Goal: Task Accomplishment & Management: Manage account settings

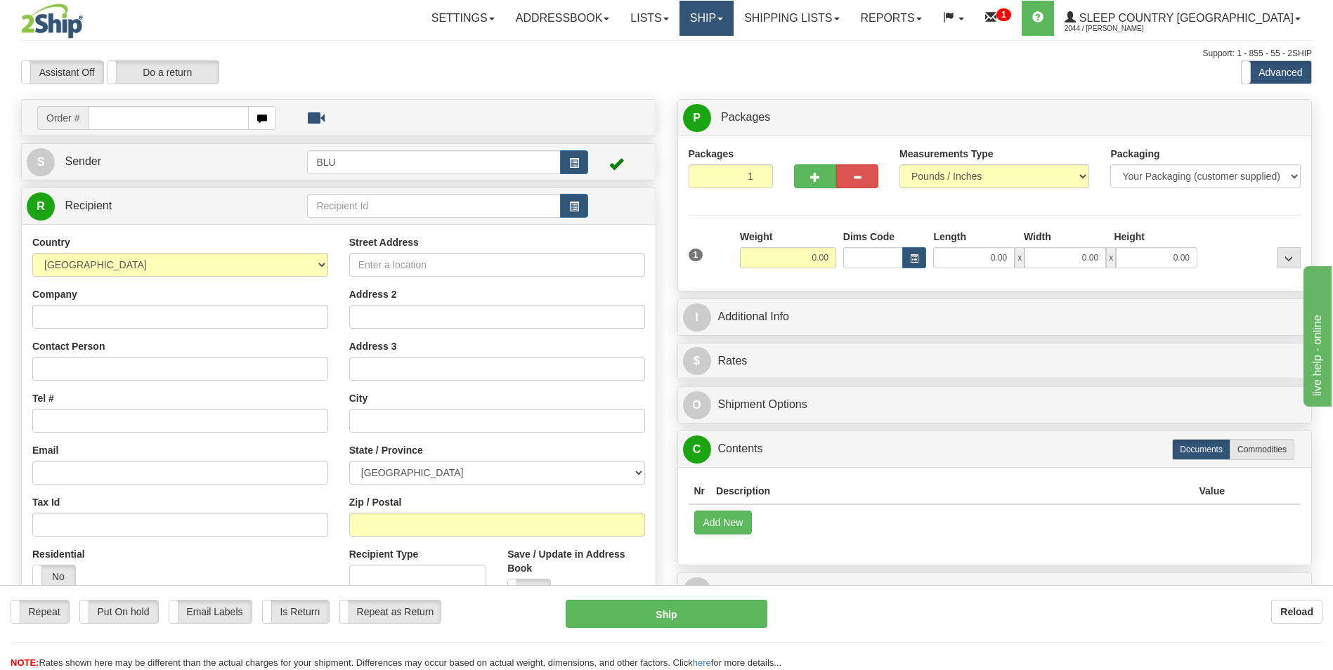
click at [733, 12] on link "Ship" at bounding box center [706, 18] width 54 height 35
click at [719, 62] on span "OnHold / Order Queue" at bounding box center [669, 67] width 99 height 11
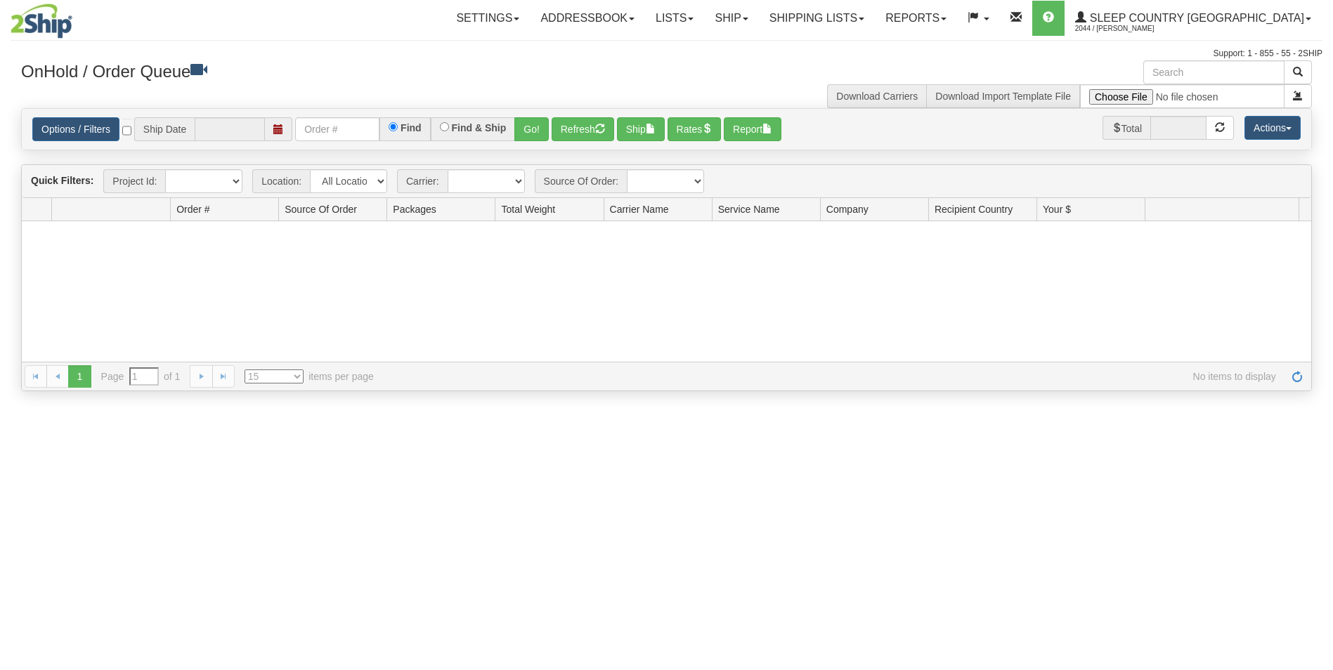
type input "[DATE]"
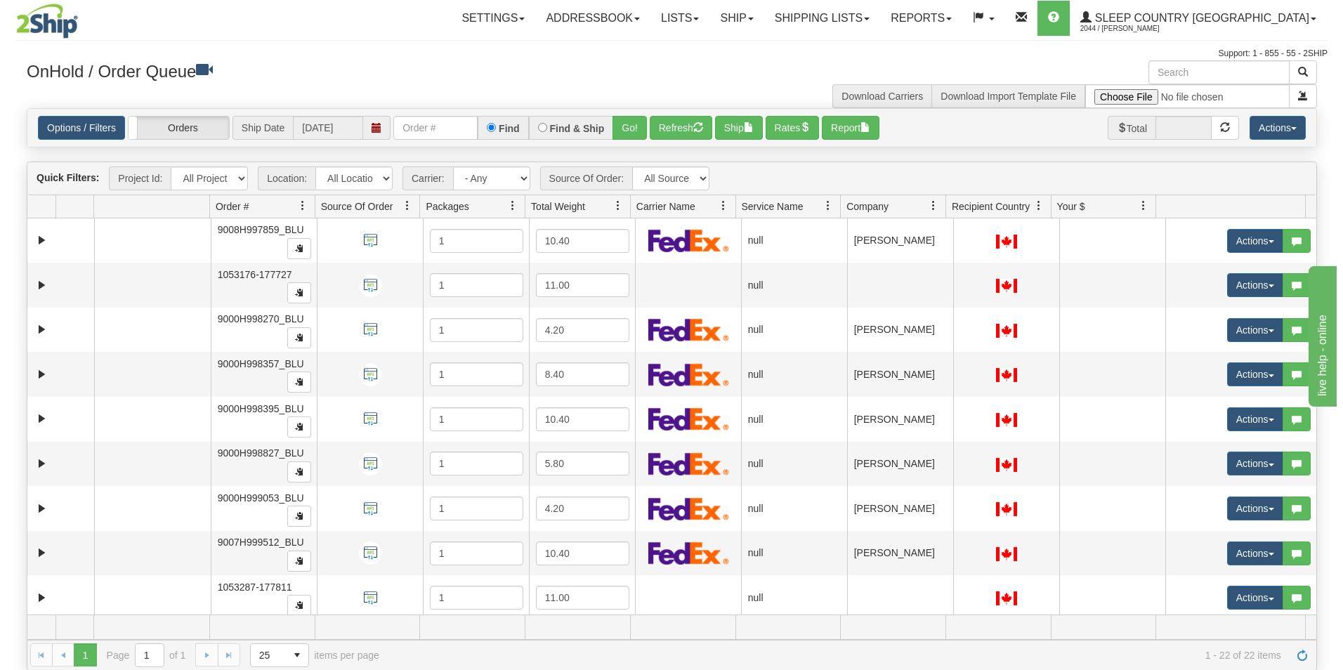
scroll to position [281, 0]
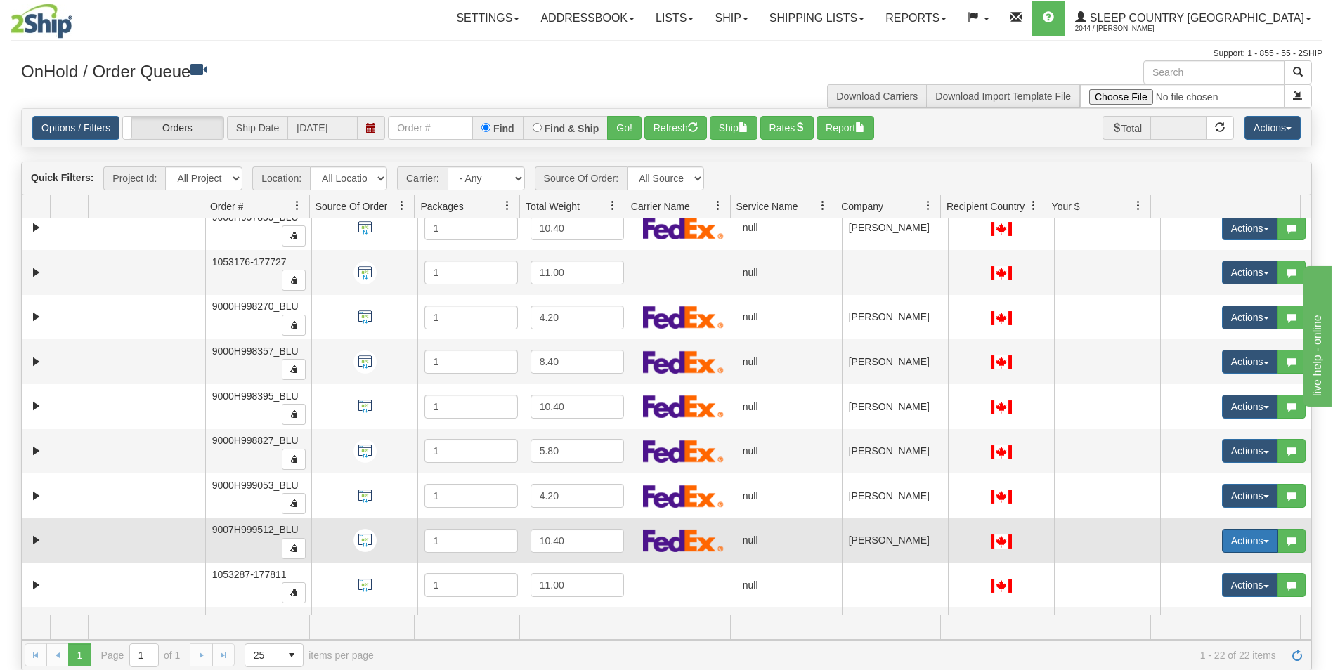
click at [1222, 540] on button "Actions" at bounding box center [1250, 541] width 56 height 24
click at [1182, 568] on span "Open" at bounding box center [1187, 567] width 34 height 11
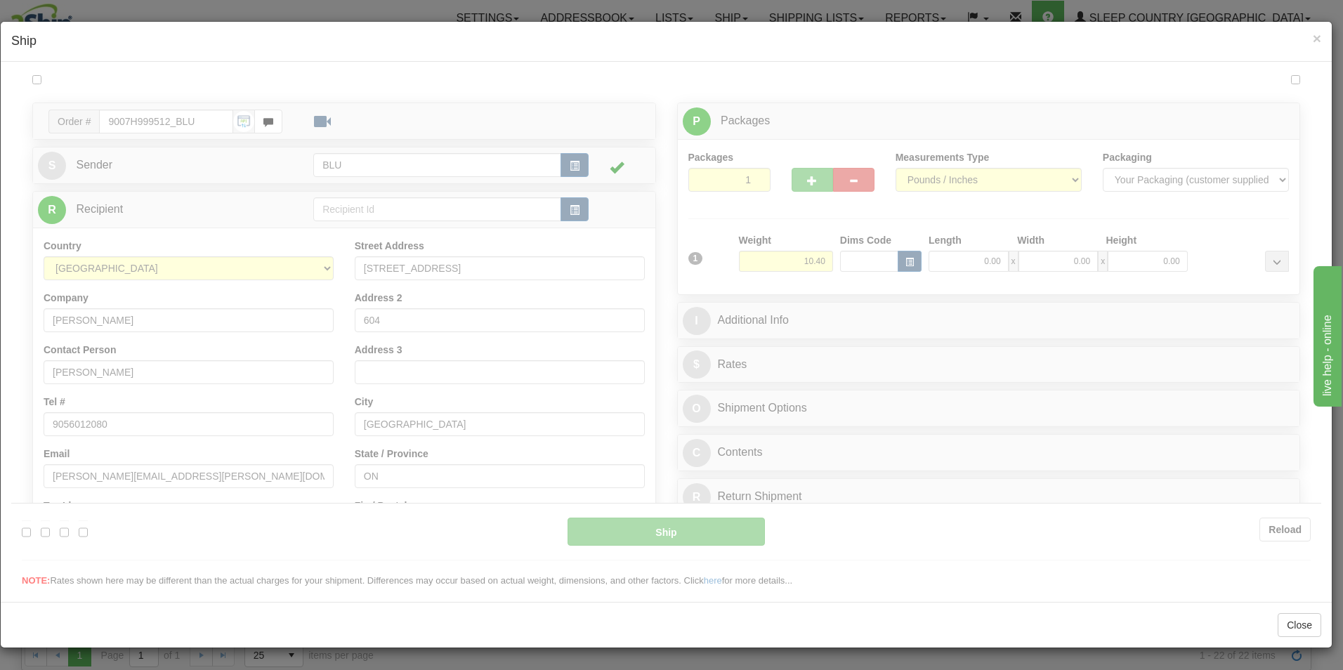
scroll to position [0, 0]
type input "14:41"
type input "16:00"
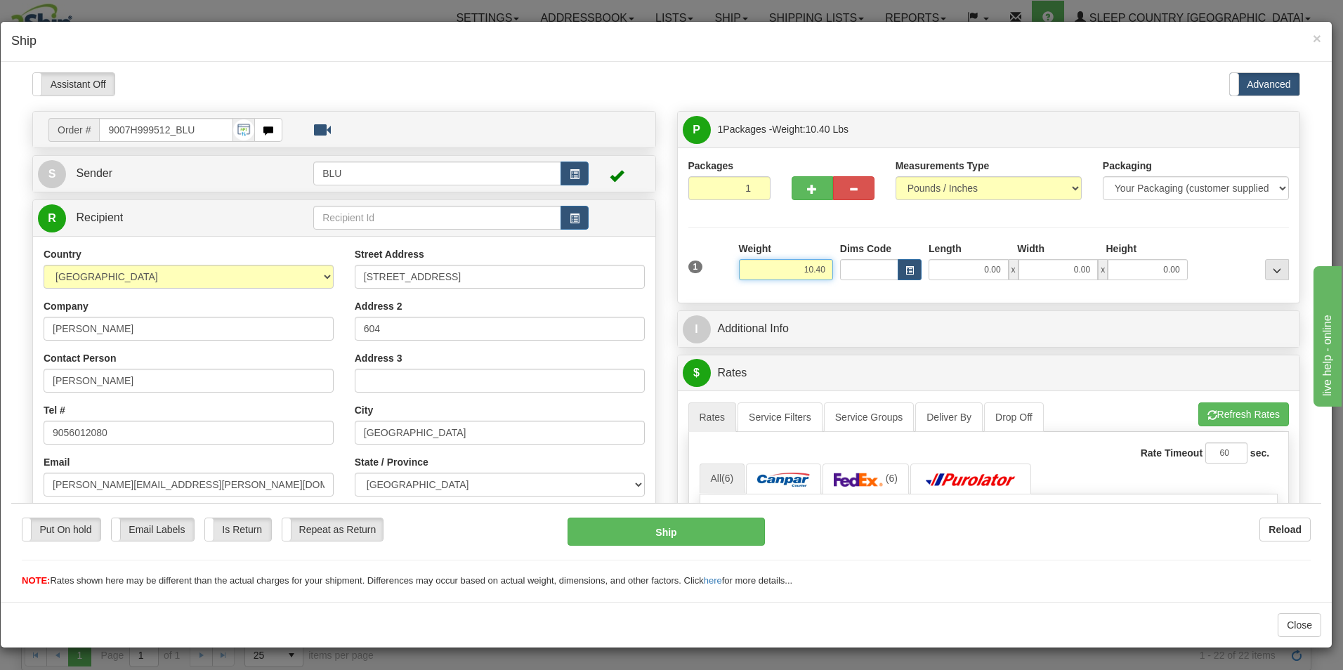
click at [821, 271] on input "10.40" at bounding box center [786, 269] width 94 height 21
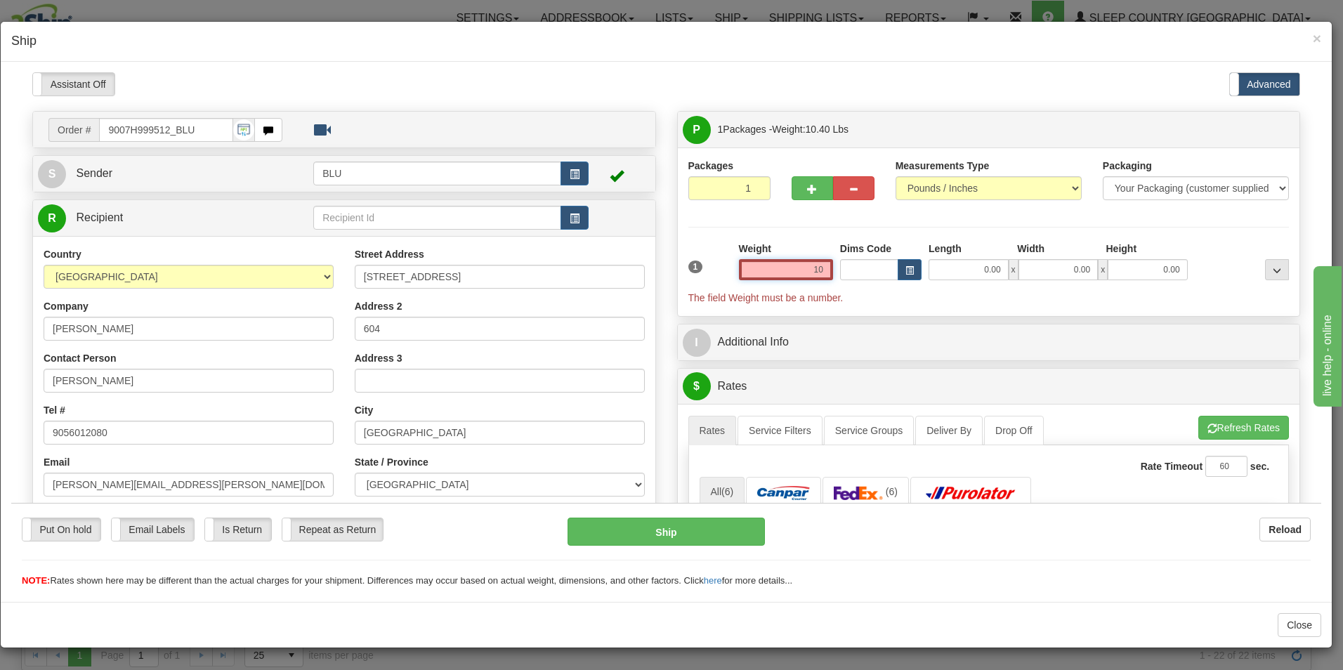
type input "1"
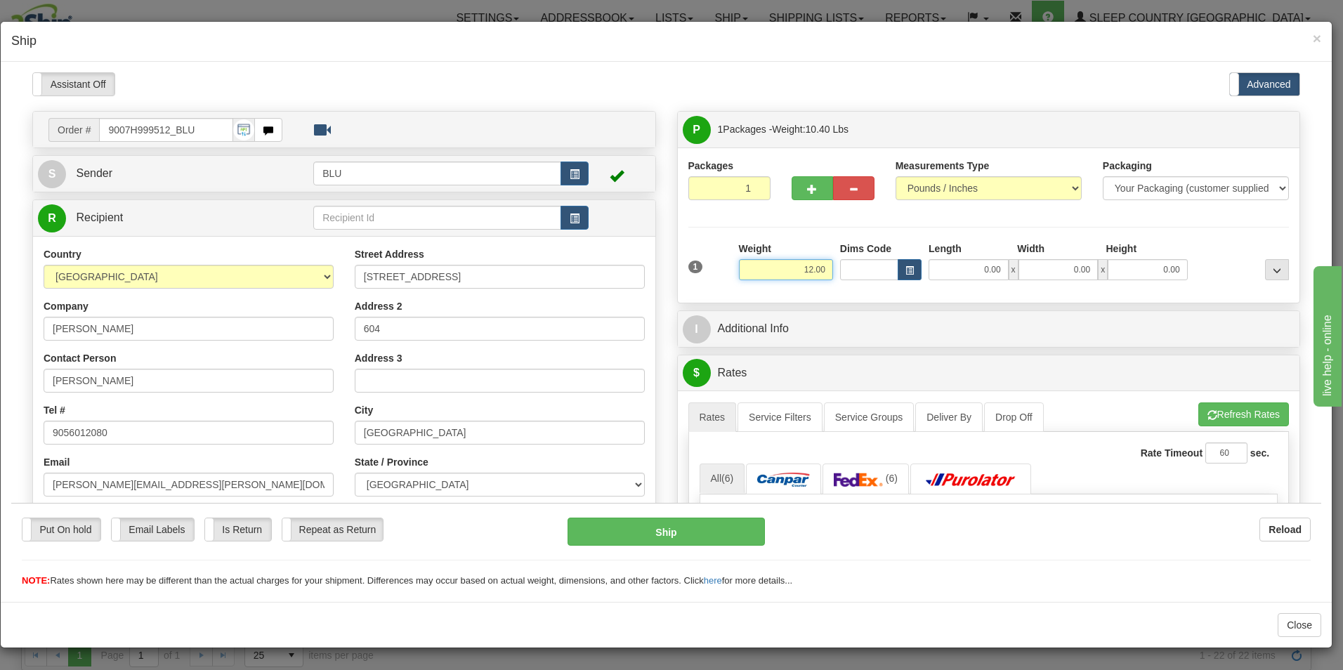
type input "12.00"
type input "16.00"
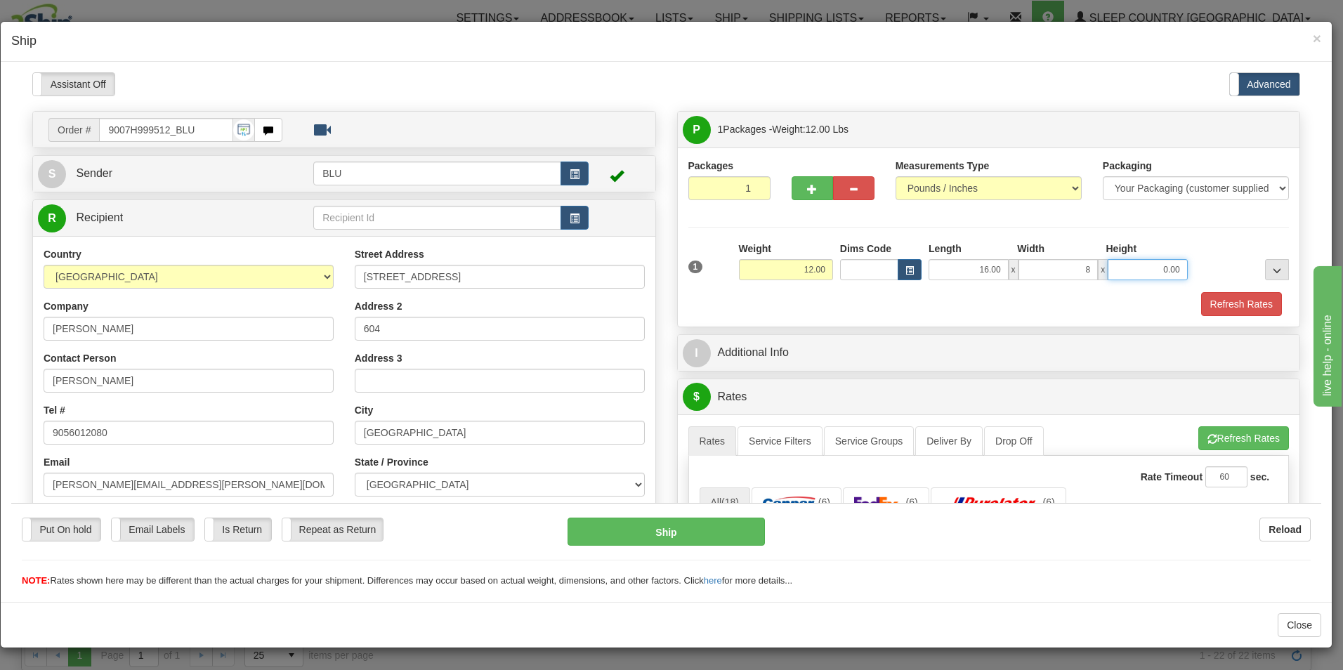
type input "8.00"
type input "16.00"
click at [1241, 302] on button "Refresh Rates" at bounding box center [1241, 304] width 81 height 24
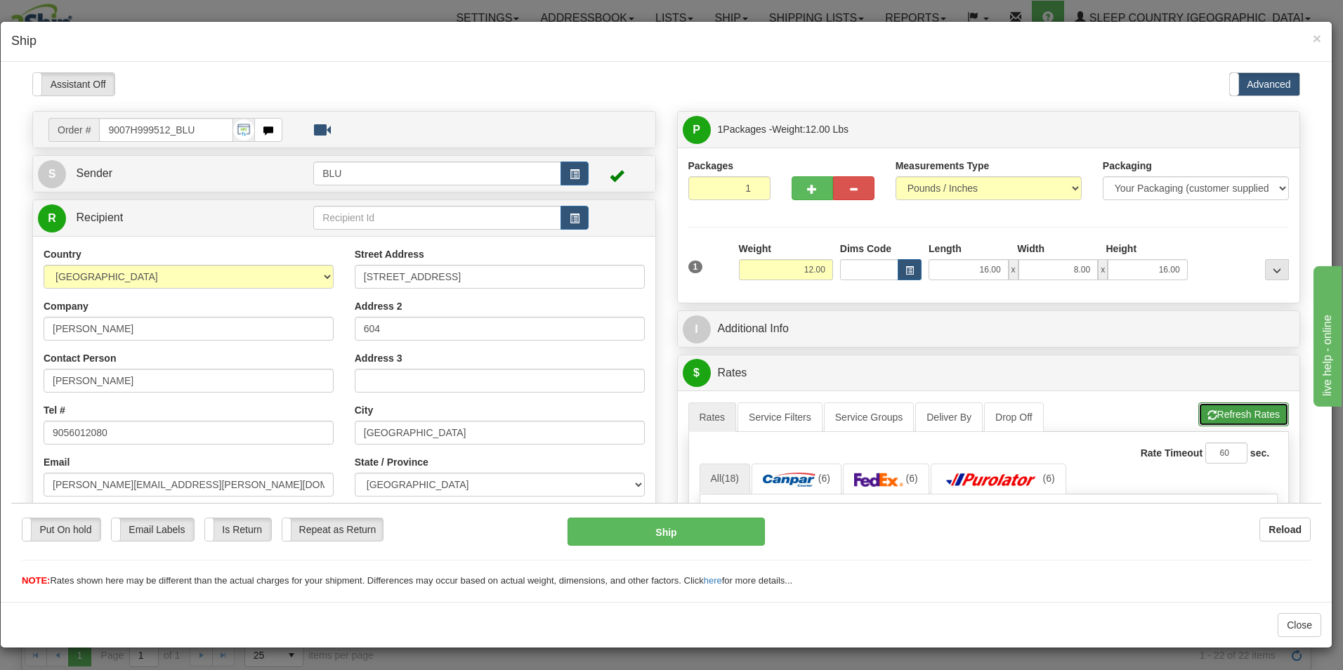
click at [1208, 412] on button "Refresh Rates" at bounding box center [1243, 414] width 91 height 24
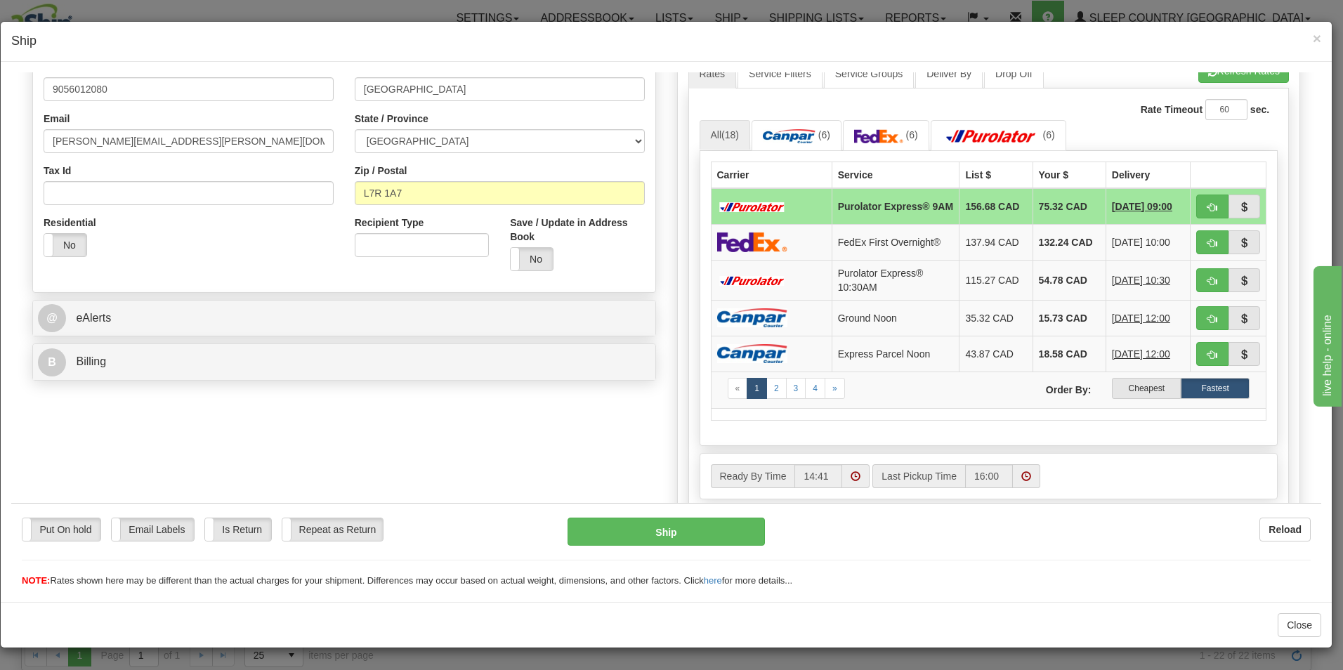
scroll to position [352, 0]
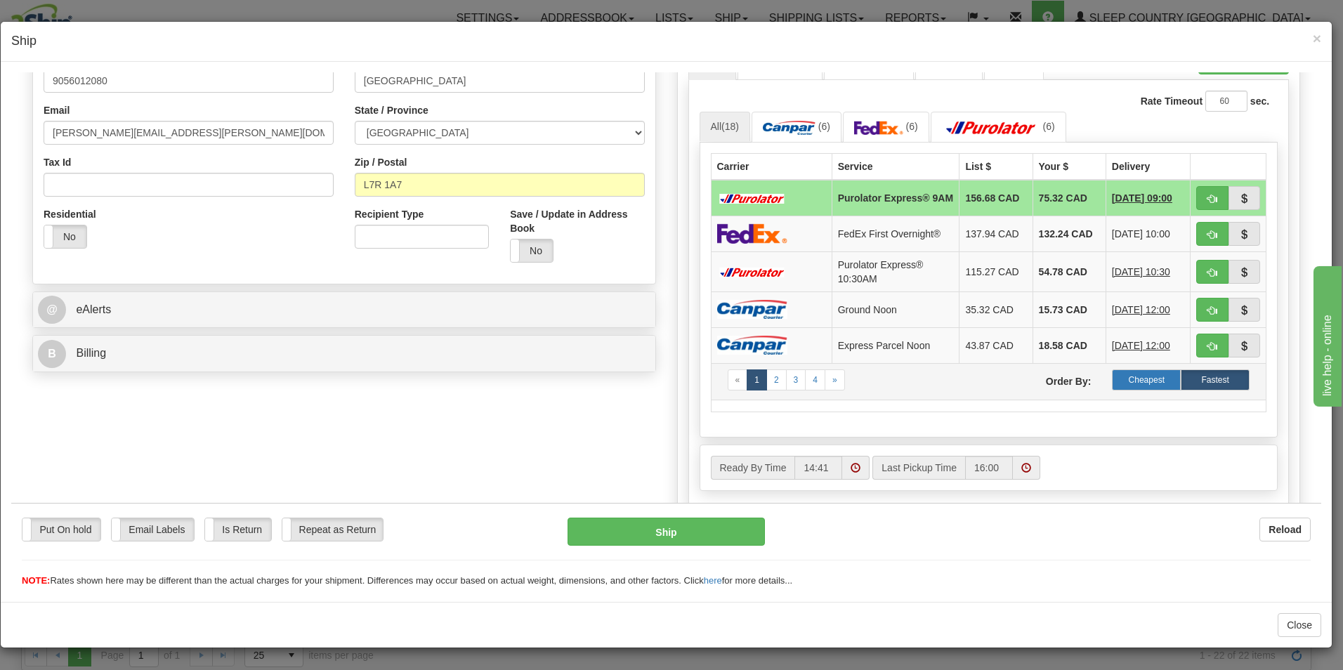
click at [1123, 382] on label "Cheapest" at bounding box center [1146, 379] width 69 height 21
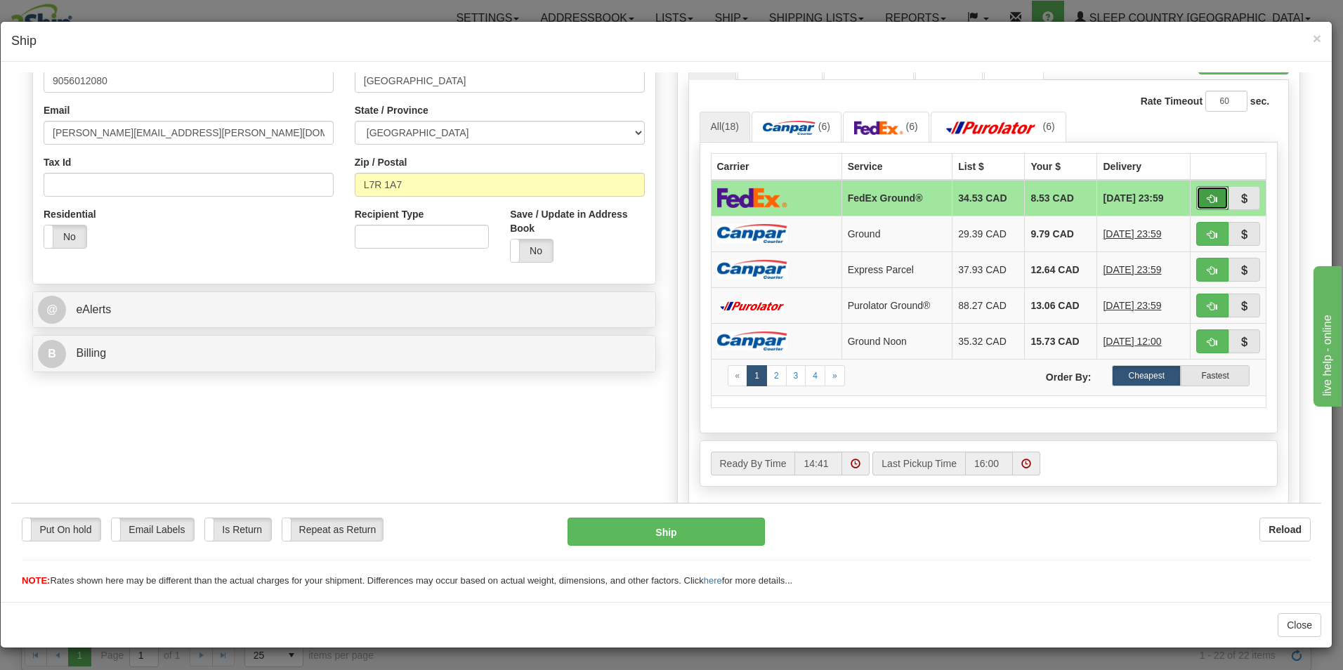
drag, startPoint x: 1202, startPoint y: 188, endPoint x: 1198, endPoint y: 200, distance: 11.8
click at [1202, 188] on button "button" at bounding box center [1212, 197] width 32 height 24
type input "92"
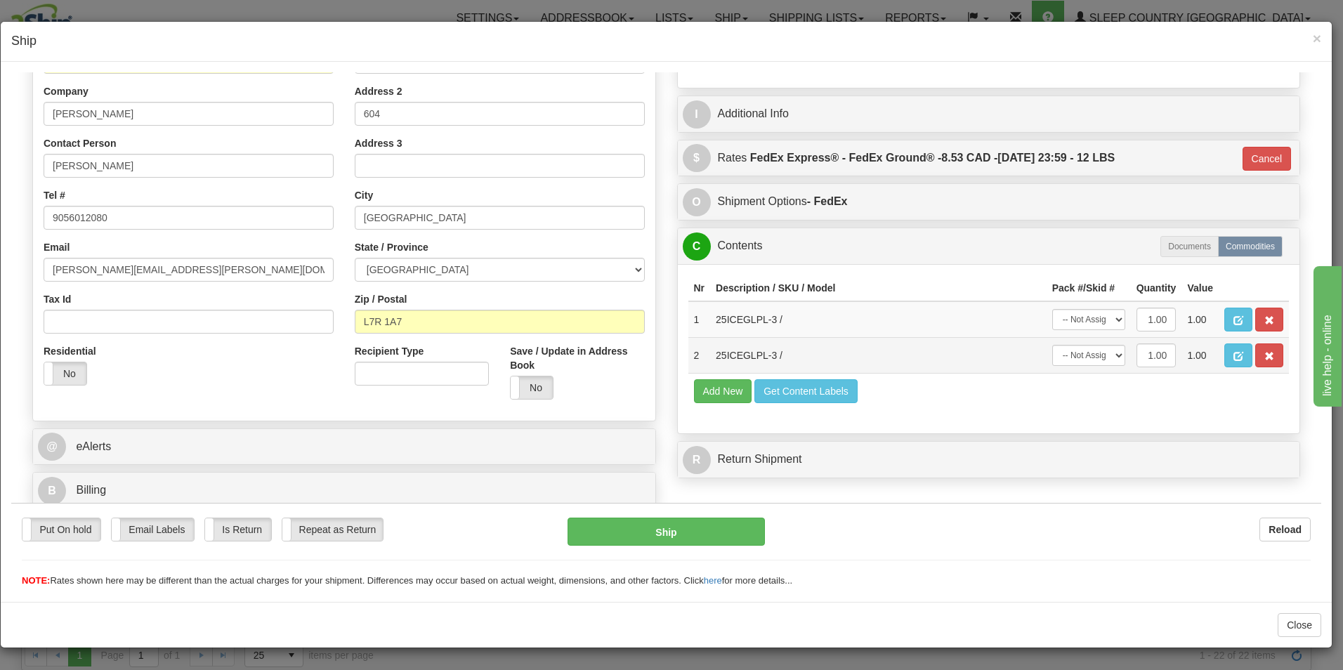
scroll to position [215, 0]
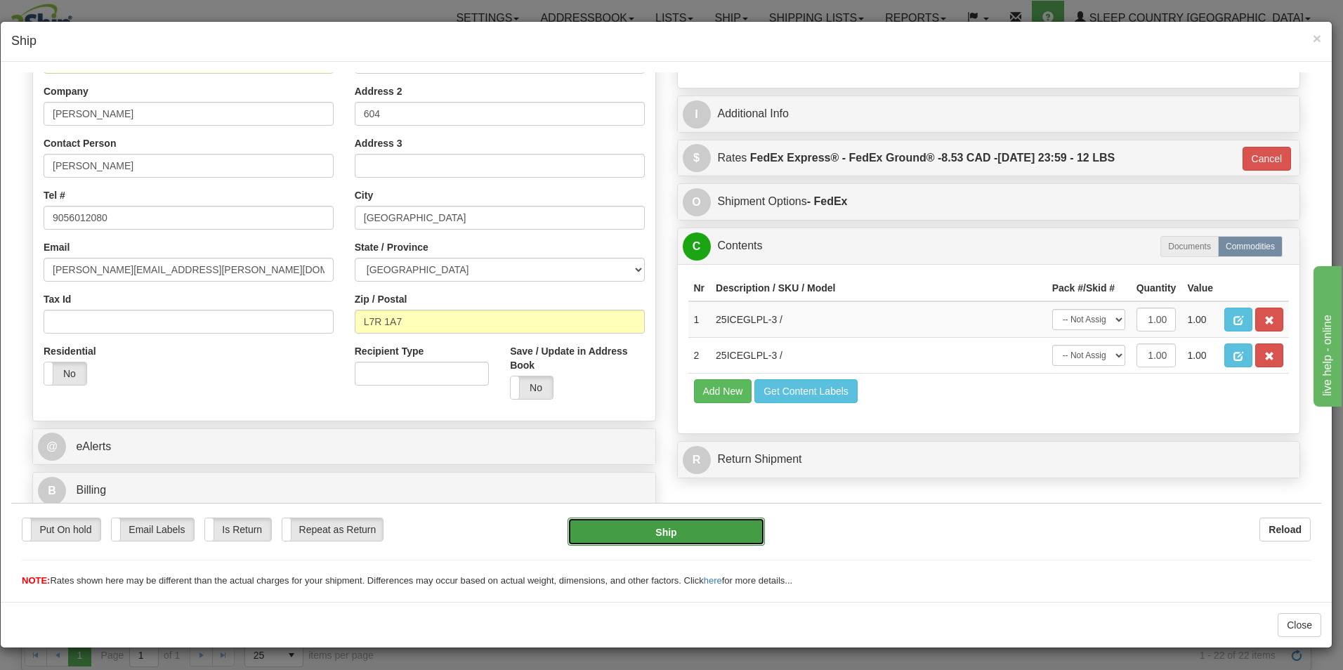
click at [669, 529] on button "Ship" at bounding box center [666, 531] width 197 height 28
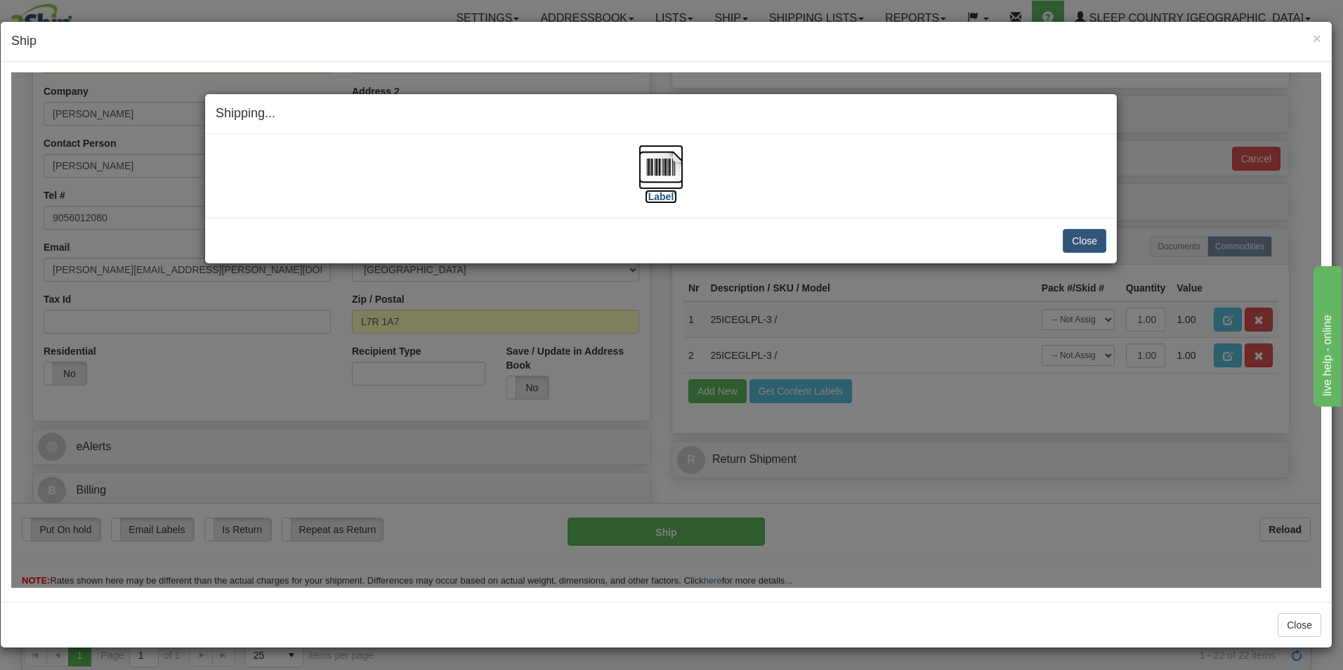
click at [661, 181] on img at bounding box center [661, 166] width 45 height 45
click at [1085, 239] on button "Close" at bounding box center [1085, 240] width 44 height 24
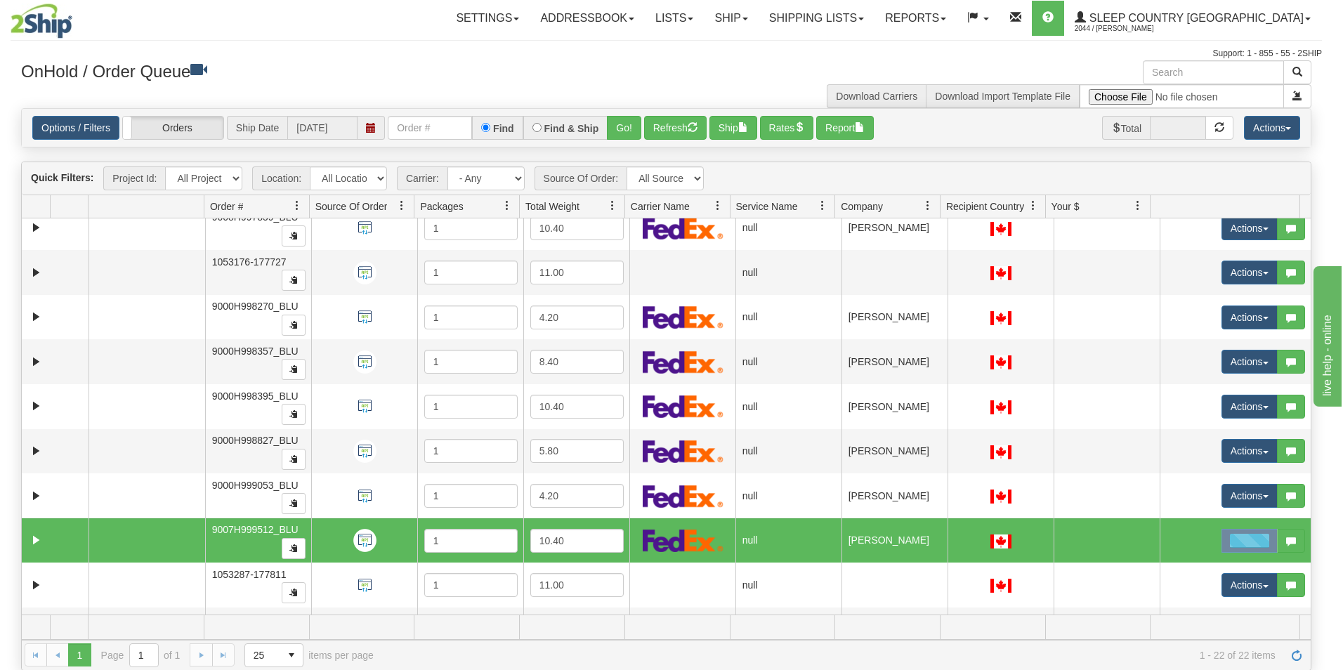
scroll to position [0, 0]
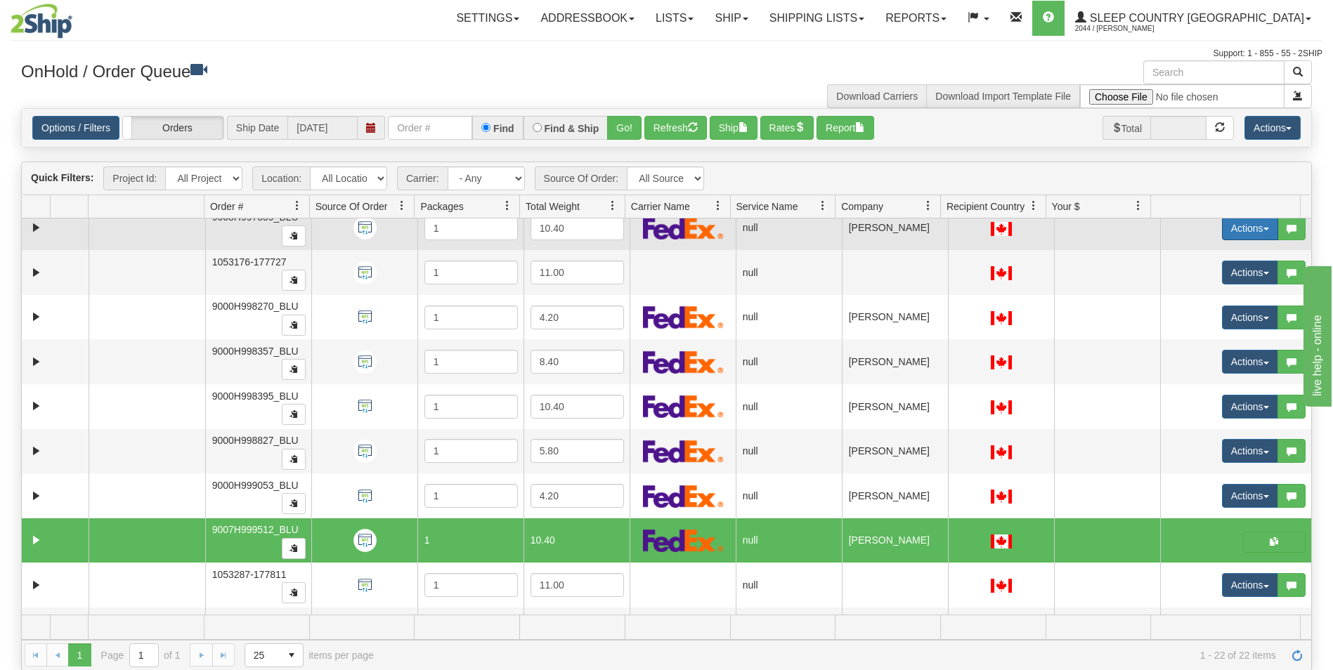
click at [1222, 221] on button "Actions" at bounding box center [1250, 228] width 56 height 24
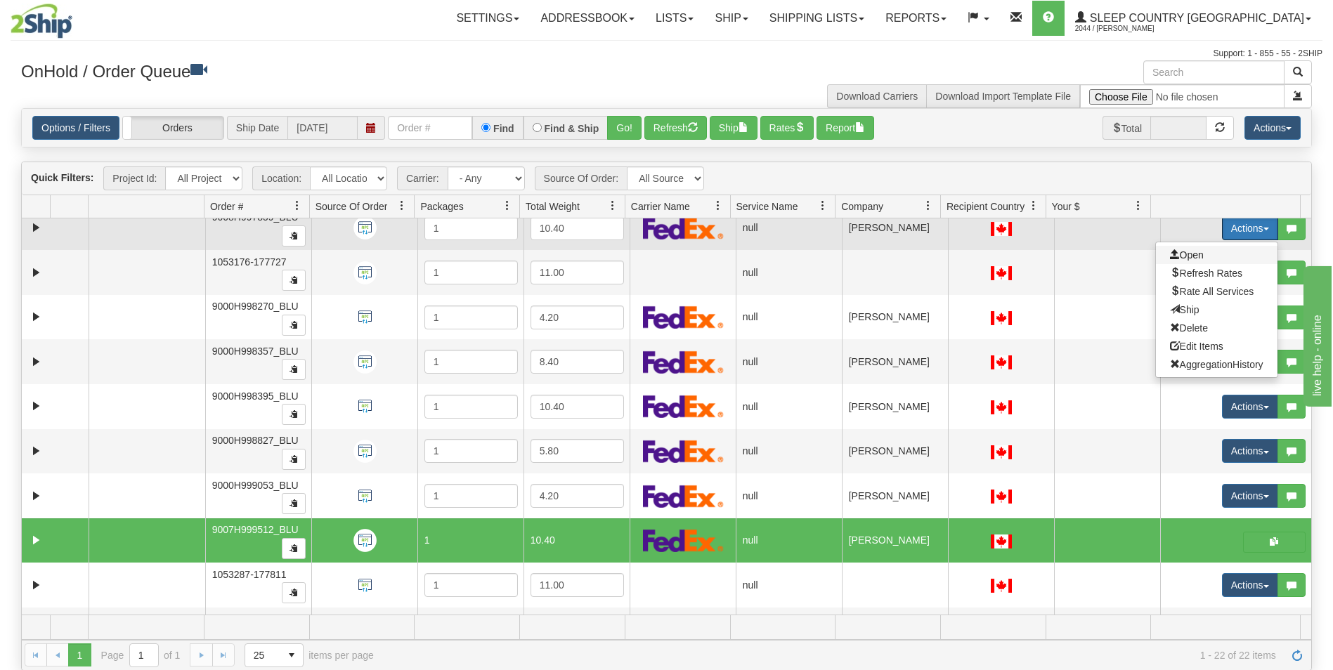
click at [1184, 251] on span "Open" at bounding box center [1187, 254] width 34 height 11
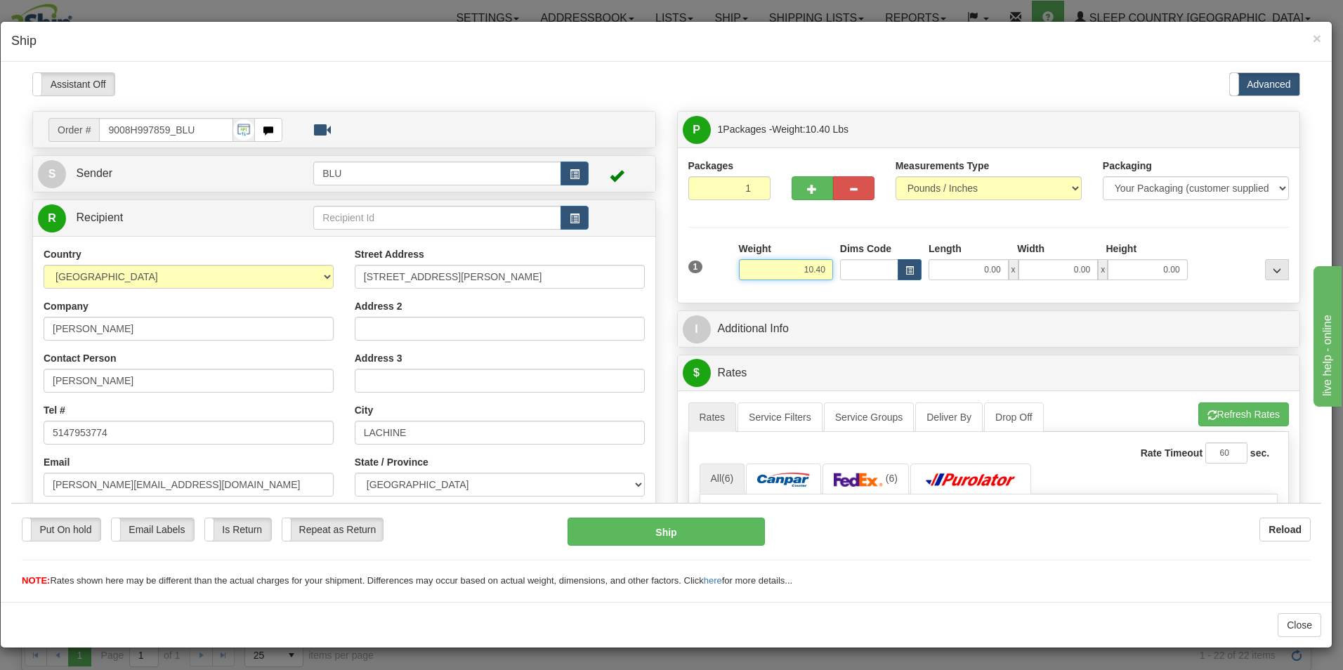
click at [820, 268] on input "10.40" at bounding box center [786, 269] width 94 height 21
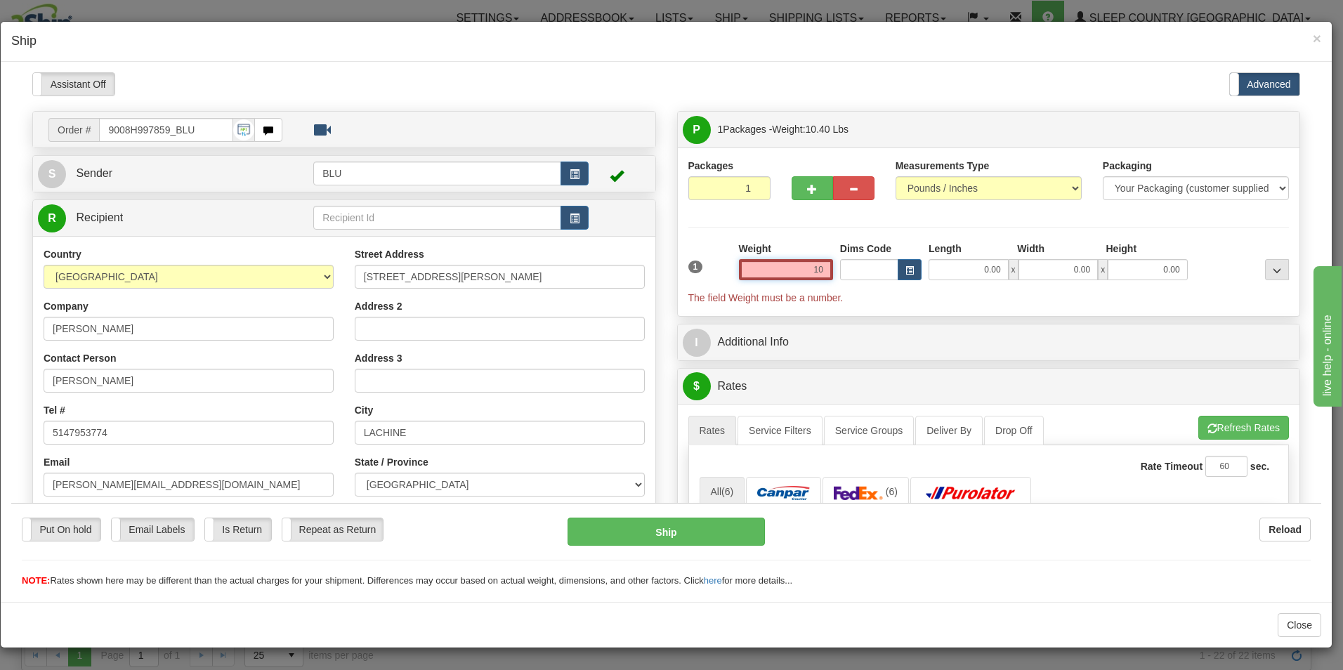
type input "1"
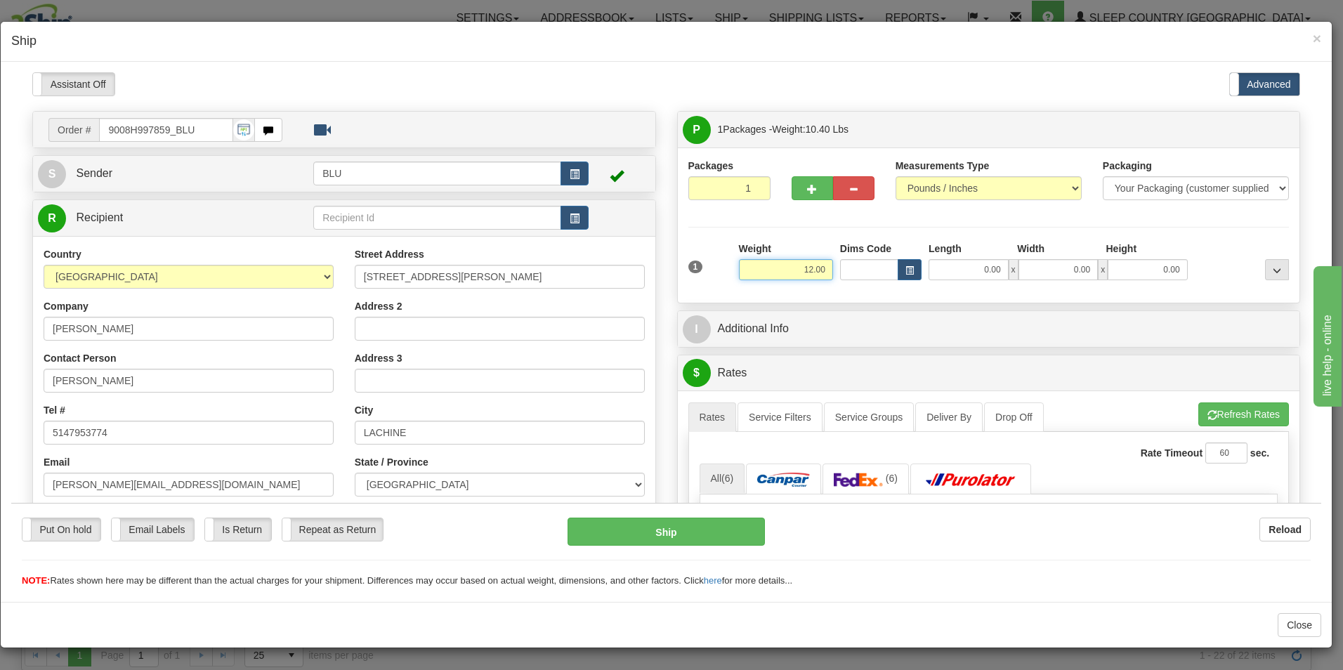
type input "12.00"
type input "16.00"
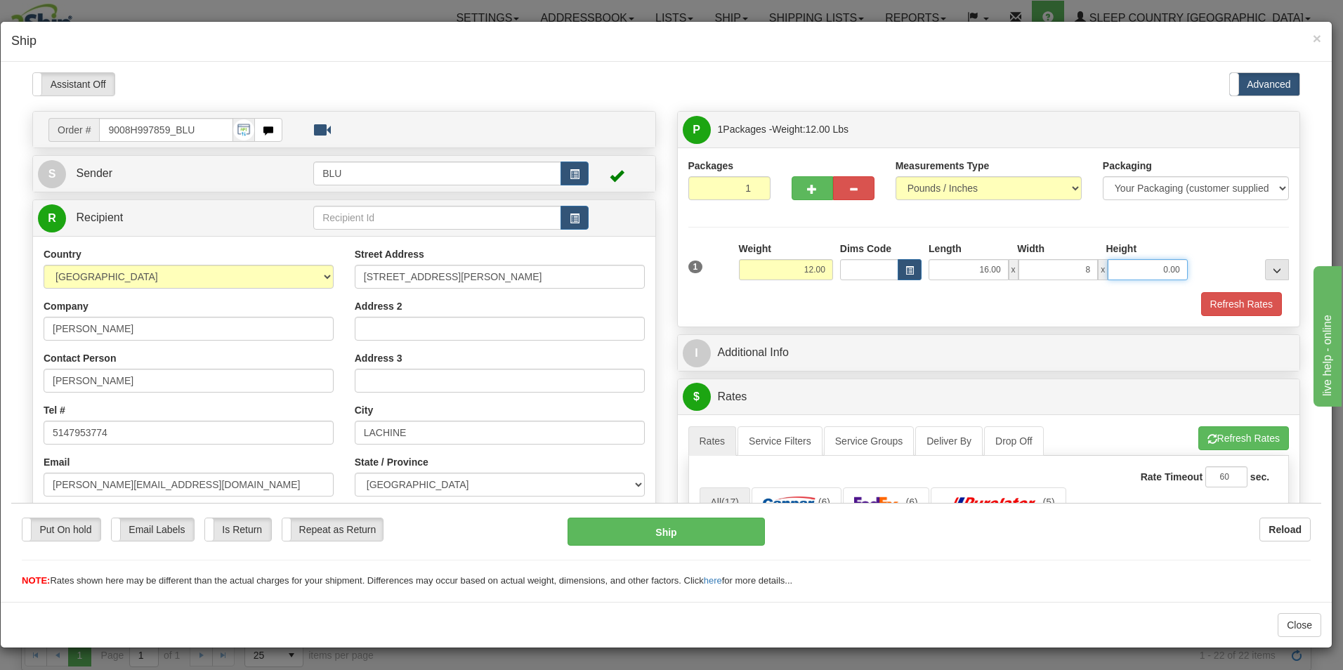
type input "8.00"
type input "16.00"
click at [1217, 299] on button "Refresh Rates" at bounding box center [1241, 304] width 81 height 24
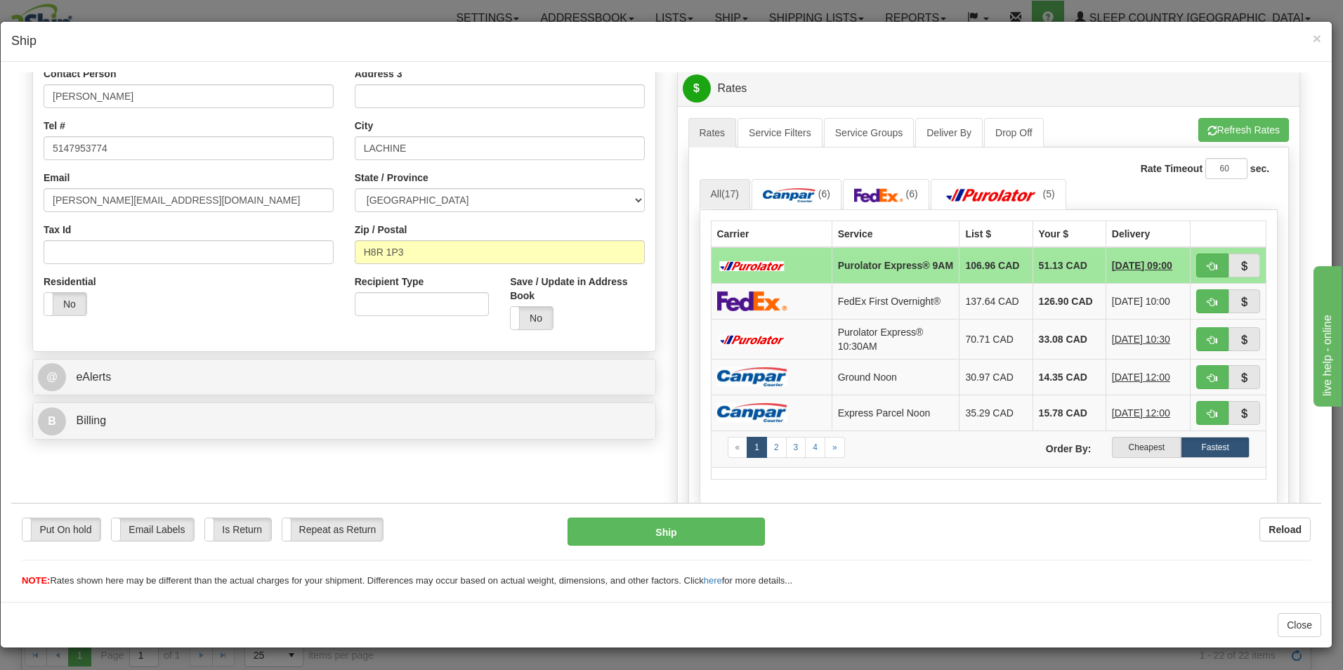
scroll to position [303, 0]
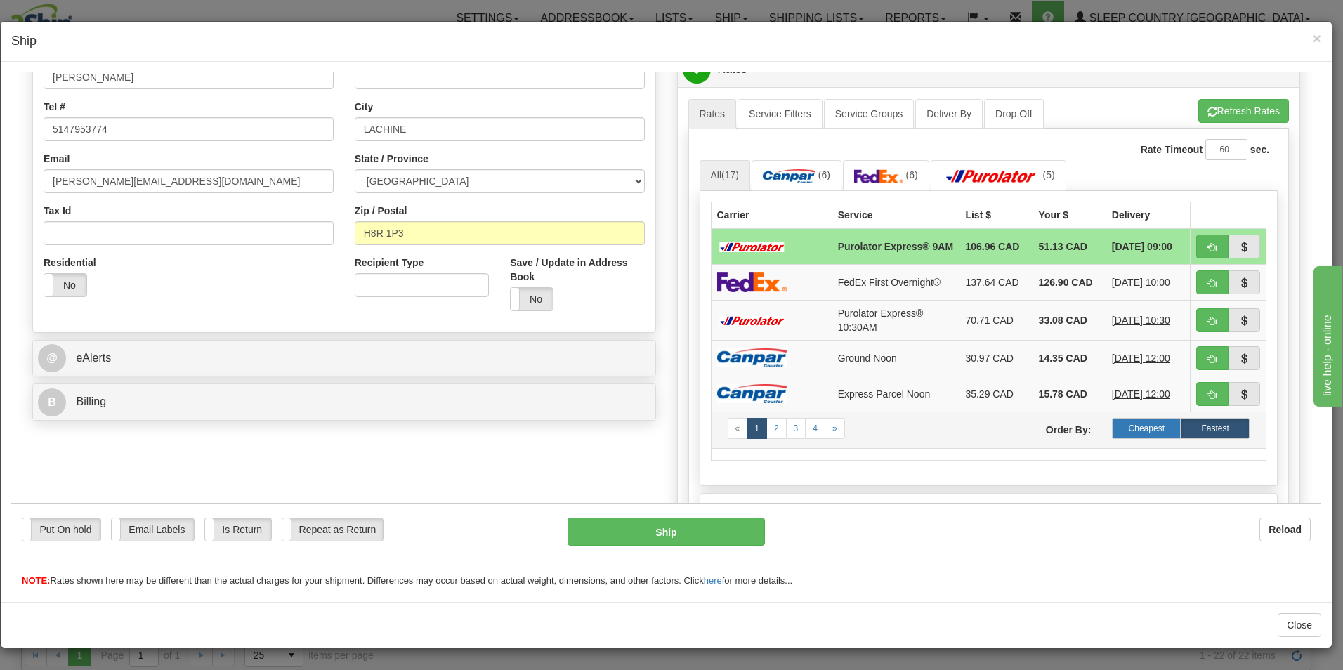
click at [1135, 427] on label "Cheapest" at bounding box center [1146, 427] width 69 height 21
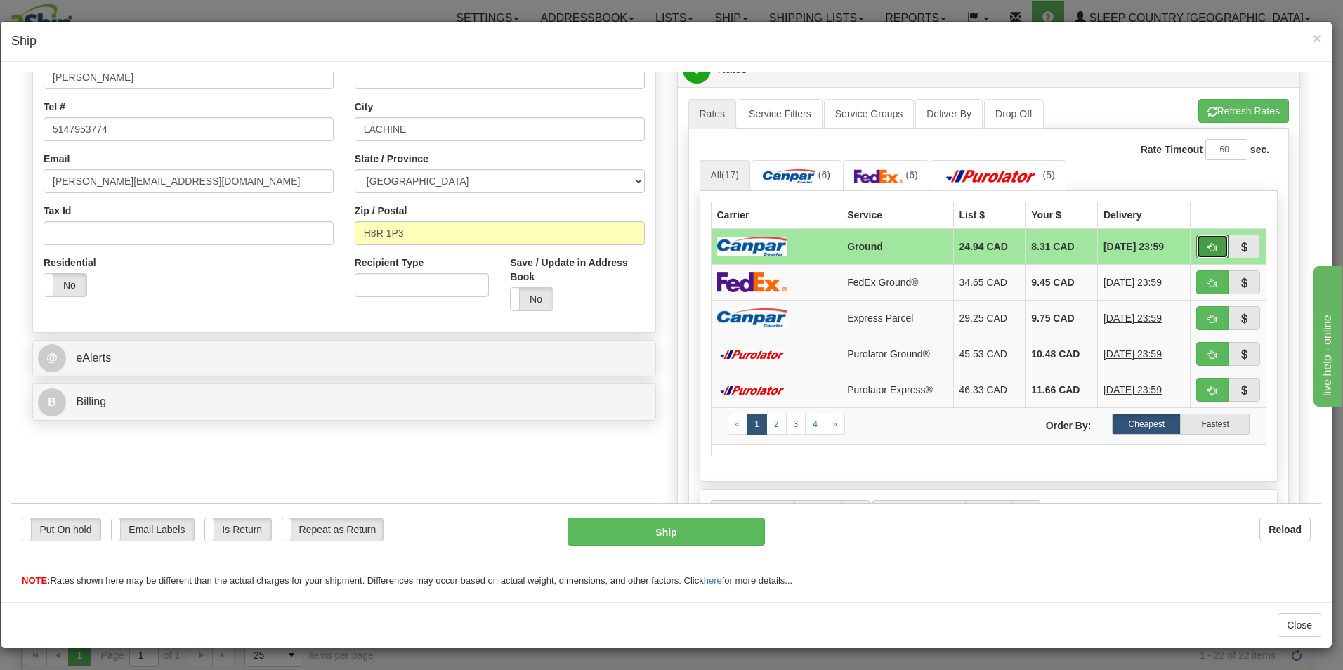
click at [1208, 242] on span "button" at bounding box center [1213, 246] width 10 height 9
type input "1"
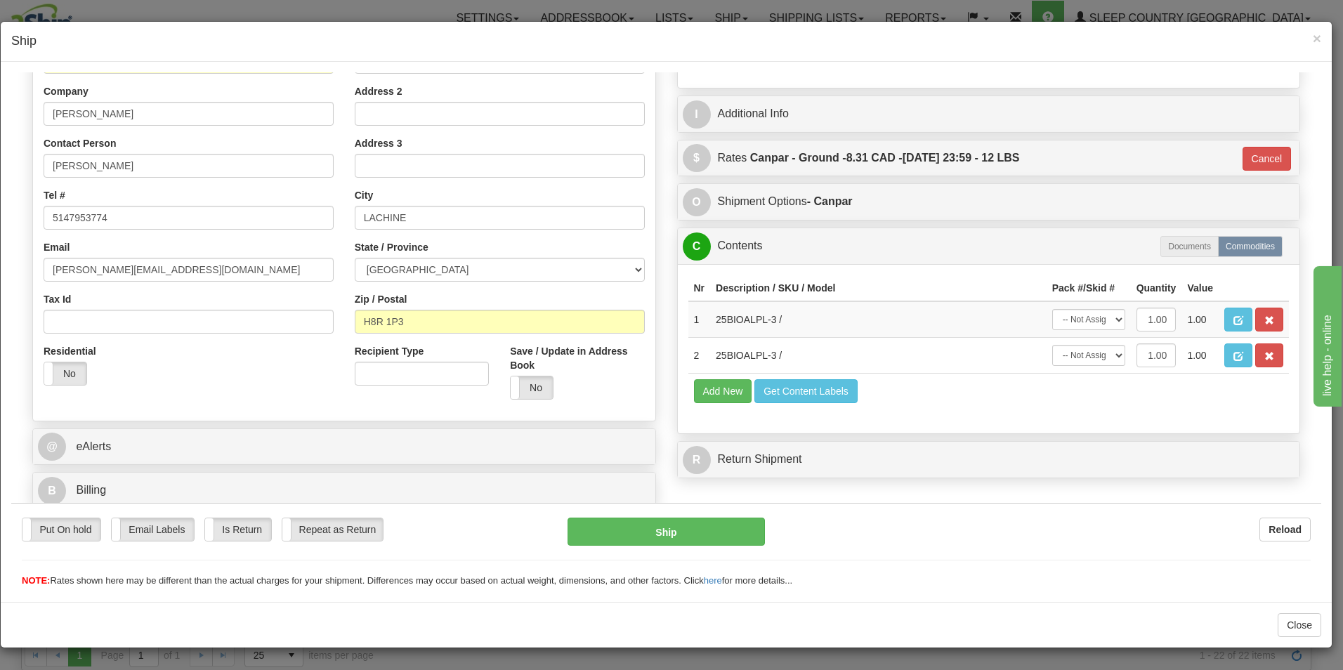
scroll to position [215, 0]
click at [685, 521] on button "Ship" at bounding box center [666, 531] width 197 height 28
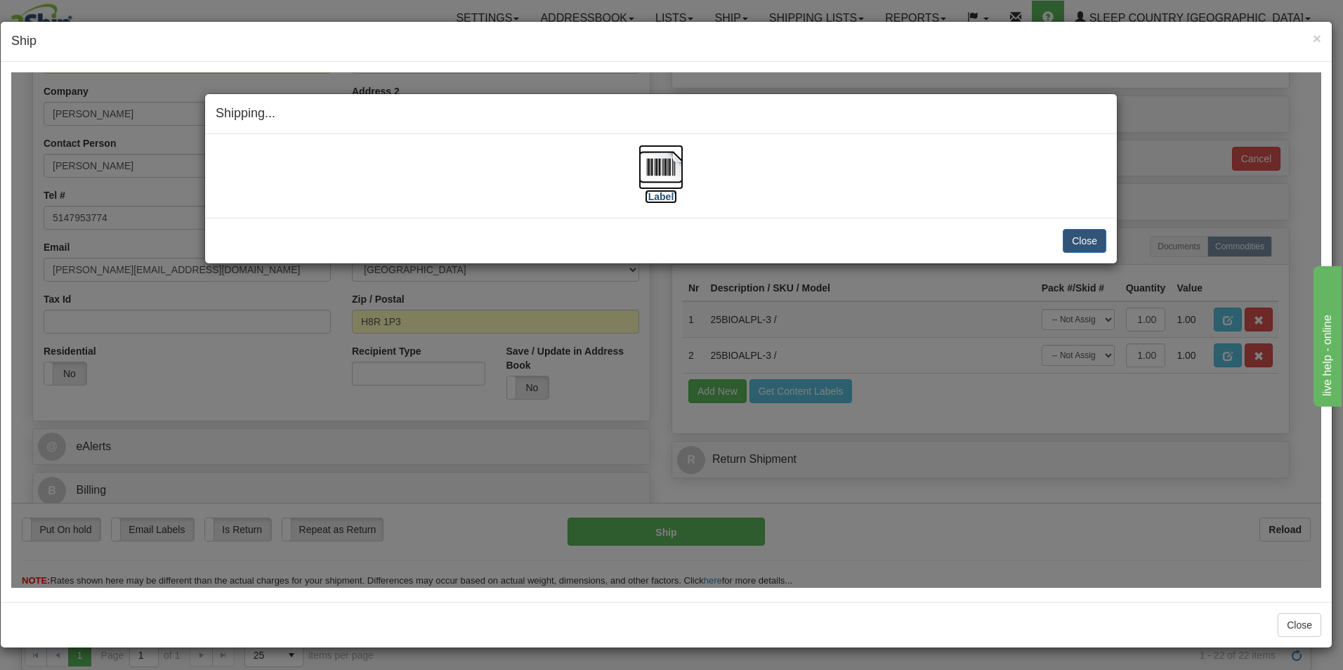
click at [653, 195] on label "[Label]" at bounding box center [661, 196] width 32 height 14
click at [1080, 235] on button "Close" at bounding box center [1085, 240] width 44 height 24
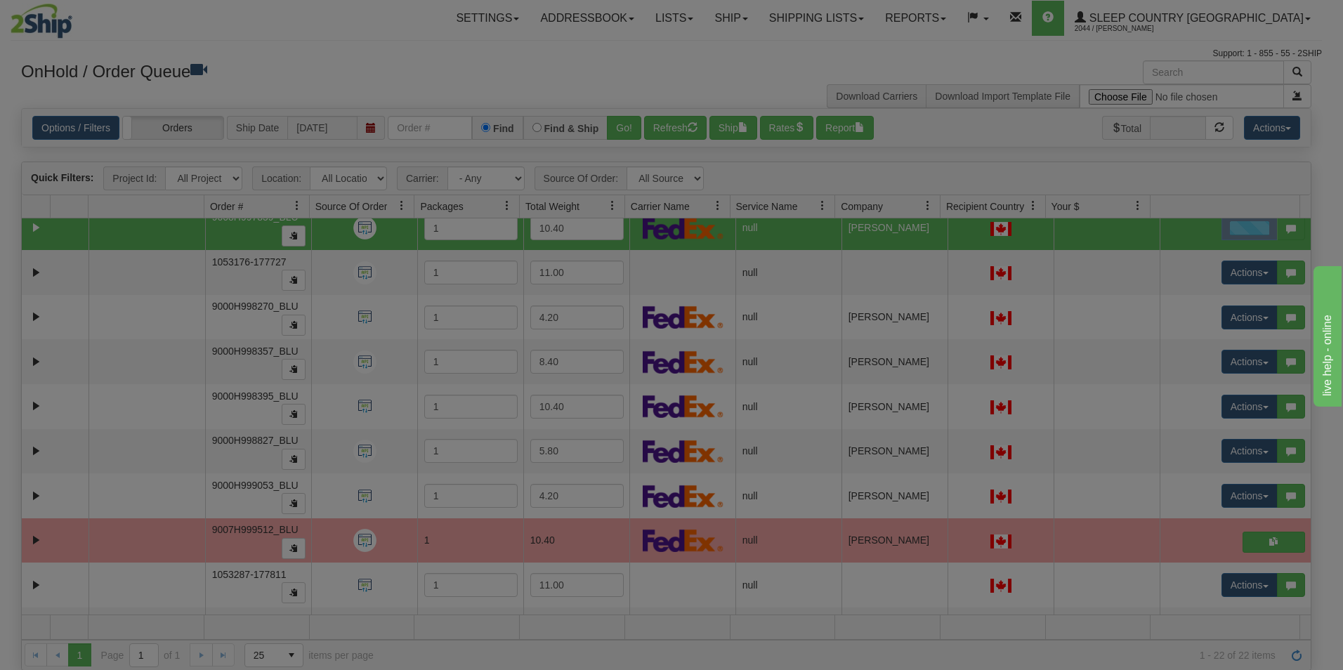
scroll to position [0, 0]
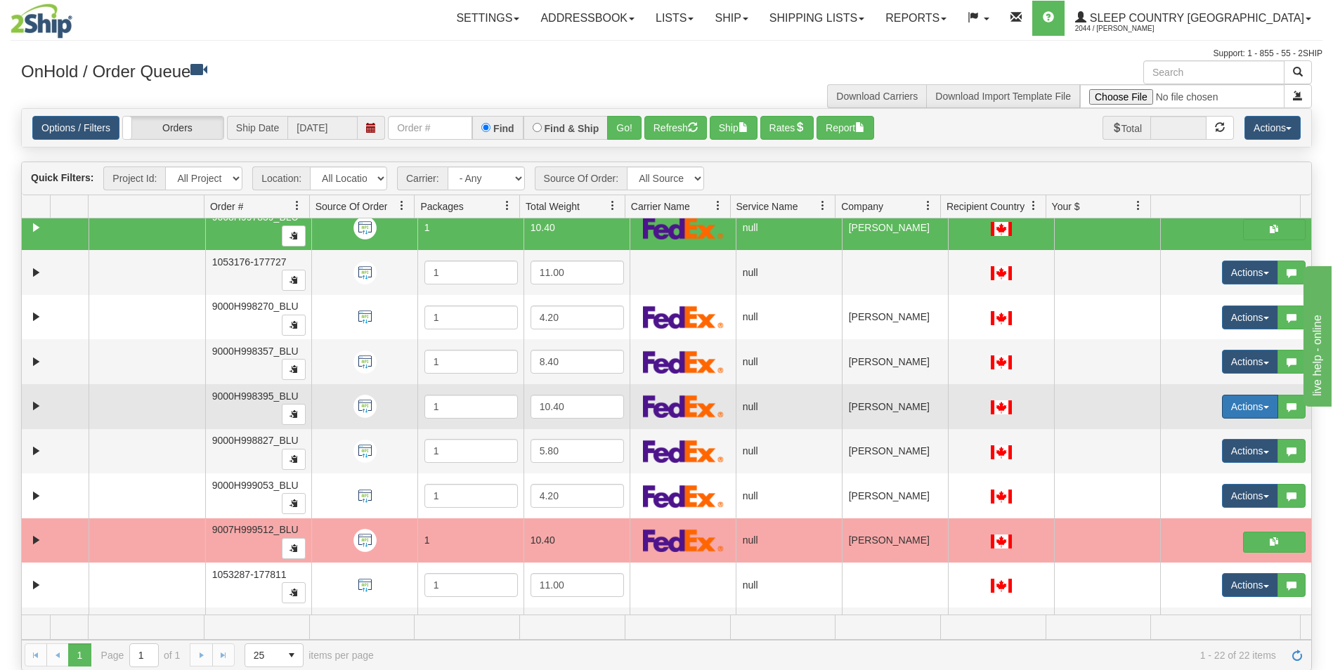
click at [1222, 407] on button "Actions" at bounding box center [1250, 407] width 56 height 24
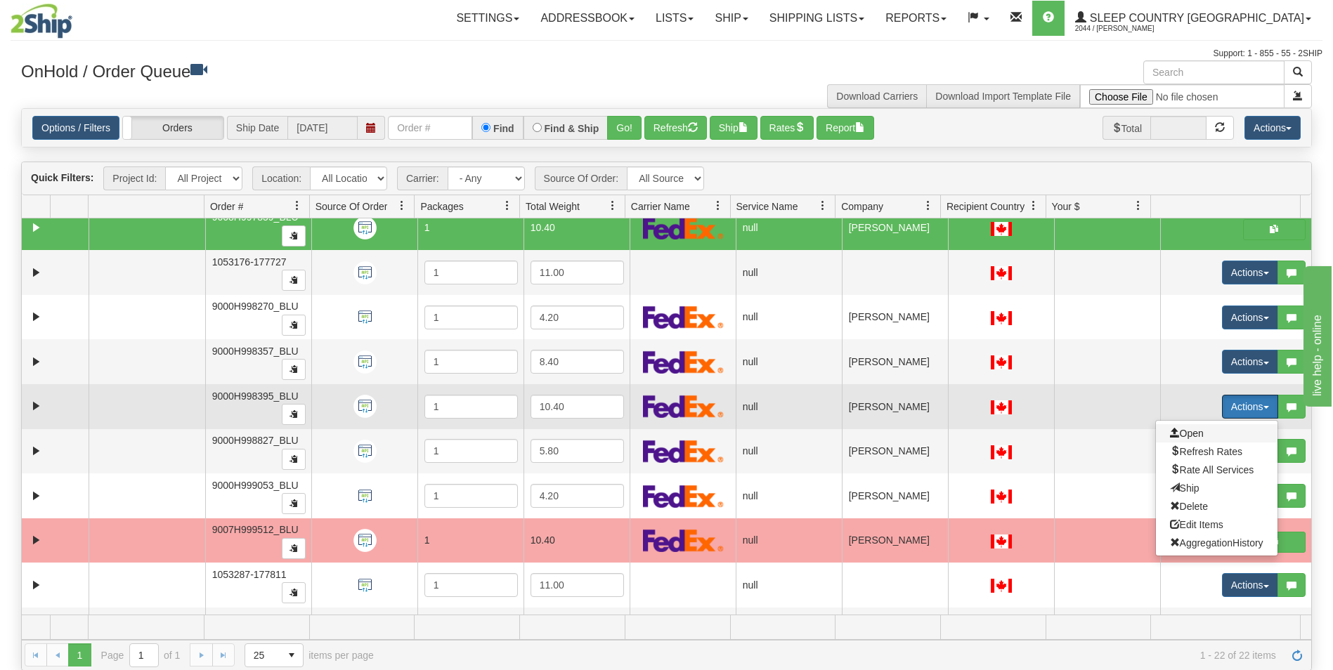
click at [1171, 433] on span "Open" at bounding box center [1187, 433] width 34 height 11
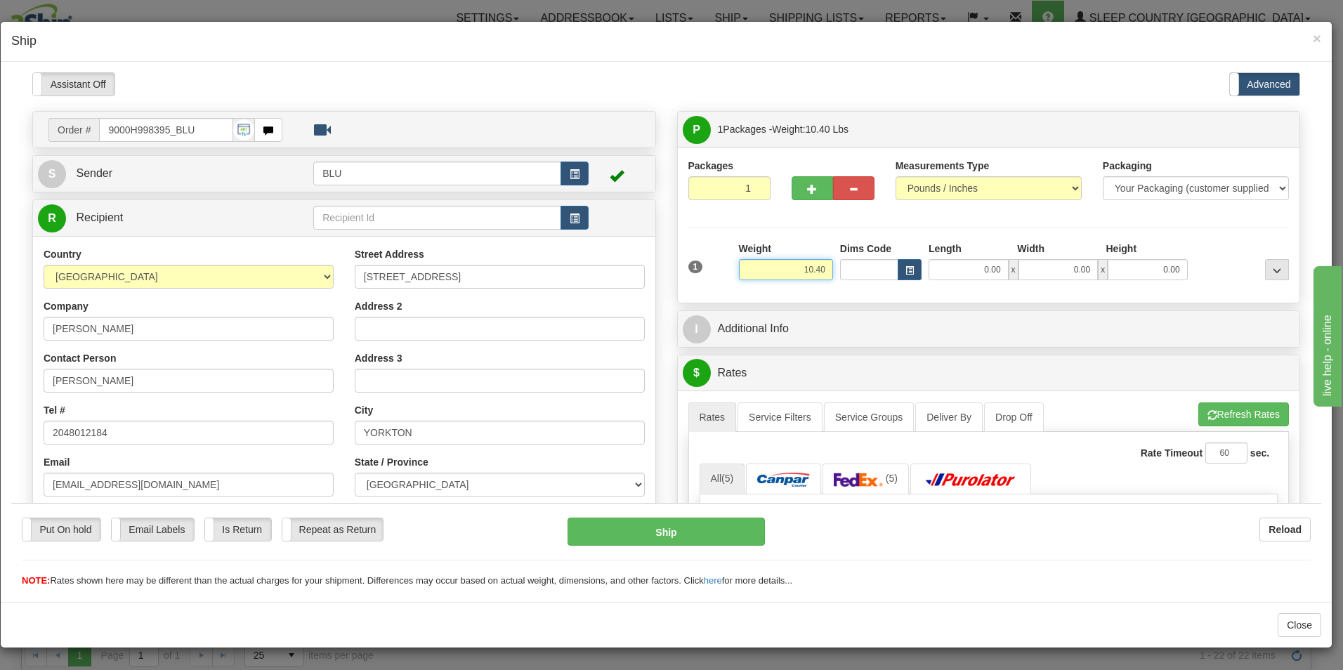
click at [819, 269] on input "10.40" at bounding box center [786, 269] width 94 height 21
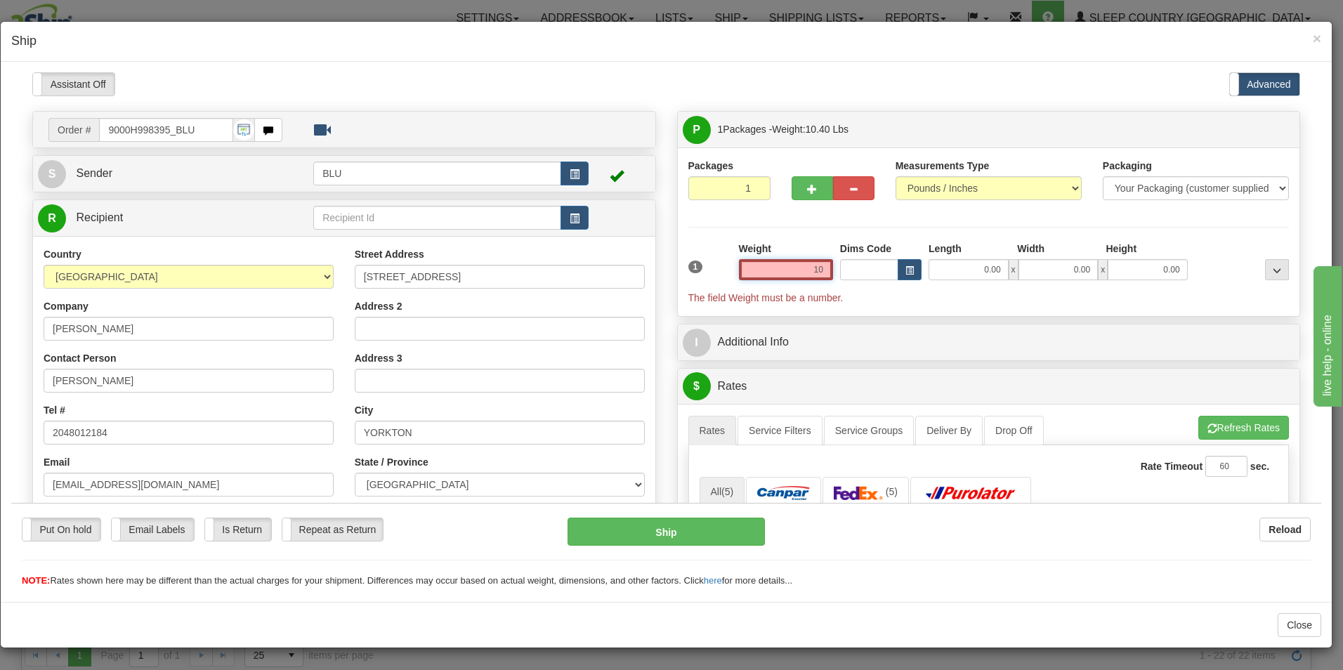
type input "1"
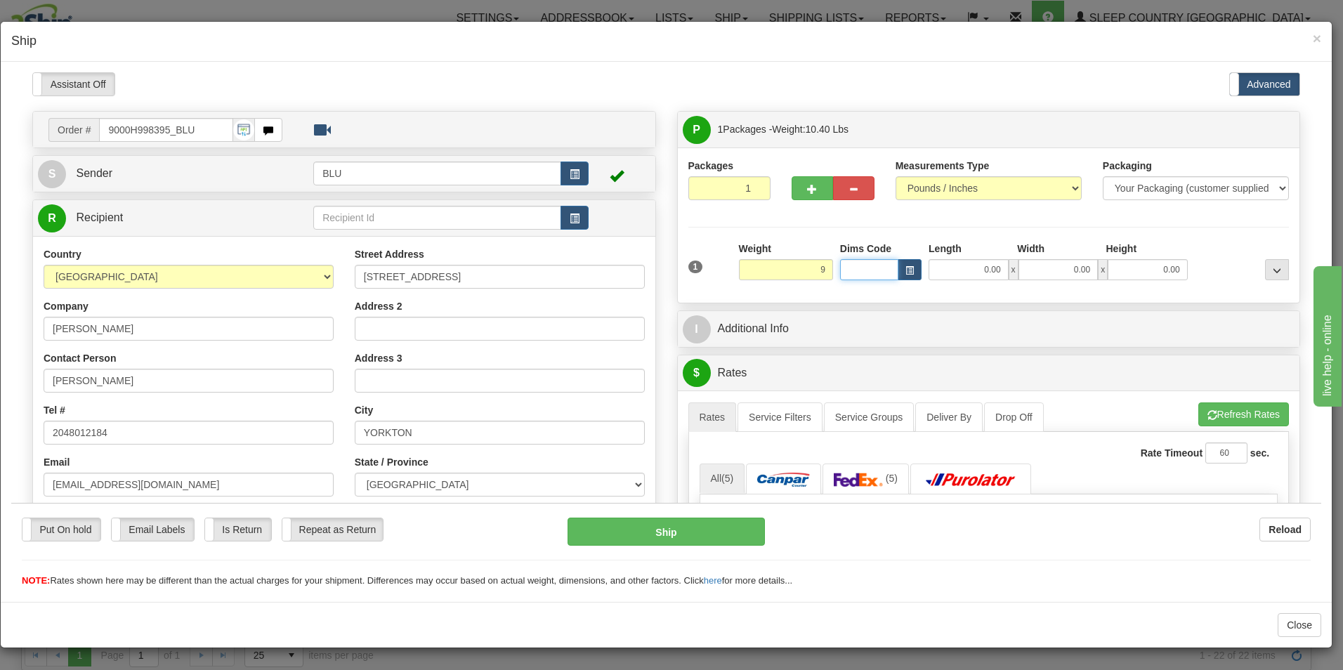
type input "9.00"
type input "16.00"
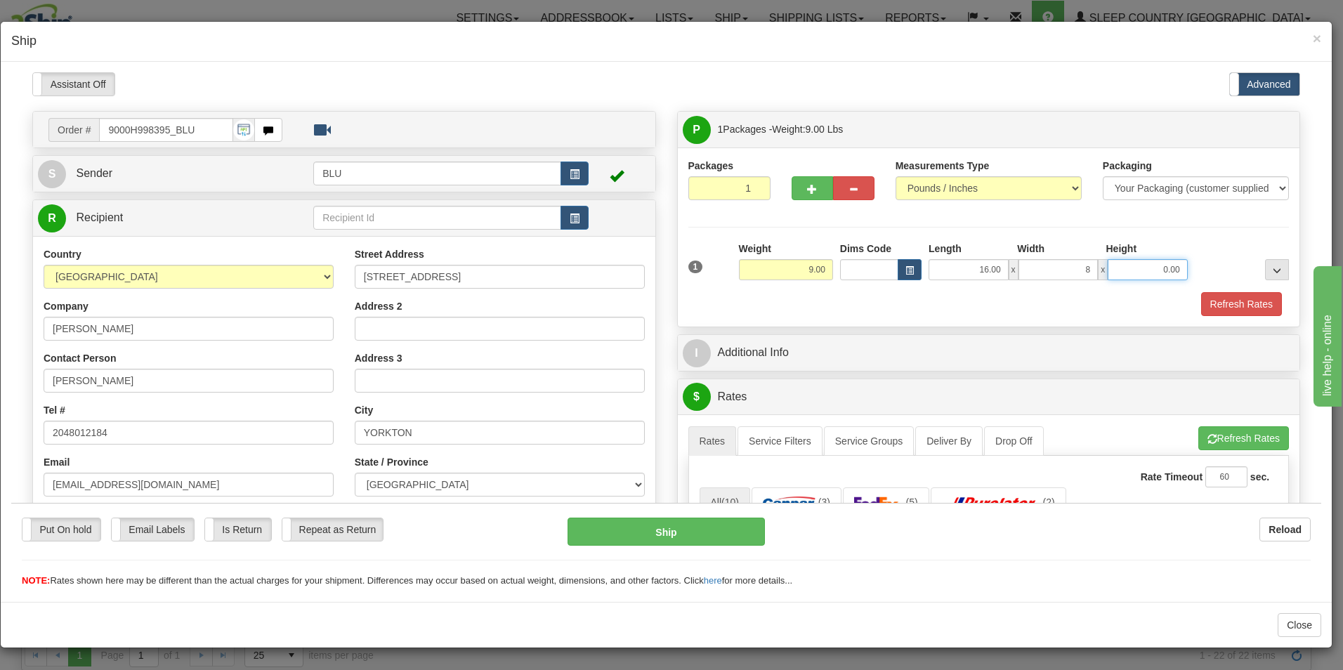
type input "8.00"
type input "16.00"
click at [1201, 299] on button "Refresh Rates" at bounding box center [1241, 304] width 81 height 24
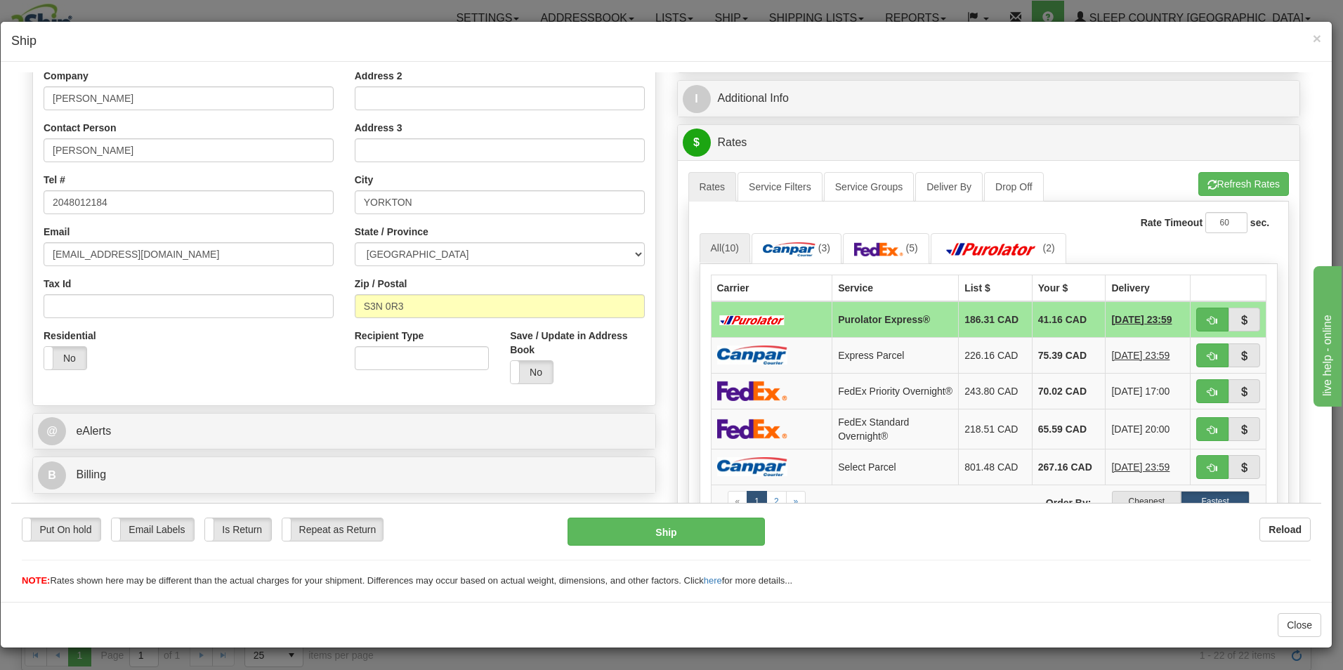
scroll to position [233, 0]
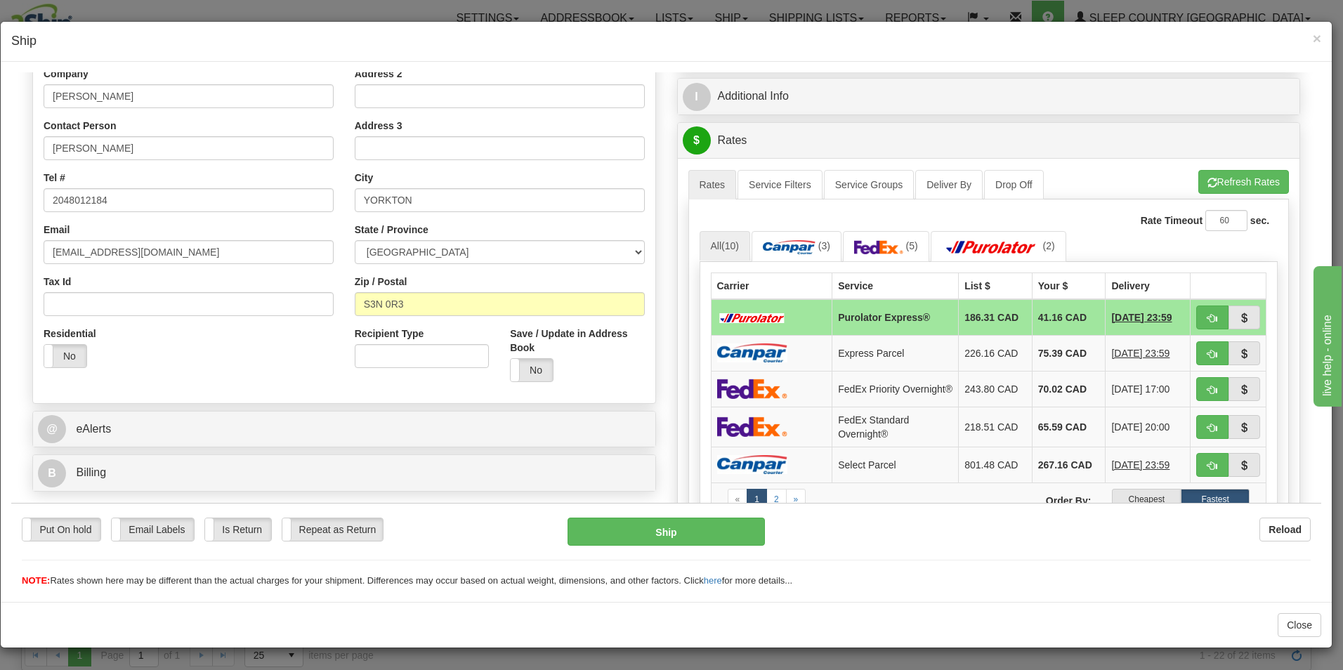
drag, startPoint x: 1316, startPoint y: 240, endPoint x: 66, endPoint y: 73, distance: 1261.5
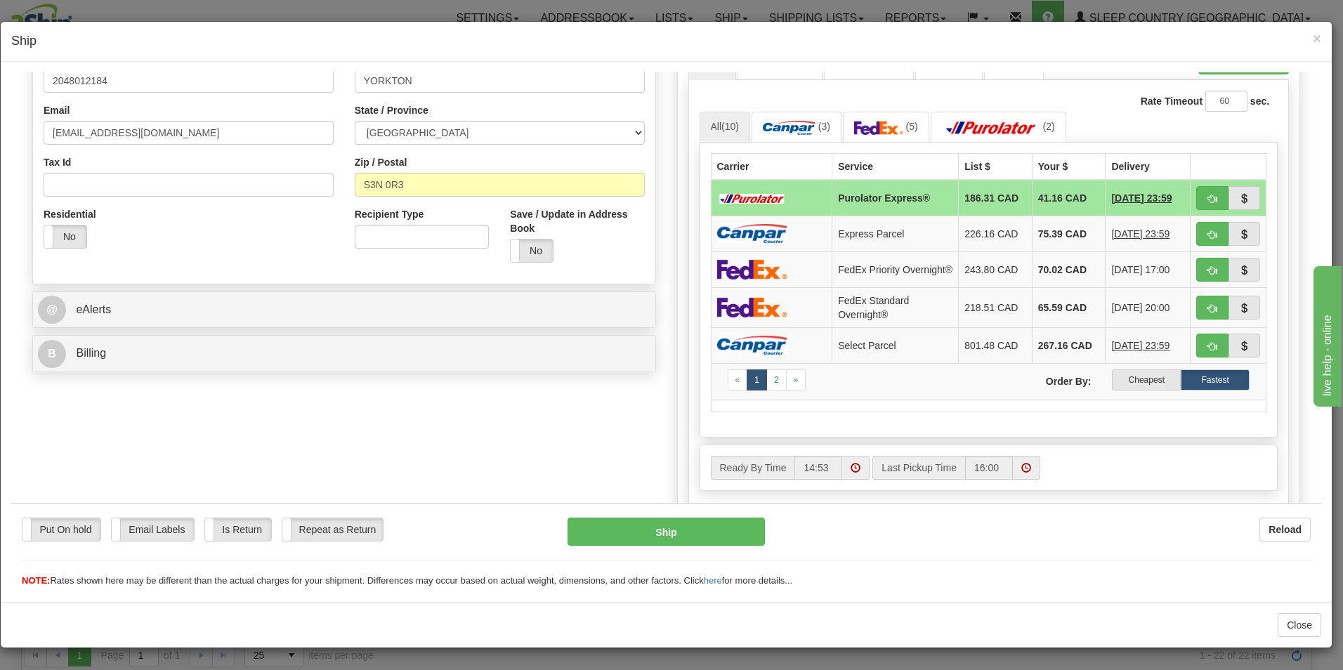
scroll to position [353, 0]
click at [1136, 378] on label "Cheapest" at bounding box center [1146, 377] width 69 height 21
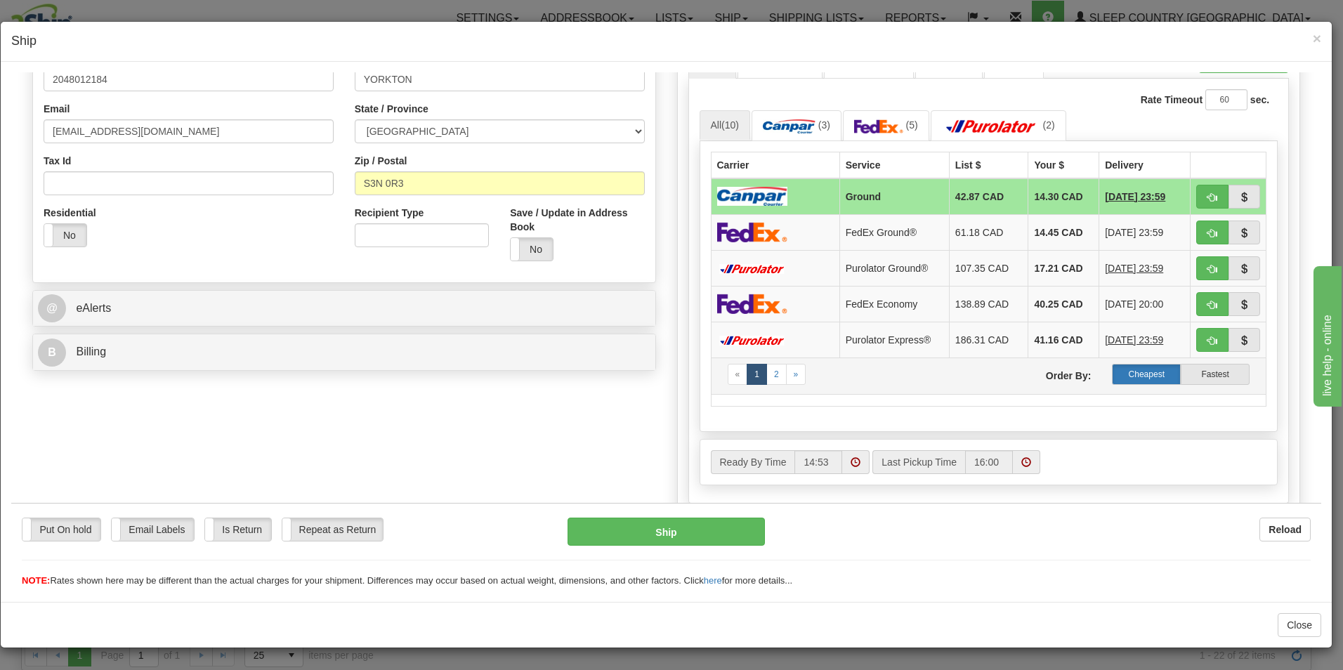
click at [1134, 370] on label "Cheapest" at bounding box center [1146, 373] width 69 height 21
drag, startPoint x: 1201, startPoint y: 192, endPoint x: 1197, endPoint y: 200, distance: 8.5
click at [1208, 195] on span "button" at bounding box center [1213, 196] width 10 height 9
type input "1"
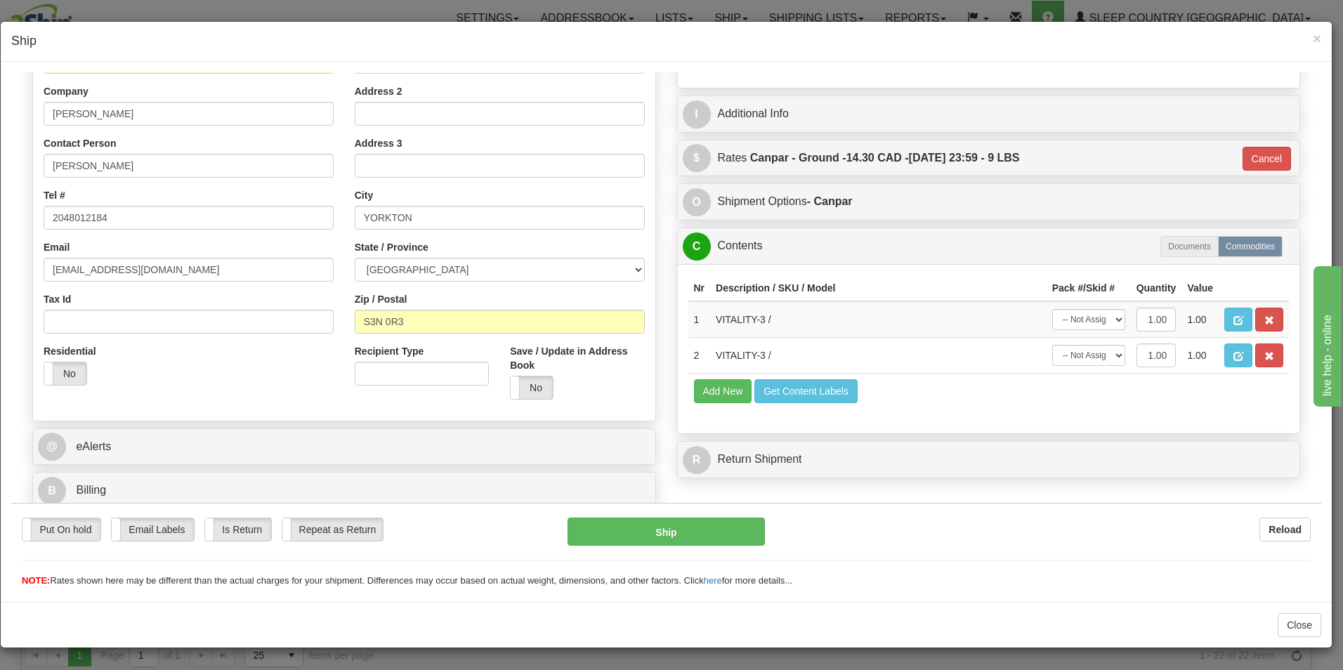
scroll to position [215, 0]
click at [680, 531] on button "Ship" at bounding box center [666, 531] width 197 height 28
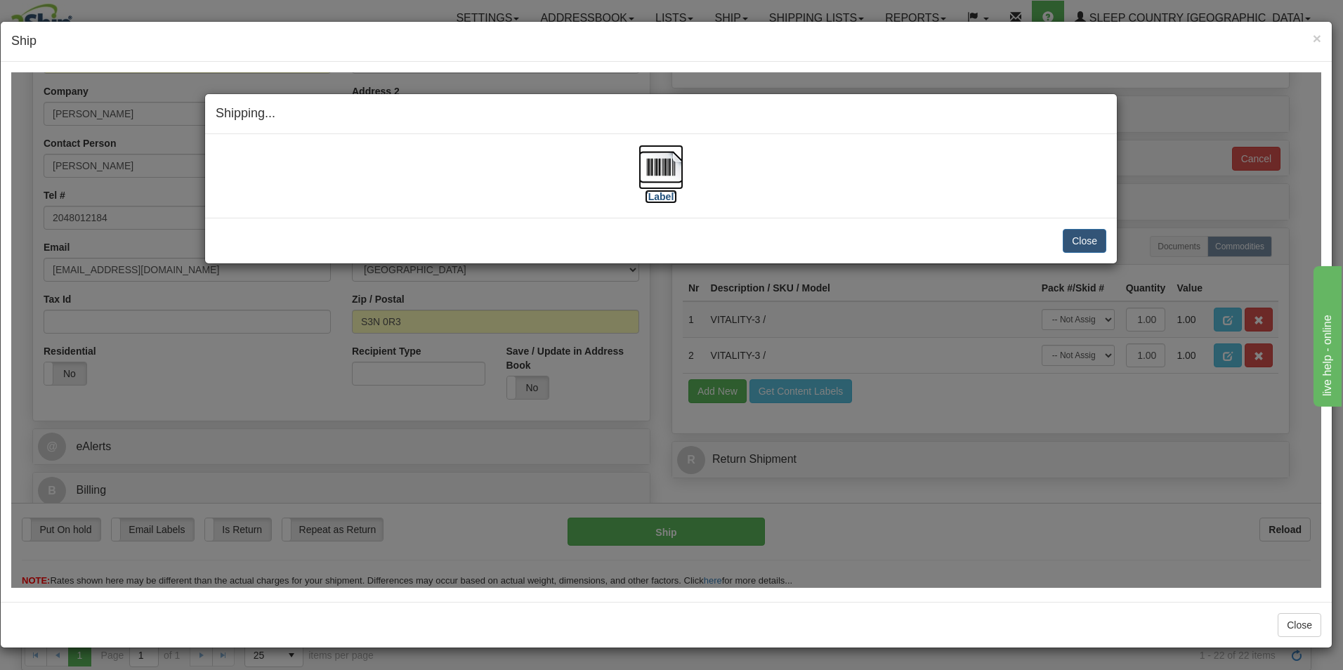
click at [658, 172] on img at bounding box center [661, 166] width 45 height 45
click at [1085, 236] on button "Close" at bounding box center [1085, 240] width 44 height 24
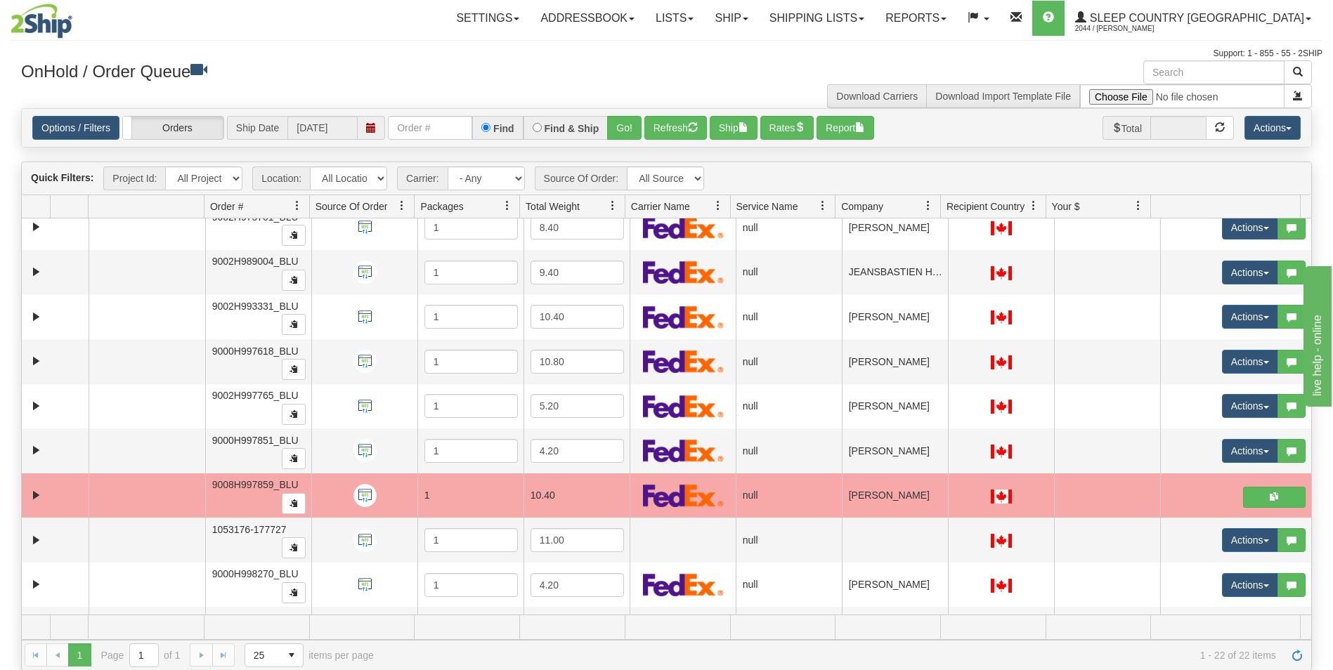
scroll to position [0, 0]
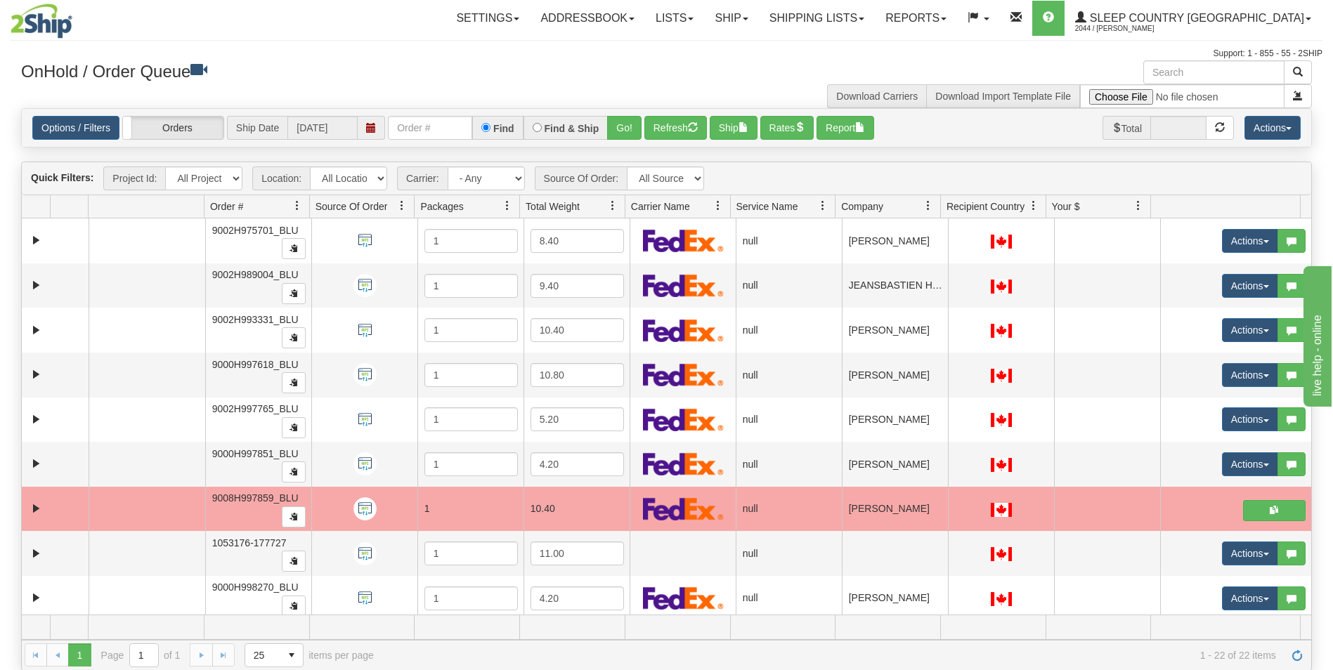
drag, startPoint x: 1304, startPoint y: 442, endPoint x: 74, endPoint y: 1, distance: 1306.1
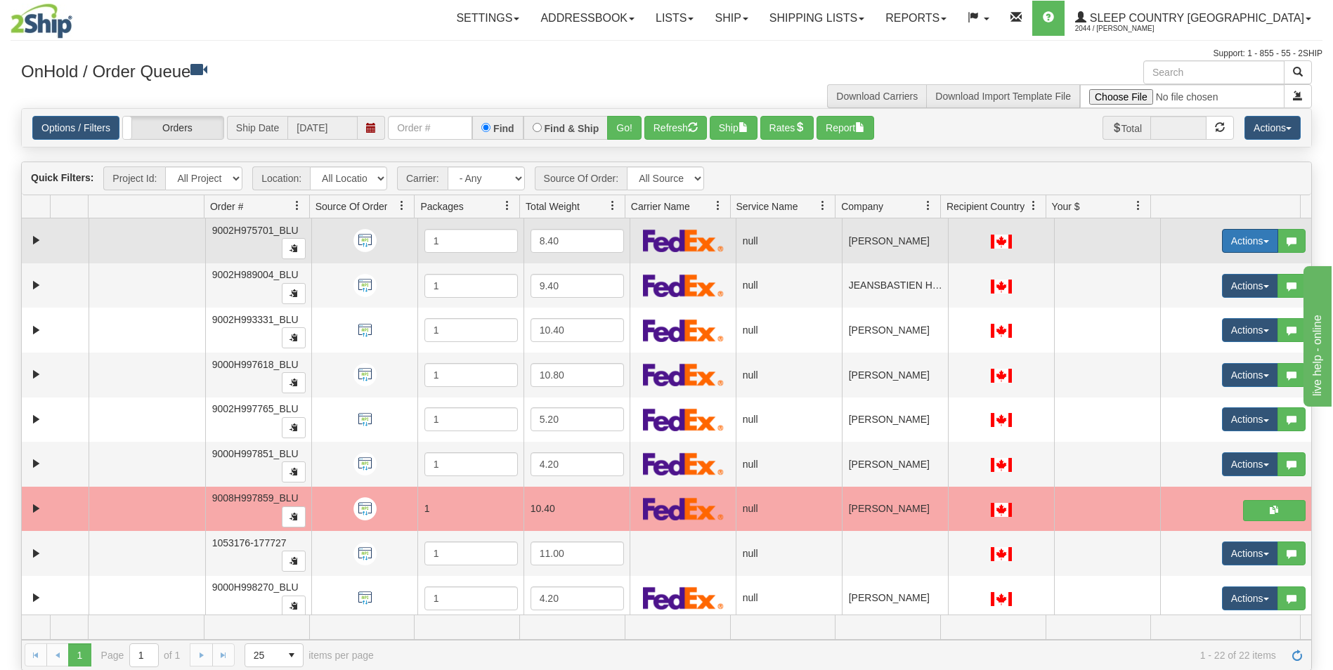
click at [1222, 234] on button "Actions" at bounding box center [1250, 241] width 56 height 24
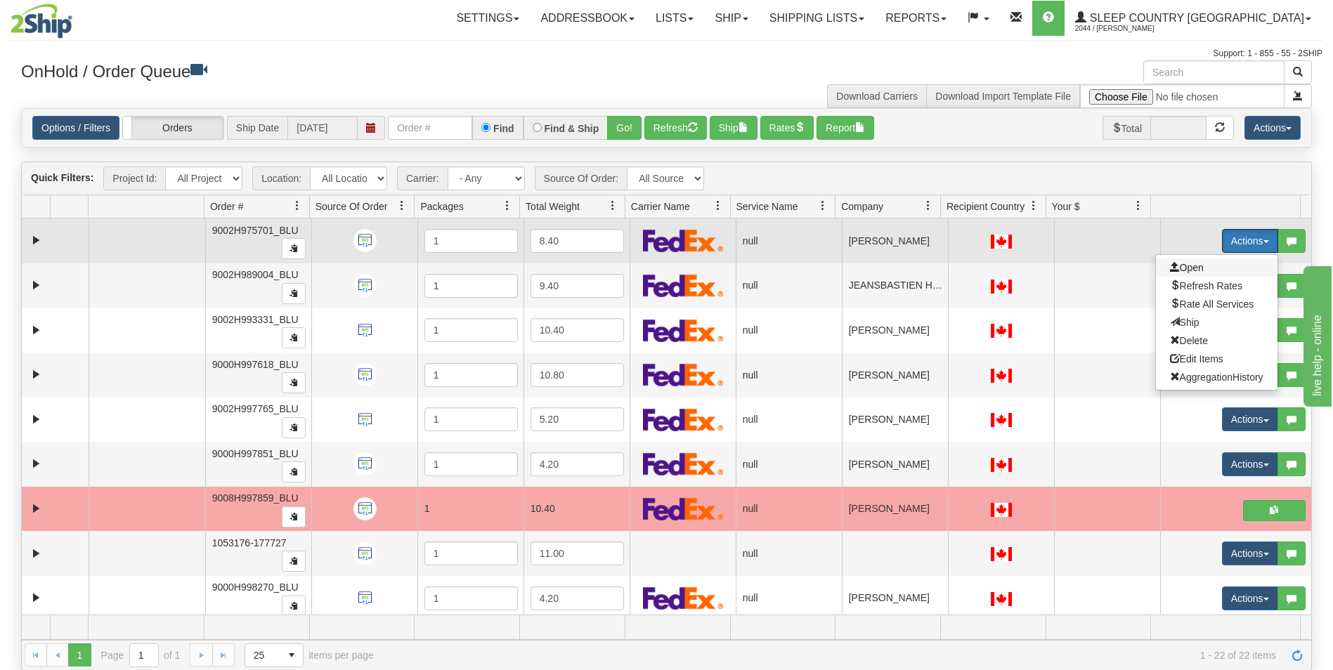
click at [1184, 264] on span "Open" at bounding box center [1187, 267] width 34 height 11
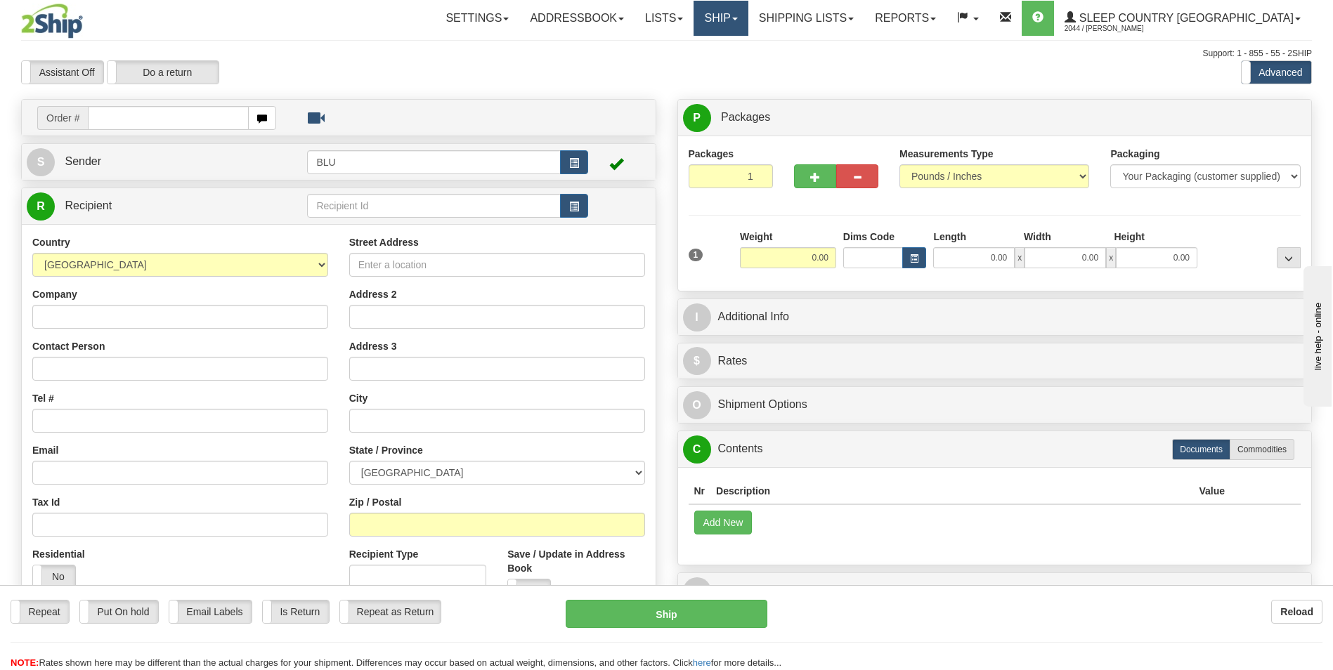
click at [738, 18] on span at bounding box center [735, 19] width 6 height 3
click at [733, 65] on span "OnHold / Order Queue" at bounding box center [683, 67] width 99 height 11
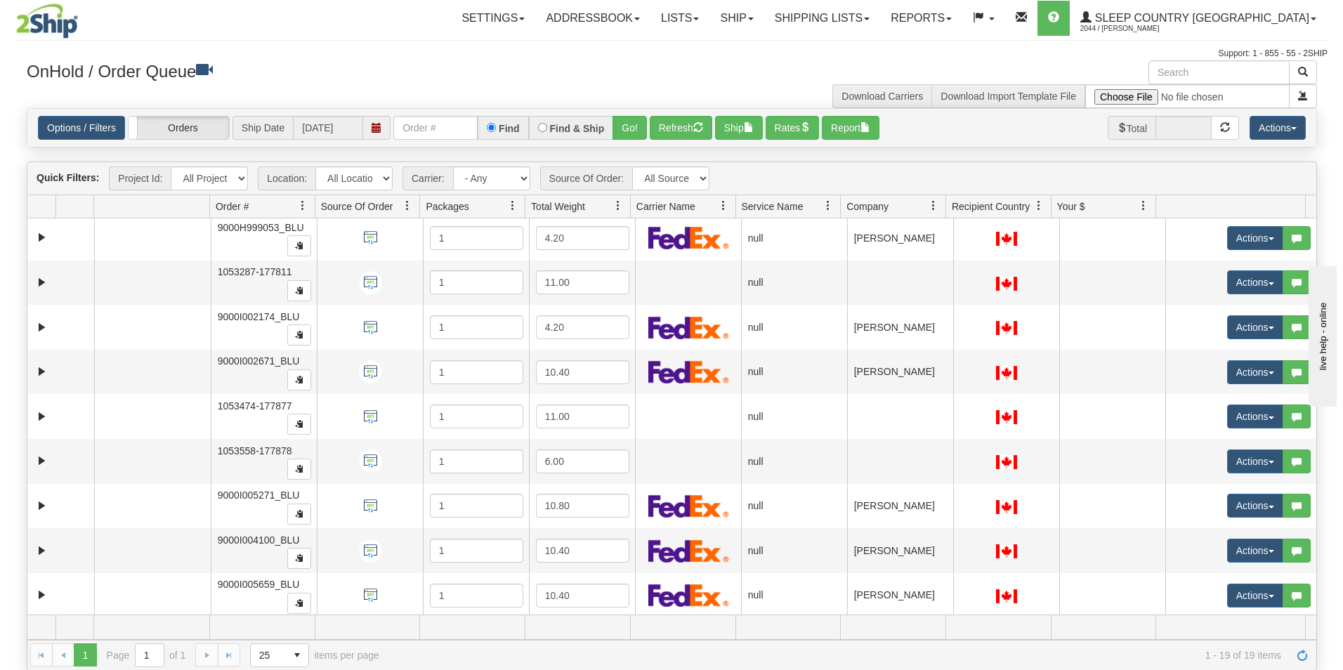
scroll to position [452, 0]
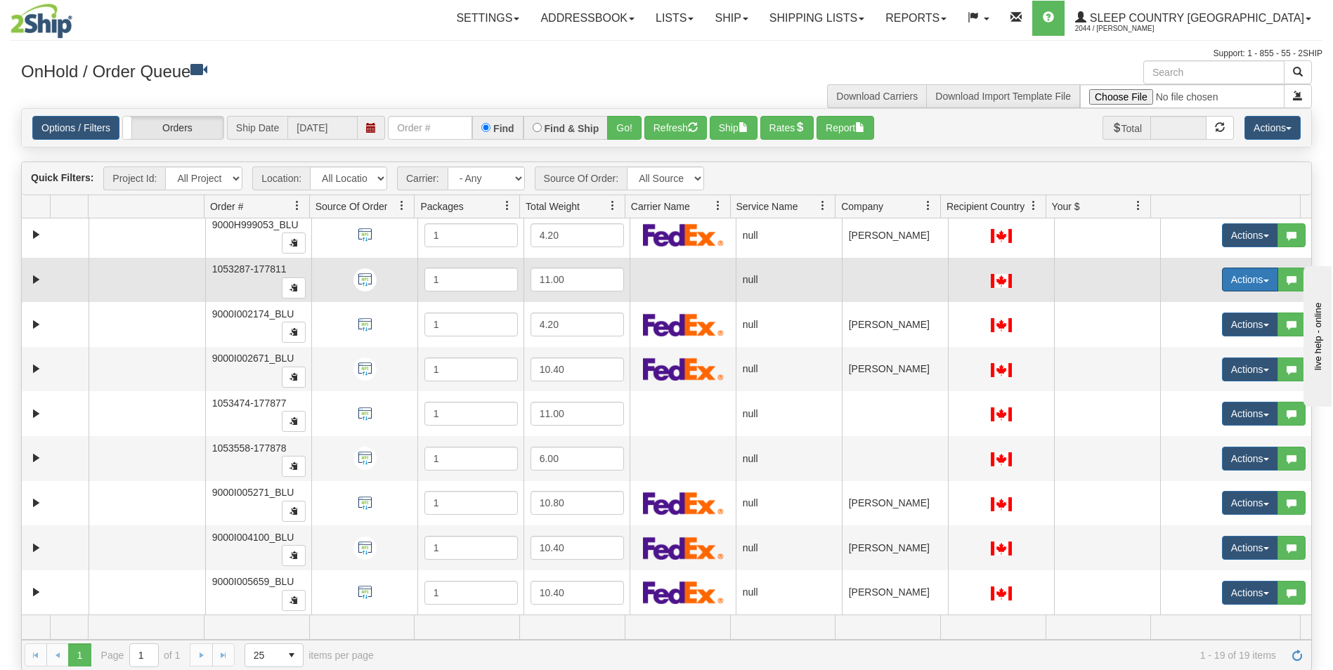
click at [1222, 279] on button "Actions" at bounding box center [1250, 280] width 56 height 24
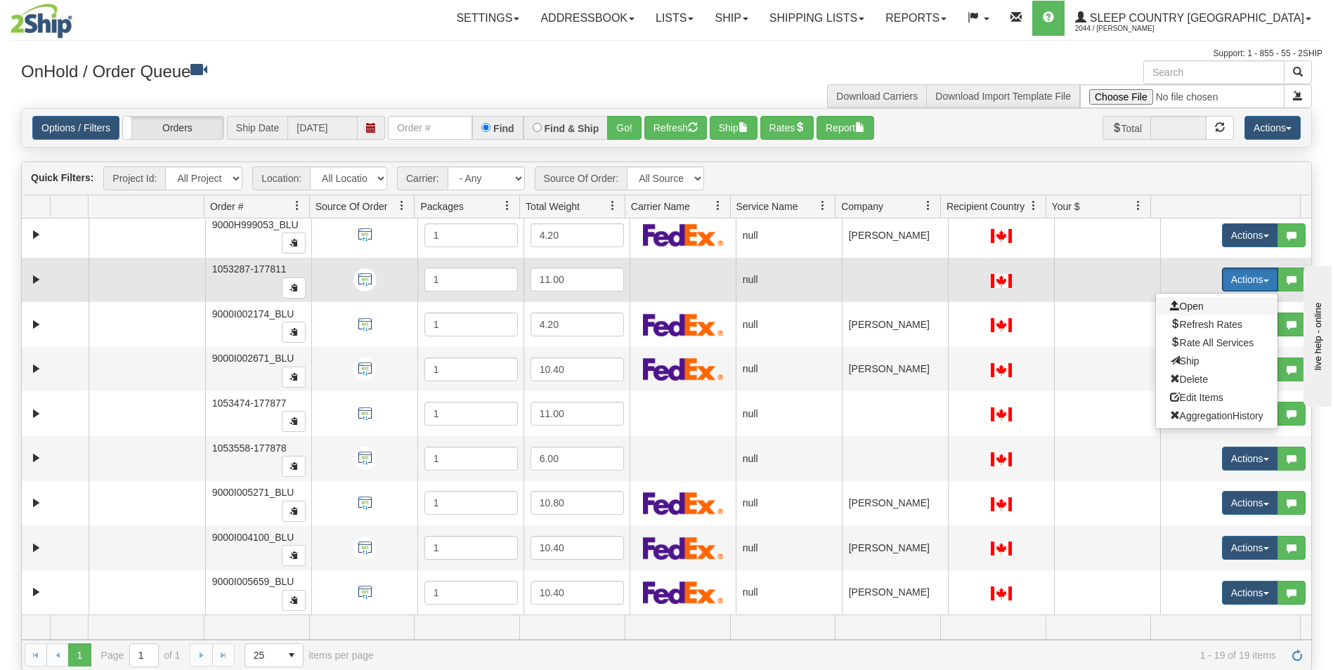
click at [1182, 306] on span "Open" at bounding box center [1187, 306] width 34 height 11
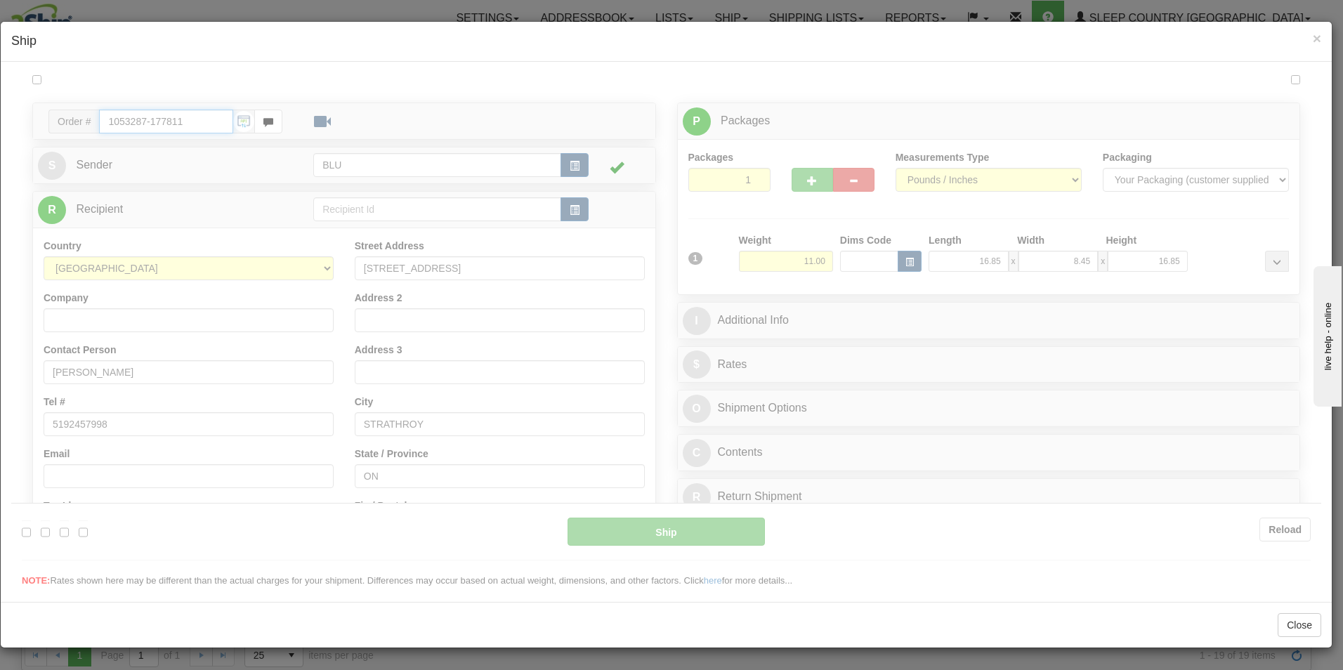
type input "15:03"
type input "16:00"
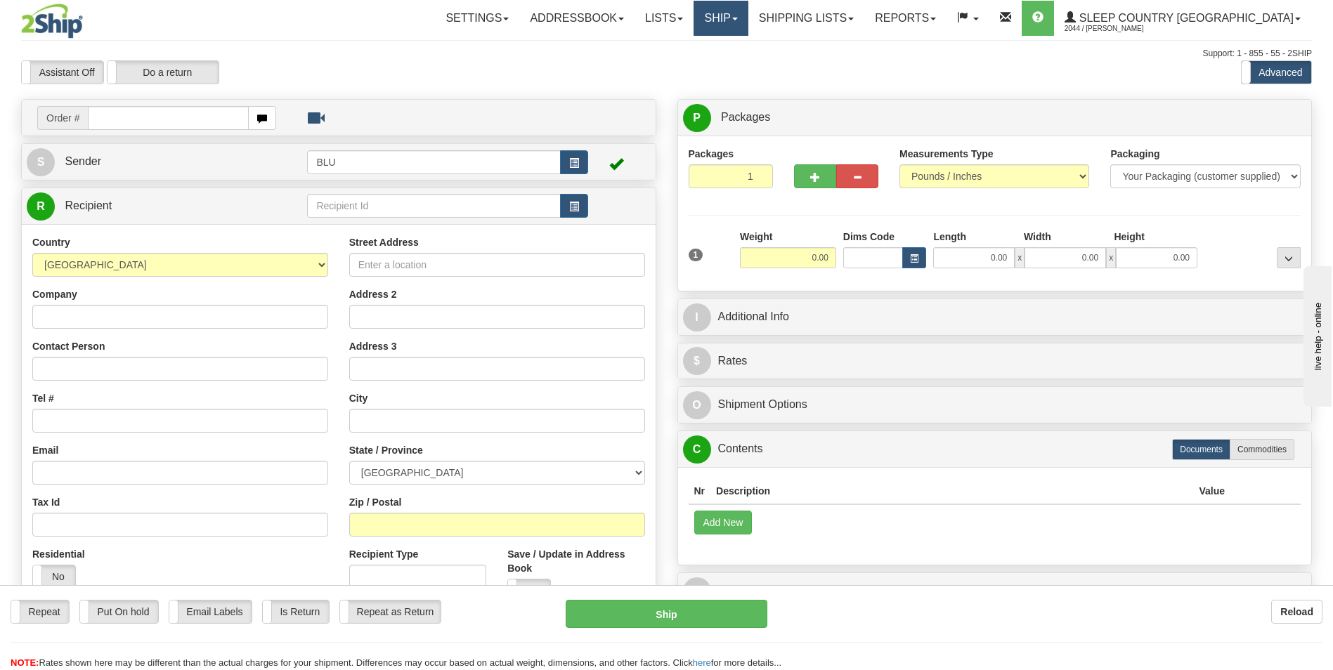
click at [747, 23] on link "Ship" at bounding box center [720, 18] width 54 height 35
click at [747, 13] on link "Ship" at bounding box center [720, 18] width 54 height 35
click at [747, 61] on link "OnHold / Order Queue" at bounding box center [683, 67] width 127 height 18
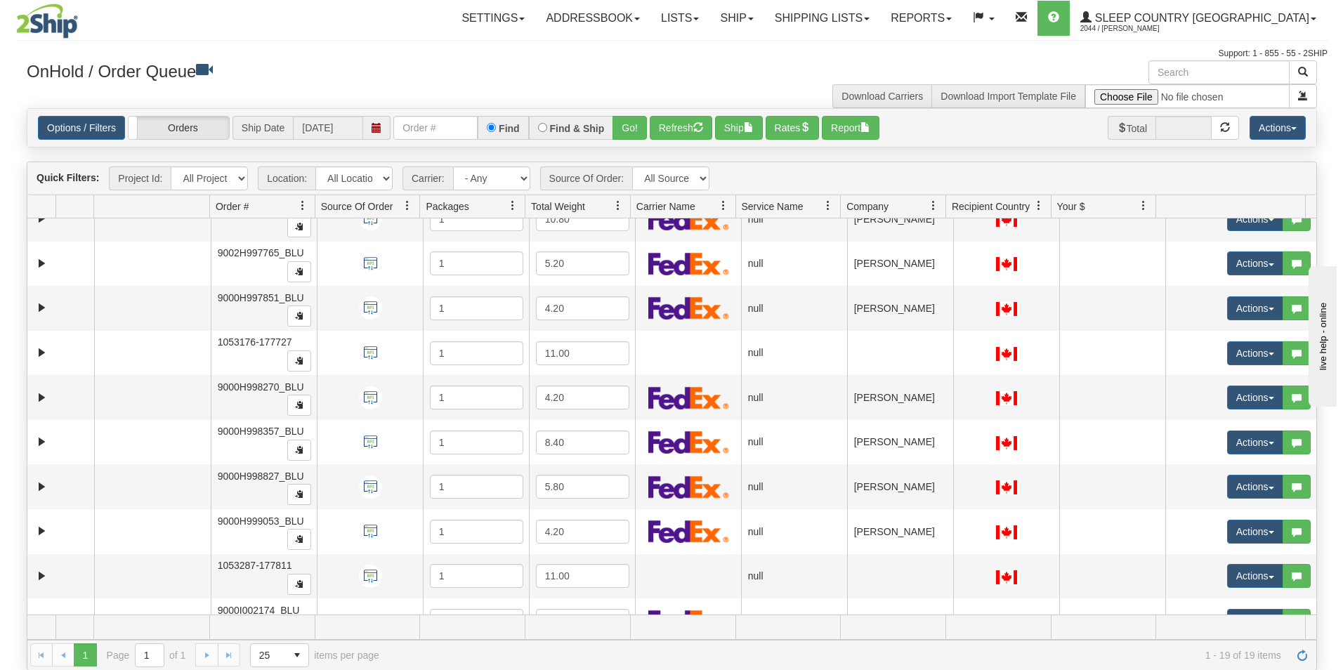
scroll to position [169, 0]
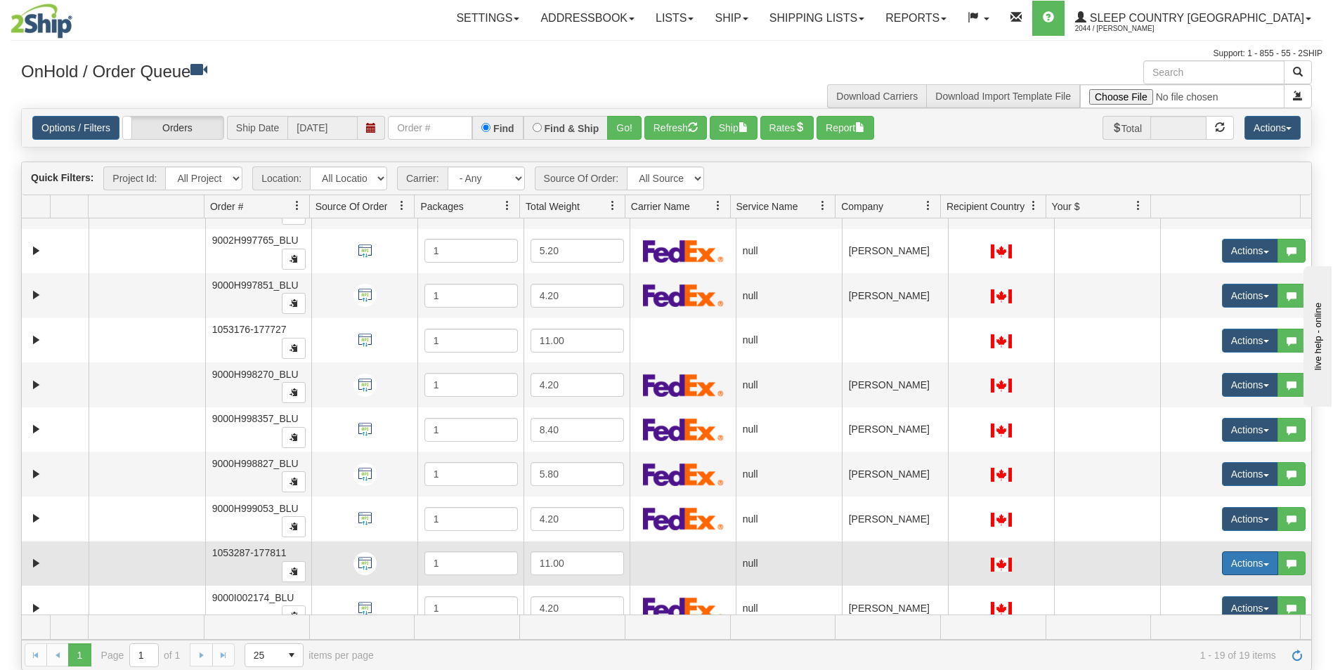
click at [1229, 561] on button "Actions" at bounding box center [1250, 563] width 56 height 24
click at [1174, 590] on span "Open" at bounding box center [1187, 589] width 34 height 11
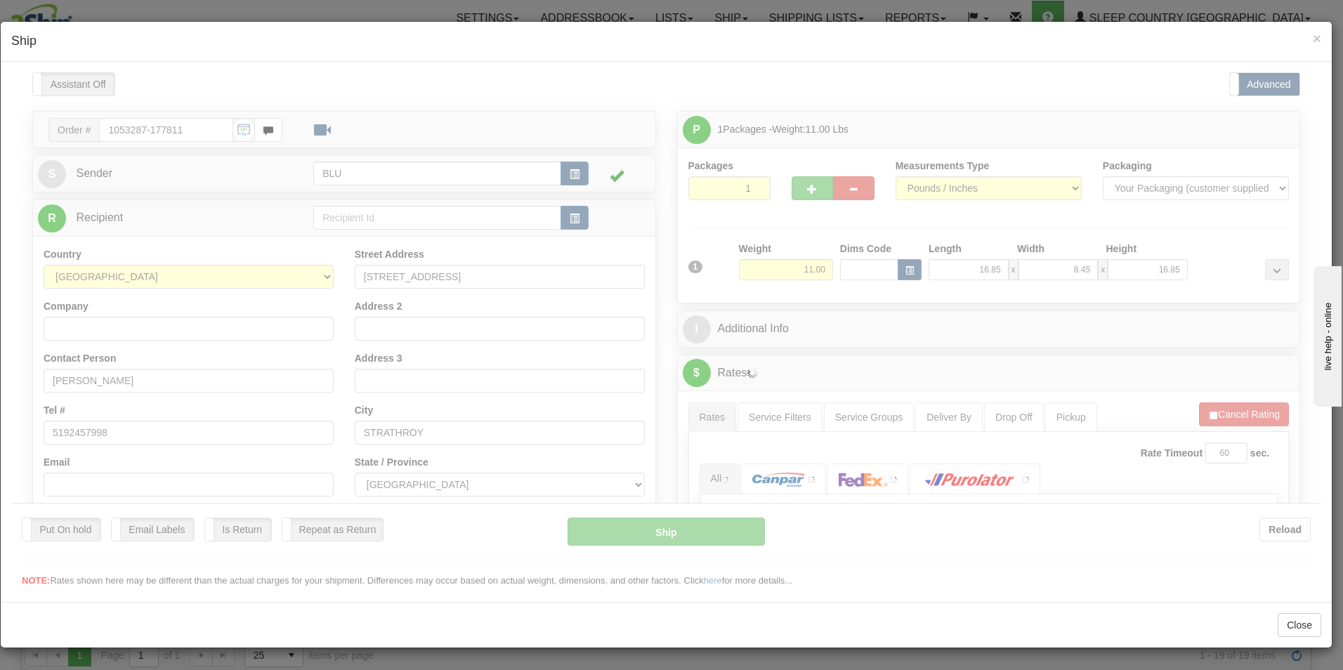
scroll to position [0, 0]
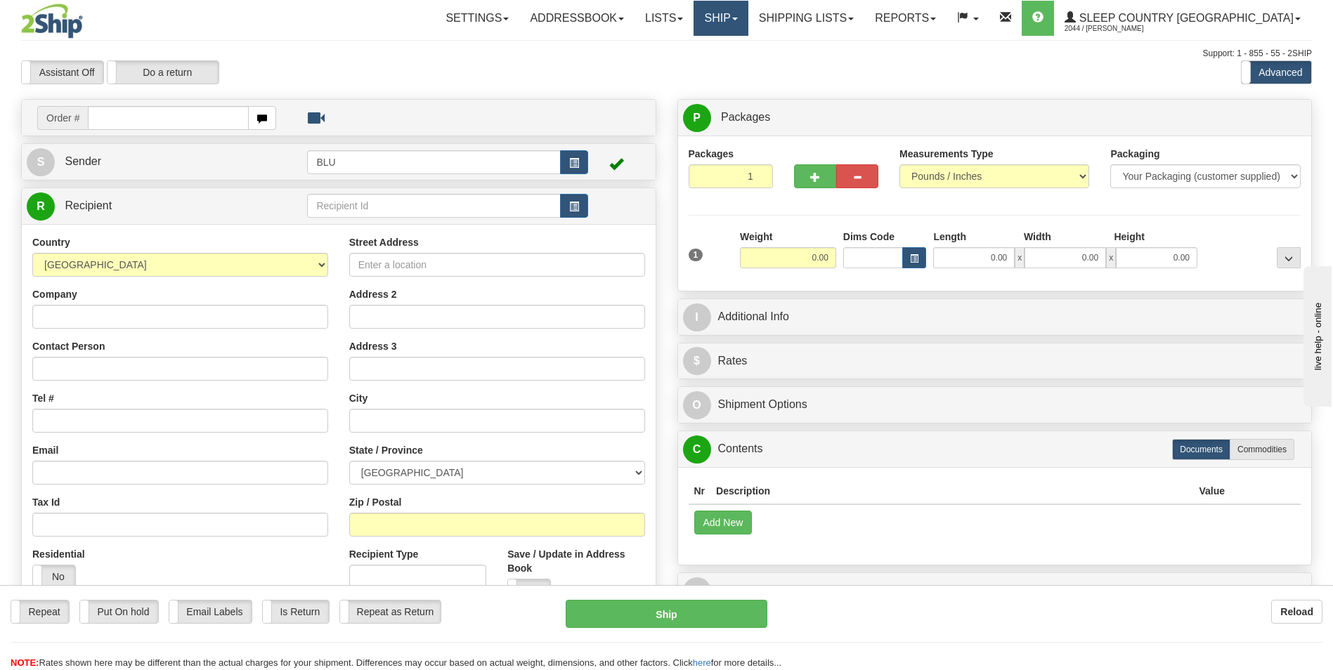
click at [747, 15] on link "Ship" at bounding box center [720, 18] width 54 height 35
click at [733, 62] on span "OnHold / Order Queue" at bounding box center [683, 67] width 99 height 11
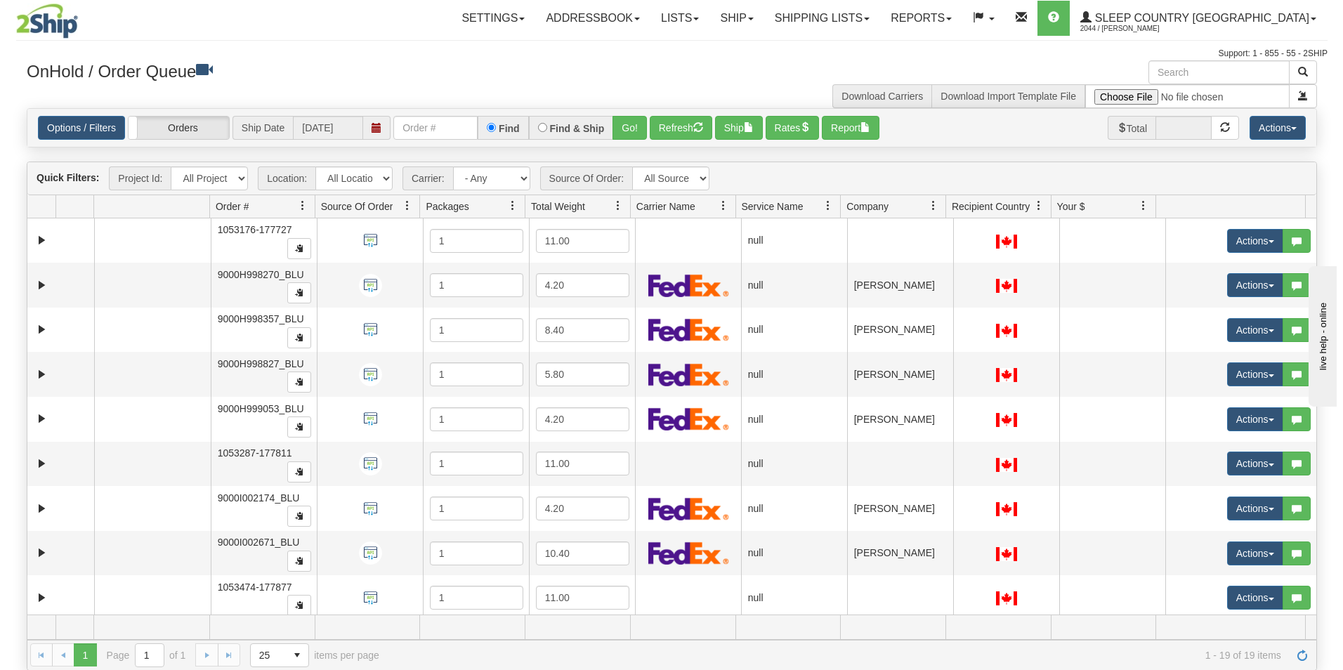
scroll to position [281, 0]
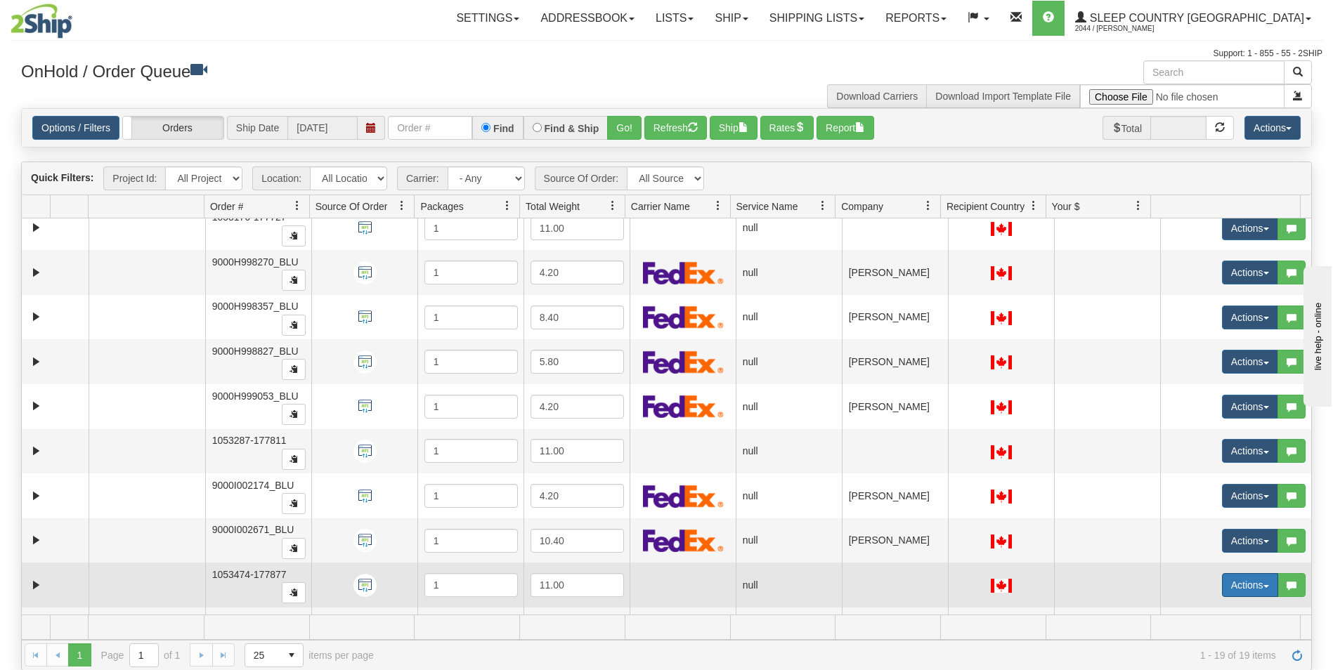
click at [1227, 583] on button "Actions" at bounding box center [1250, 585] width 56 height 24
click at [1186, 606] on span "Open" at bounding box center [1187, 611] width 34 height 11
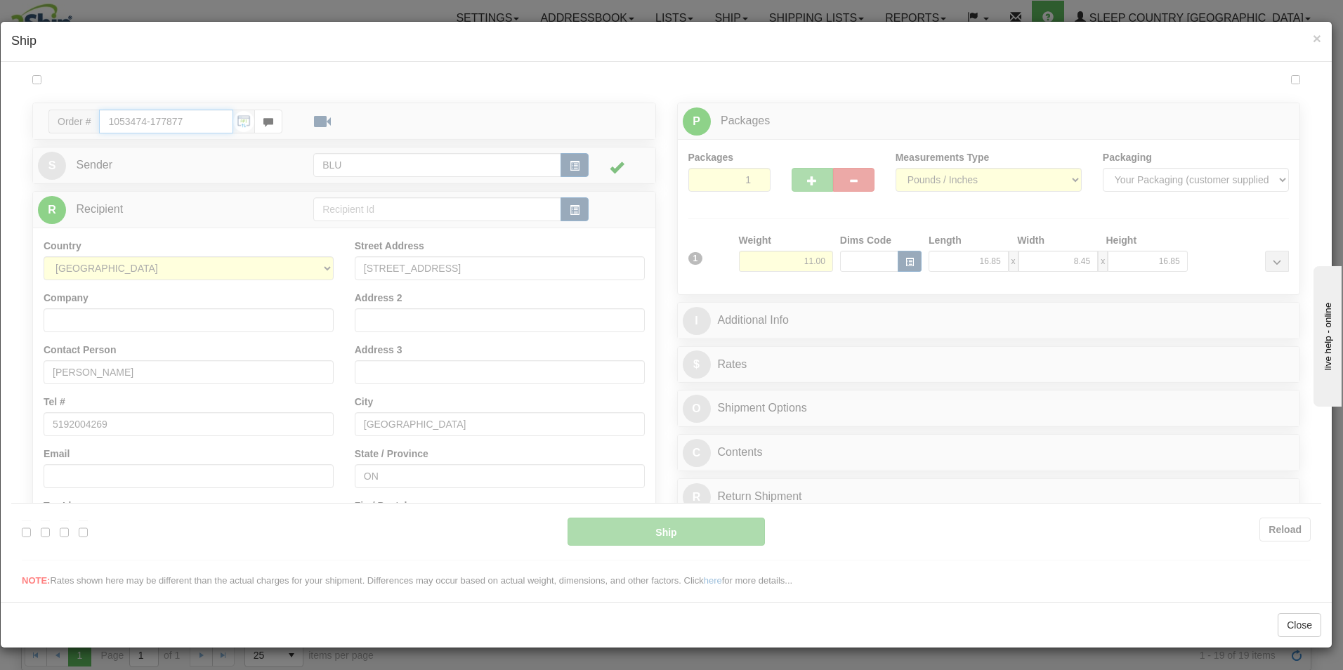
type input "15:04"
type input "16:00"
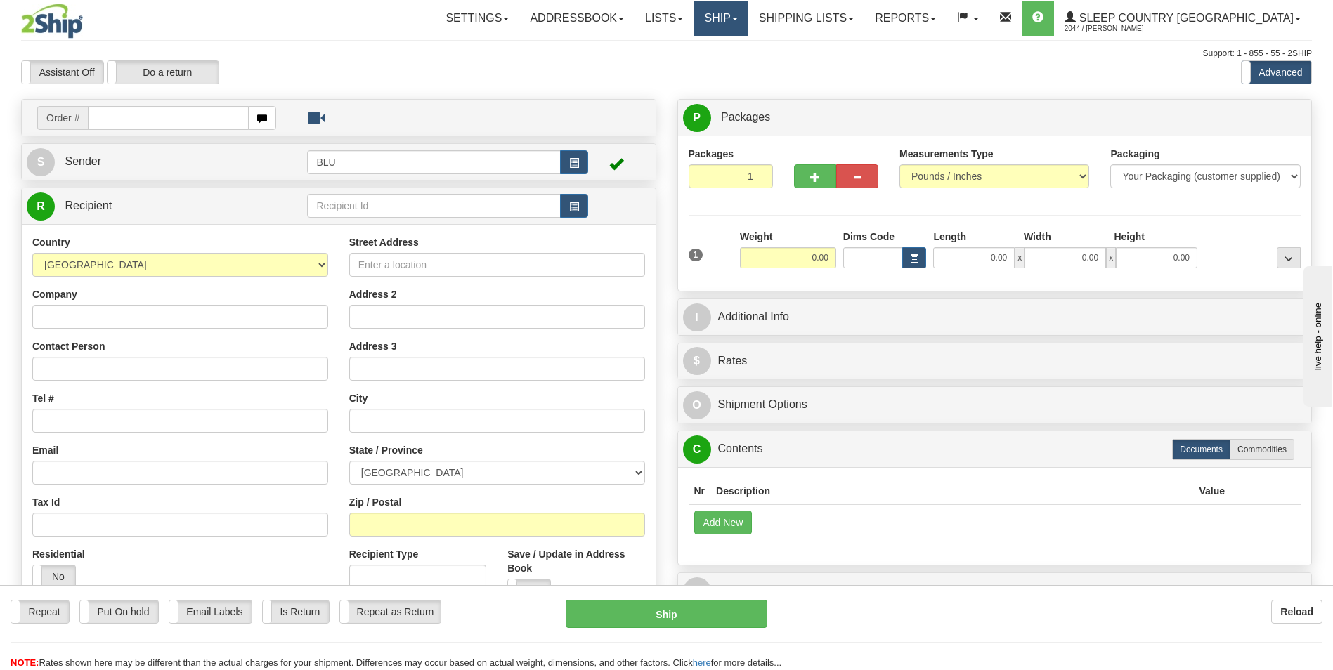
click at [747, 18] on link "Ship" at bounding box center [720, 18] width 54 height 35
click at [733, 63] on span "OnHold / Order Queue" at bounding box center [683, 67] width 99 height 11
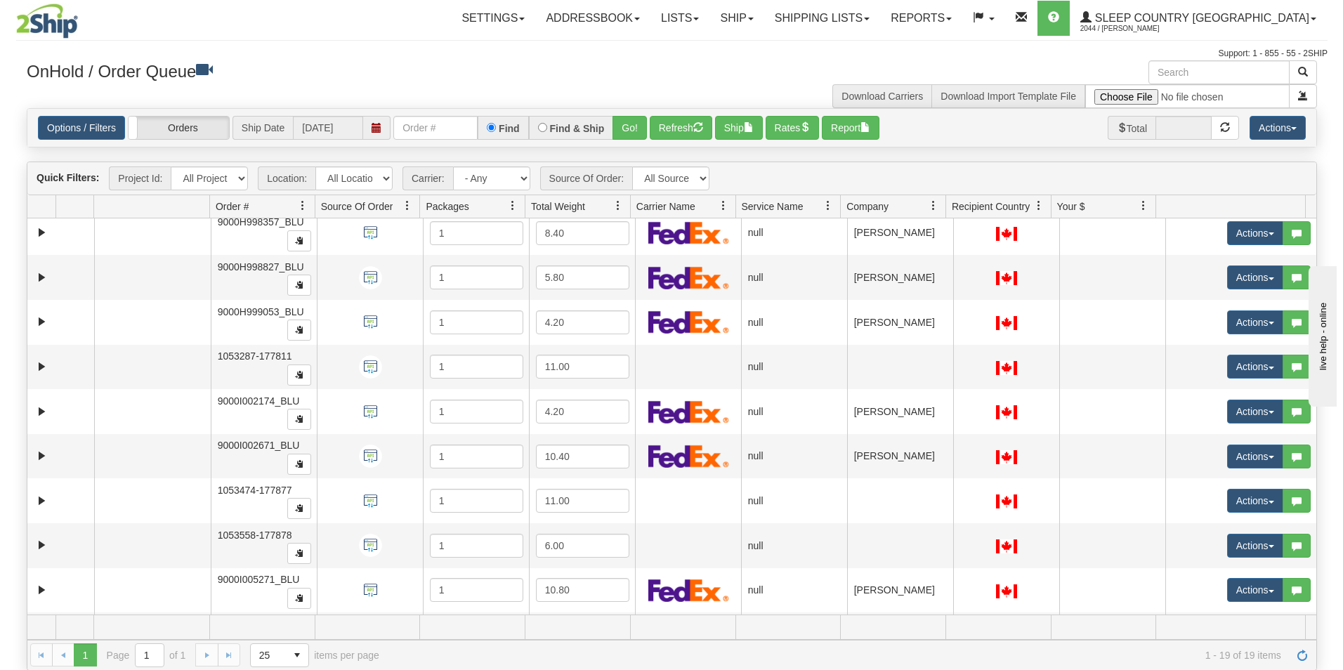
scroll to position [393, 0]
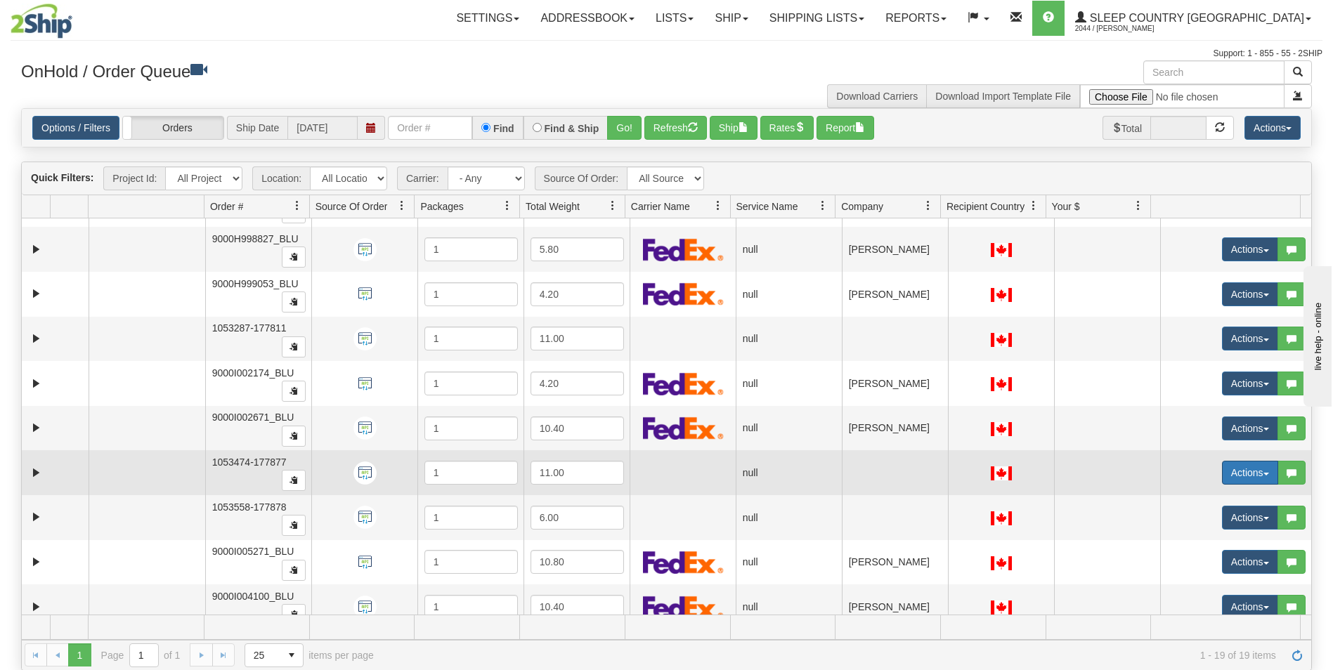
click at [1231, 473] on button "Actions" at bounding box center [1250, 473] width 56 height 24
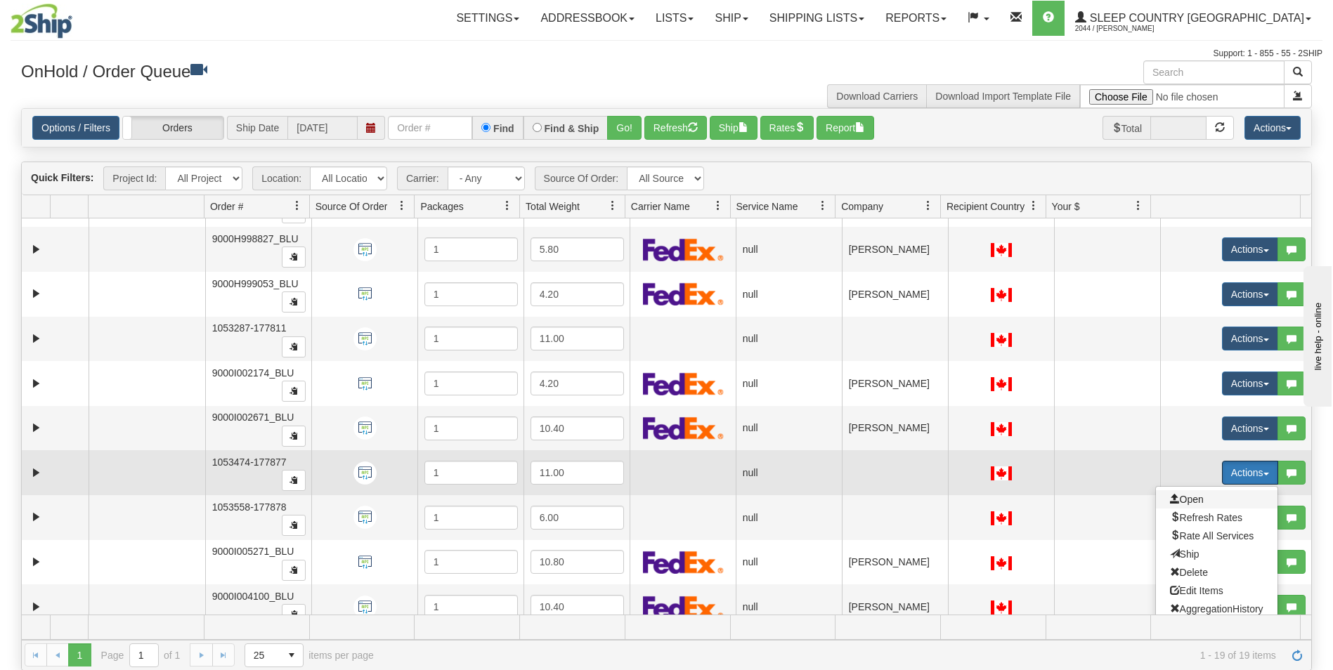
click at [1186, 496] on span "Open" at bounding box center [1187, 499] width 34 height 11
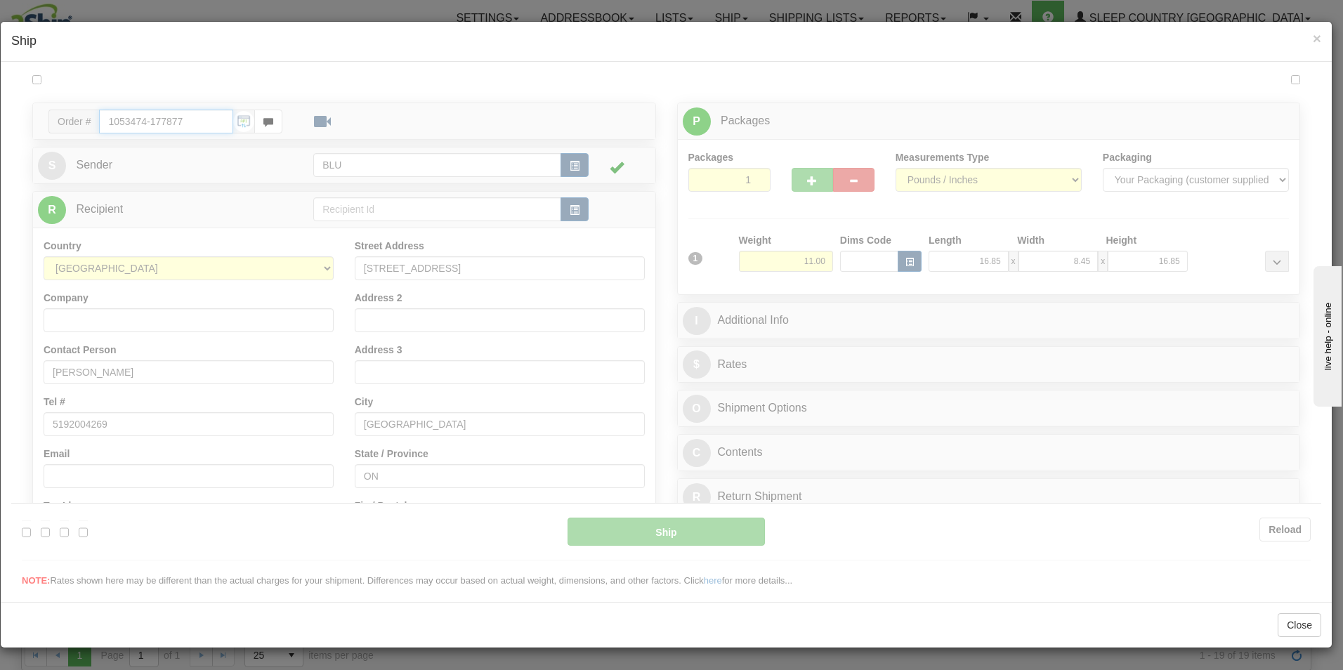
type input "15:05"
type input "16:00"
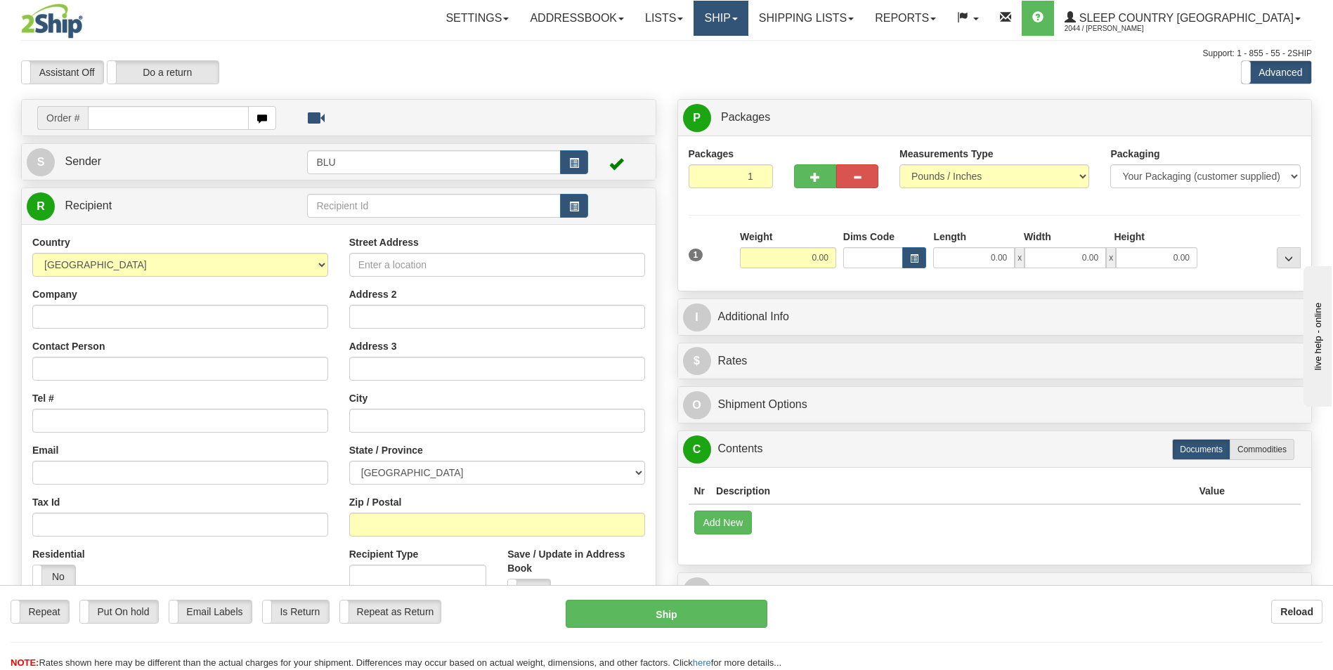
click at [747, 19] on link "Ship" at bounding box center [720, 18] width 54 height 35
click at [733, 65] on span "OnHold / Order Queue" at bounding box center [683, 67] width 99 height 11
click at [738, 18] on span at bounding box center [735, 19] width 6 height 3
click at [747, 61] on link "OnHold / Order Queue" at bounding box center [683, 67] width 127 height 18
click at [747, 16] on link "Ship" at bounding box center [720, 18] width 54 height 35
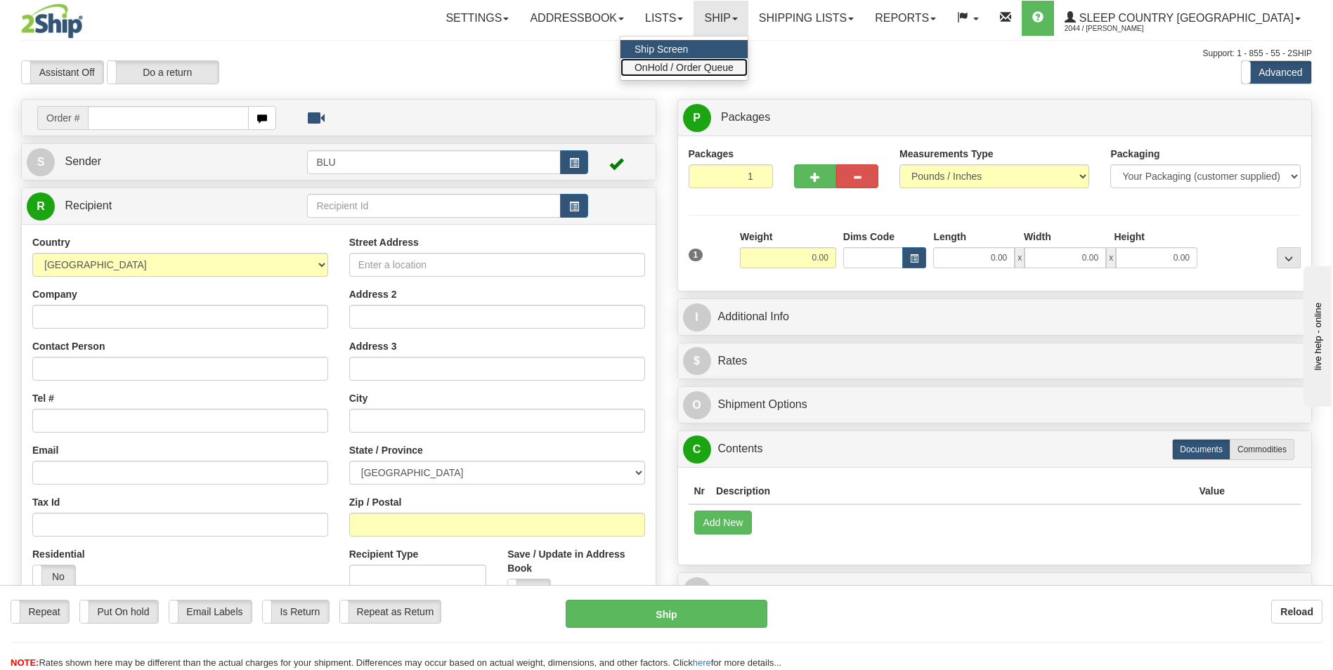
click at [733, 65] on span "OnHold / Order Queue" at bounding box center [683, 67] width 99 height 11
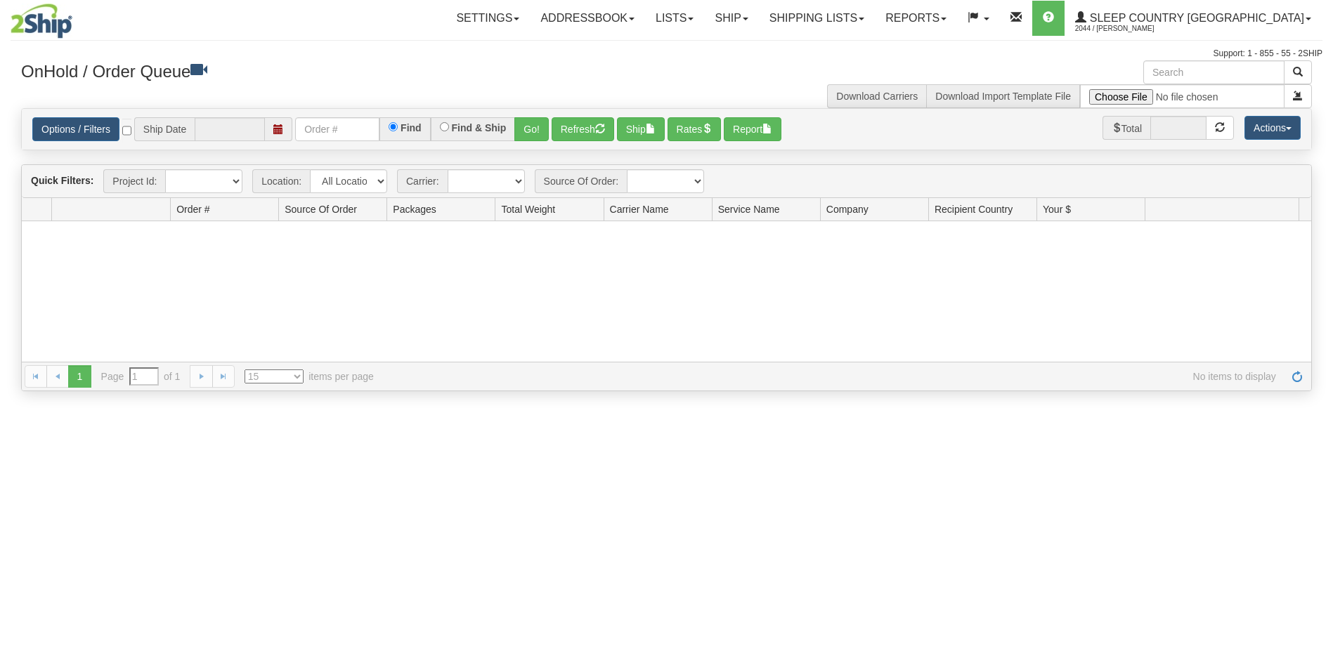
type input "[DATE]"
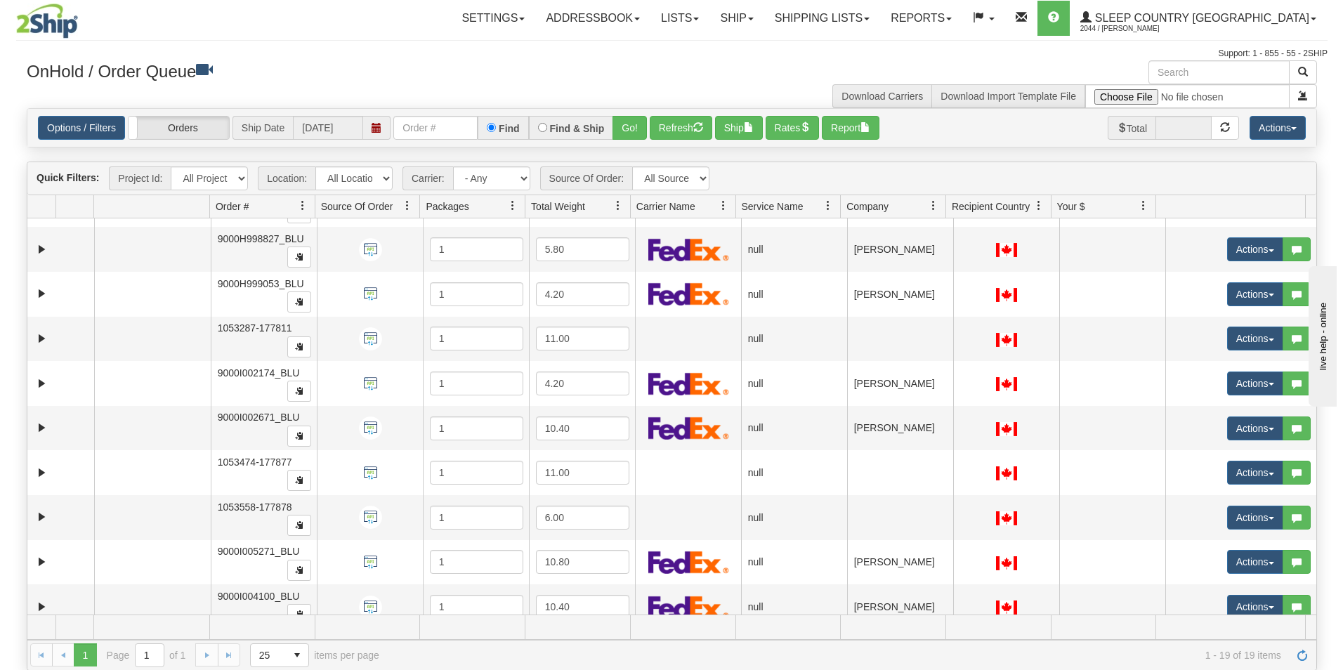
scroll to position [421, 0]
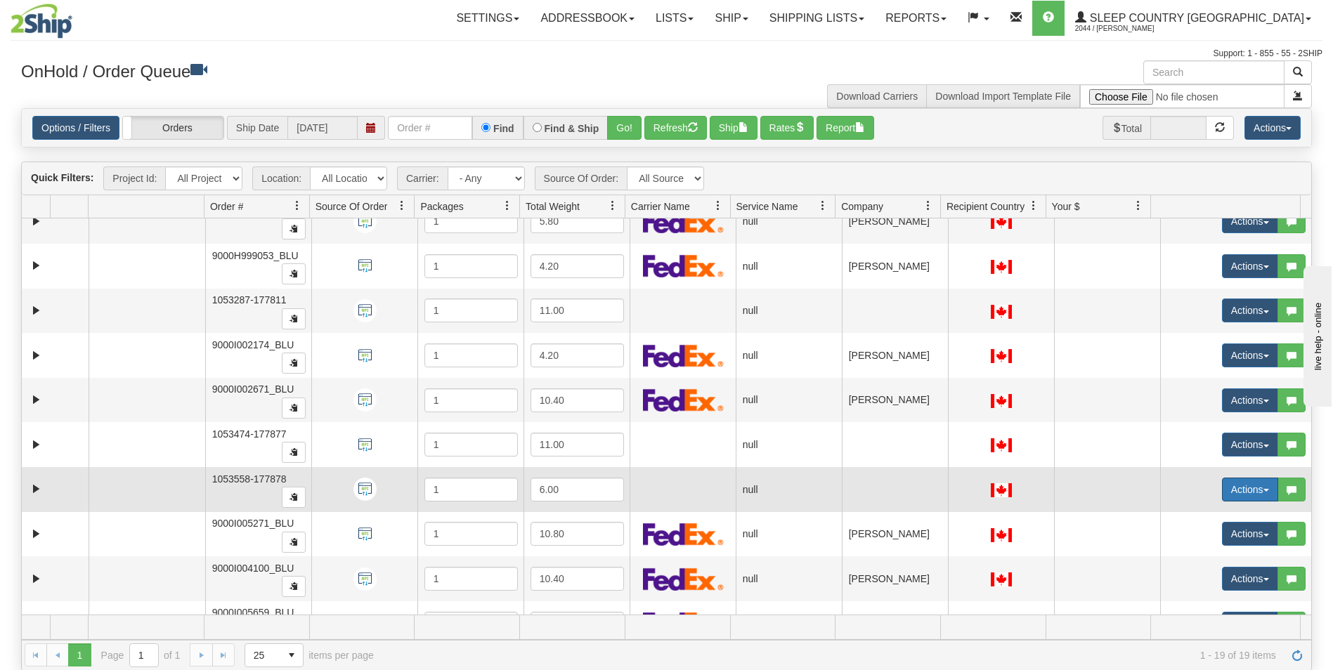
click at [1222, 488] on button "Actions" at bounding box center [1250, 490] width 56 height 24
click at [1179, 516] on span "Open" at bounding box center [1187, 516] width 34 height 11
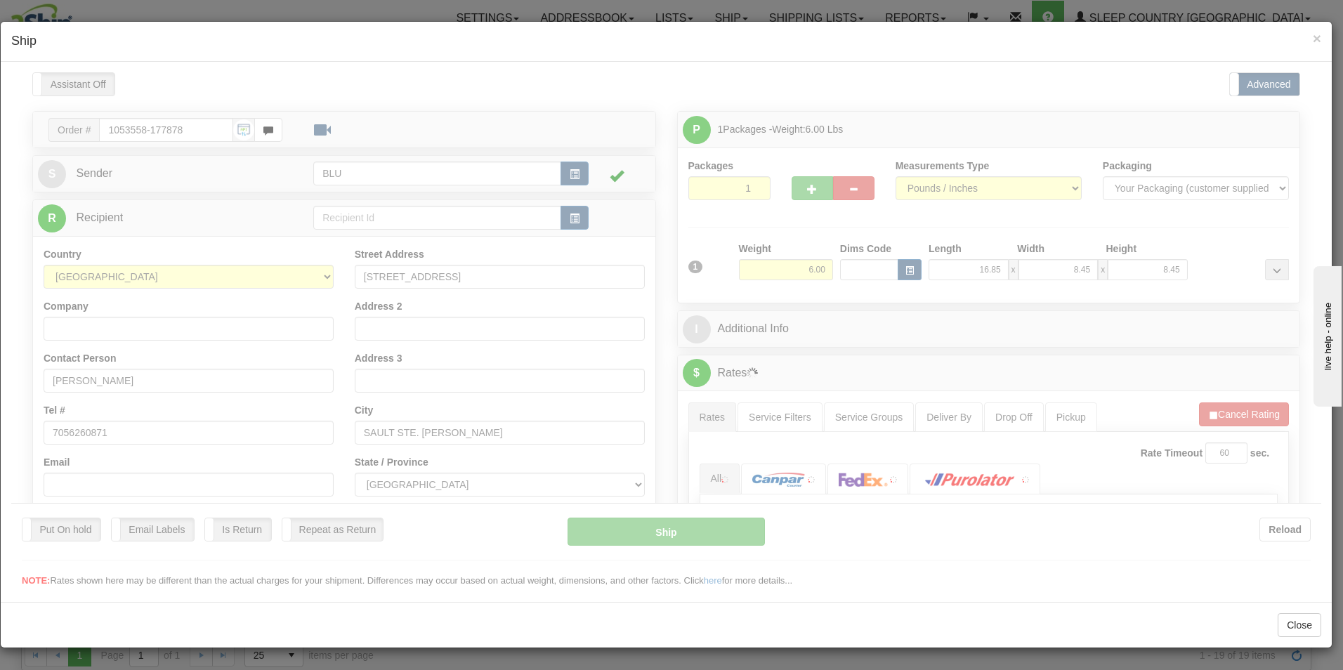
scroll to position [0, 0]
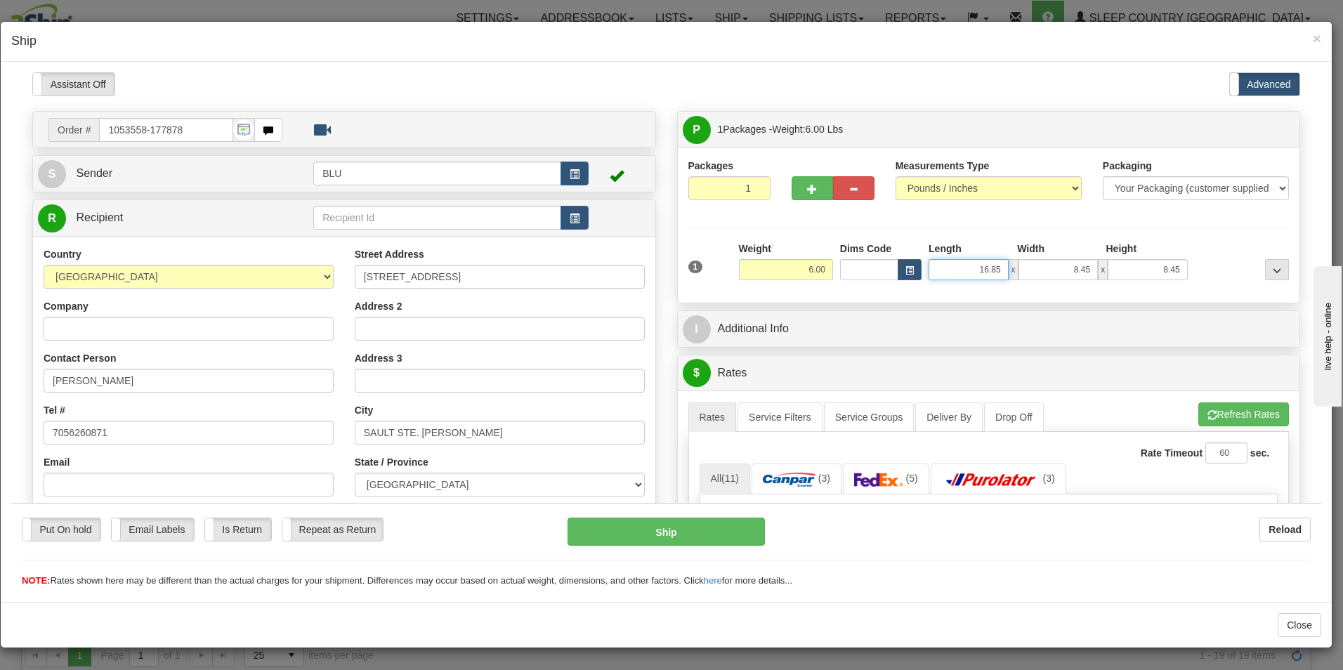
click at [995, 270] on input "16.85" at bounding box center [969, 269] width 80 height 21
type input "1"
type input "8.00"
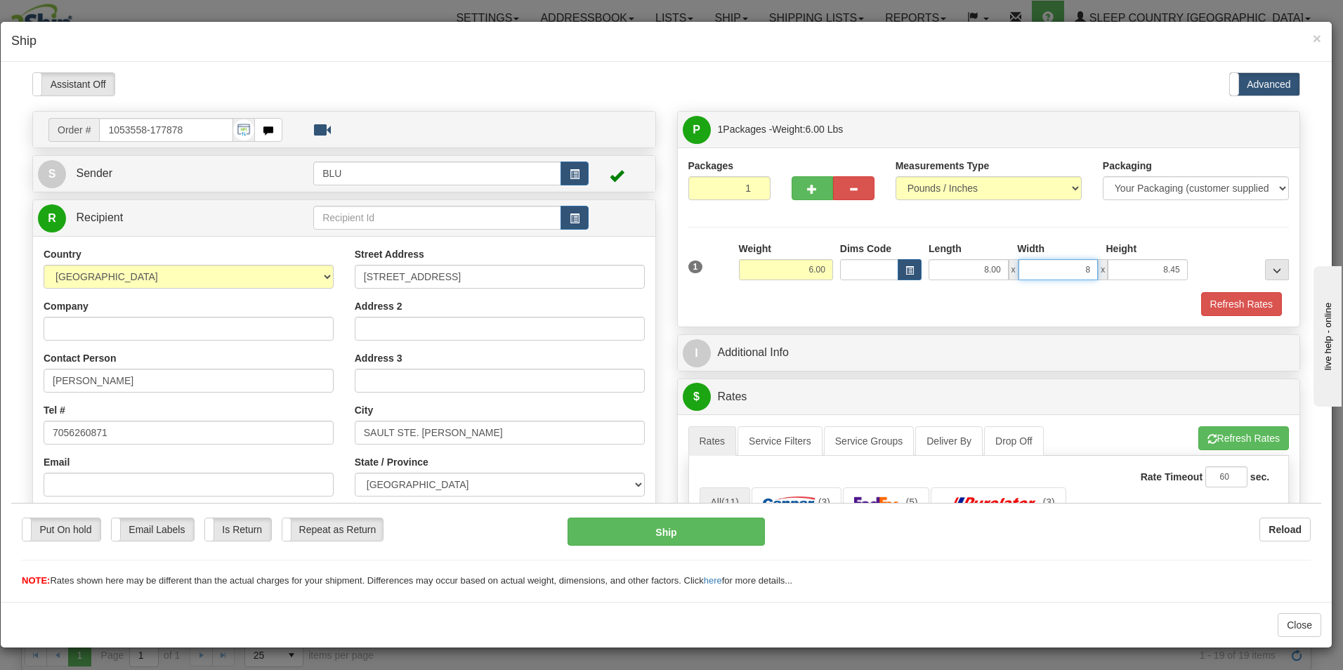
type input "8.45"
click at [1150, 267] on input "16" at bounding box center [1148, 269] width 80 height 21
click at [1175, 269] on input "16" at bounding box center [1148, 269] width 80 height 21
type input "16.00"
click at [1229, 298] on button "Refresh Rates" at bounding box center [1241, 304] width 81 height 24
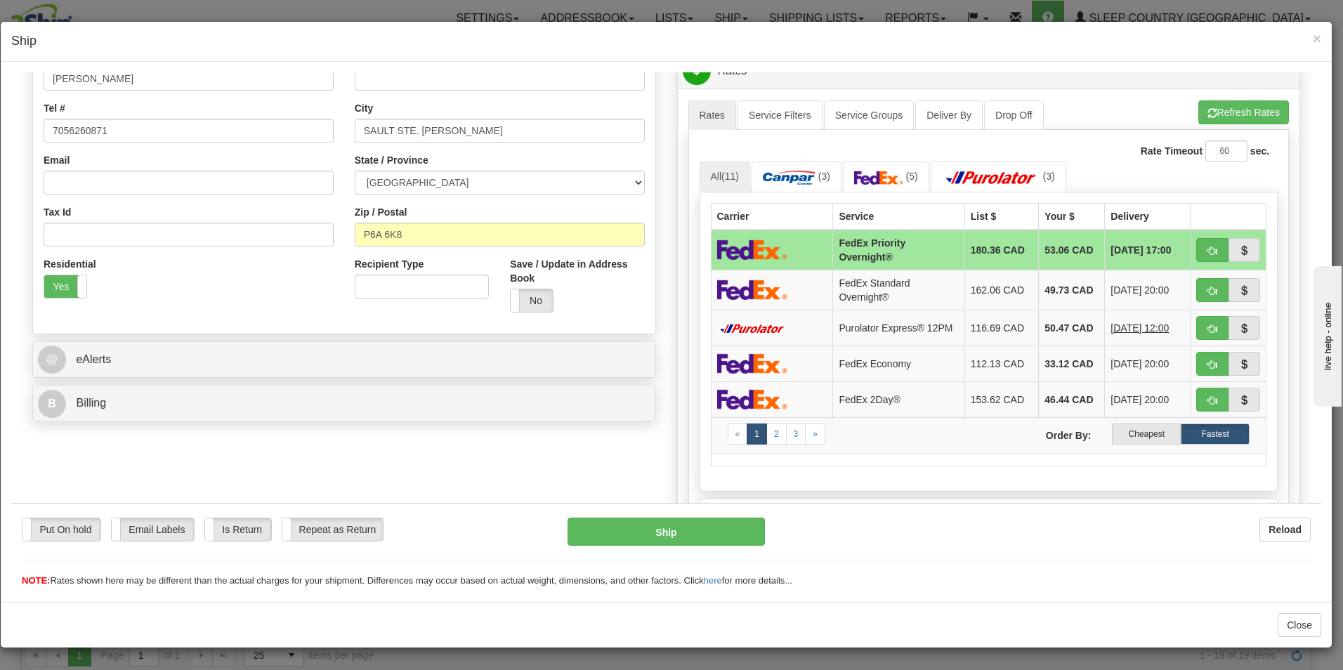
scroll to position [322, 0]
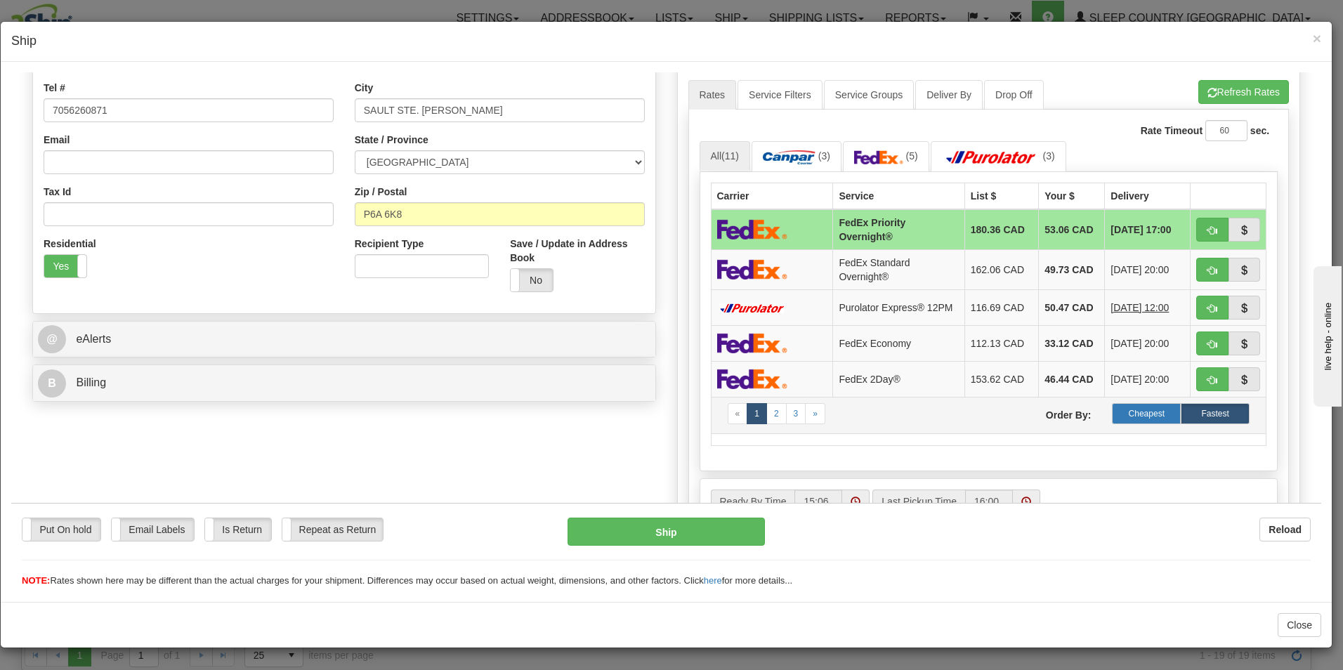
click at [1137, 412] on label "Cheapest" at bounding box center [1146, 413] width 69 height 21
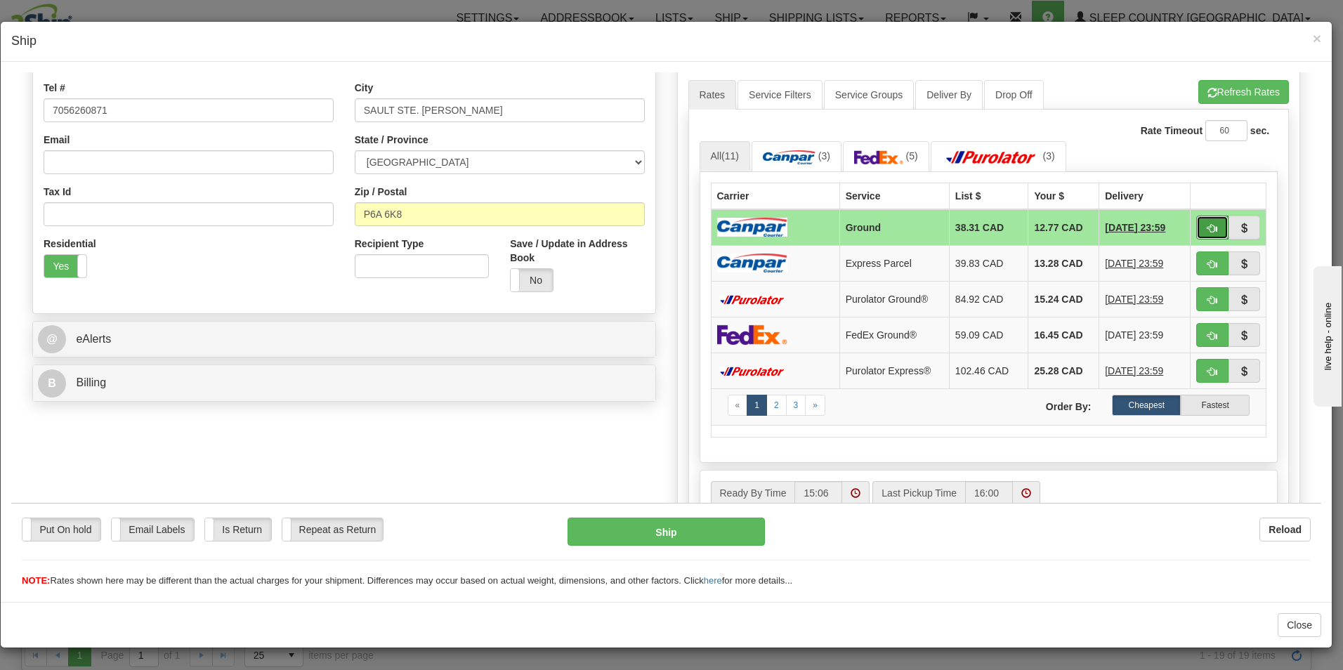
click at [1203, 219] on button "button" at bounding box center [1212, 227] width 32 height 24
type input "1"
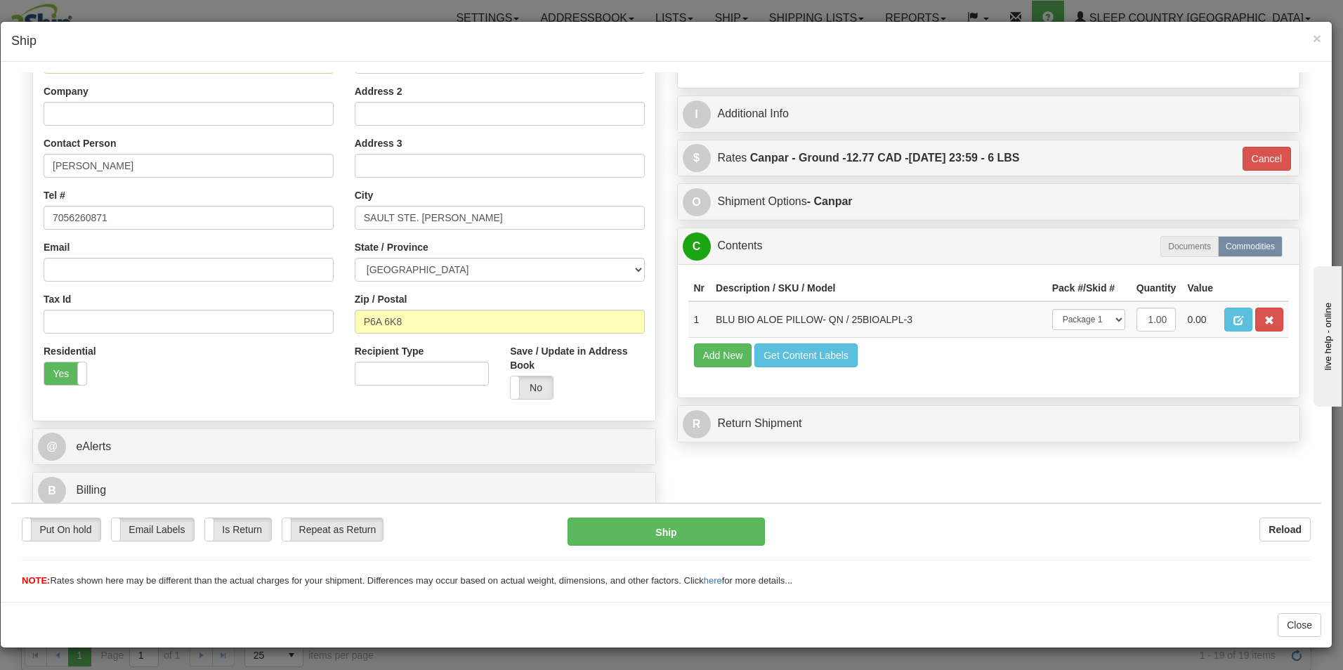
scroll to position [215, 0]
click at [680, 529] on button "Ship" at bounding box center [666, 531] width 197 height 28
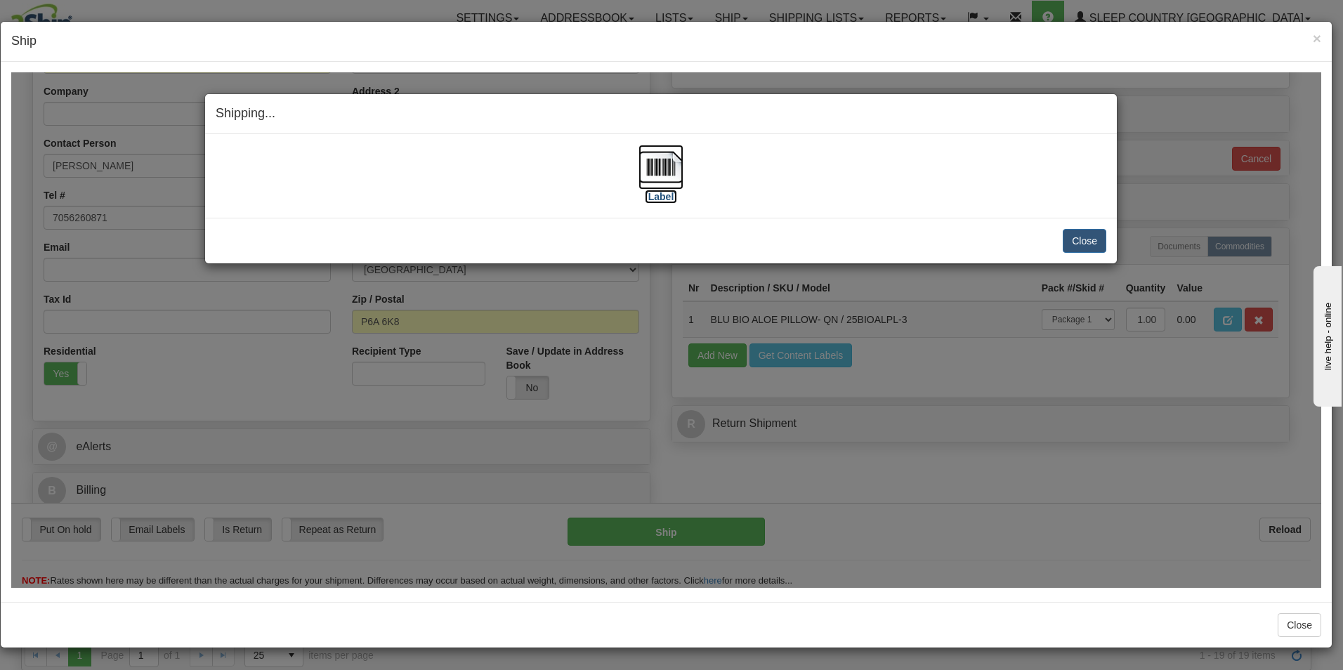
click at [661, 192] on label "[Label]" at bounding box center [661, 196] width 32 height 14
click at [1078, 233] on button "Close" at bounding box center [1085, 240] width 44 height 24
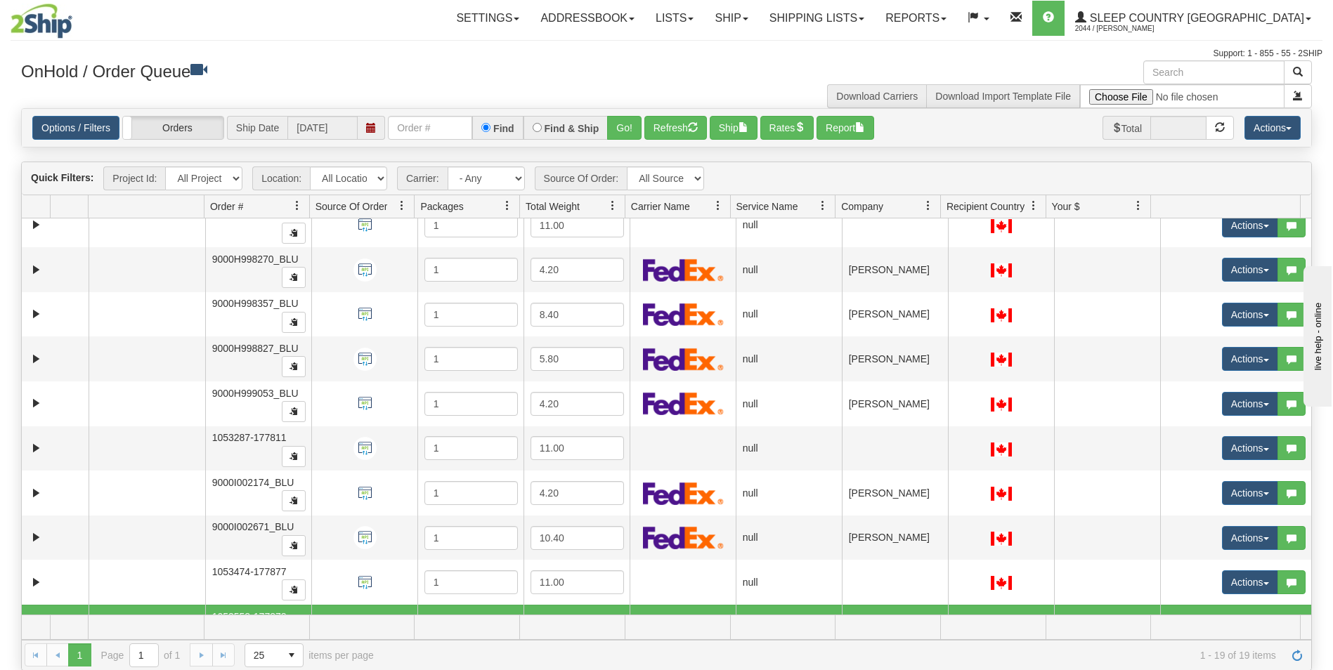
scroll to position [256, 0]
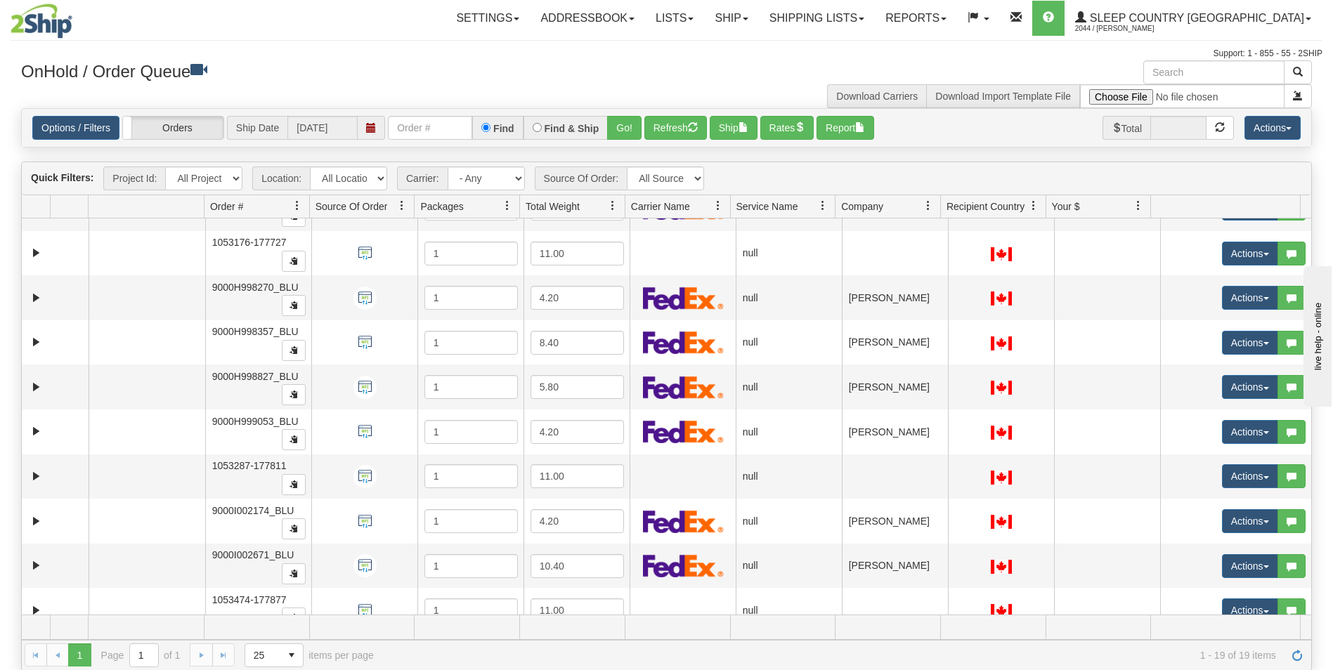
click at [1312, 228] on div "Is equal to Is not equal to Contains Does not contains CAD USD EUR ZAR RON ANG …" at bounding box center [667, 389] width 1312 height 562
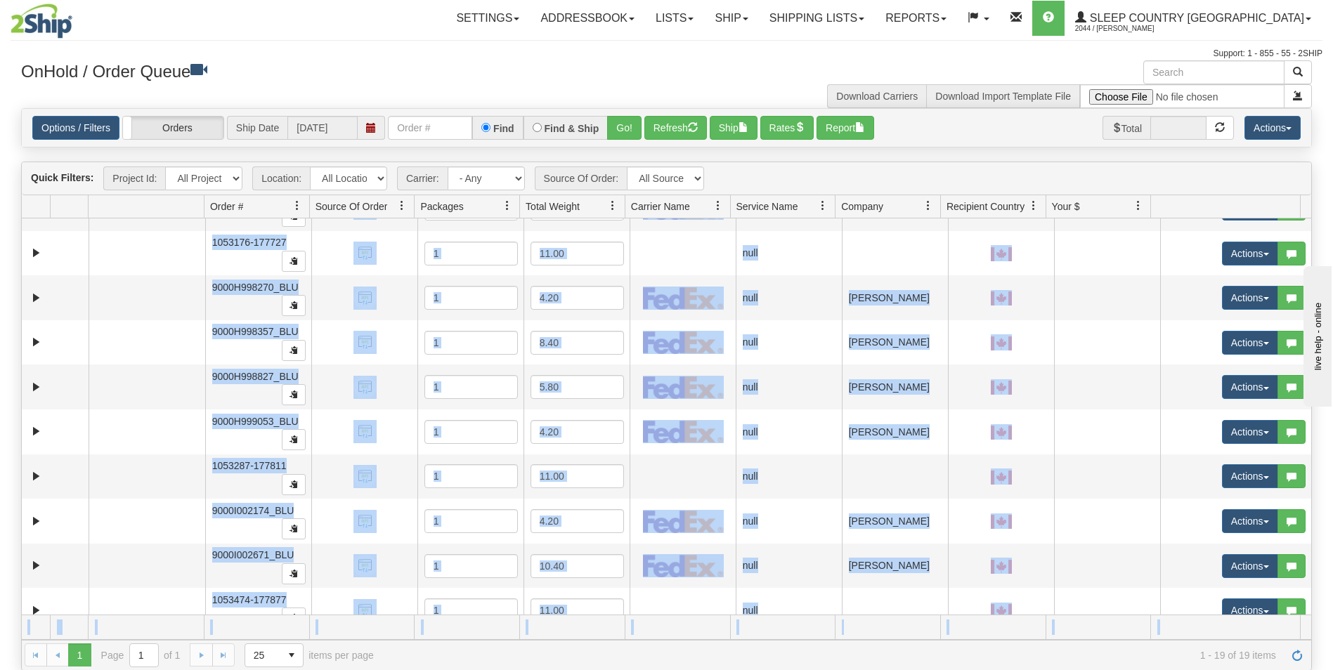
click at [1312, 228] on div "Is equal to Is not equal to Contains Does not contains CAD USD EUR ZAR RON ANG …" at bounding box center [667, 389] width 1312 height 562
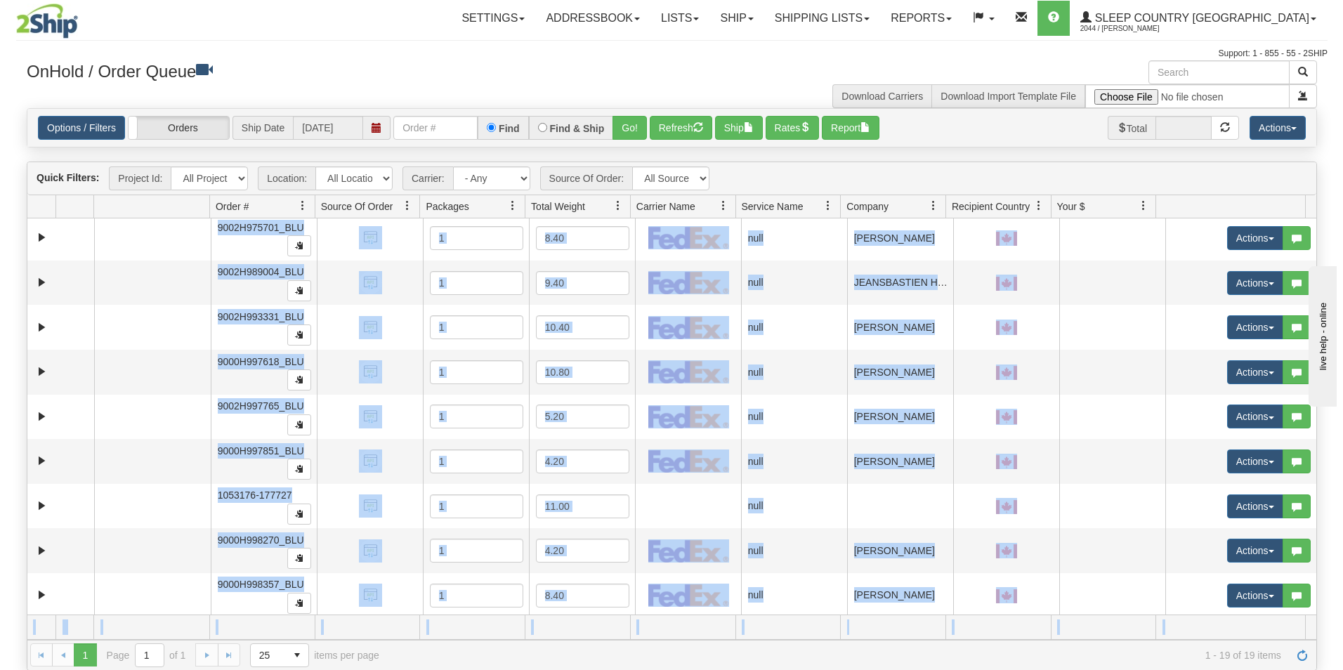
scroll to position [0, 0]
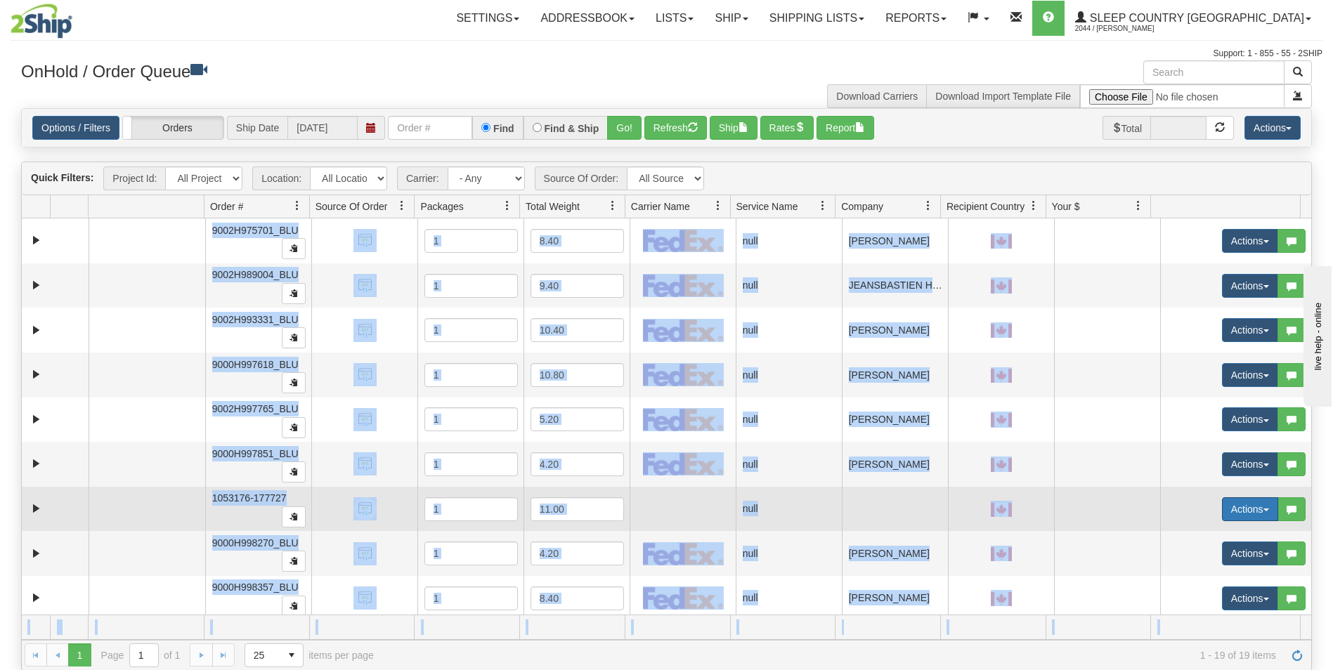
click at [1229, 506] on button "Actions" at bounding box center [1250, 509] width 56 height 24
click at [1177, 535] on span "Open" at bounding box center [1187, 535] width 34 height 11
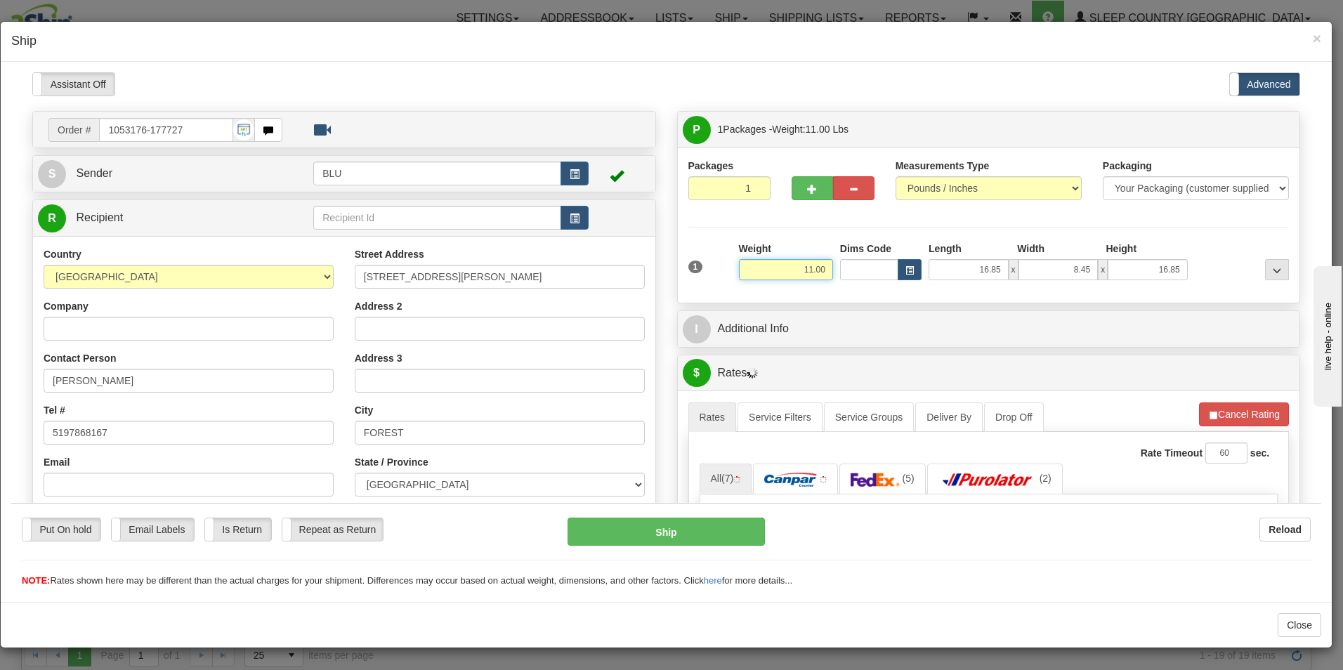
click at [820, 266] on input "11.00" at bounding box center [786, 269] width 94 height 21
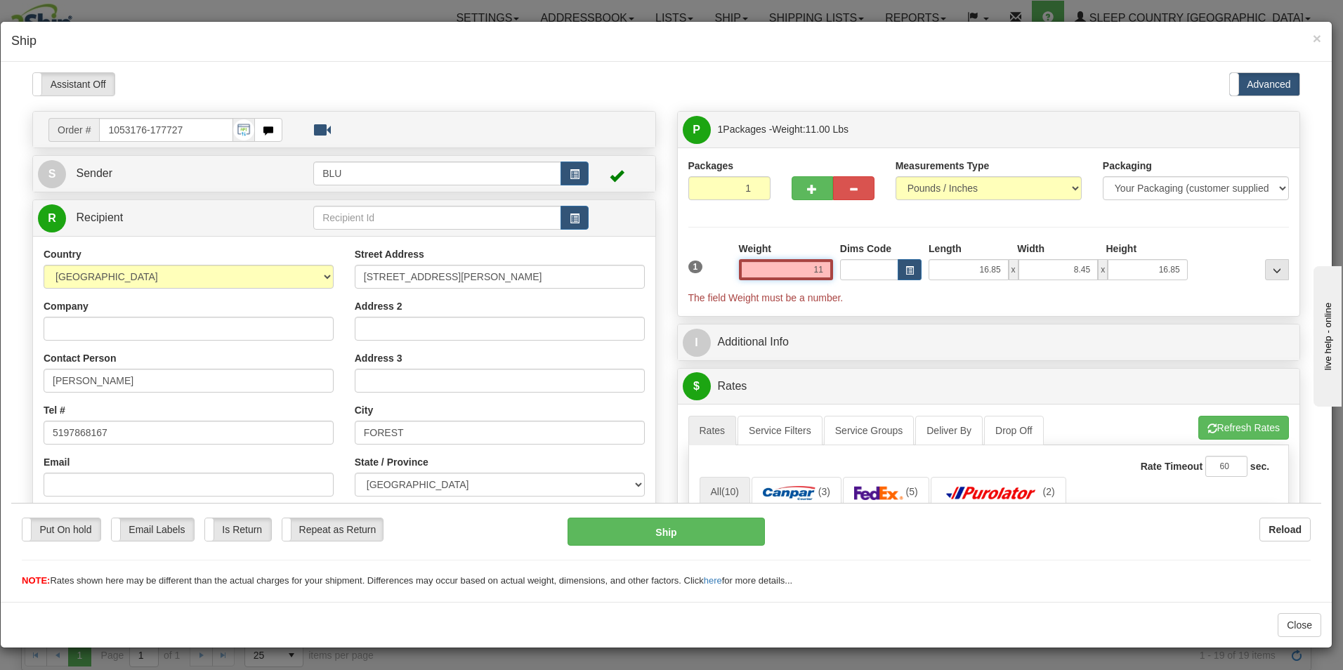
type input "1"
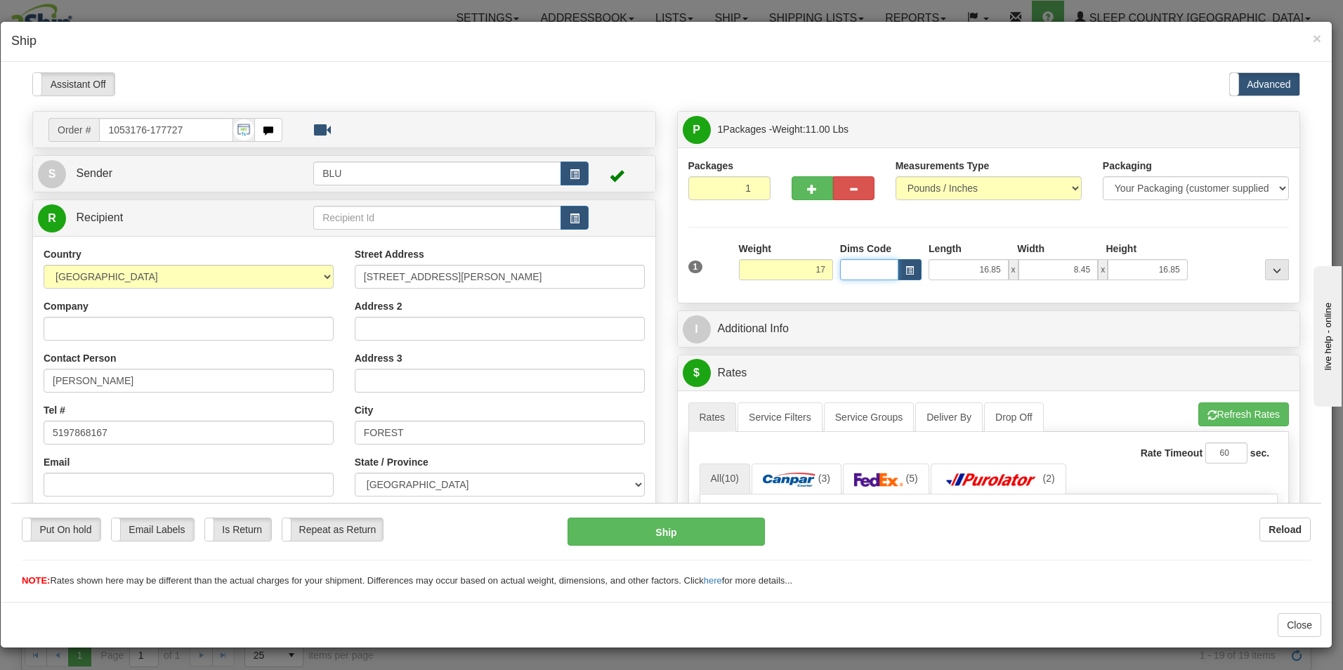
type input "17.00"
type input "23.00"
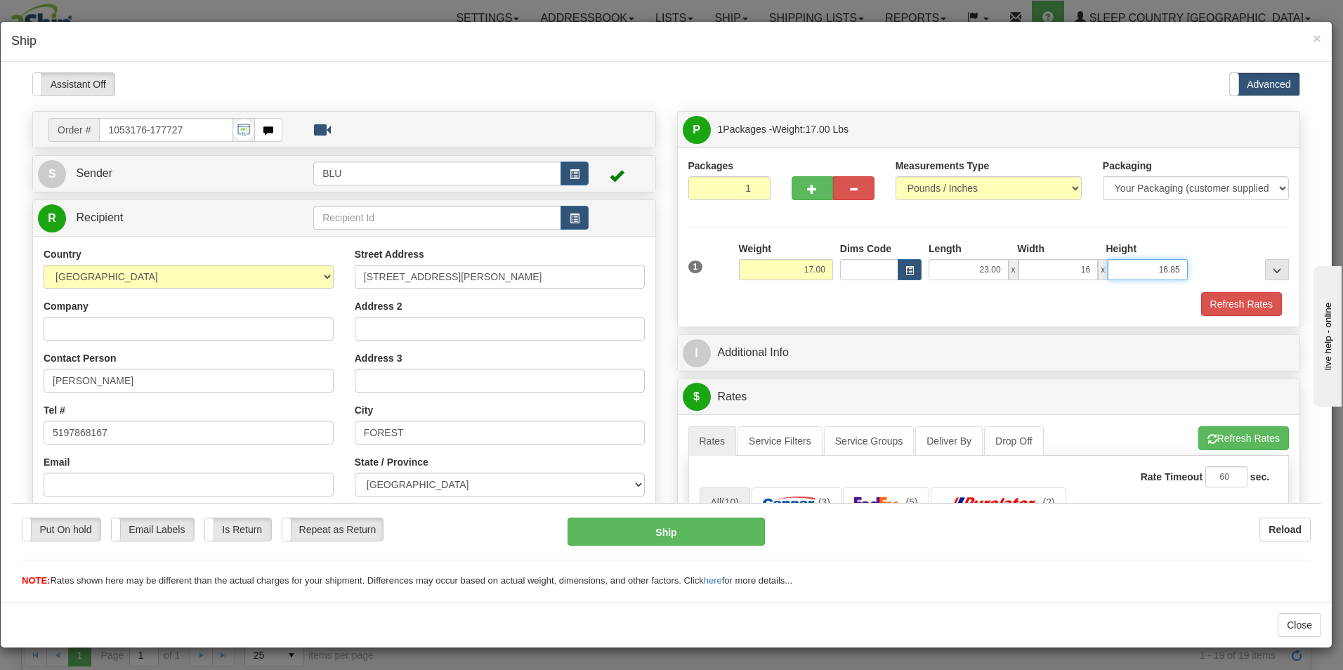
type input "16.00"
type input "15.00"
click at [1207, 301] on button "Refresh Rates" at bounding box center [1241, 304] width 81 height 24
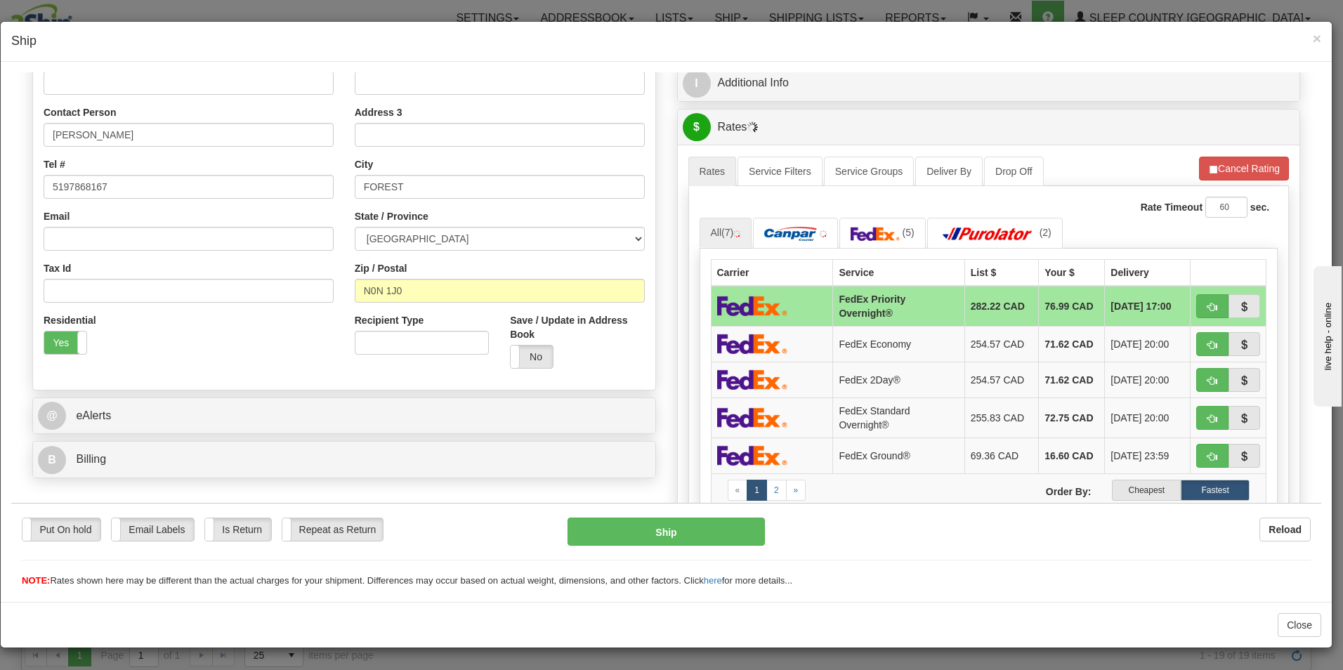
scroll to position [277, 0]
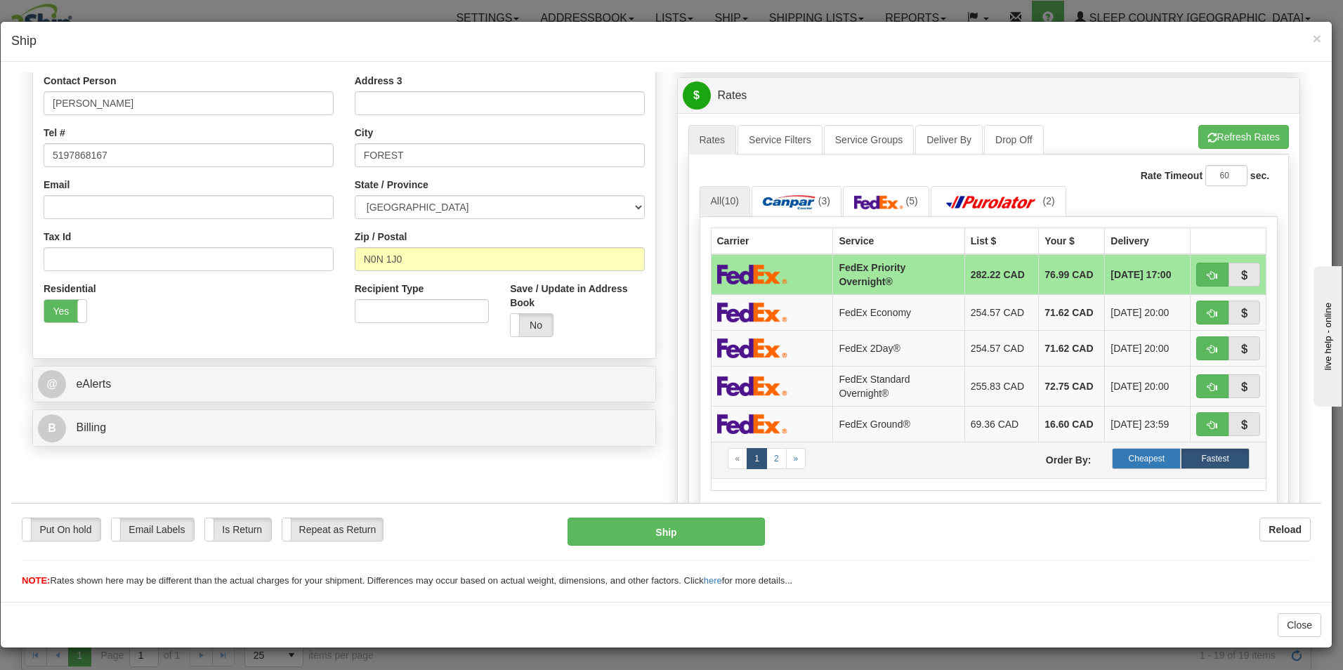
click at [1147, 455] on label "Cheapest" at bounding box center [1146, 457] width 69 height 21
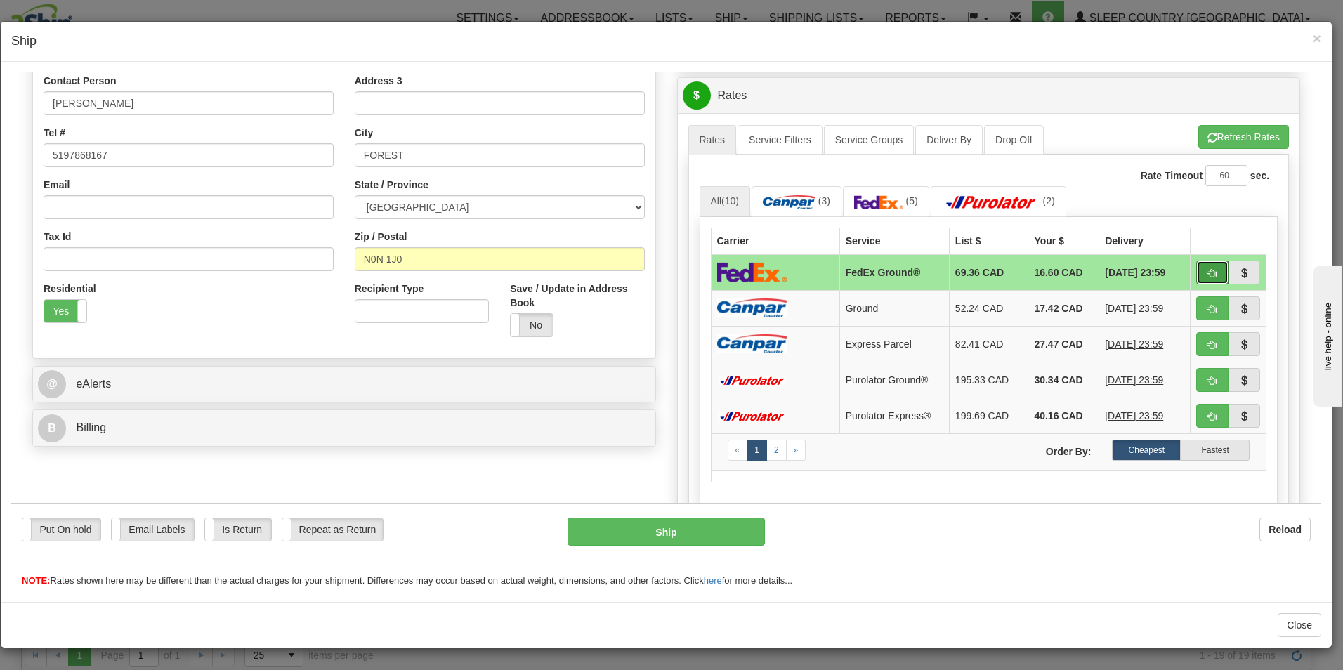
click at [1208, 268] on span "button" at bounding box center [1213, 272] width 10 height 9
type input "92"
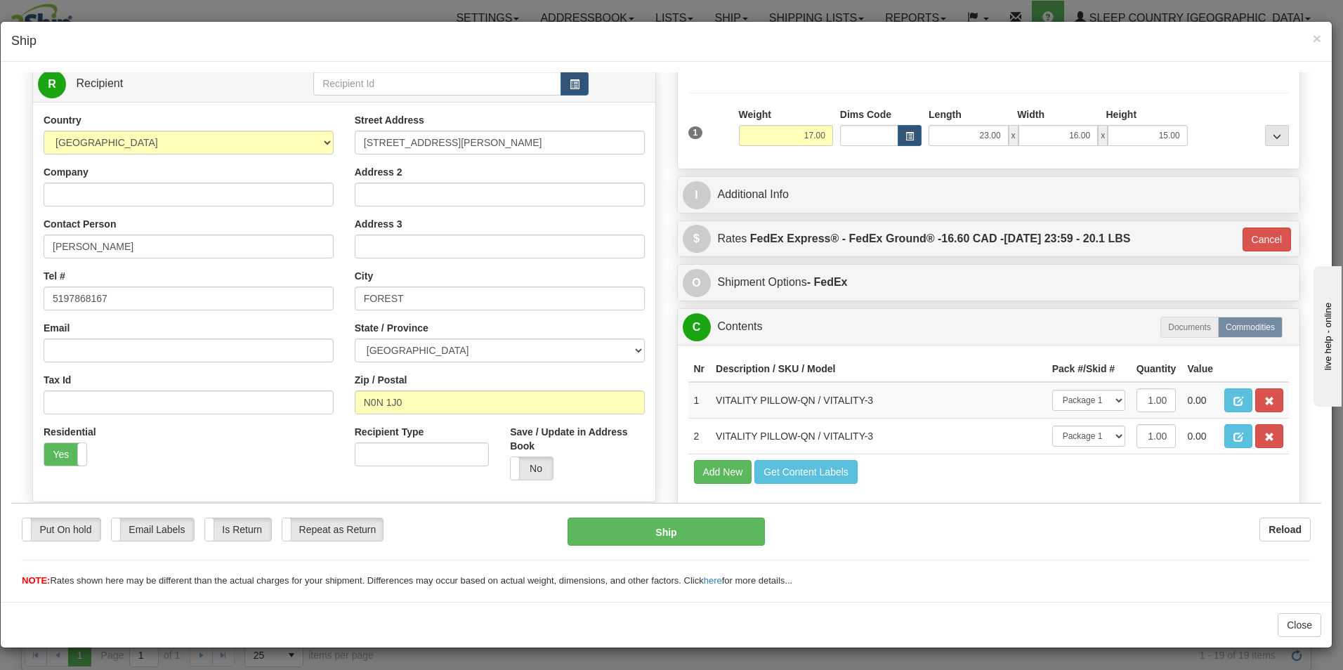
scroll to position [133, 0]
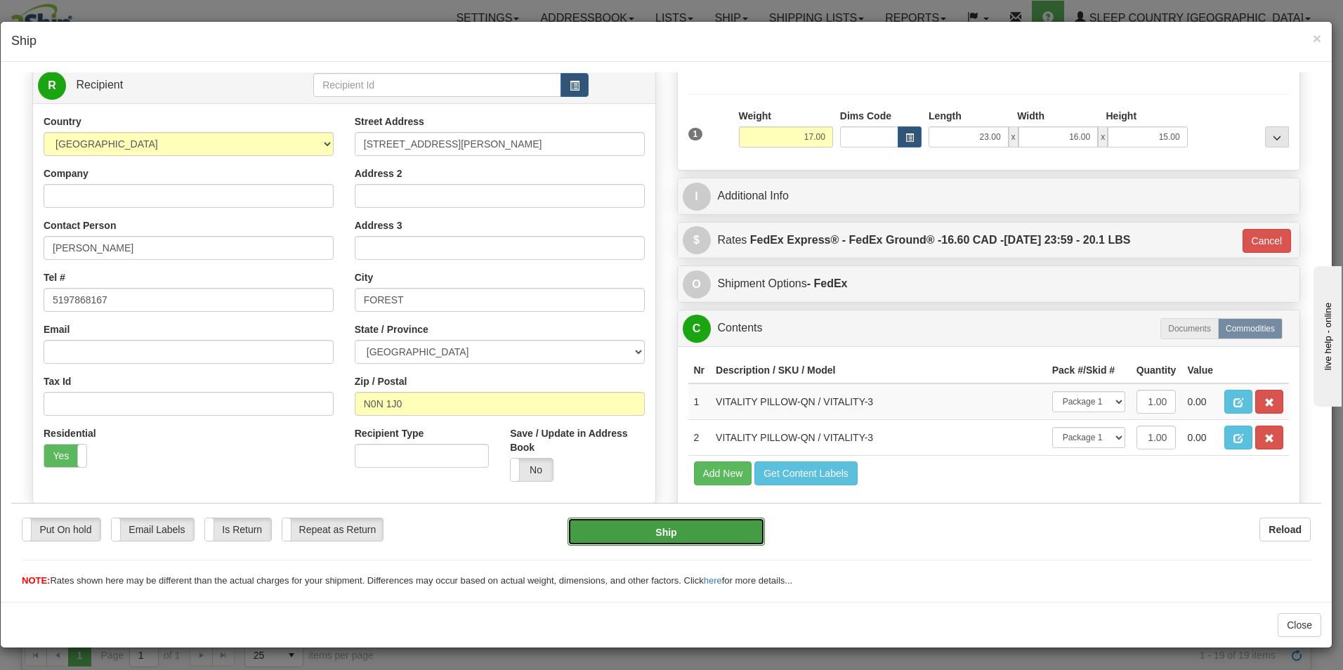
click at [684, 527] on button "Ship" at bounding box center [666, 531] width 197 height 28
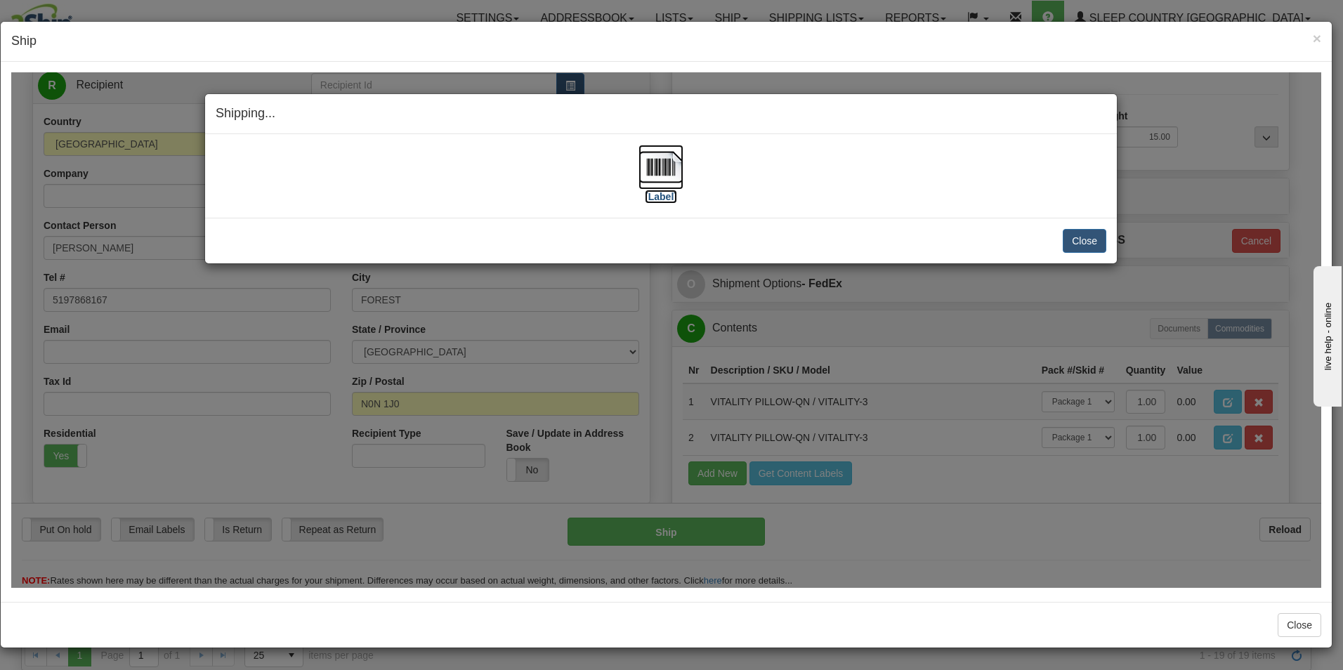
click at [666, 197] on label "[Label]" at bounding box center [661, 196] width 32 height 14
click at [1072, 237] on button "Close" at bounding box center [1085, 240] width 44 height 24
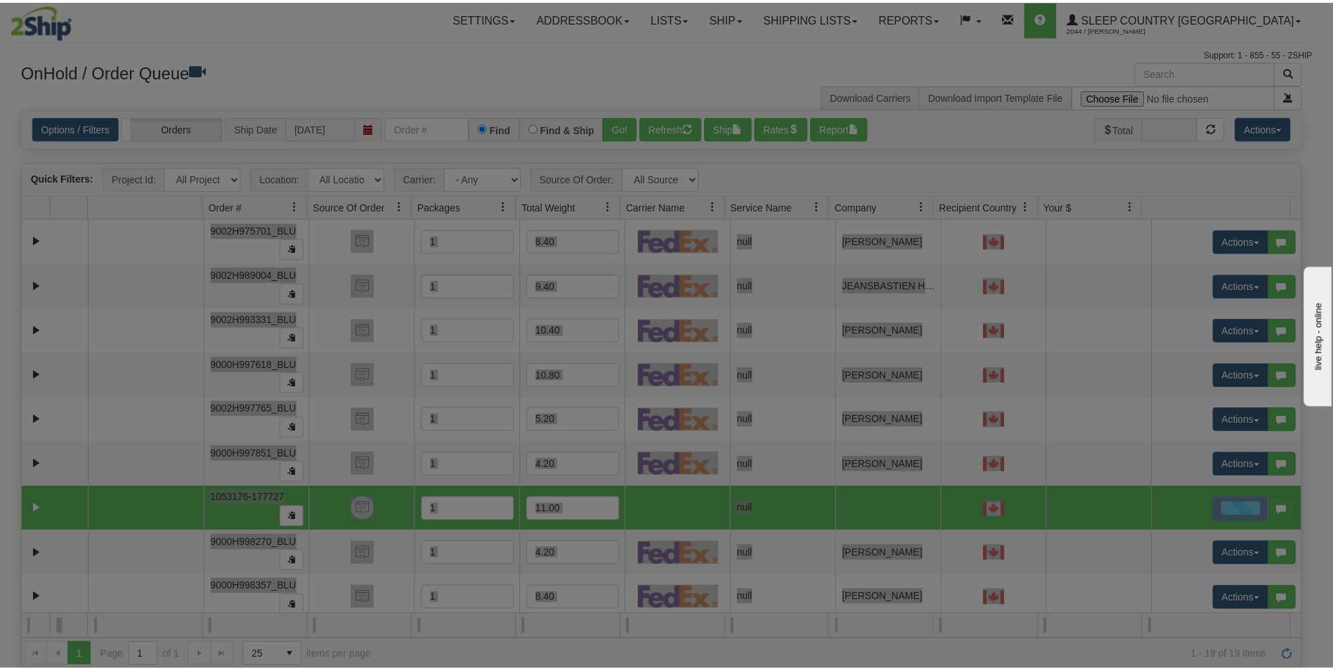
scroll to position [0, 0]
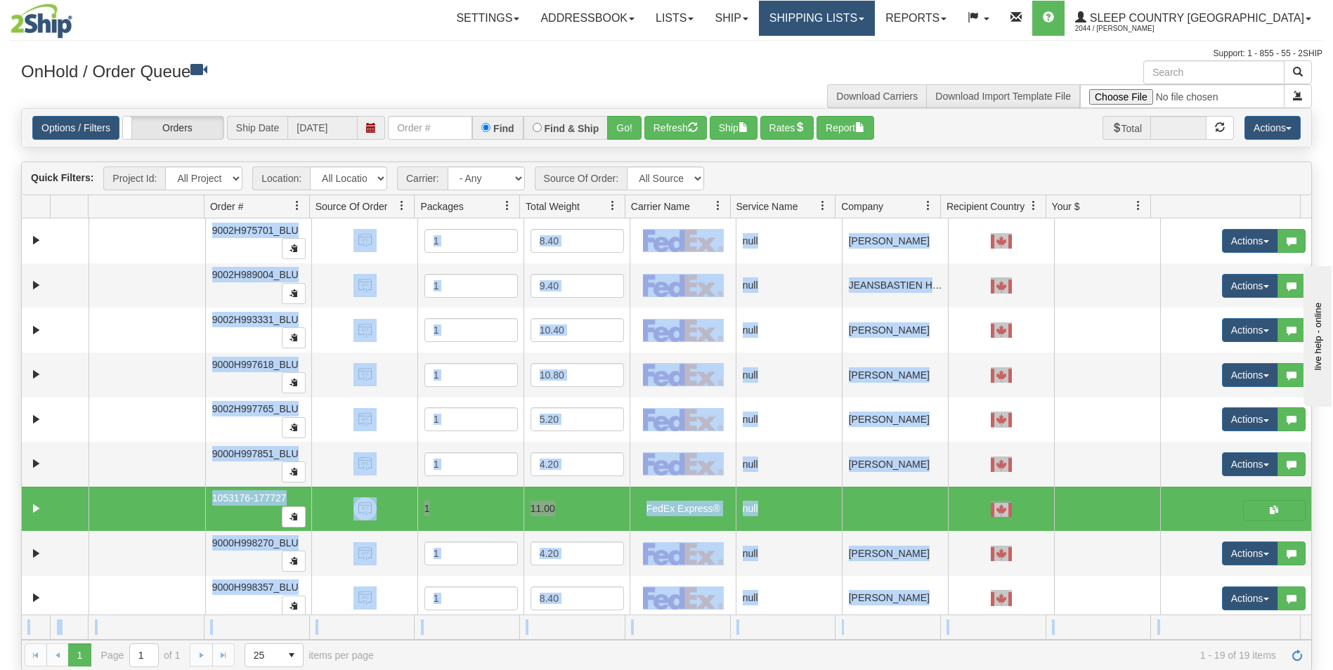
click at [875, 19] on link "Shipping lists" at bounding box center [817, 18] width 116 height 35
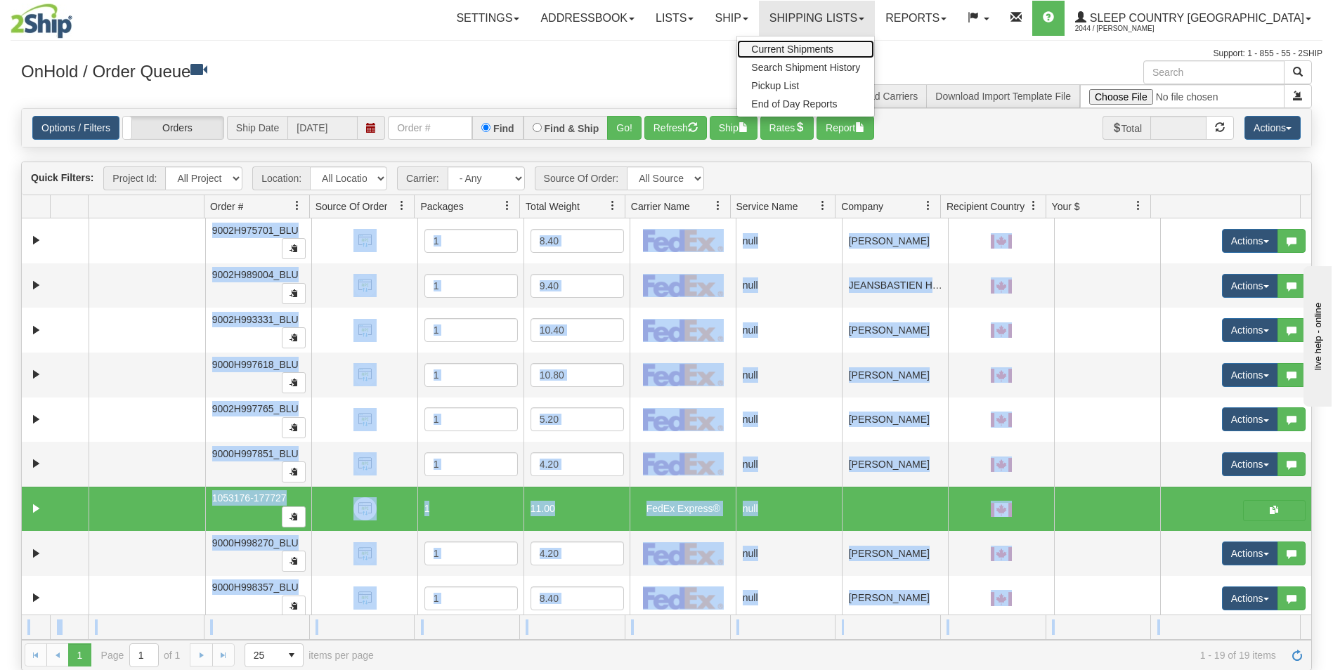
click at [833, 46] on span "Current Shipments" at bounding box center [792, 49] width 82 height 11
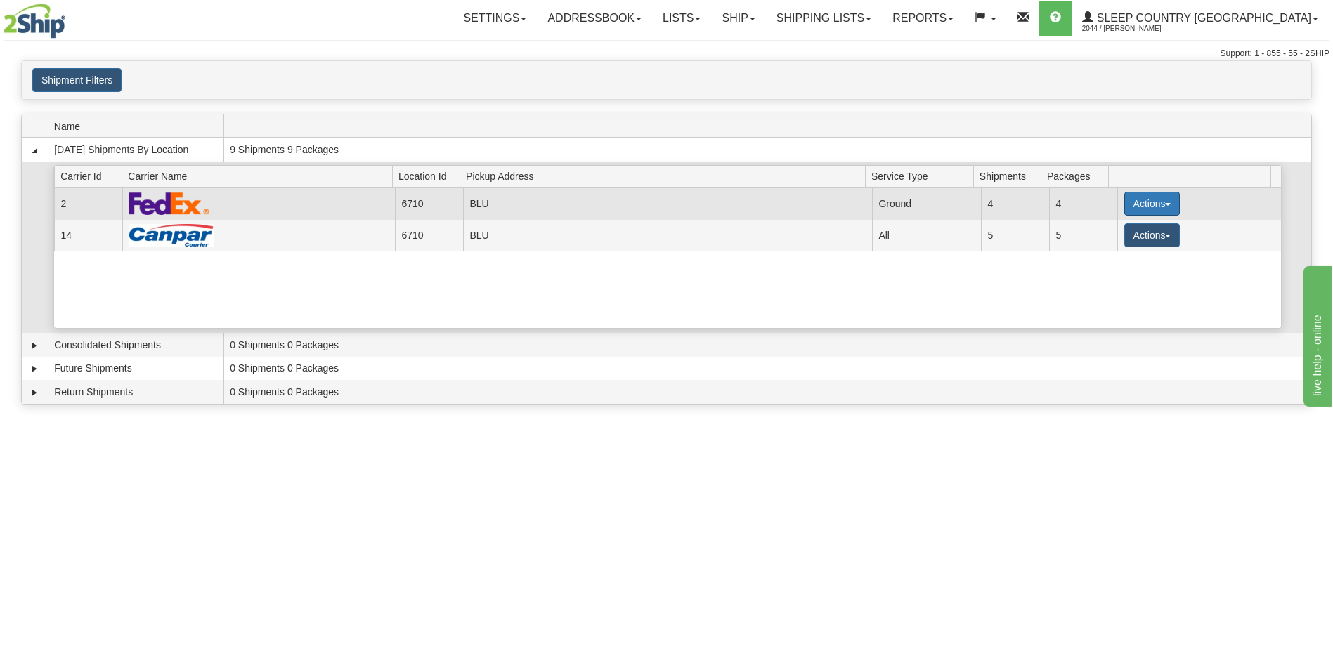
click at [1147, 200] on button "Actions" at bounding box center [1152, 204] width 56 height 24
click at [1109, 264] on span "Pickup" at bounding box center [1098, 266] width 37 height 10
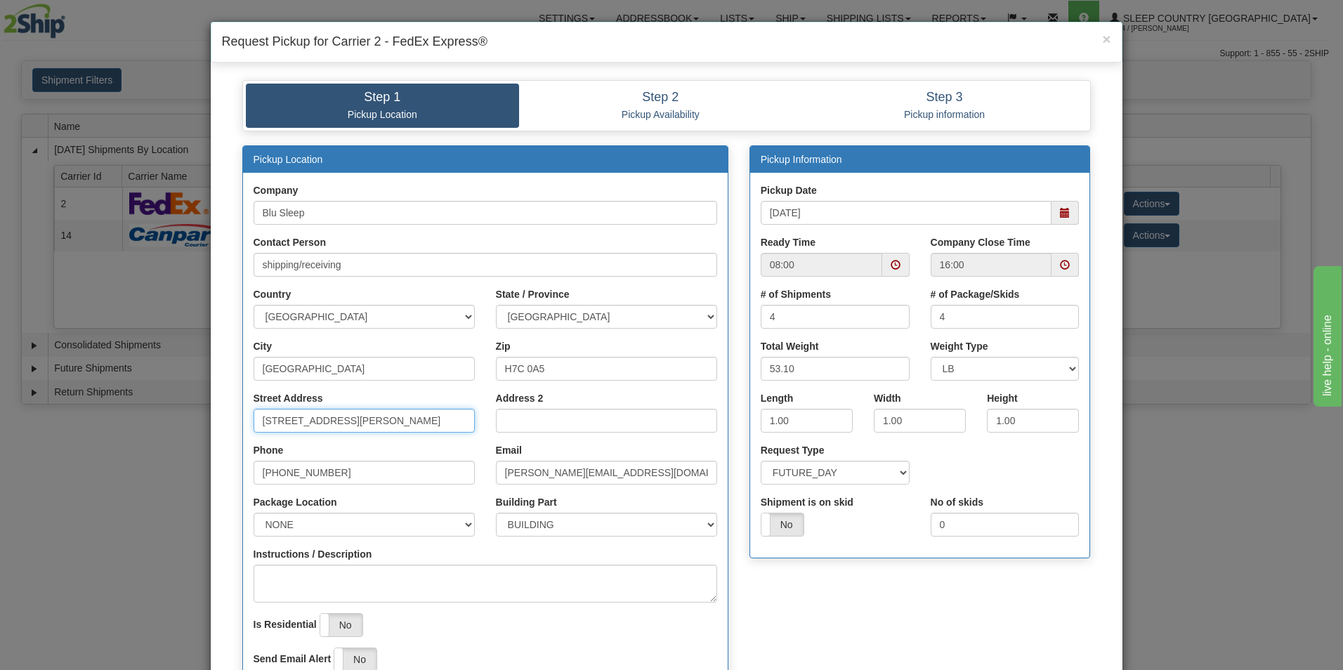
click at [401, 422] on input "[STREET_ADDRESS][PERSON_NAME]" at bounding box center [364, 421] width 221 height 24
type input "1"
type input "3424 Boul. Industriel"
select select "2"
click at [553, 371] on input "H7C 0A5" at bounding box center [606, 369] width 221 height 24
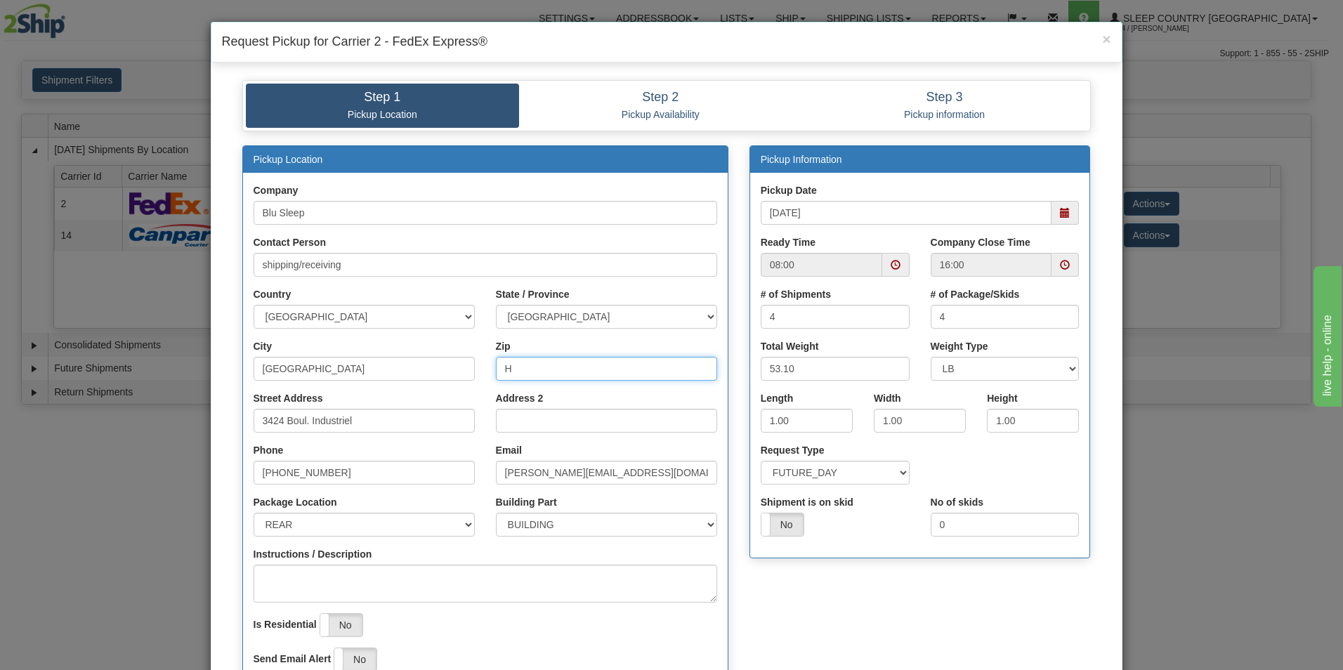
type input "H7L 4R9"
click at [891, 264] on span at bounding box center [896, 265] width 10 height 10
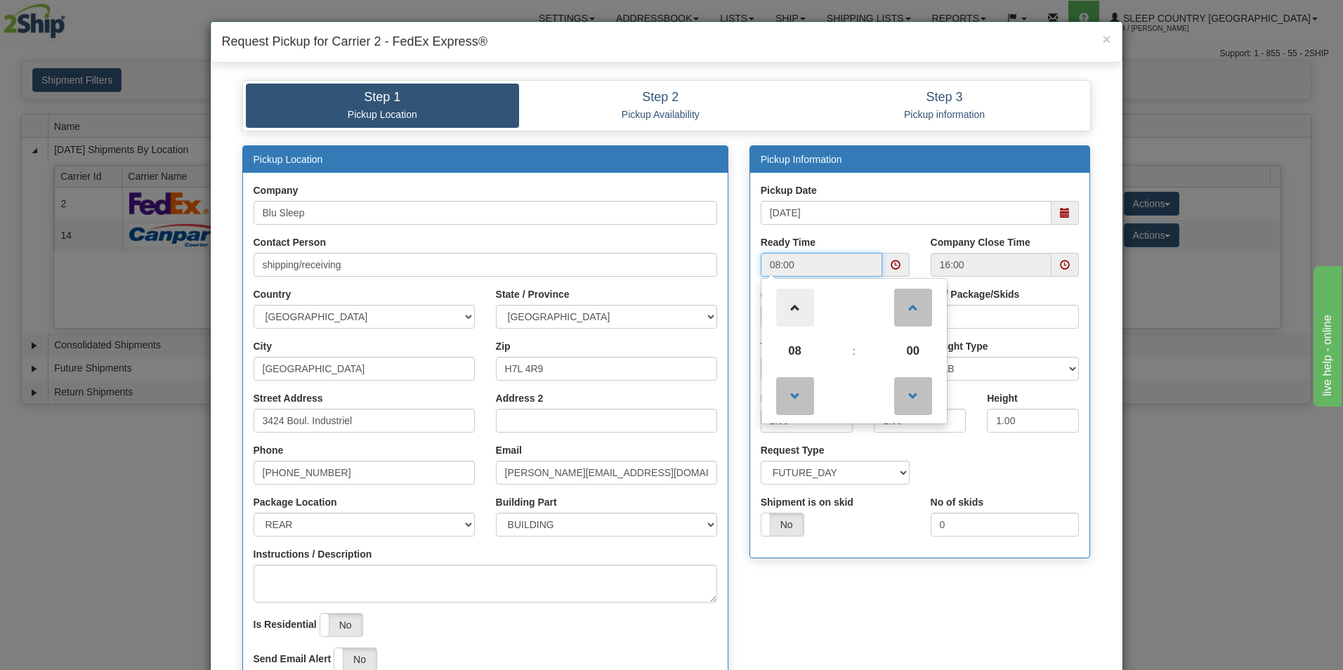
click at [790, 306] on span at bounding box center [795, 308] width 38 height 38
click at [789, 305] on span at bounding box center [795, 308] width 38 height 38
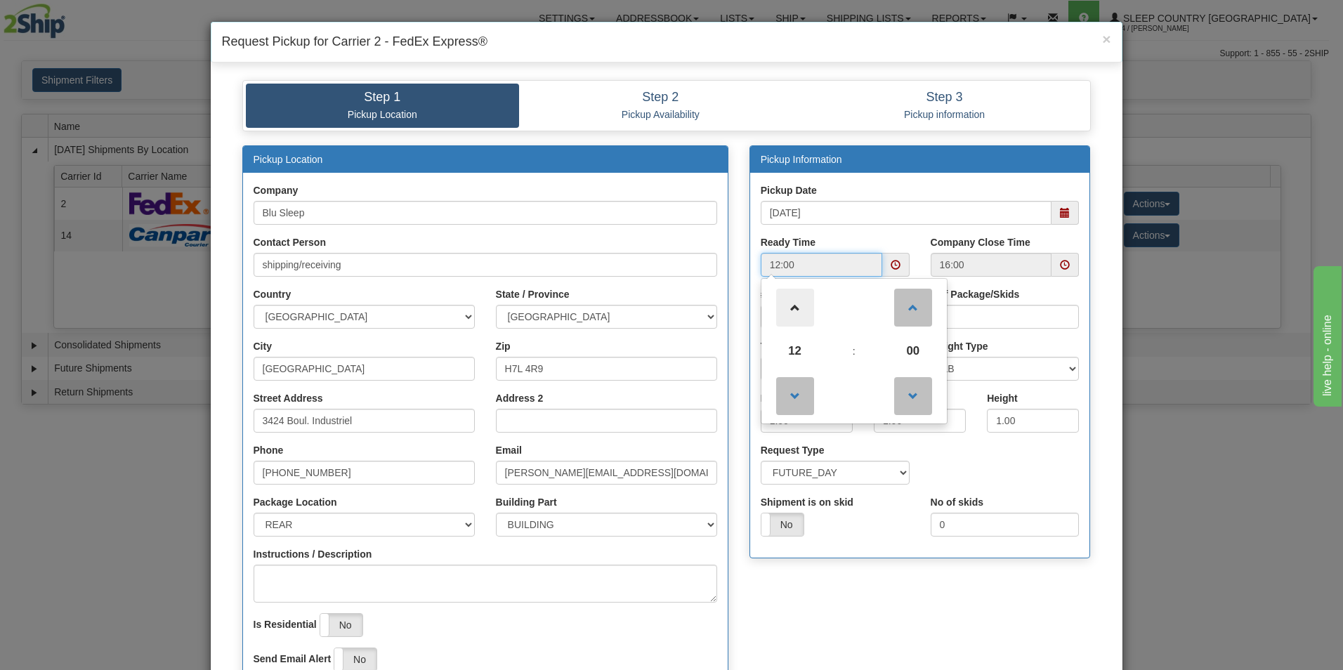
type input "13:00"
click at [1096, 387] on div "Check Availability" at bounding box center [666, 464] width 891 height 638
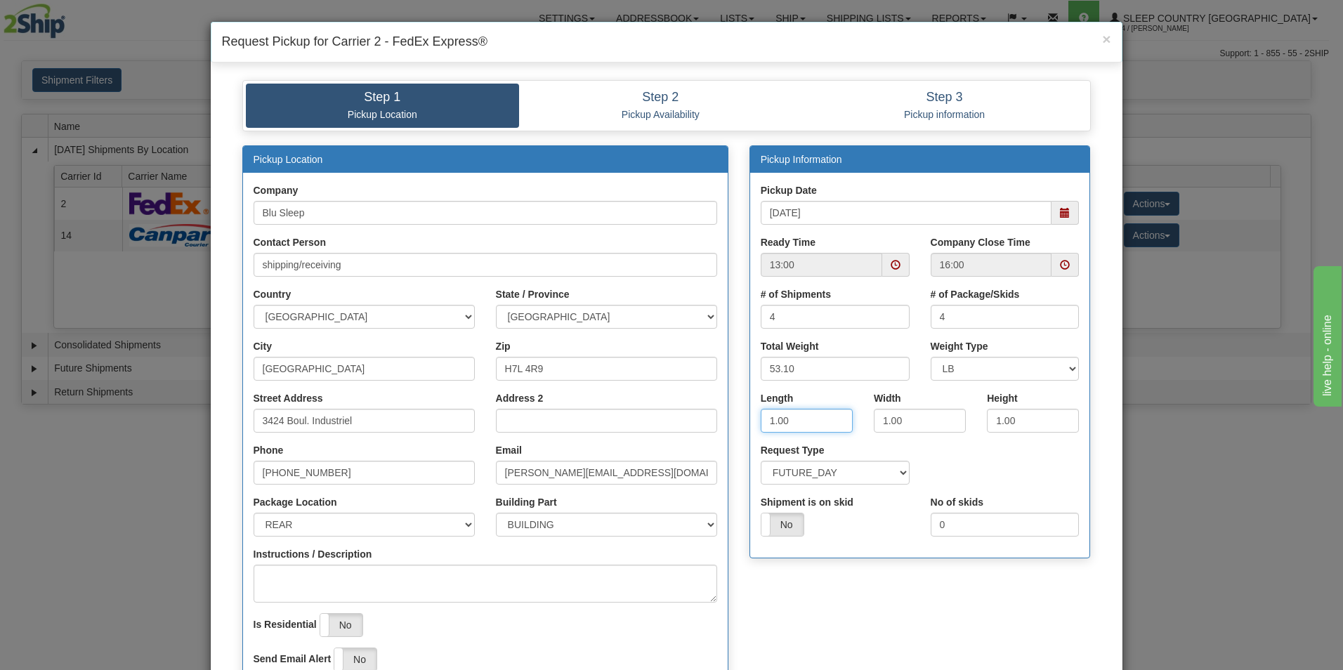
click at [813, 426] on input "1.00" at bounding box center [807, 421] width 92 height 24
type input "1"
type input "17"
type input "9"
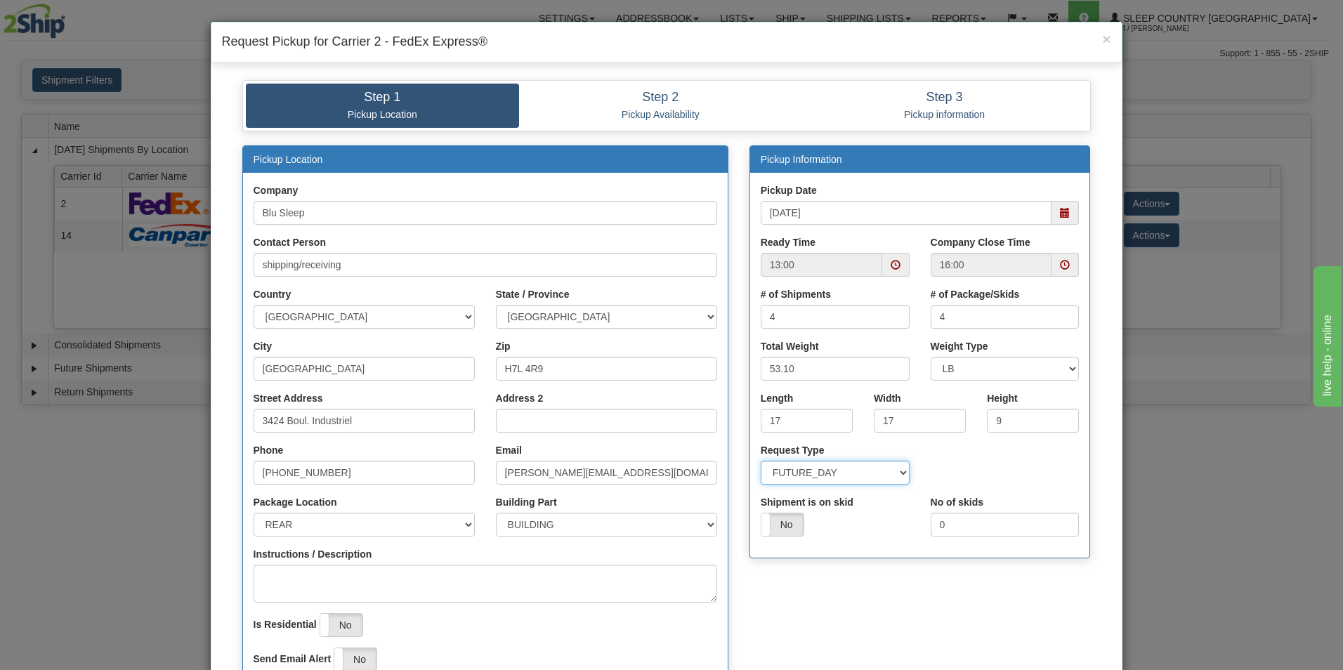
click at [896, 472] on select "SAME_DAY FUTURE_DAY" at bounding box center [835, 473] width 149 height 24
click at [761, 461] on select "SAME_DAY FUTURE_DAY" at bounding box center [835, 473] width 149 height 24
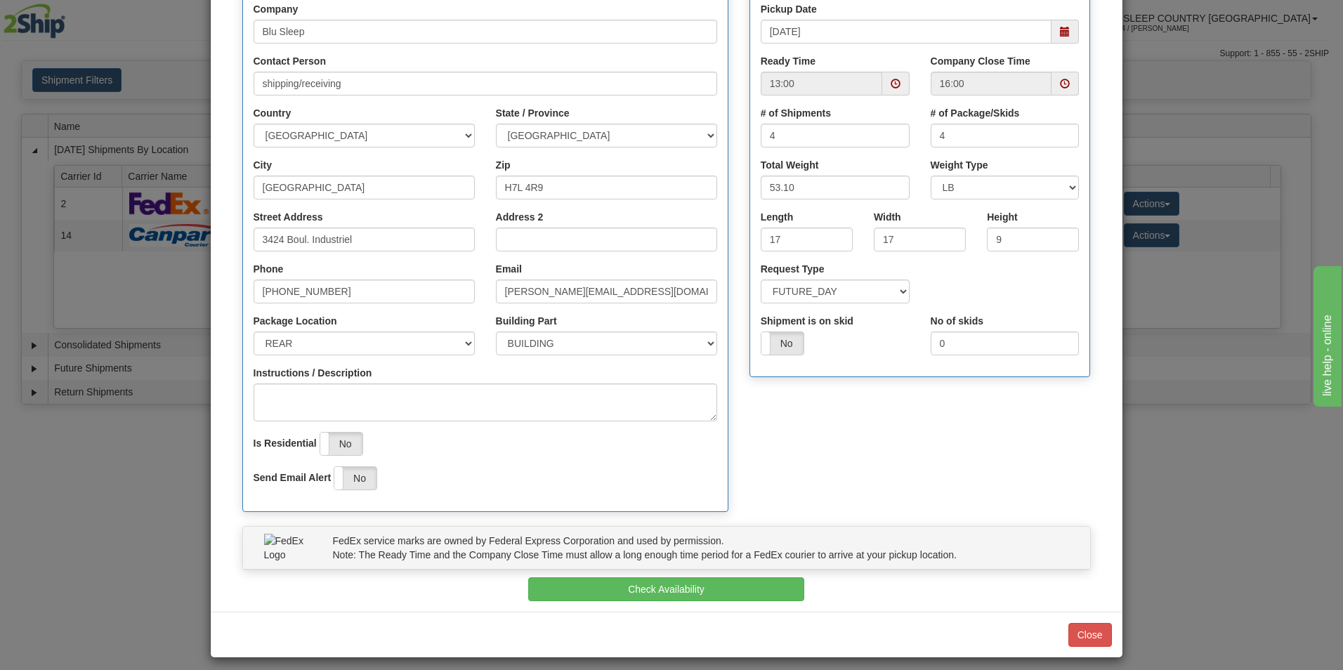
scroll to position [182, 0]
click at [647, 583] on button "Check Availability" at bounding box center [666, 589] width 276 height 24
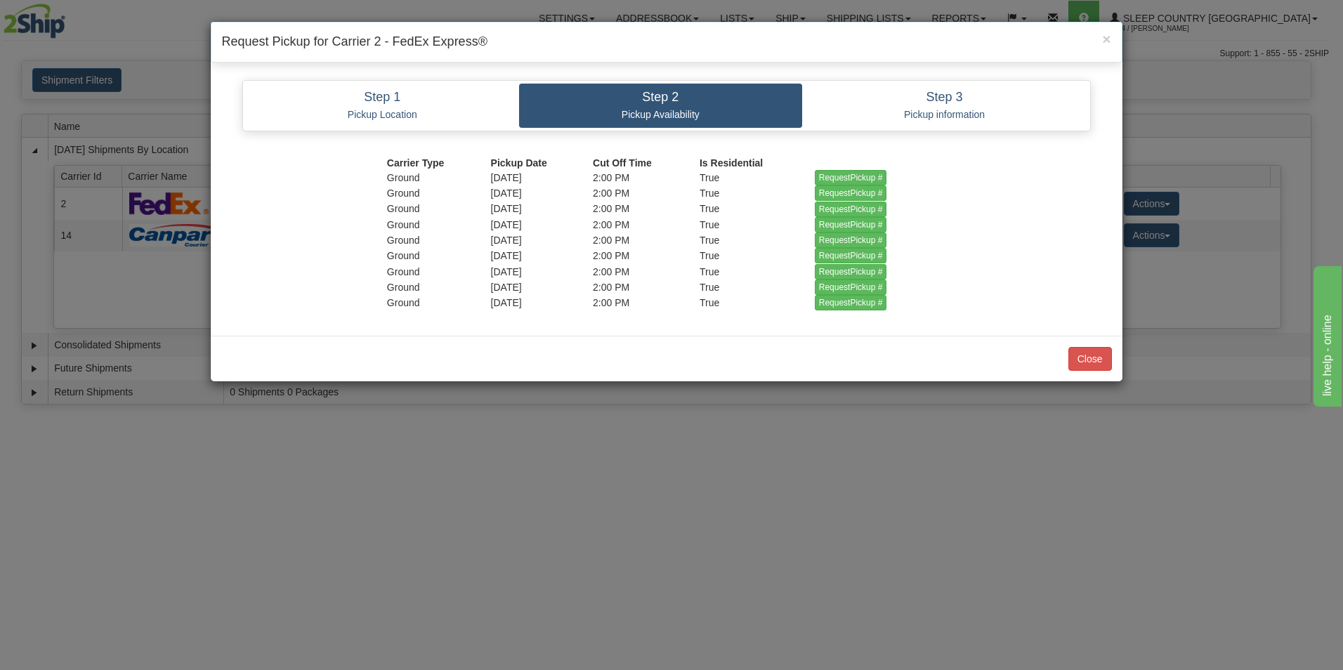
scroll to position [0, 0]
click at [842, 174] on input "RequestPickup #" at bounding box center [851, 177] width 72 height 15
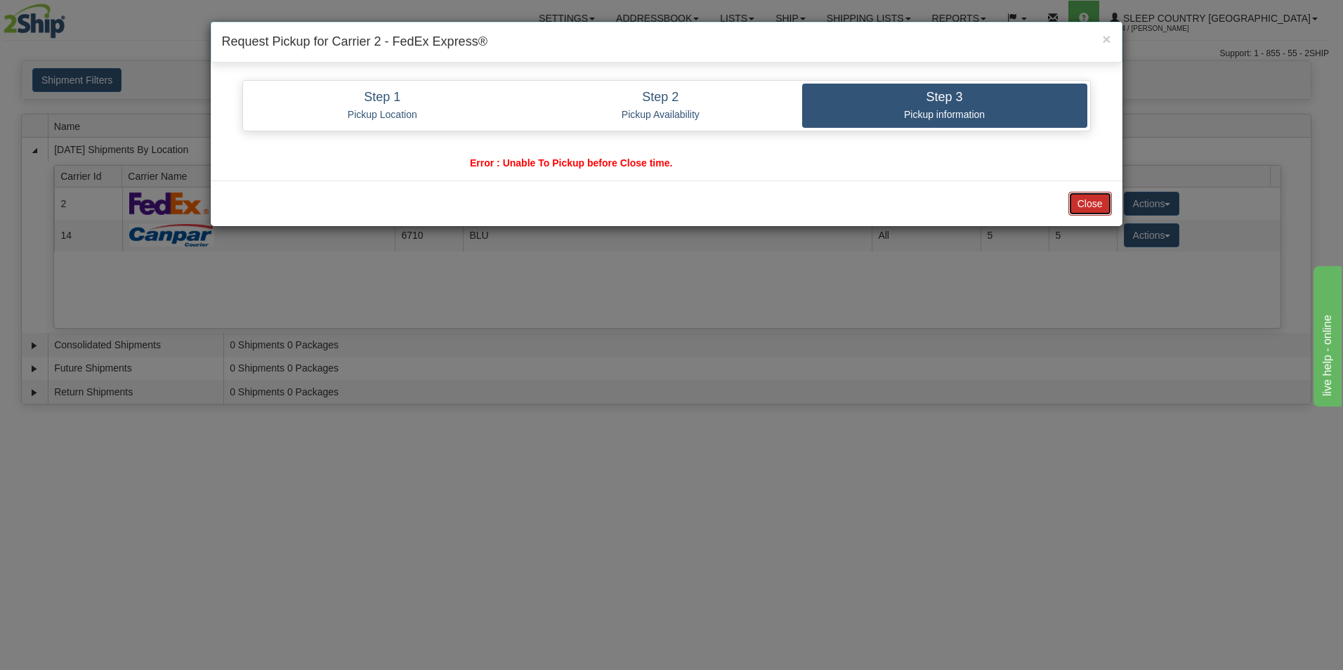
click at [1087, 203] on button "Close" at bounding box center [1090, 204] width 44 height 24
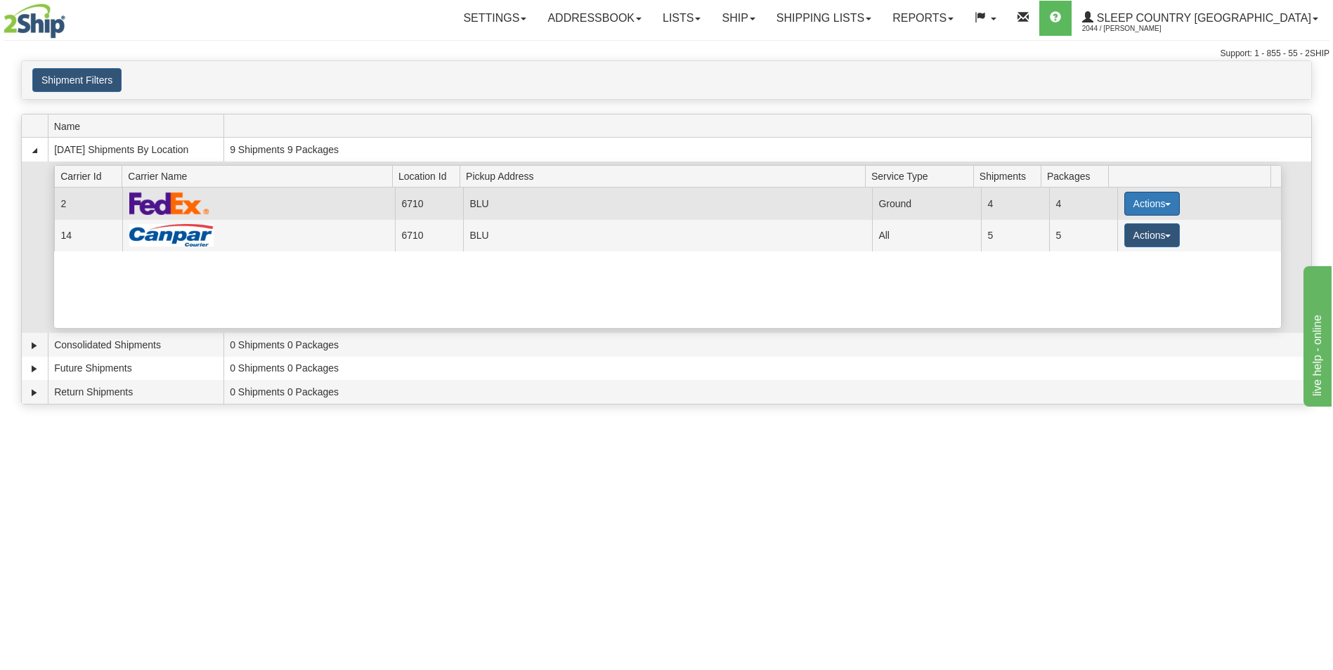
click at [1129, 204] on button "Actions" at bounding box center [1152, 204] width 56 height 24
click at [1109, 265] on span "Pickup" at bounding box center [1098, 266] width 37 height 10
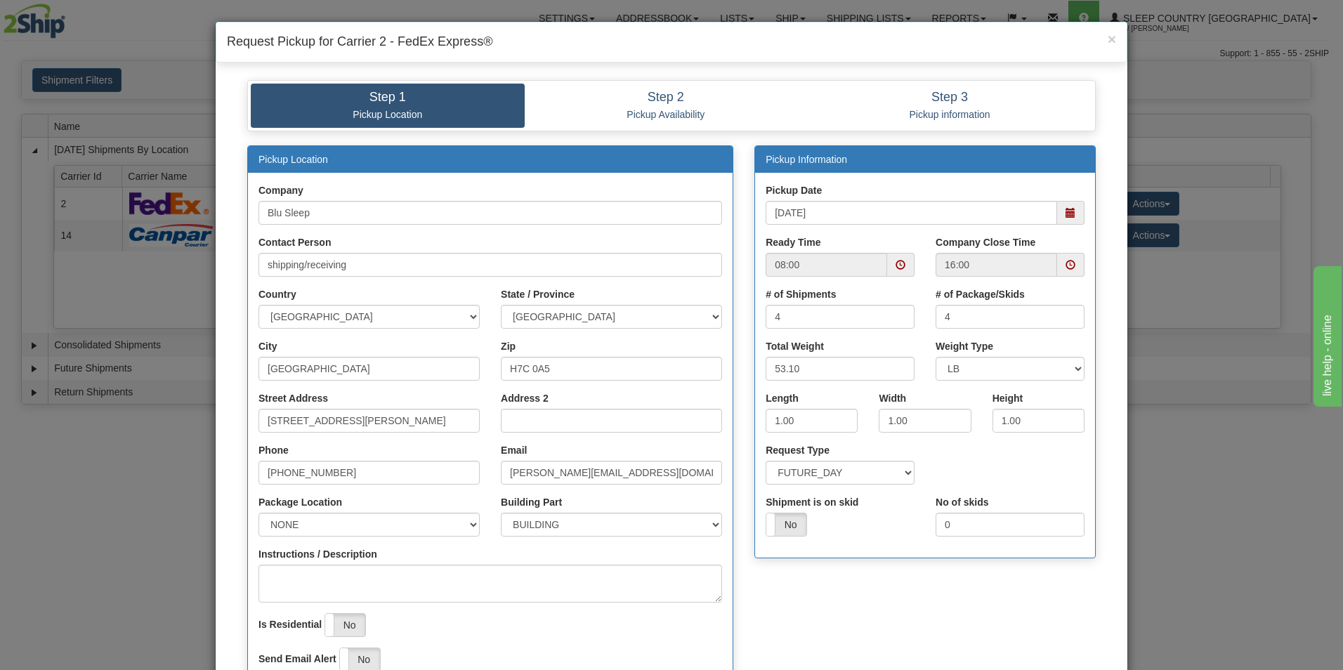
click at [897, 261] on span at bounding box center [901, 265] width 10 height 10
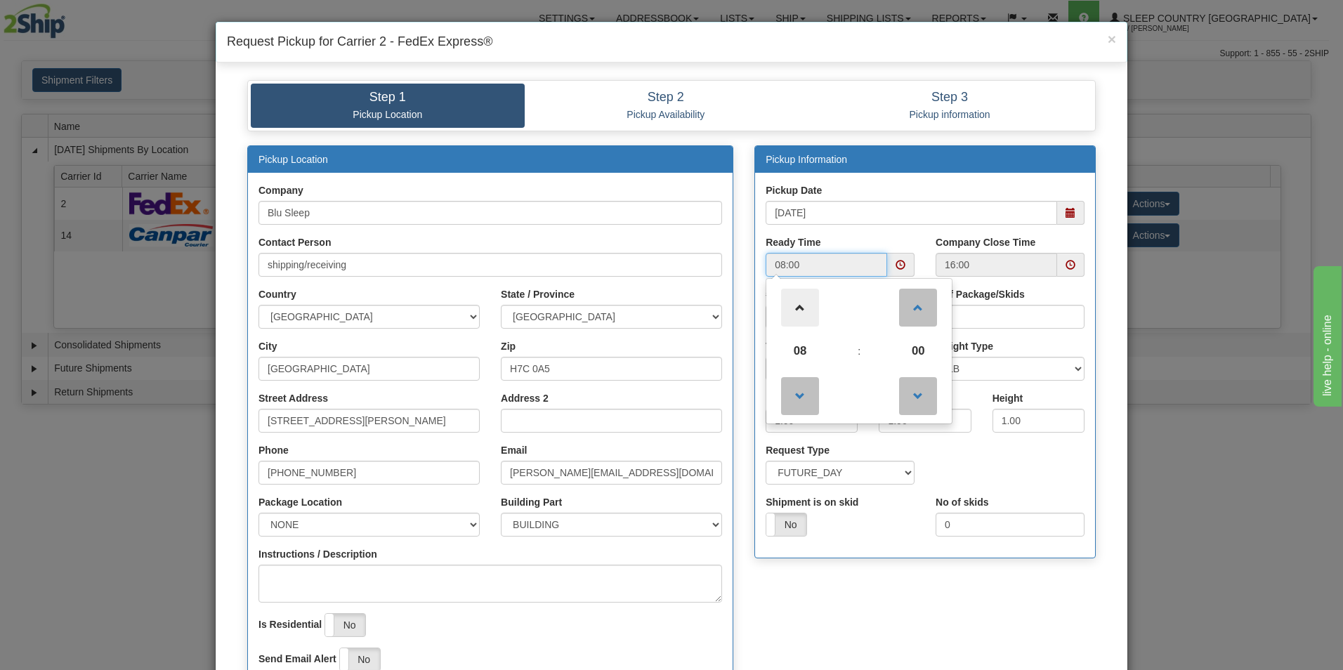
click at [791, 305] on span at bounding box center [800, 308] width 38 height 38
type input "12:00"
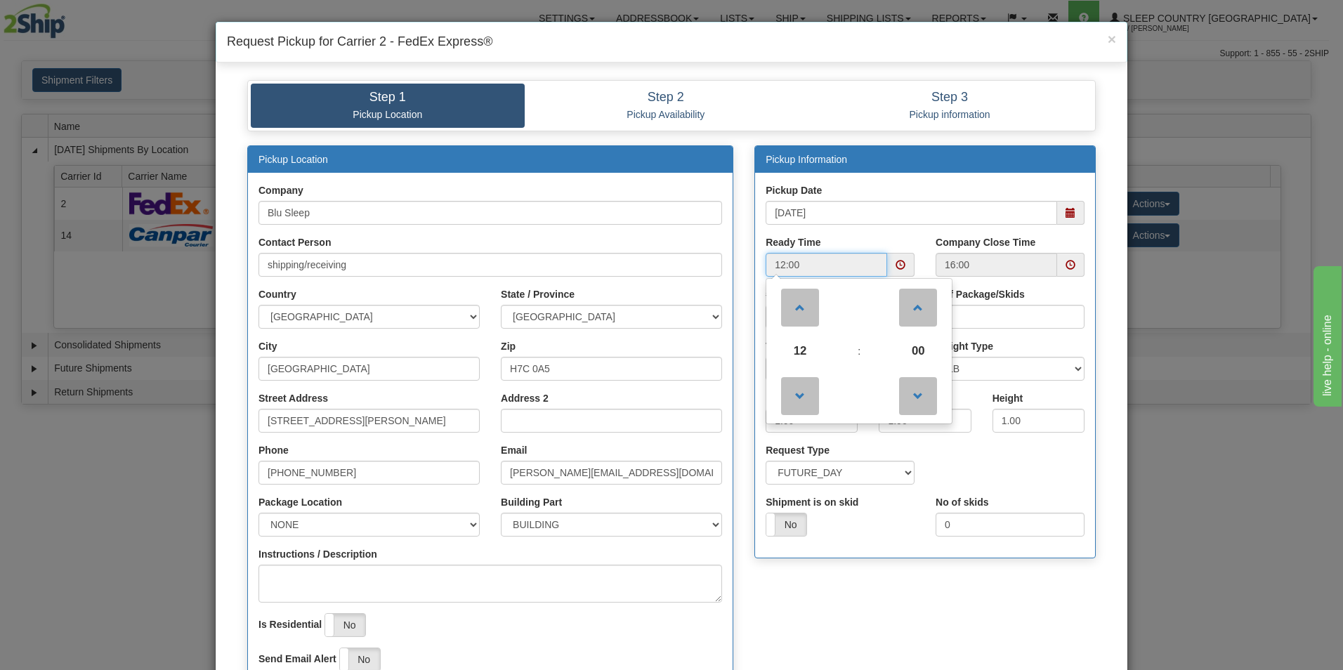
click at [1061, 259] on span at bounding box center [1070, 265] width 27 height 24
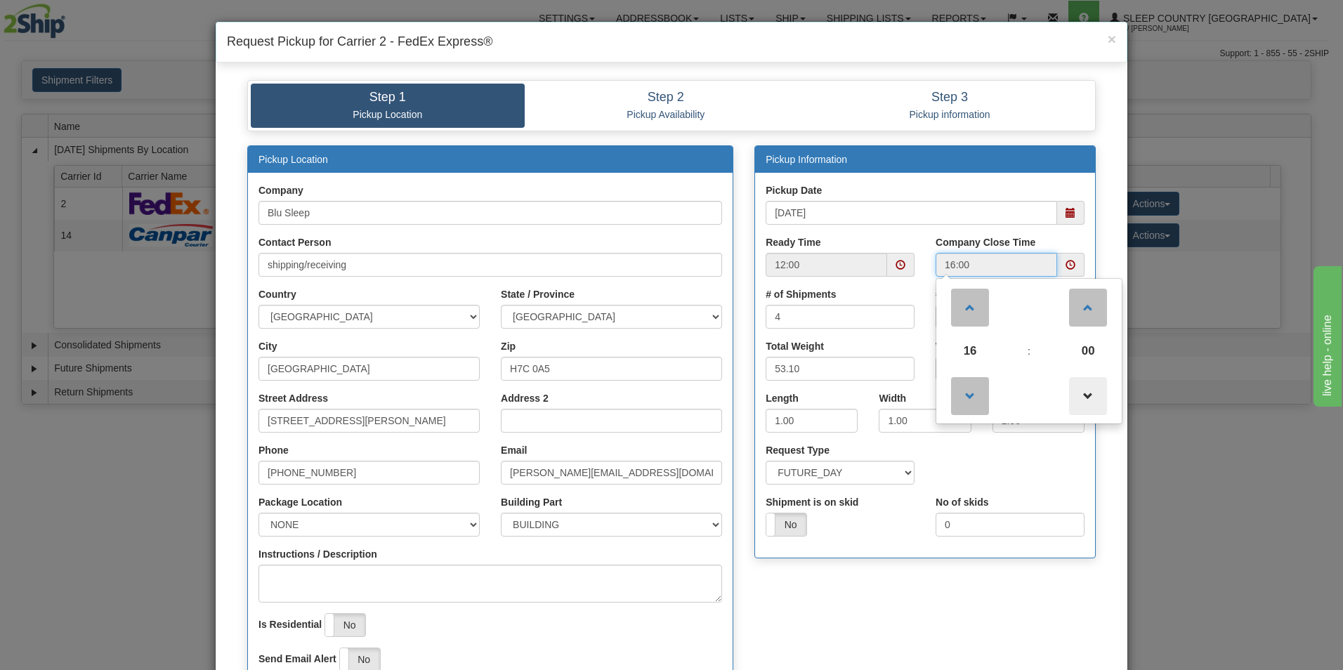
click at [1083, 393] on span at bounding box center [1088, 396] width 38 height 38
click at [1082, 393] on span at bounding box center [1088, 396] width 38 height 38
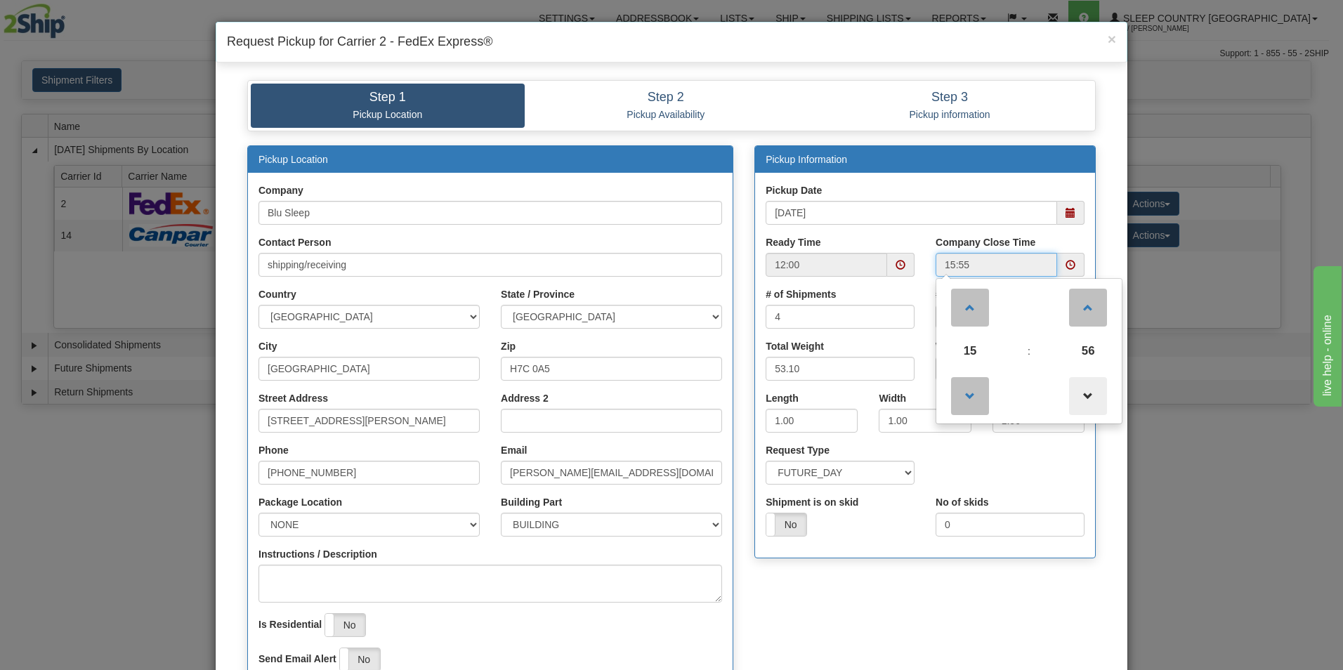
click at [1082, 393] on span at bounding box center [1088, 396] width 38 height 38
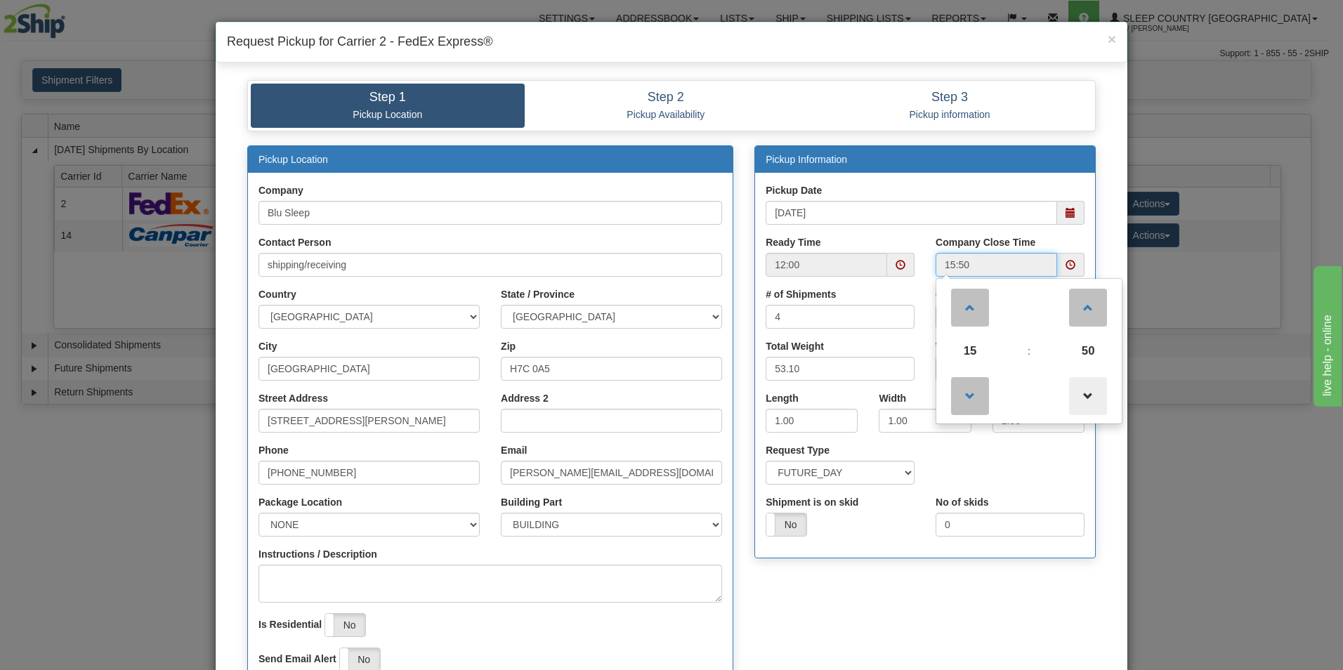
click at [1080, 393] on span at bounding box center [1088, 396] width 38 height 38
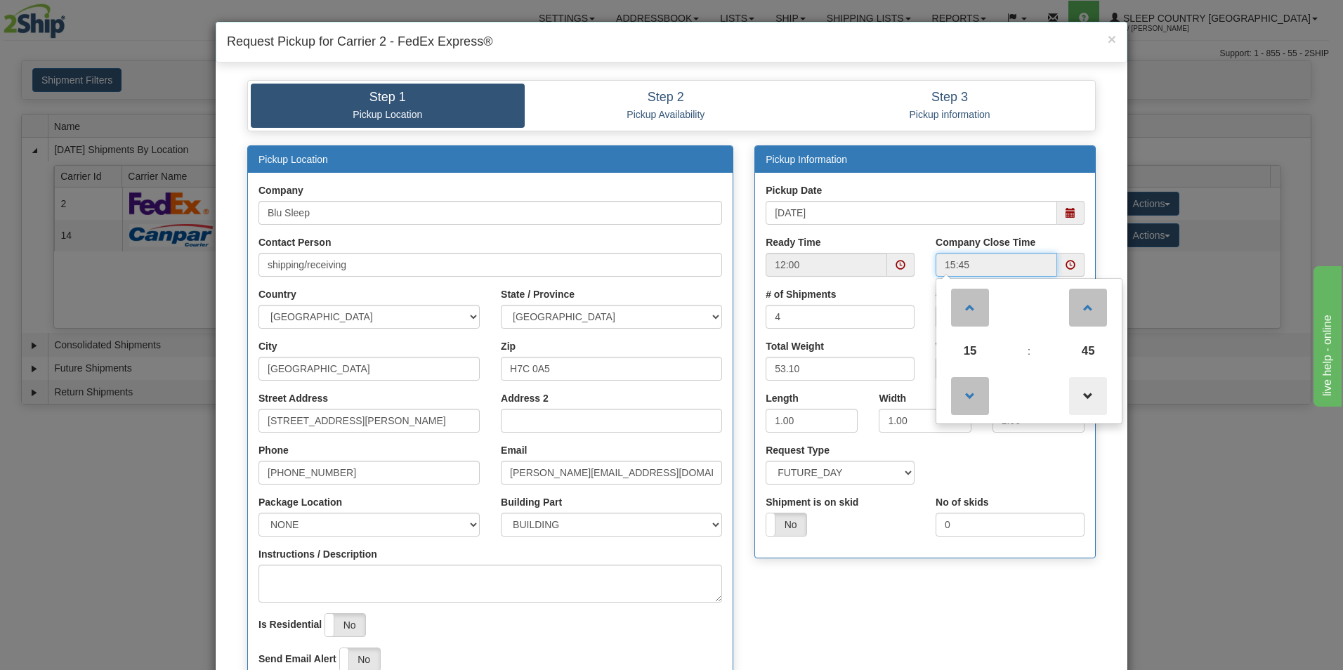
click at [1080, 393] on span at bounding box center [1088, 396] width 38 height 38
click at [965, 391] on span at bounding box center [970, 396] width 38 height 38
click at [1080, 389] on span at bounding box center [1088, 396] width 38 height 38
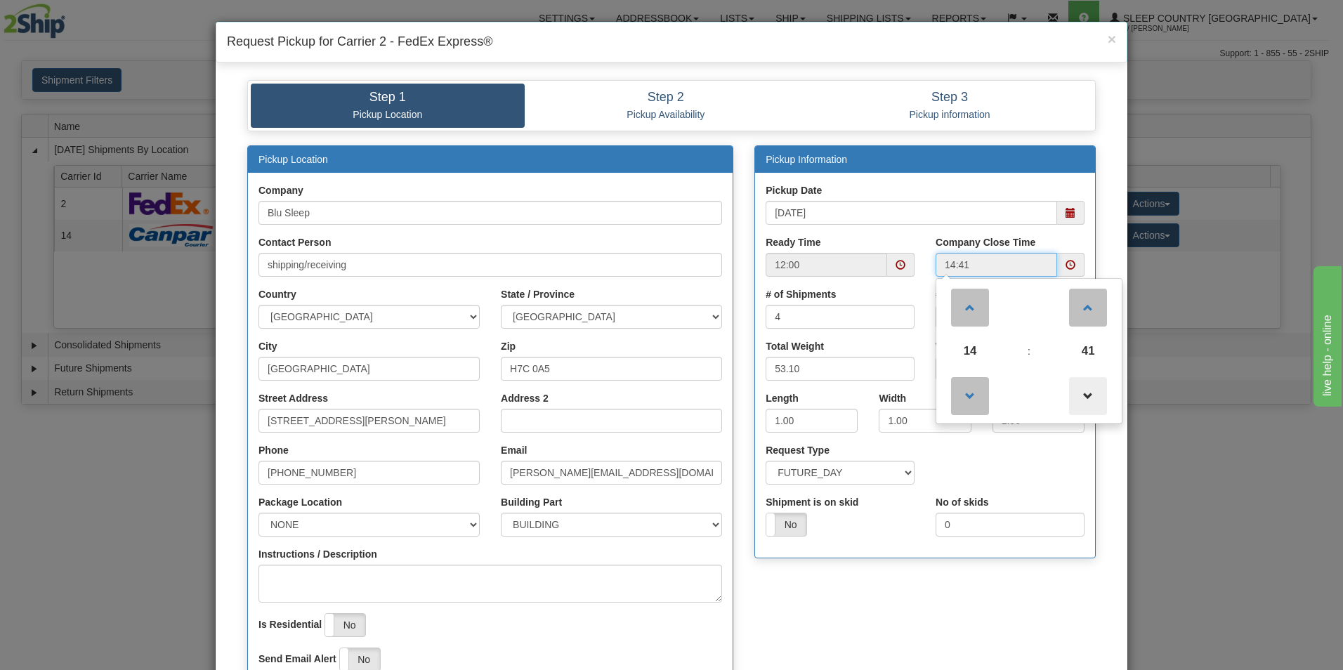
click at [1080, 389] on span at bounding box center [1088, 396] width 38 height 38
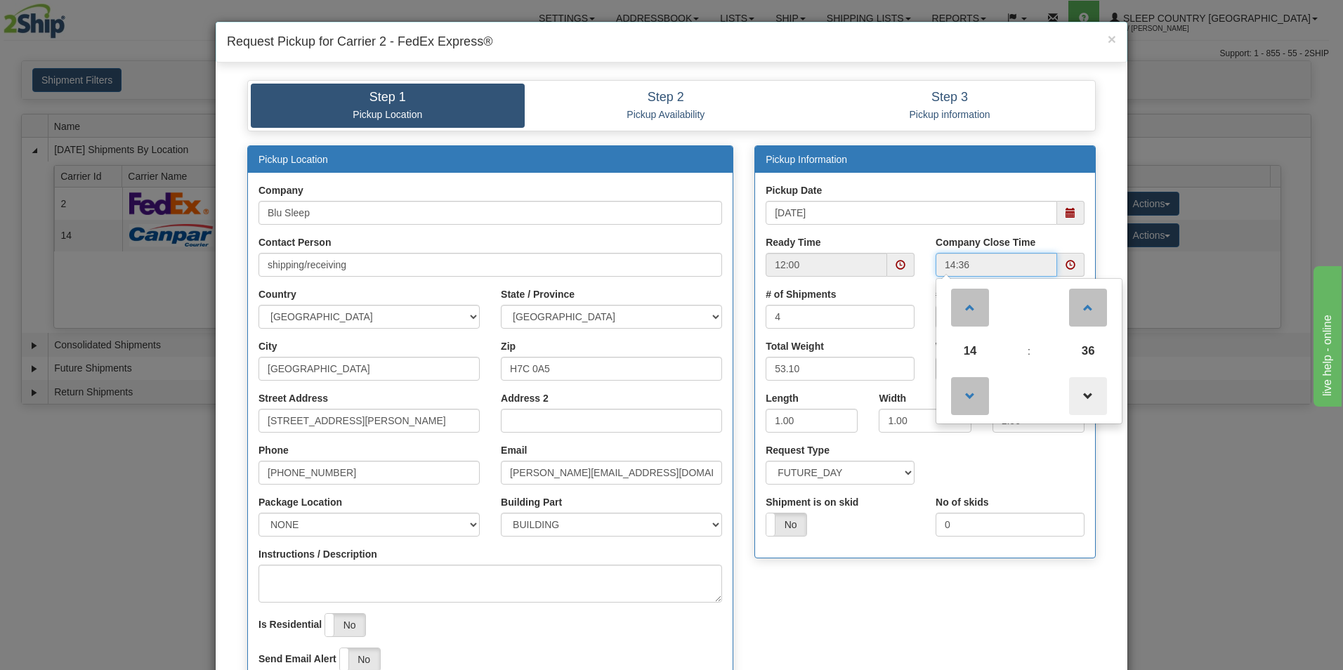
click at [1080, 389] on span at bounding box center [1088, 396] width 38 height 38
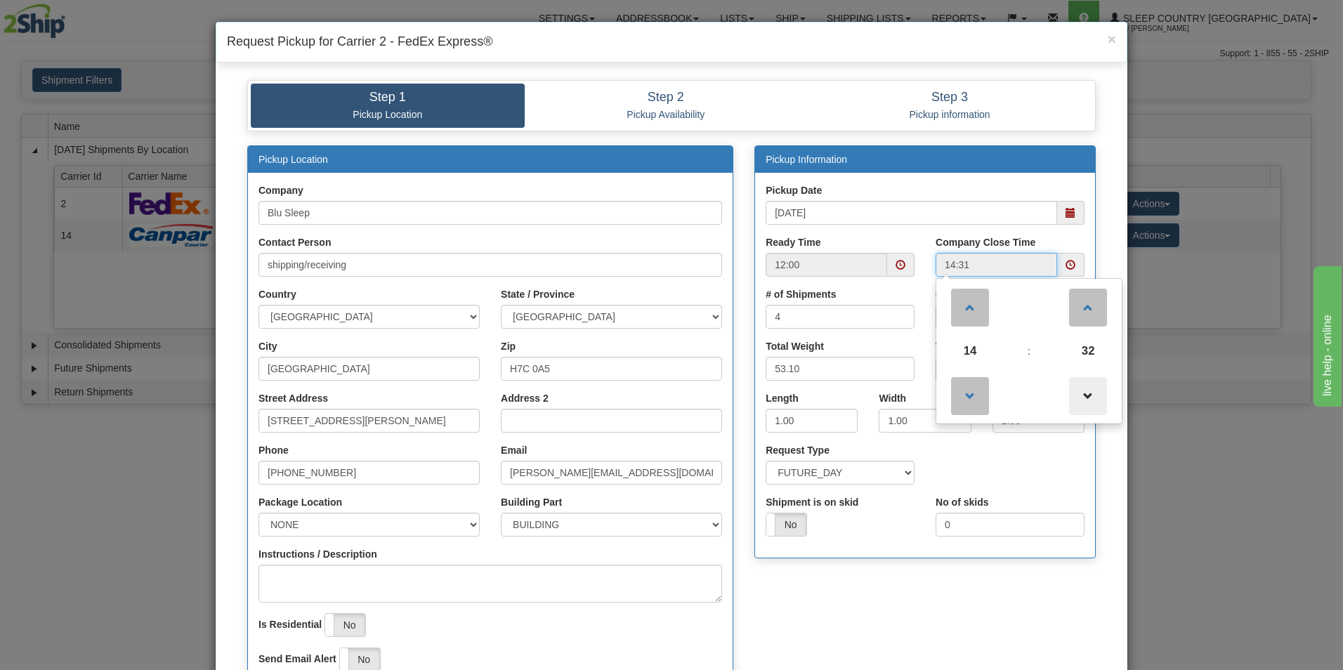
click at [1080, 389] on span at bounding box center [1088, 396] width 38 height 38
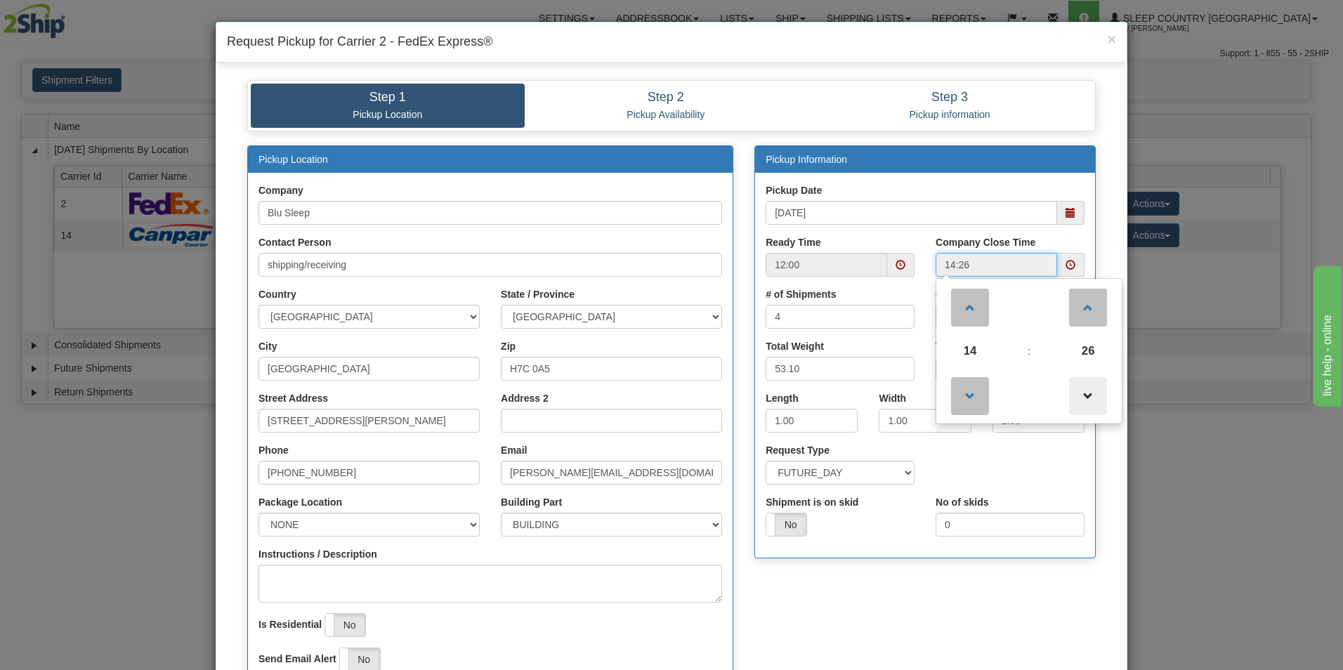
click at [1080, 389] on span at bounding box center [1088, 396] width 38 height 38
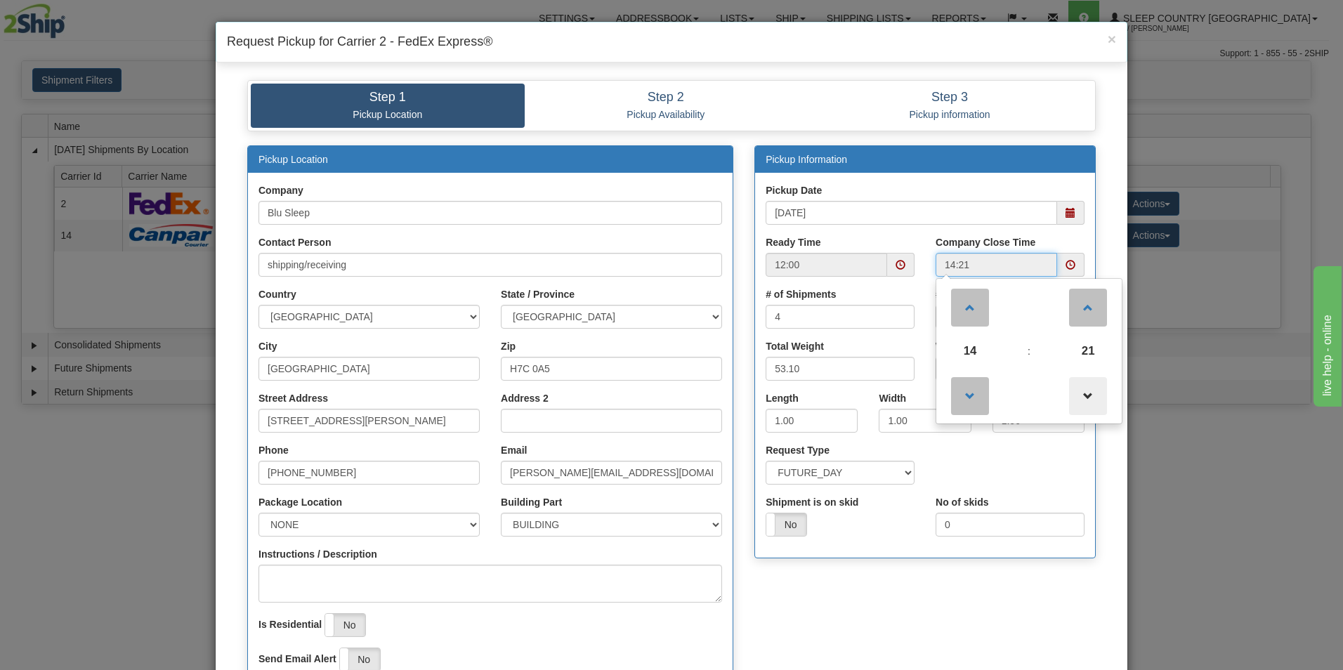
click at [1080, 389] on span at bounding box center [1088, 396] width 38 height 38
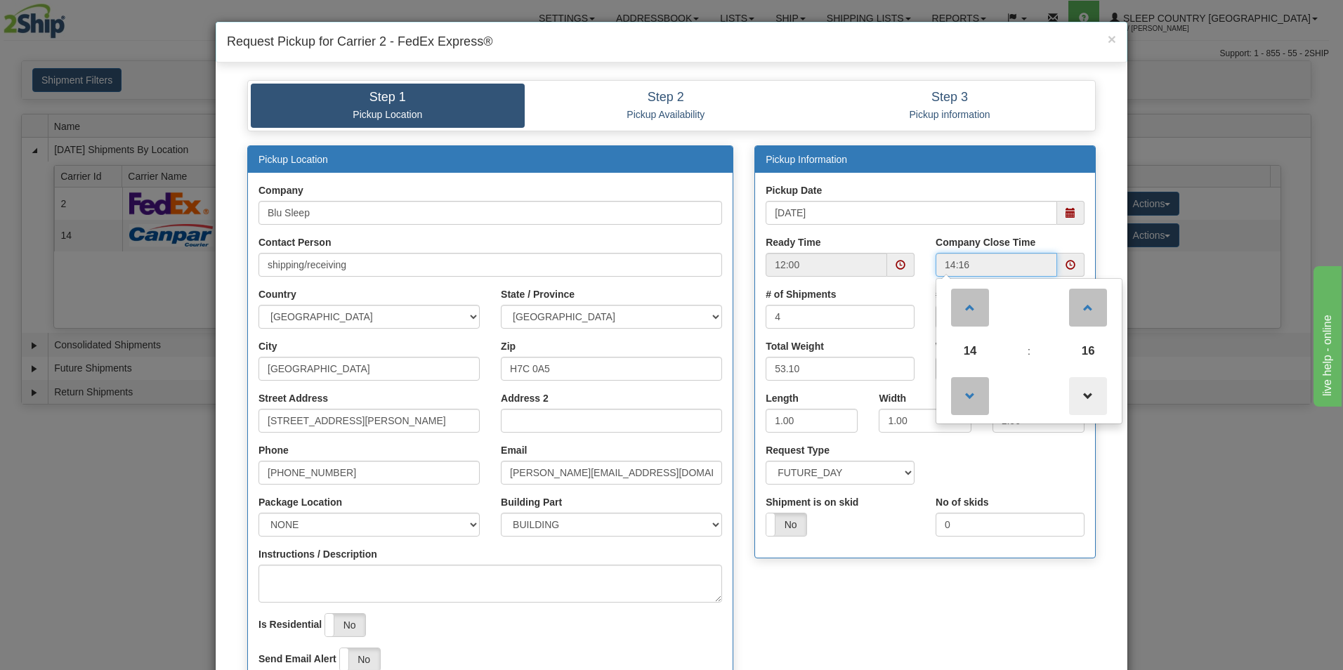
click at [1080, 389] on span at bounding box center [1088, 396] width 38 height 38
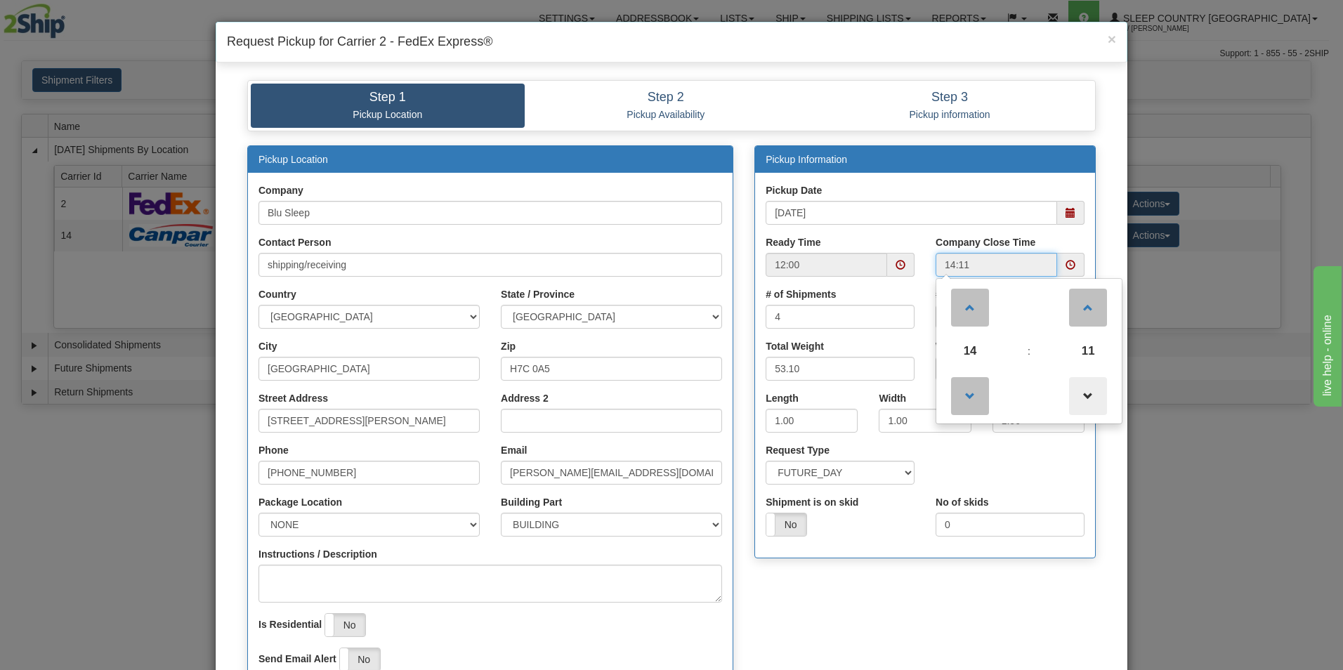
click at [1080, 389] on span at bounding box center [1088, 396] width 38 height 38
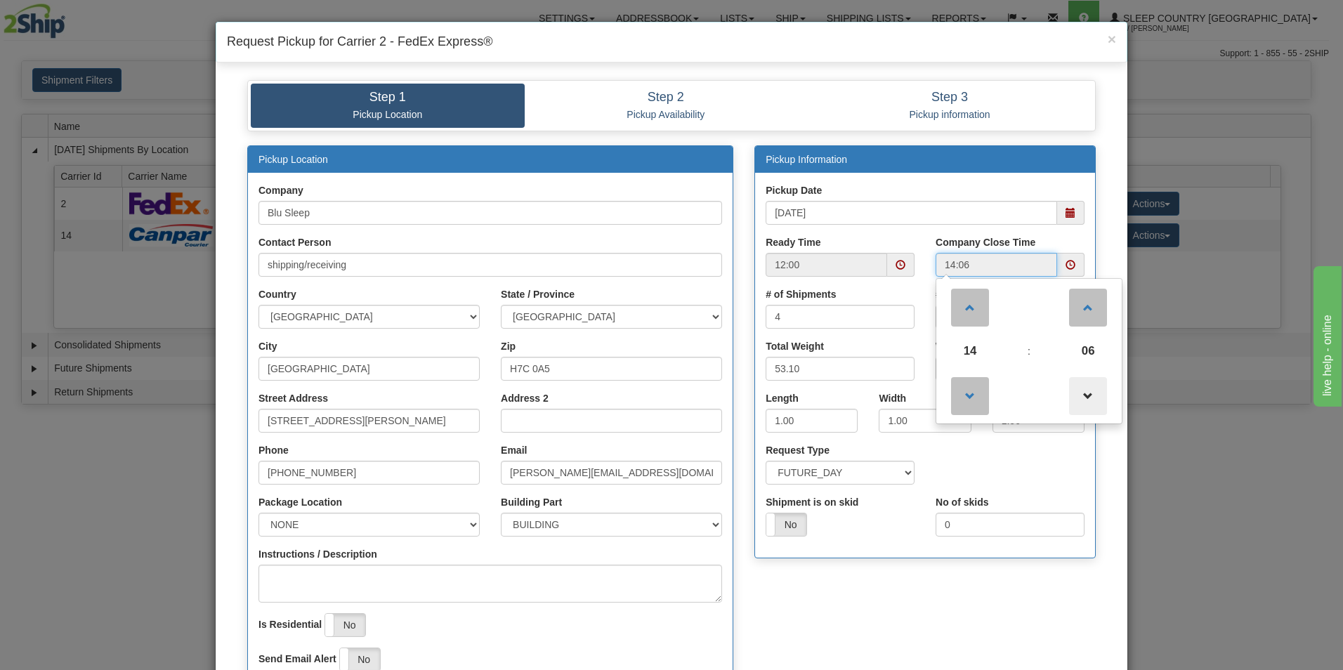
click at [1080, 389] on span at bounding box center [1088, 396] width 38 height 38
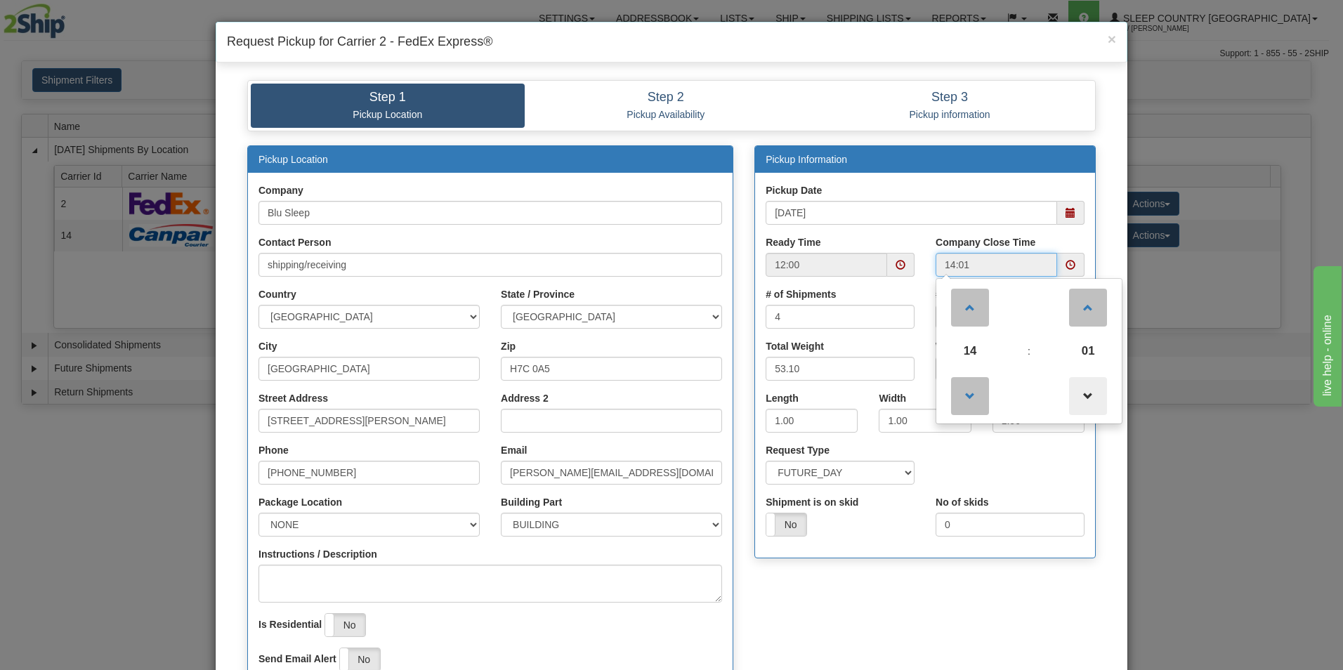
click at [1080, 389] on span at bounding box center [1088, 396] width 38 height 38
type input "14:00"
click at [896, 260] on span at bounding box center [901, 265] width 10 height 10
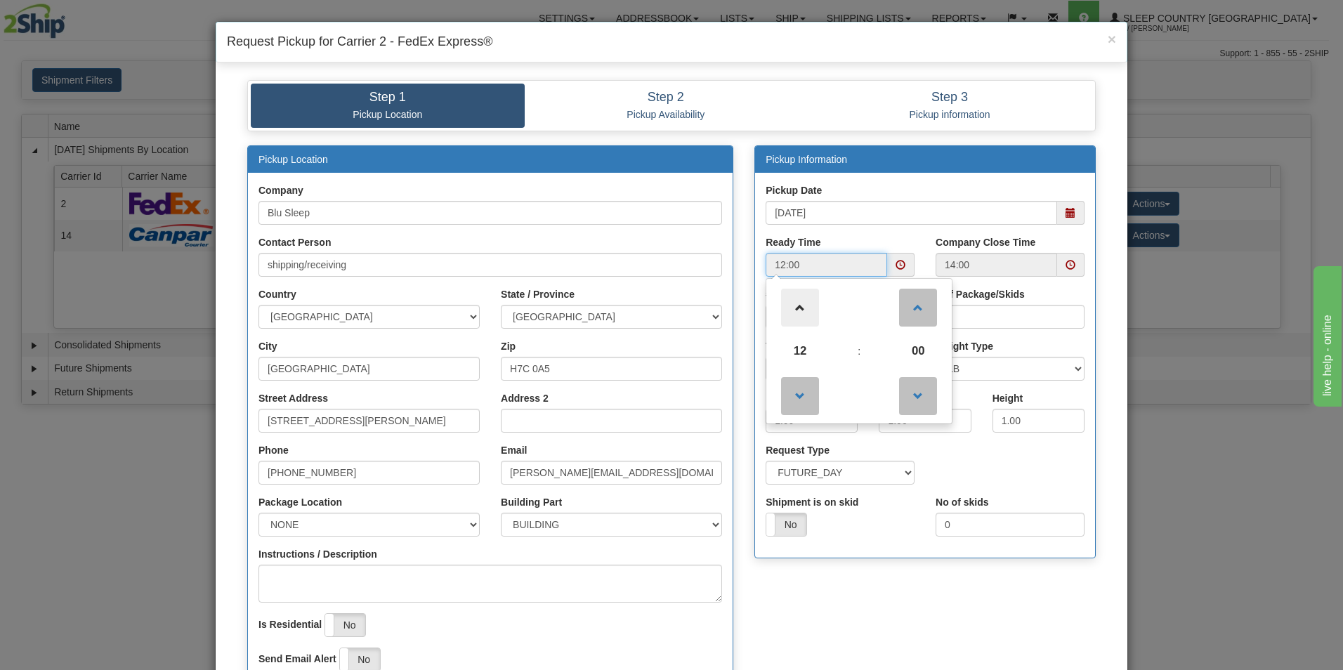
click at [792, 306] on span at bounding box center [800, 308] width 38 height 38
click at [896, 261] on span at bounding box center [901, 265] width 10 height 10
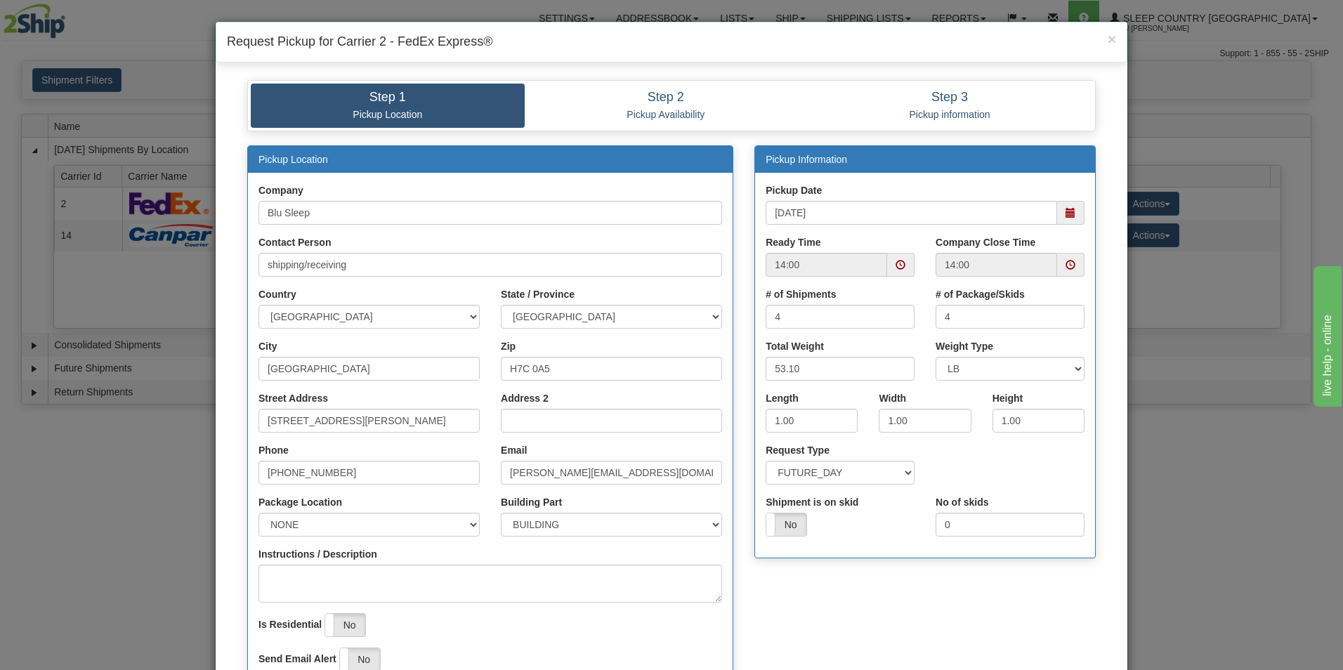
click at [896, 261] on span at bounding box center [901, 265] width 10 height 10
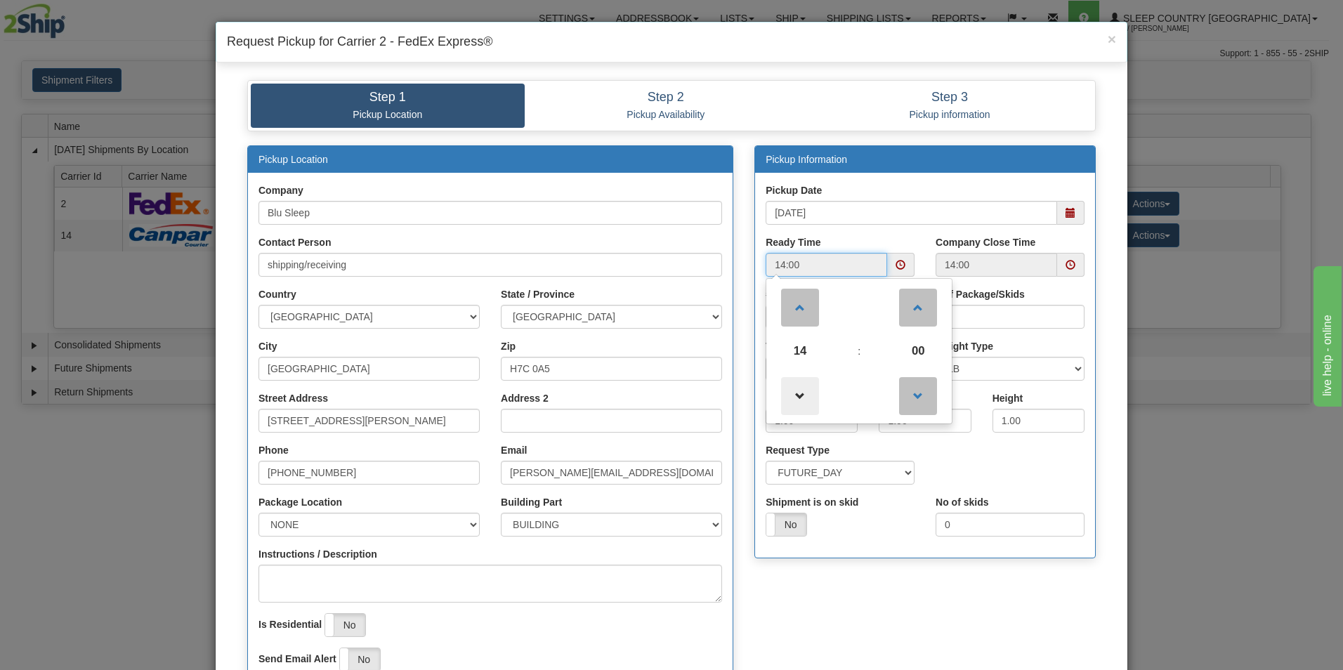
click at [797, 389] on span at bounding box center [800, 396] width 38 height 38
type input "13:00"
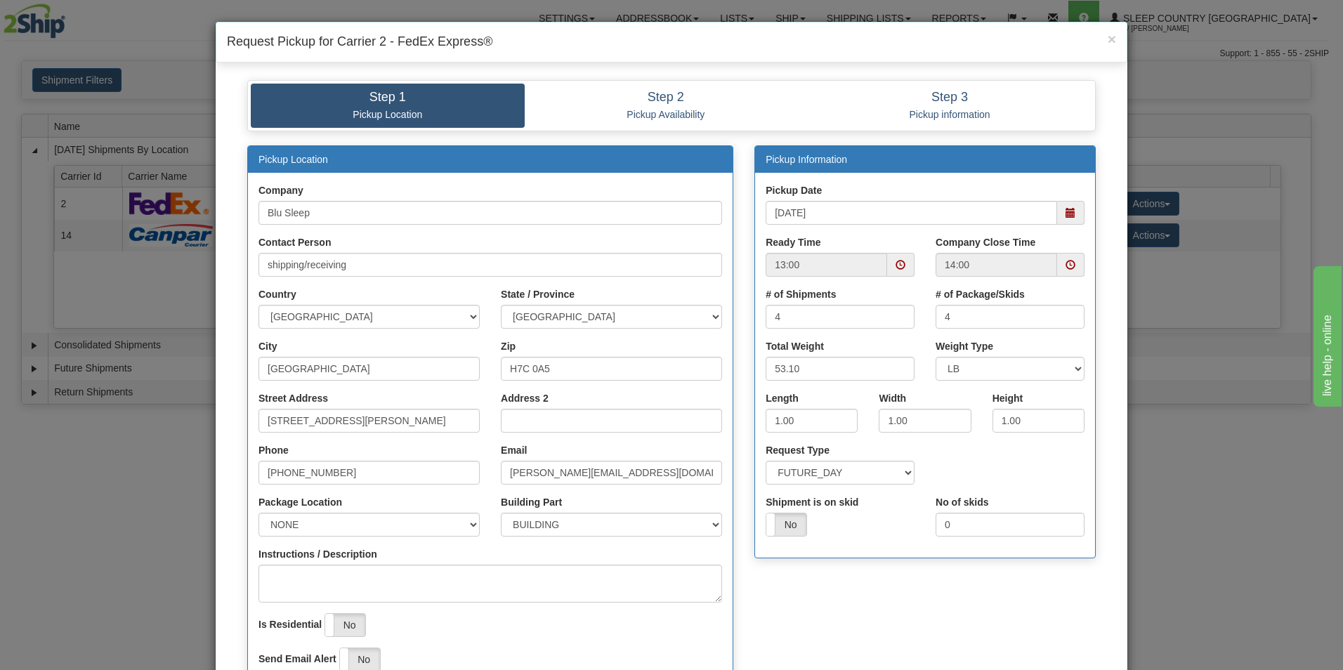
click at [1066, 484] on div "Request Type SAME_DAY FUTURE_DAY" at bounding box center [925, 469] width 340 height 52
click at [826, 419] on input "1.00" at bounding box center [812, 421] width 92 height 24
type input "1"
type input "17"
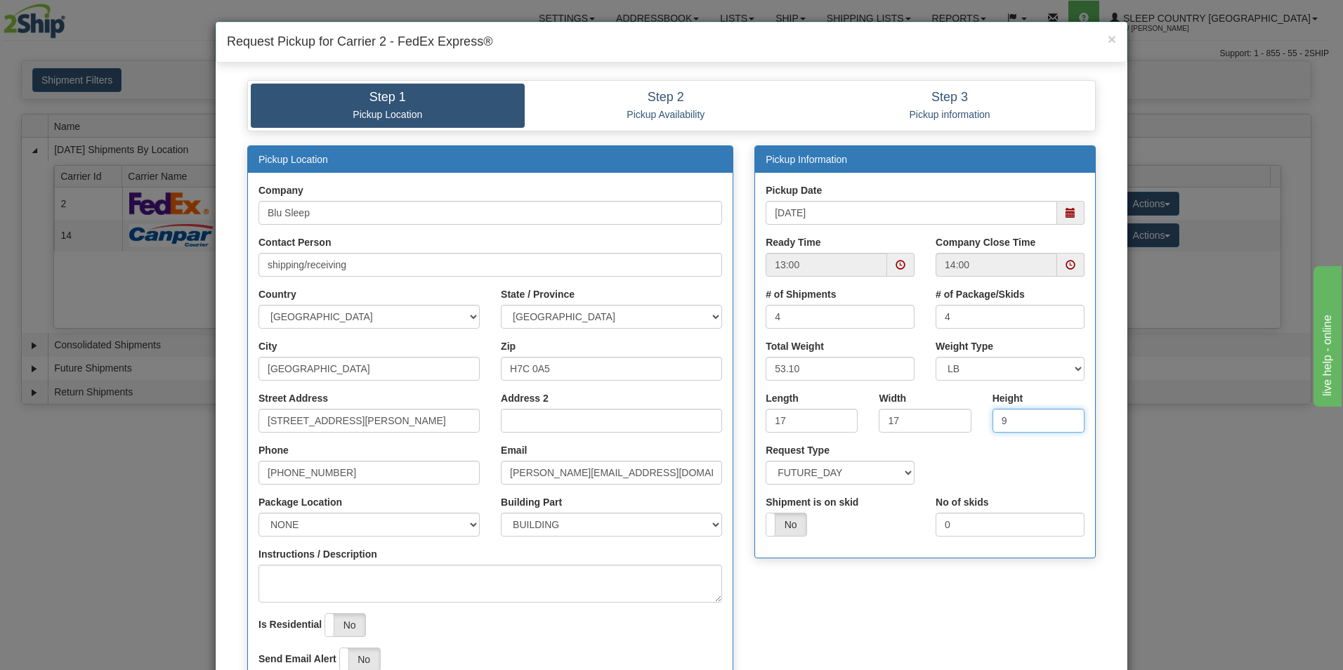
type input "9"
click at [412, 426] on input "[STREET_ADDRESS][PERSON_NAME]" at bounding box center [369, 421] width 221 height 24
type input "1"
type input "3424 Boul. Industriel"
select select "2"
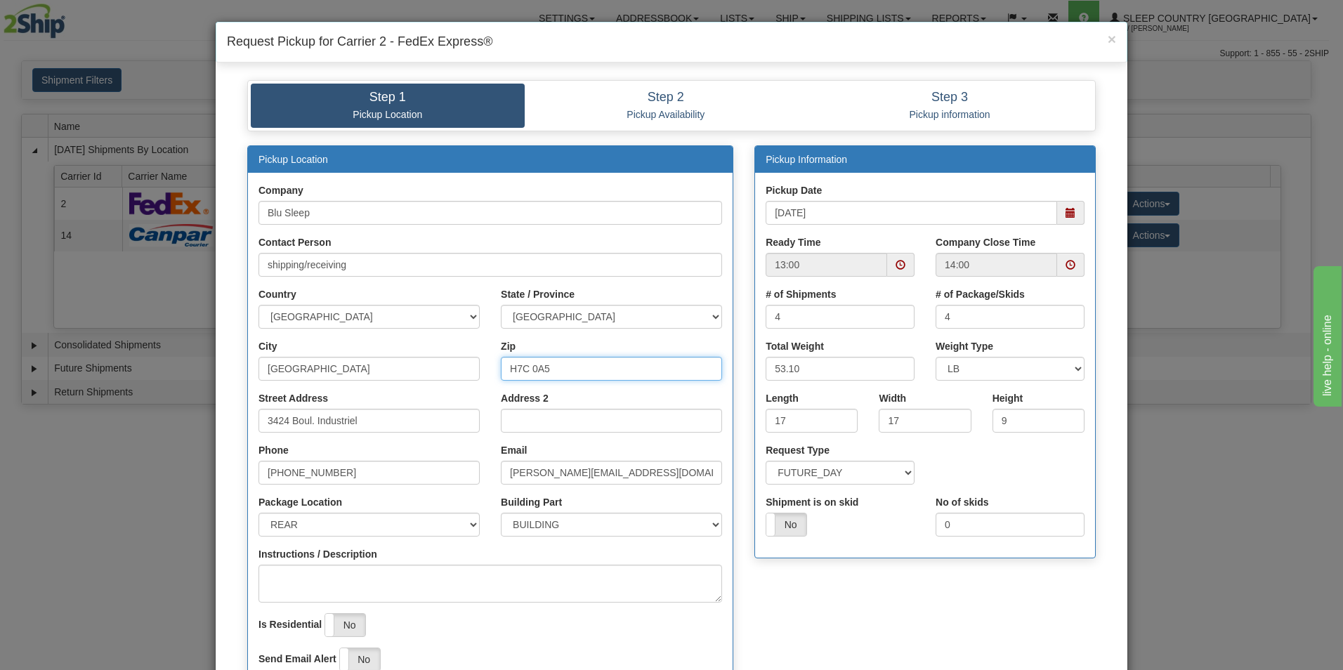
click at [568, 362] on input "H7C 0A5" at bounding box center [611, 369] width 221 height 24
type input "H"
click at [563, 363] on input "Zip" at bounding box center [611, 369] width 221 height 24
type input "H7L 4R9"
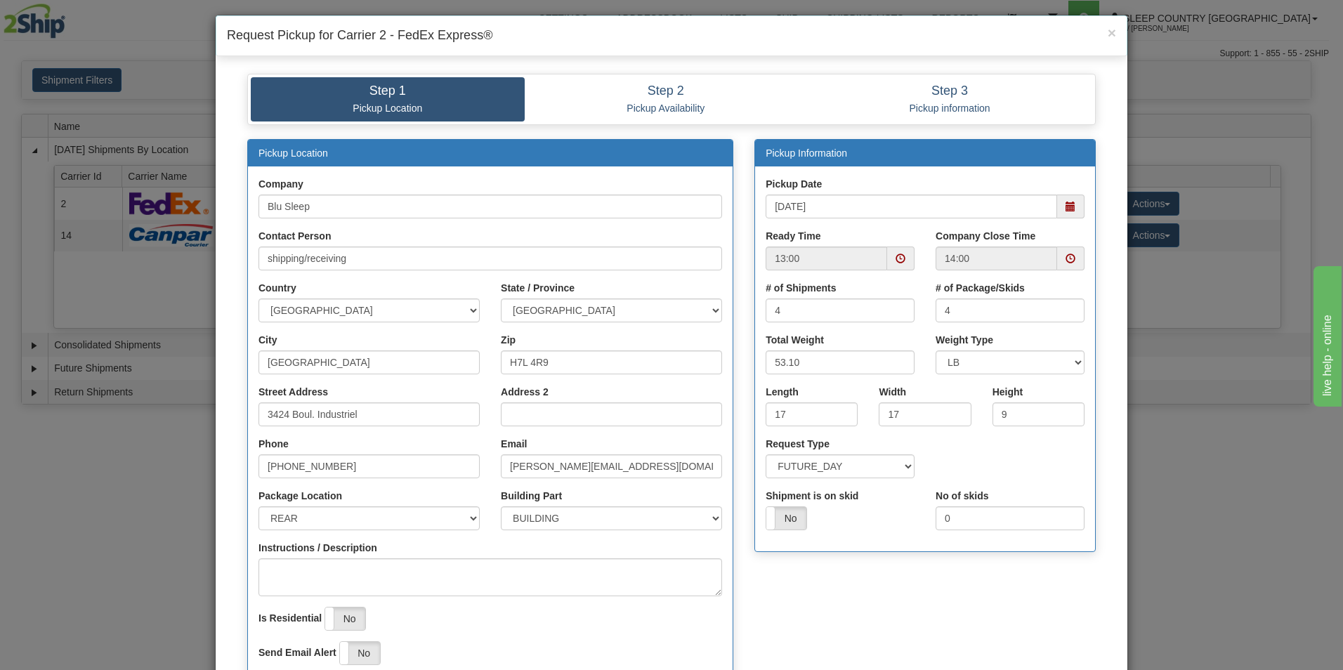
scroll to position [11, 0]
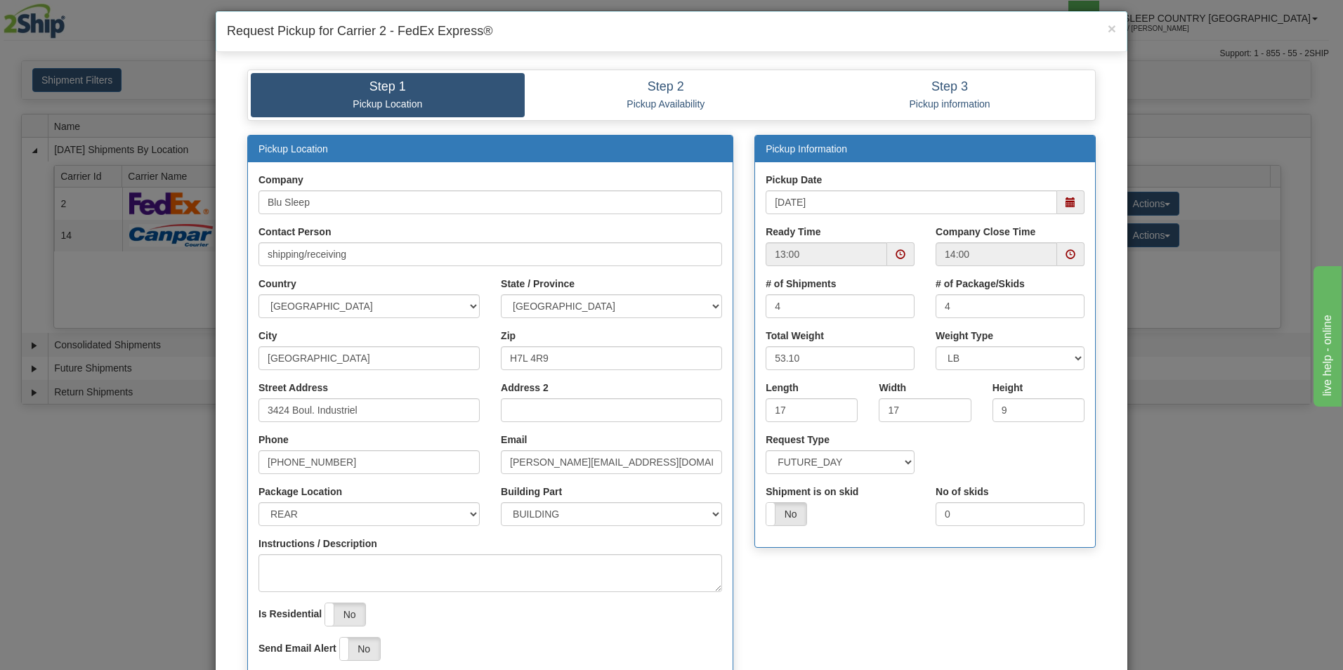
click at [1066, 200] on span at bounding box center [1071, 202] width 10 height 10
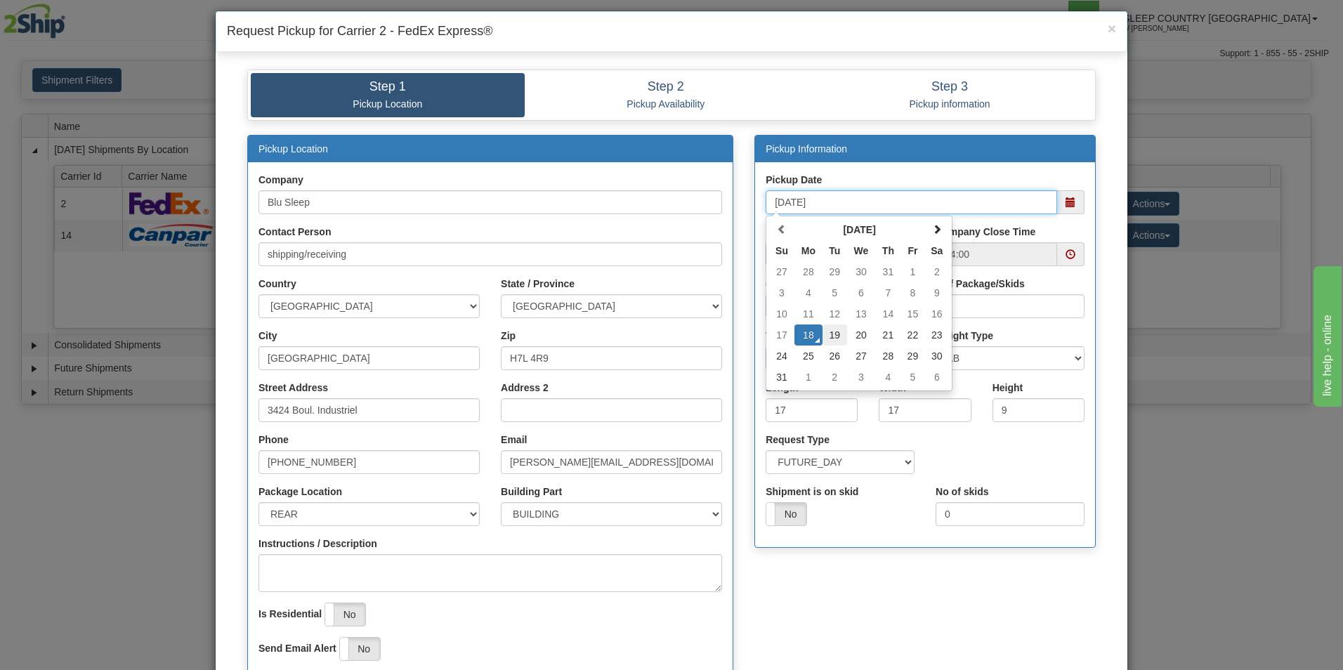
click at [831, 333] on td "19" at bounding box center [835, 335] width 25 height 21
type input "08/19/2025"
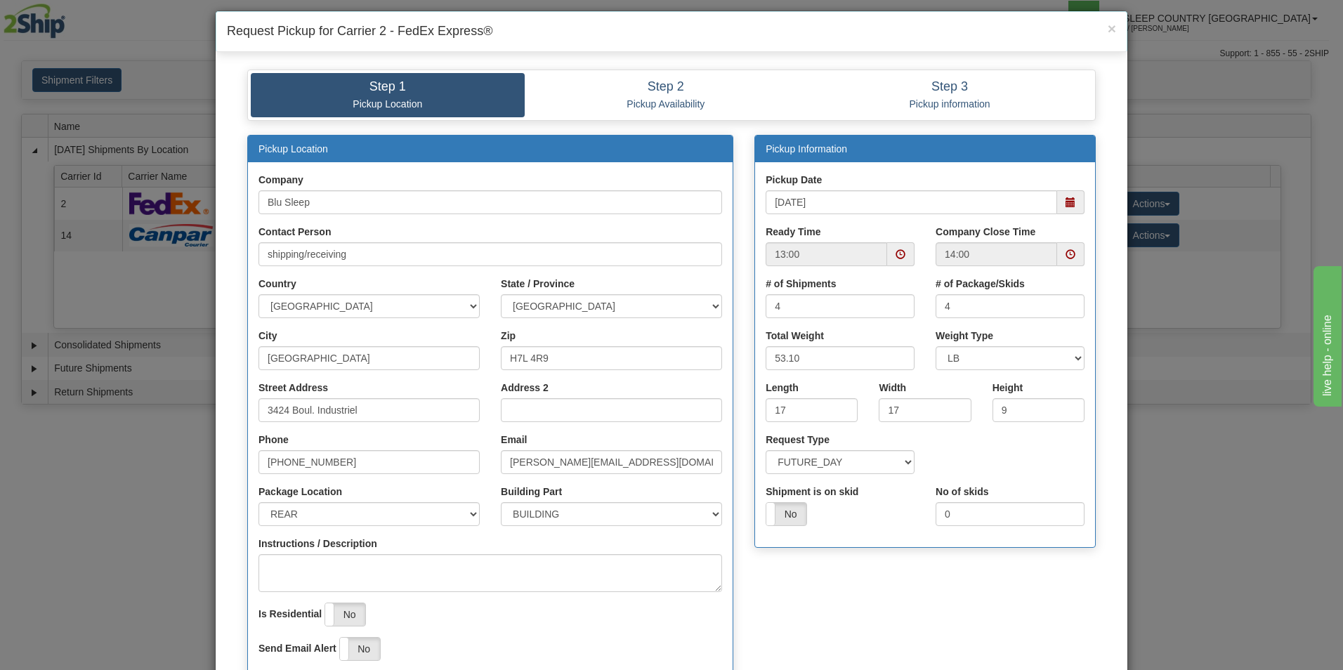
click at [1066, 252] on span at bounding box center [1071, 254] width 10 height 10
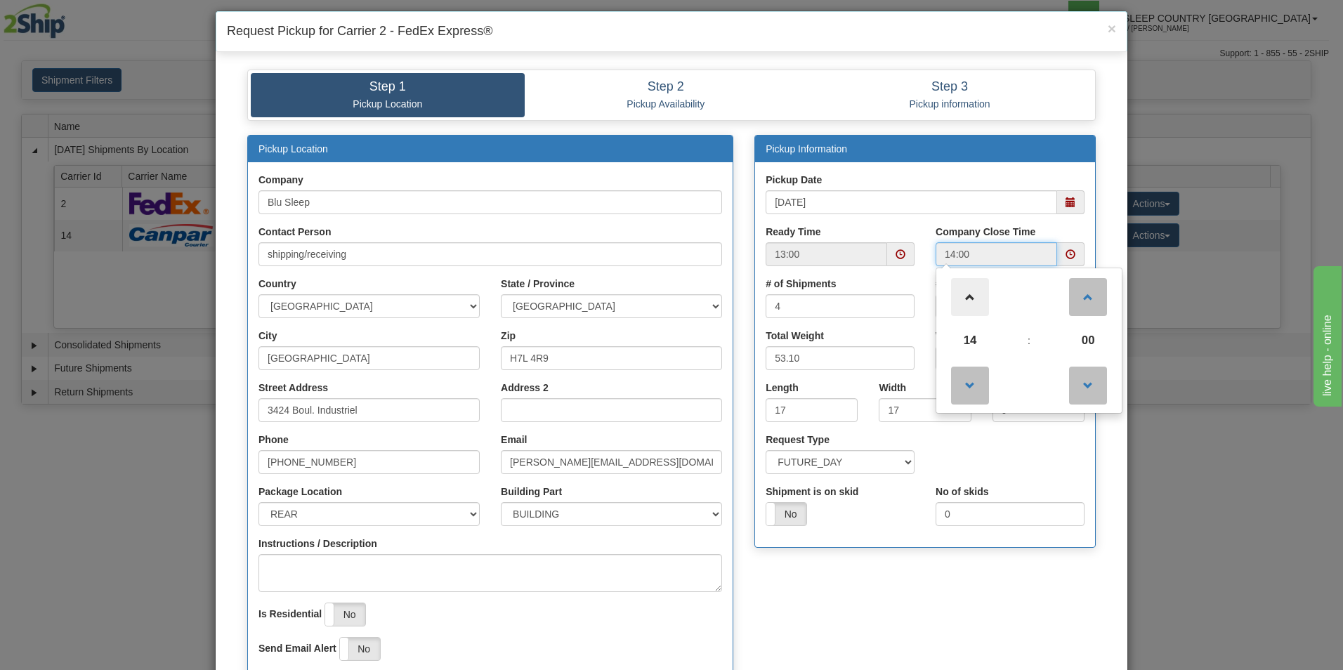
click at [964, 296] on span at bounding box center [970, 297] width 38 height 38
type input "16:00"
click at [1086, 219] on div "Pickup Date 08/19/2025" at bounding box center [925, 199] width 340 height 52
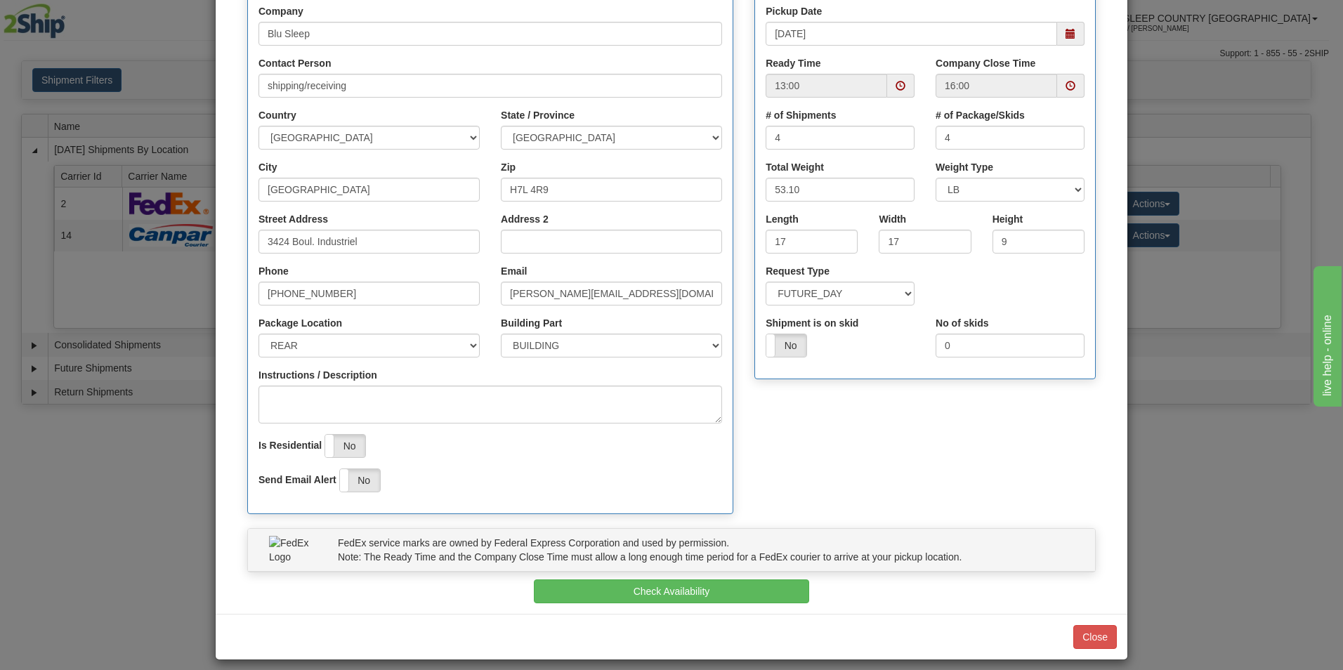
scroll to position [180, 0]
click at [677, 584] on button "Check Availability" at bounding box center [672, 591] width 276 height 24
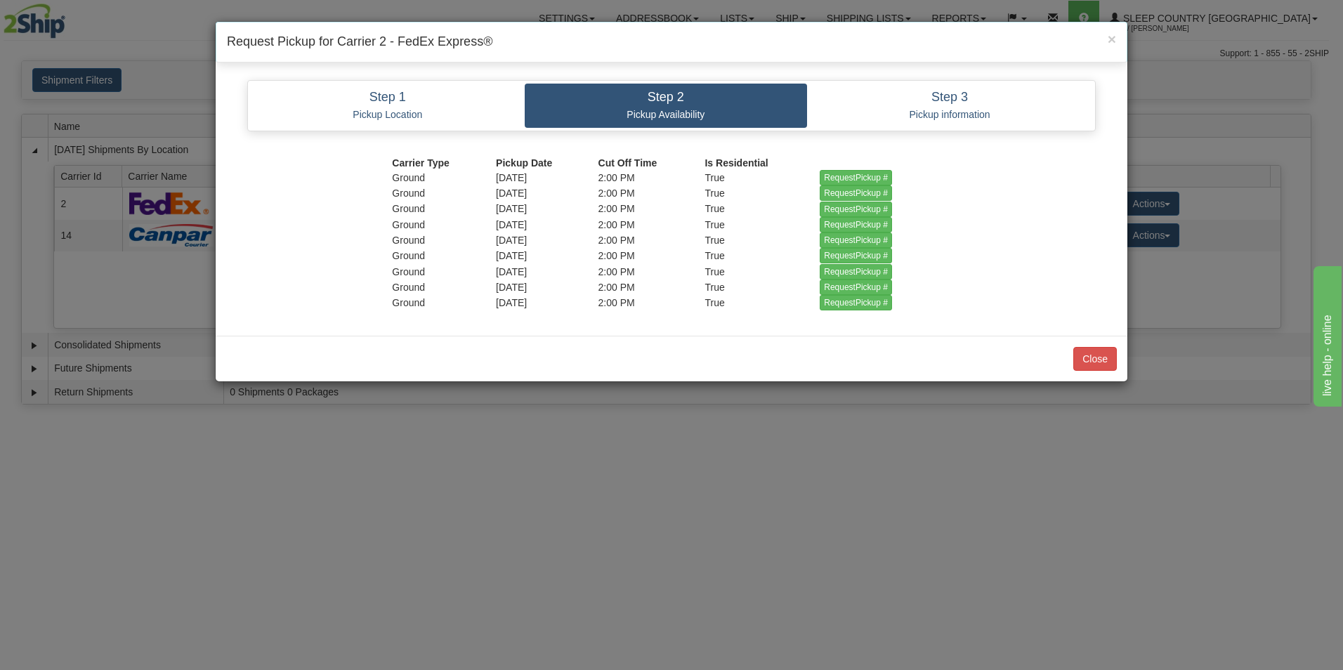
scroll to position [0, 0]
click at [830, 174] on input "RequestPickup #" at bounding box center [856, 177] width 72 height 15
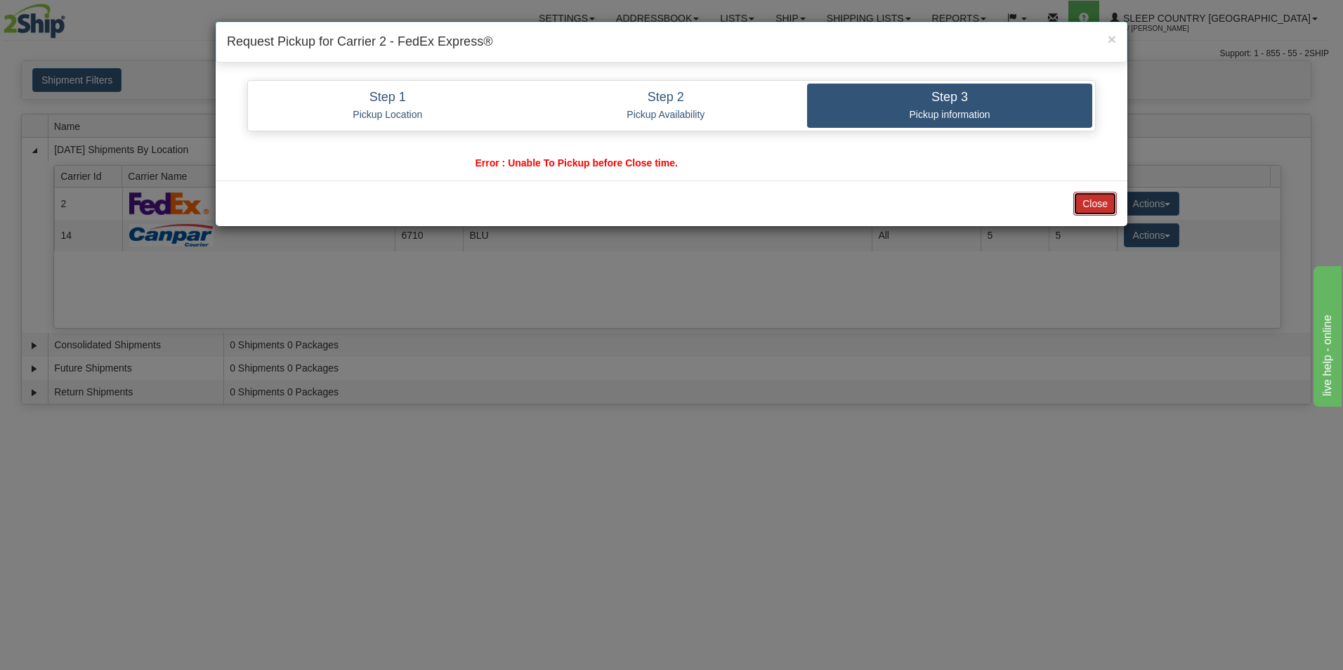
click at [1101, 198] on button "Close" at bounding box center [1095, 204] width 44 height 24
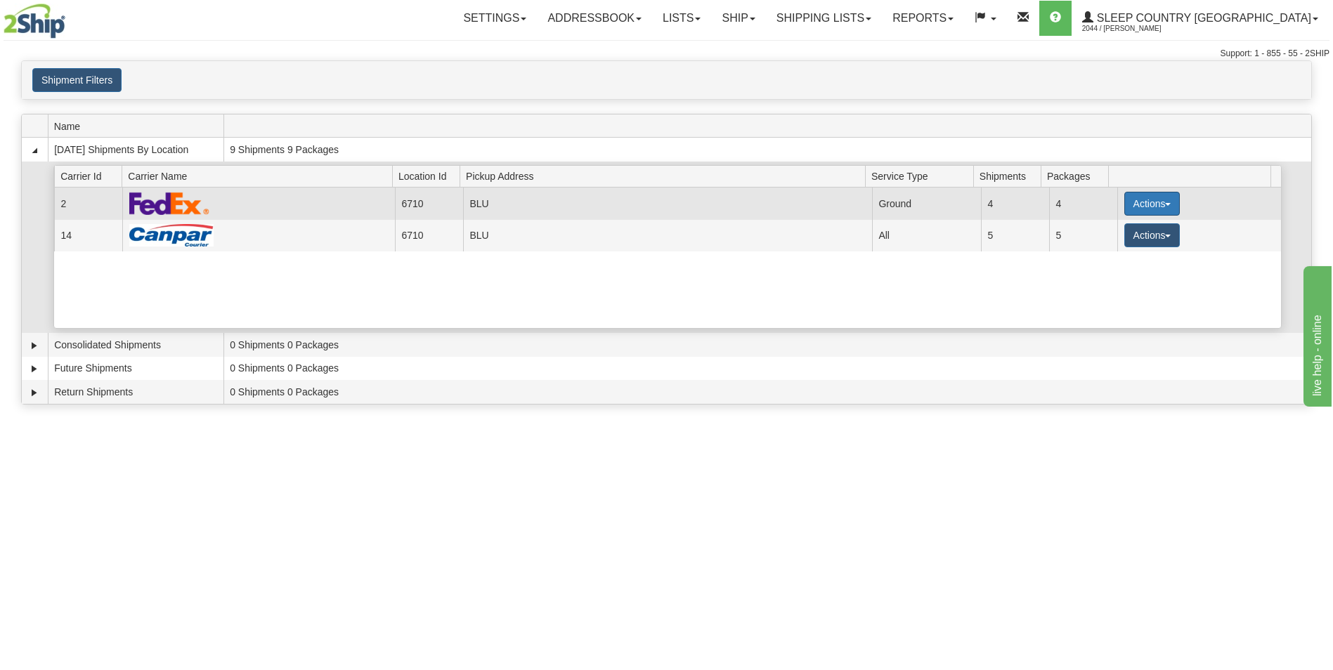
click at [1129, 201] on button "Actions" at bounding box center [1152, 204] width 56 height 24
click at [1106, 264] on span "Pickup" at bounding box center [1098, 266] width 37 height 10
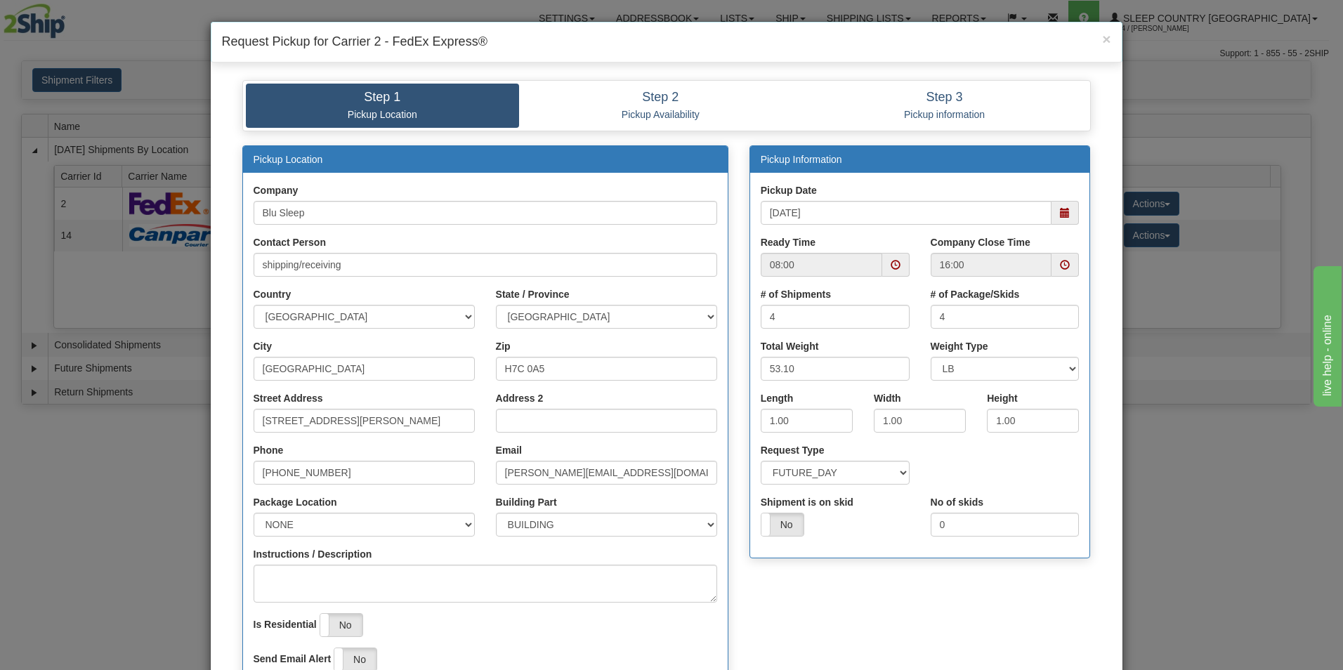
click at [1060, 211] on span at bounding box center [1065, 213] width 10 height 10
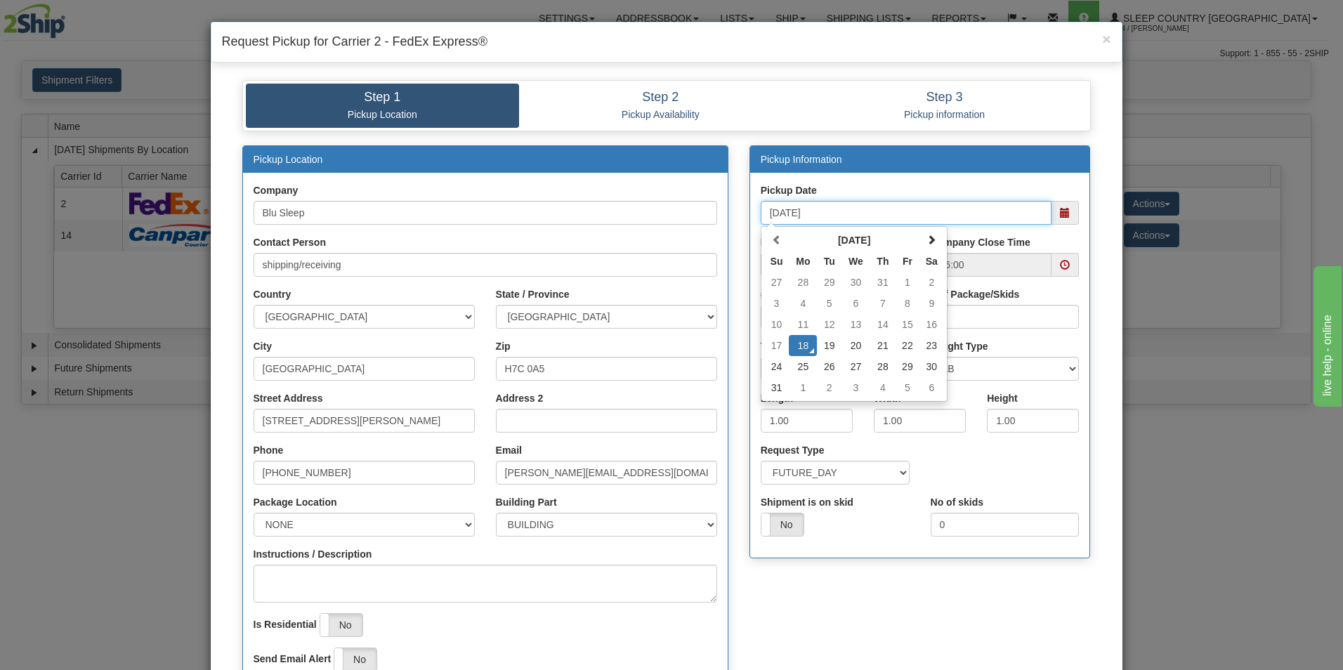
drag, startPoint x: 826, startPoint y: 343, endPoint x: 858, endPoint y: 335, distance: 32.5
click at [827, 342] on td "19" at bounding box center [829, 345] width 25 height 21
type input "08/19/2025"
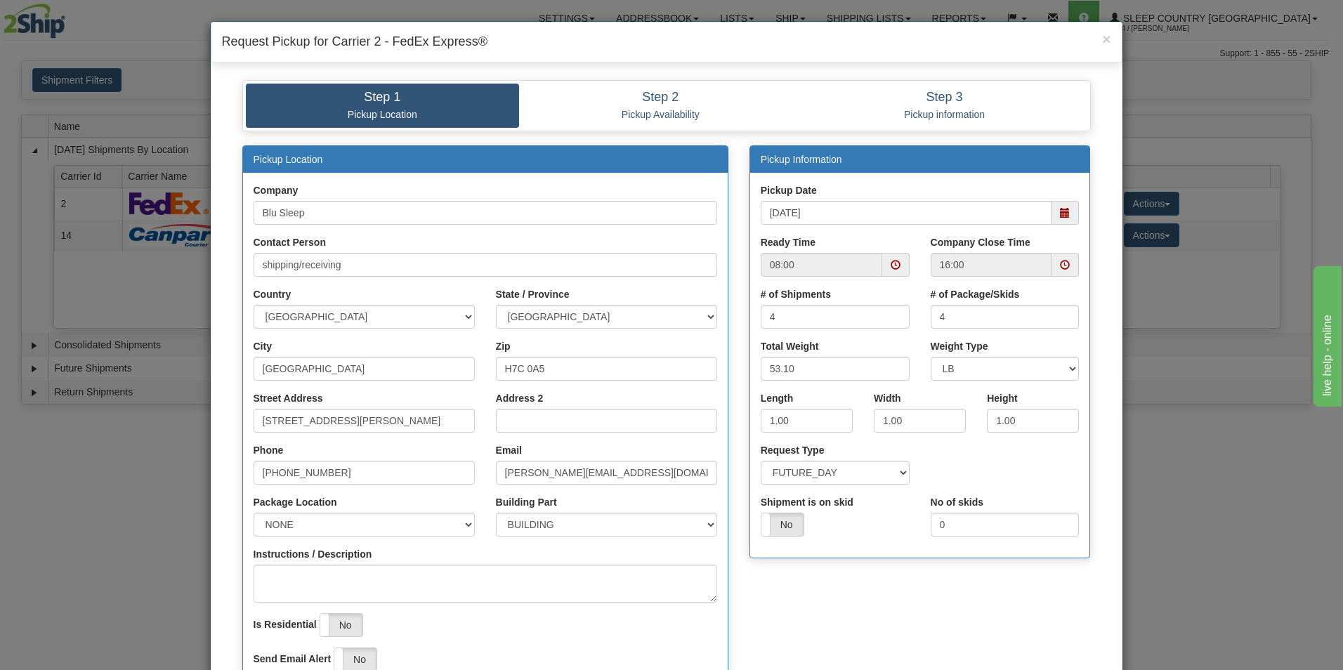
click at [1060, 263] on span at bounding box center [1065, 265] width 10 height 10
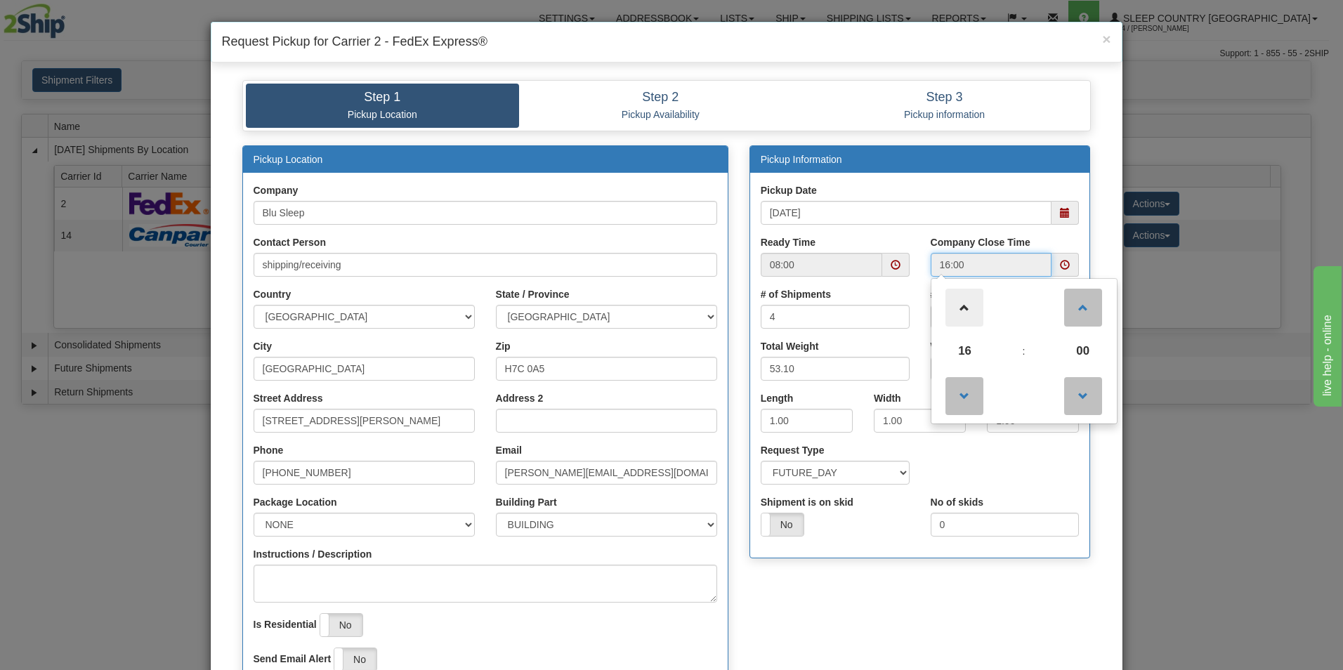
click at [960, 304] on span at bounding box center [965, 308] width 38 height 38
click at [957, 395] on span at bounding box center [965, 396] width 38 height 38
click at [958, 394] on span at bounding box center [965, 396] width 38 height 38
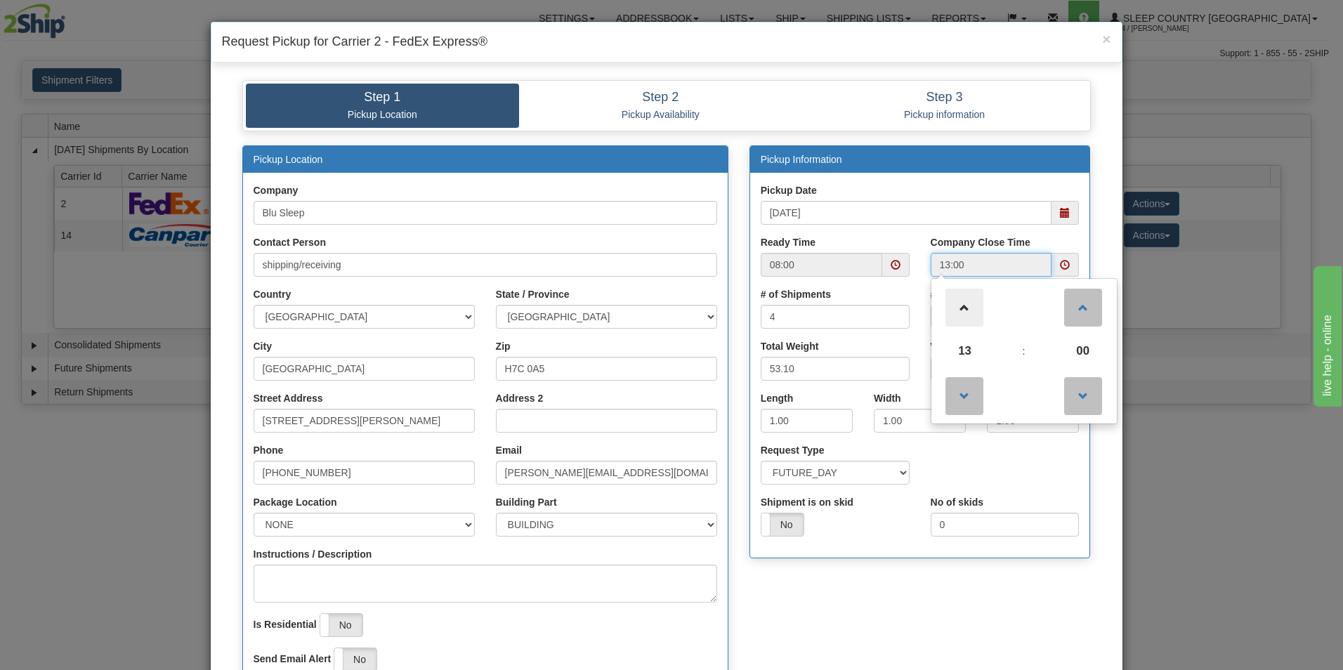
click at [958, 301] on span at bounding box center [965, 308] width 38 height 38
type input "14:00"
click at [891, 262] on span at bounding box center [896, 265] width 10 height 10
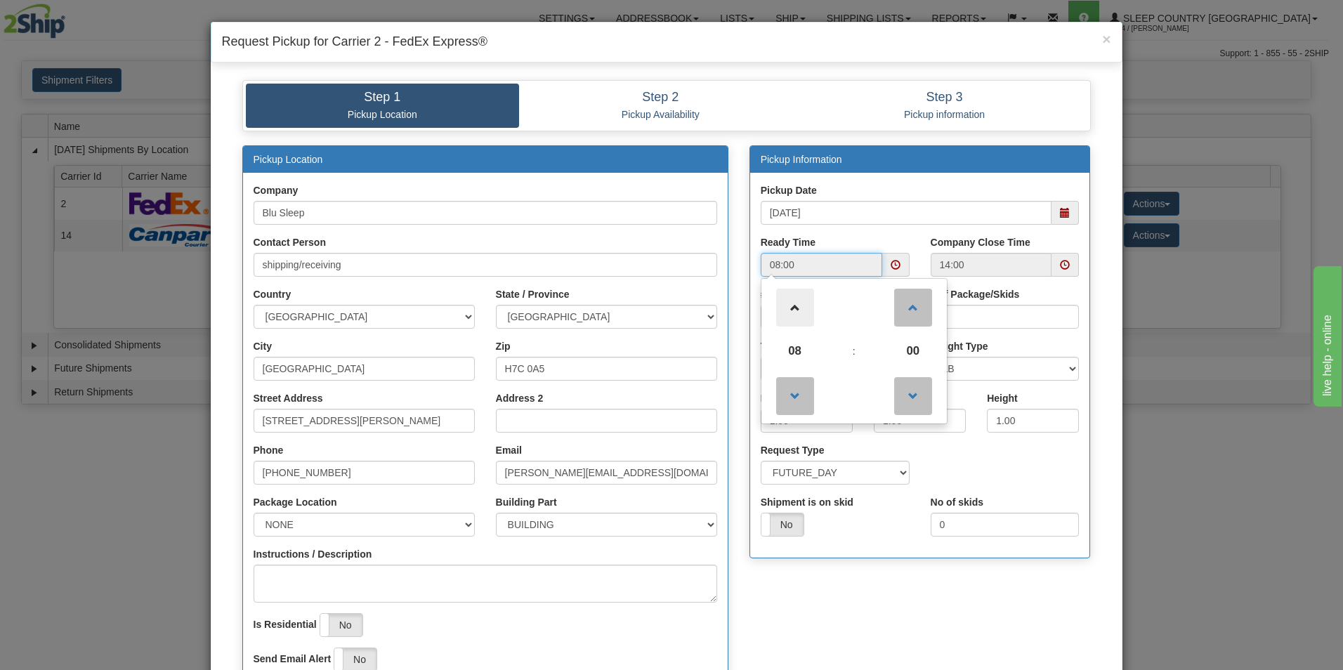
click at [787, 306] on span at bounding box center [795, 308] width 38 height 38
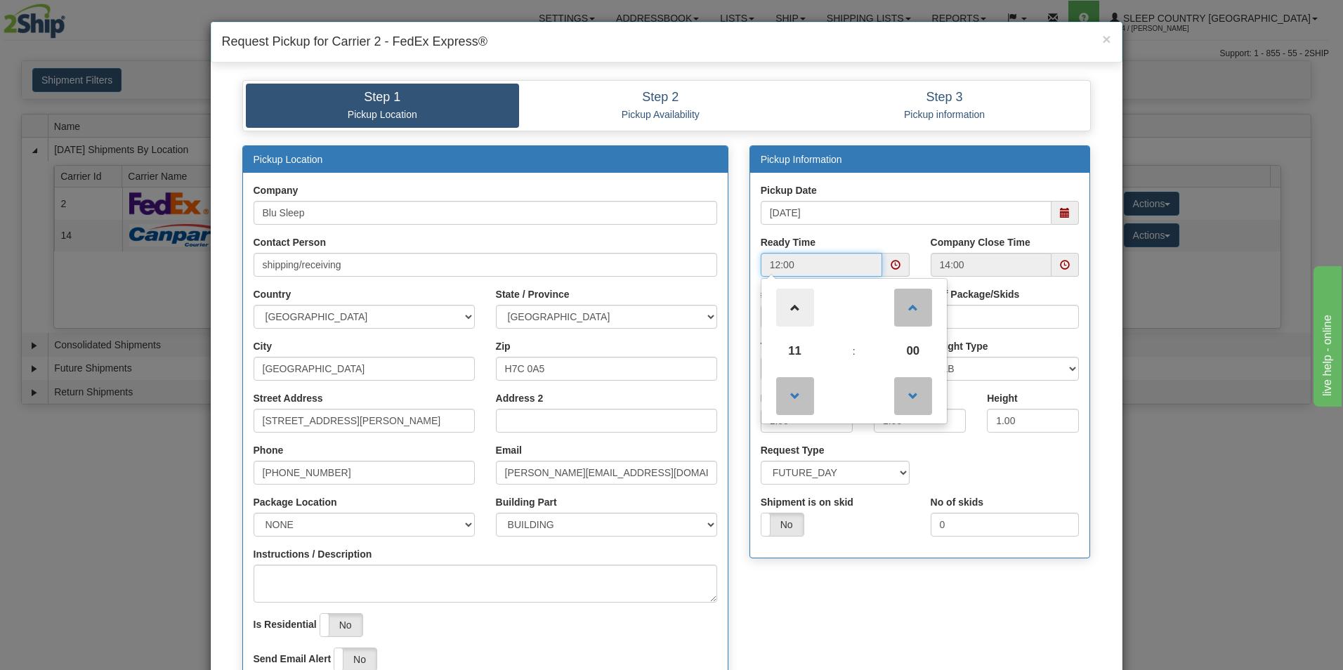
type input "13:00"
click at [972, 457] on div "Request Type SAME_DAY FUTURE_DAY" at bounding box center [920, 469] width 340 height 52
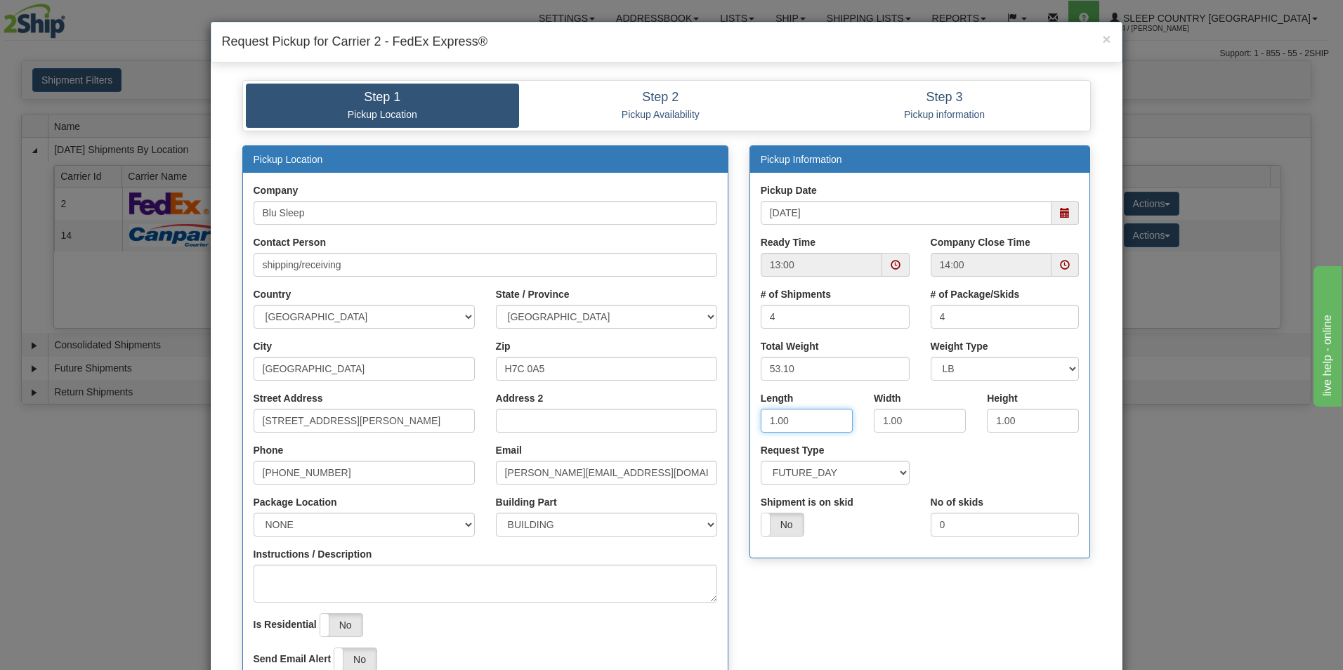
click at [809, 422] on input "1.00" at bounding box center [807, 421] width 92 height 24
type input "1"
type input "17"
type input "9"
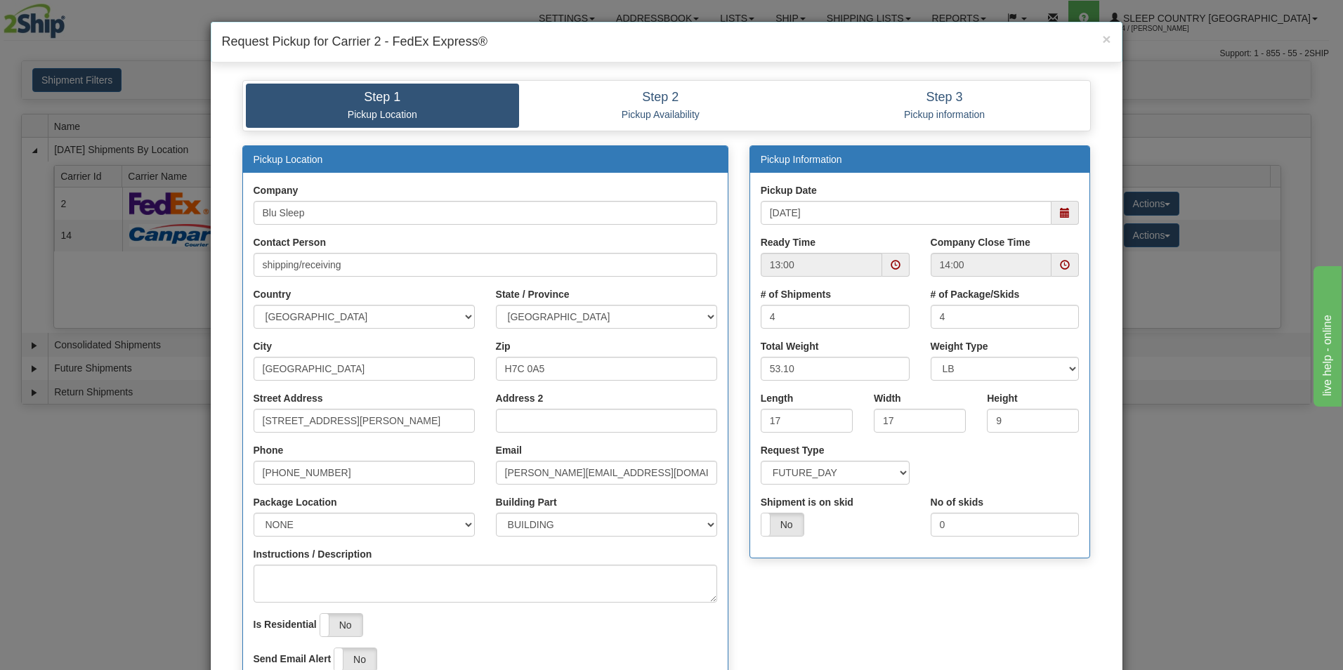
click at [874, 531] on div "Yes No" at bounding box center [835, 525] width 149 height 24
click at [386, 419] on input "[STREET_ADDRESS][PERSON_NAME]" at bounding box center [364, 421] width 221 height 24
type input "1"
type input "3424 Boul. Industriel"
select select "2"
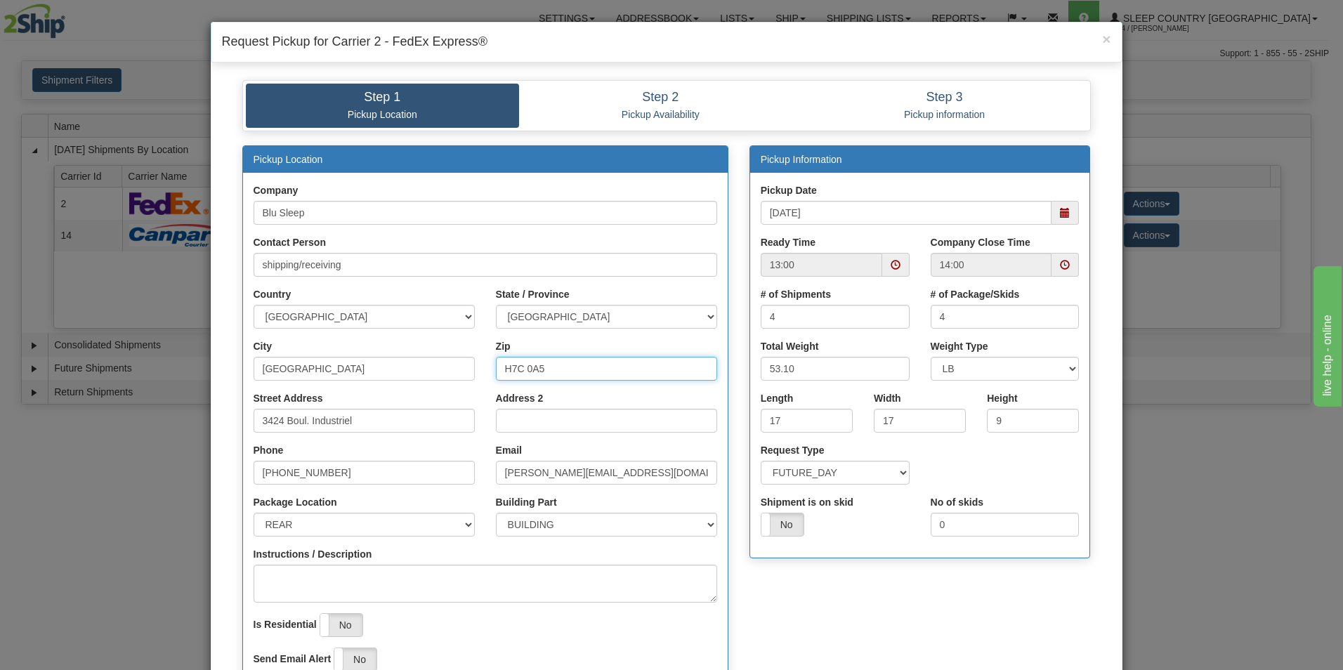
click at [564, 370] on input "H7C 0A5" at bounding box center [606, 369] width 221 height 24
type input "H"
click at [564, 370] on input "Zip" at bounding box center [606, 369] width 221 height 24
type input "H7L 4R9"
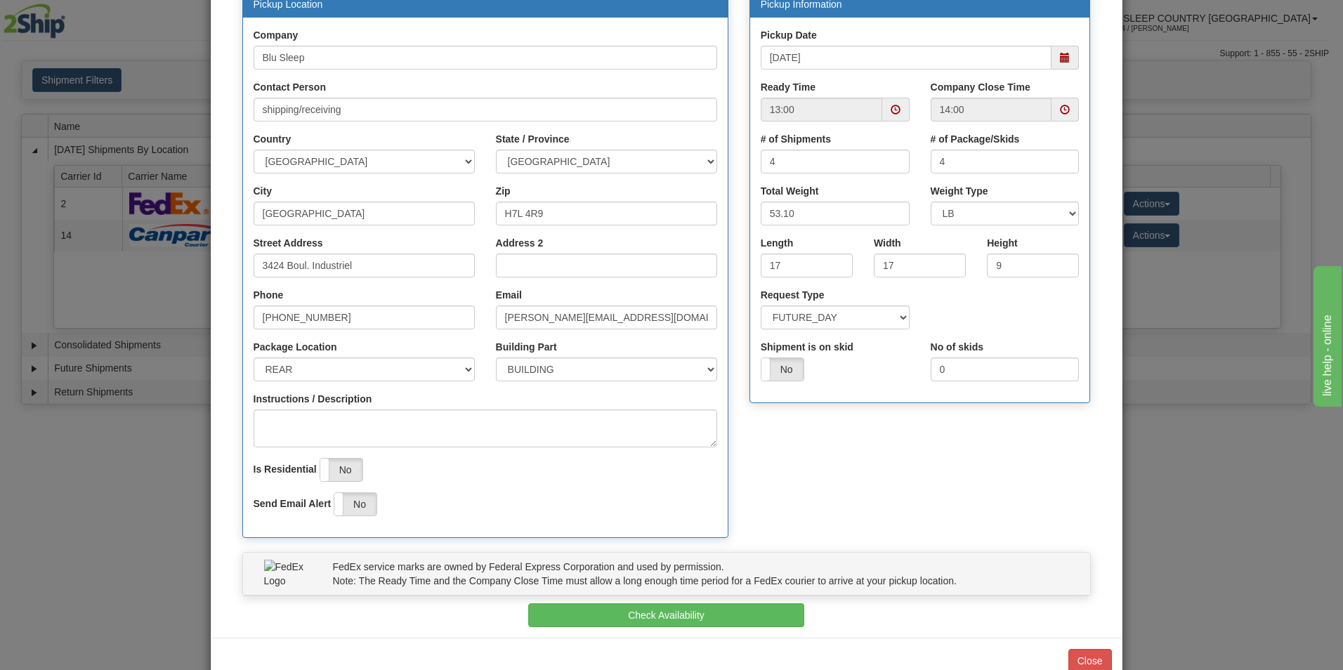
scroll to position [190, 0]
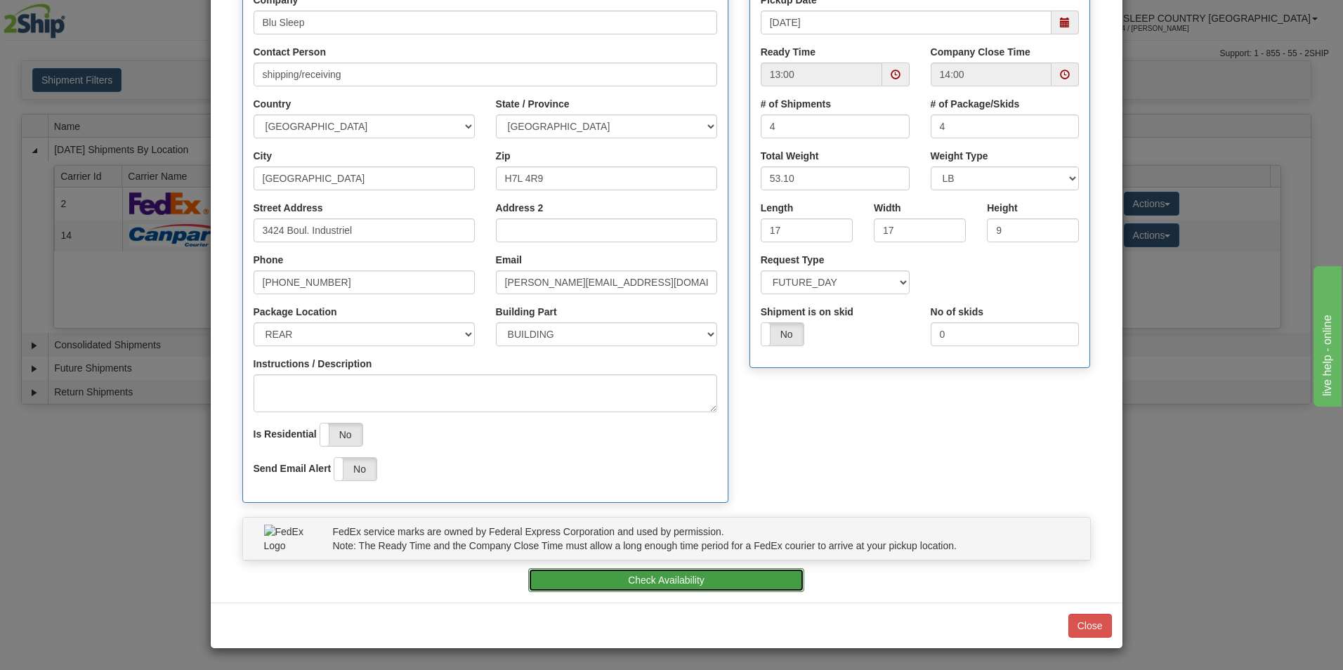
click at [661, 580] on button "Check Availability" at bounding box center [666, 580] width 276 height 24
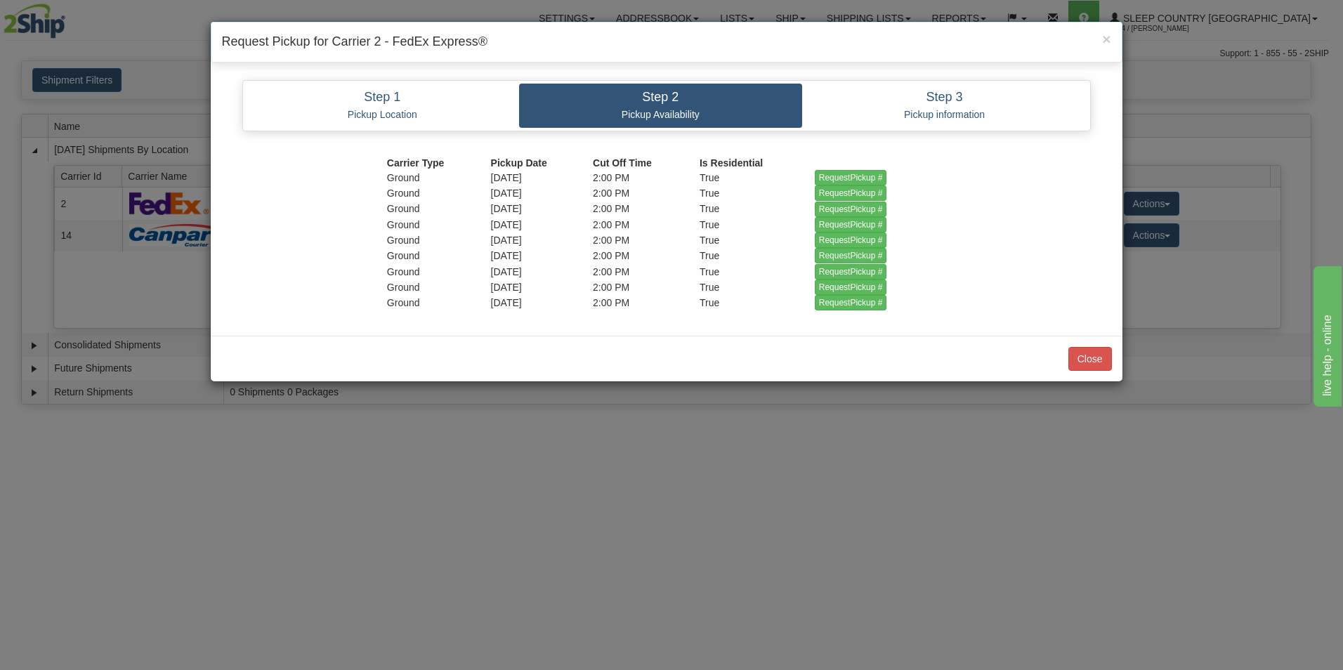
scroll to position [0, 0]
click at [834, 172] on input "RequestPickup #" at bounding box center [851, 177] width 72 height 15
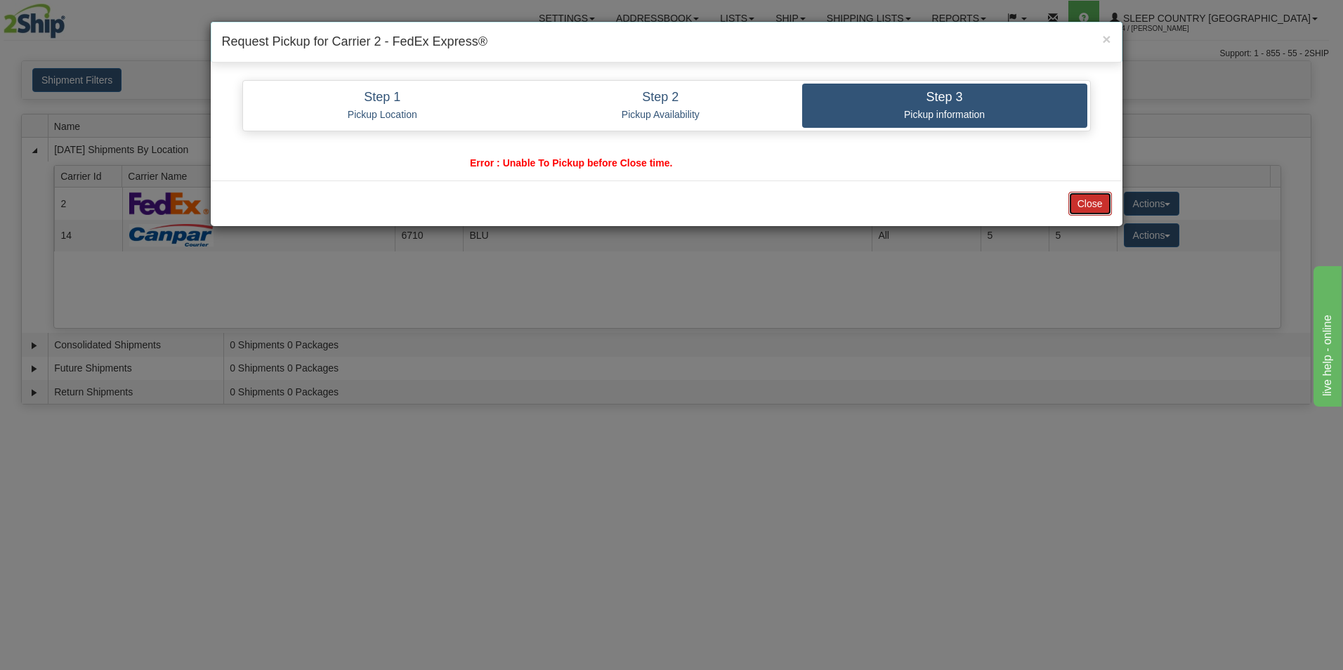
click at [1098, 202] on button "Close" at bounding box center [1090, 204] width 44 height 24
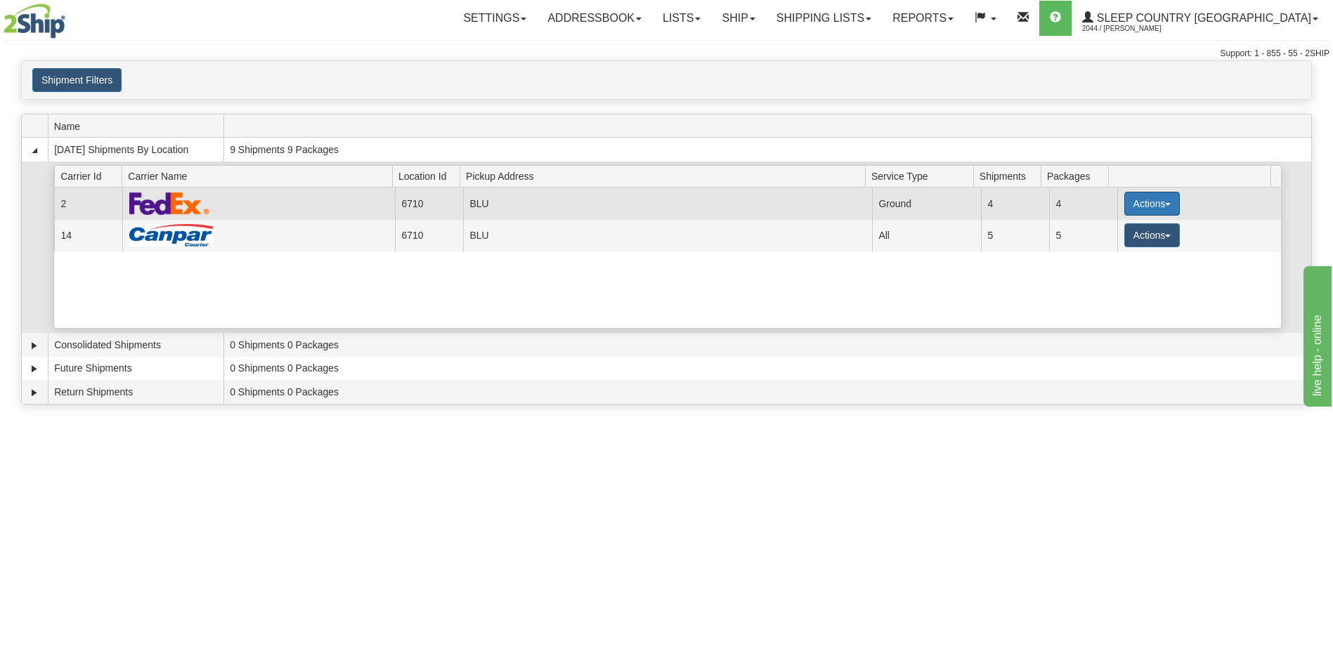
click at [1138, 201] on button "Actions" at bounding box center [1152, 204] width 56 height 24
click at [1107, 267] on span "Pickup" at bounding box center [1098, 266] width 37 height 10
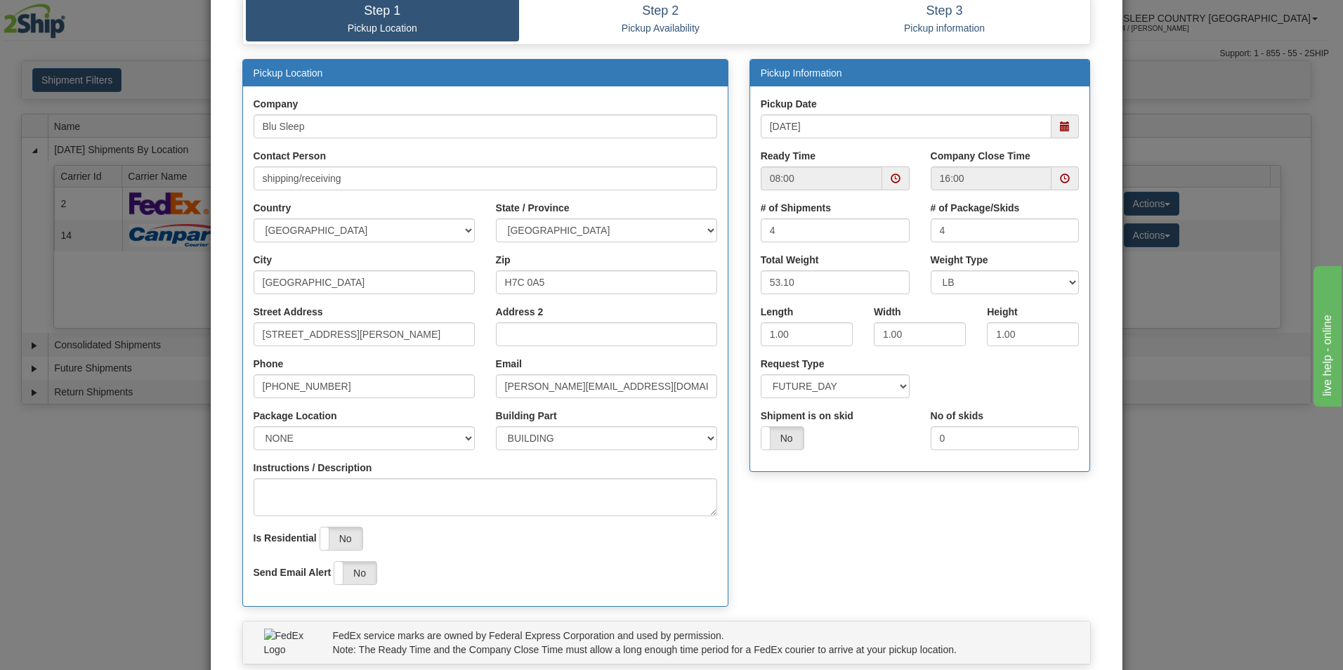
scroll to position [82, 0]
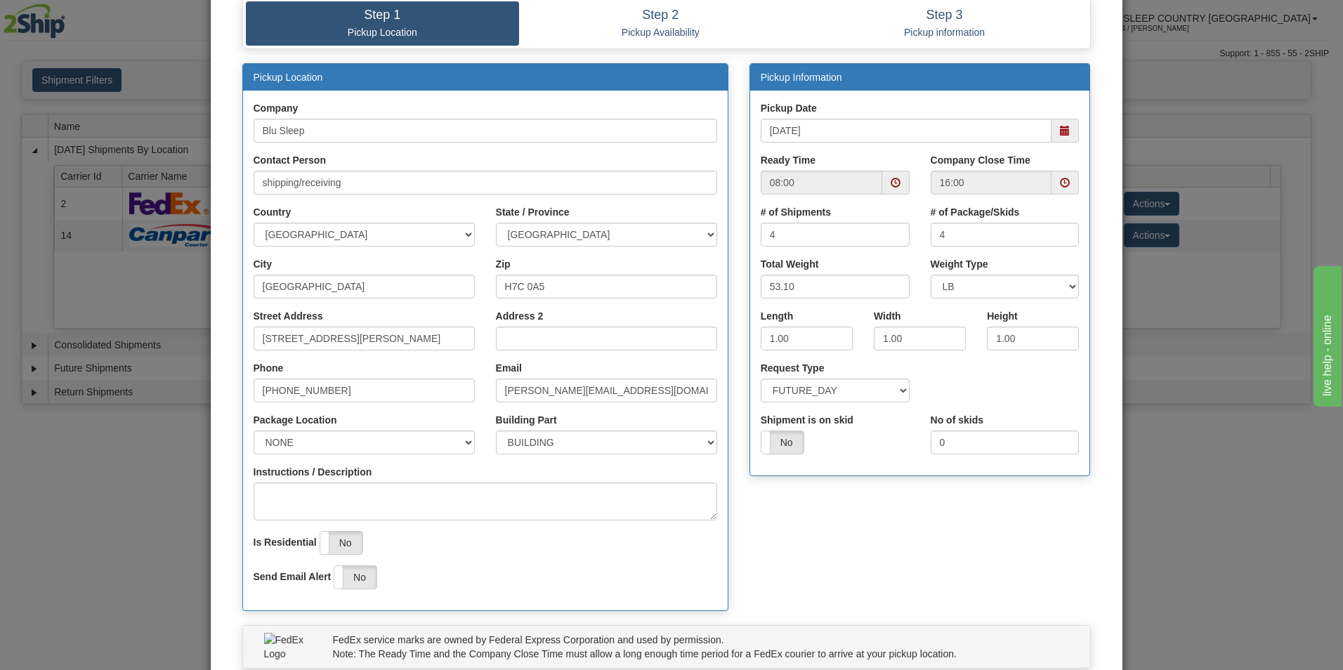
click at [891, 178] on span at bounding box center [896, 183] width 10 height 10
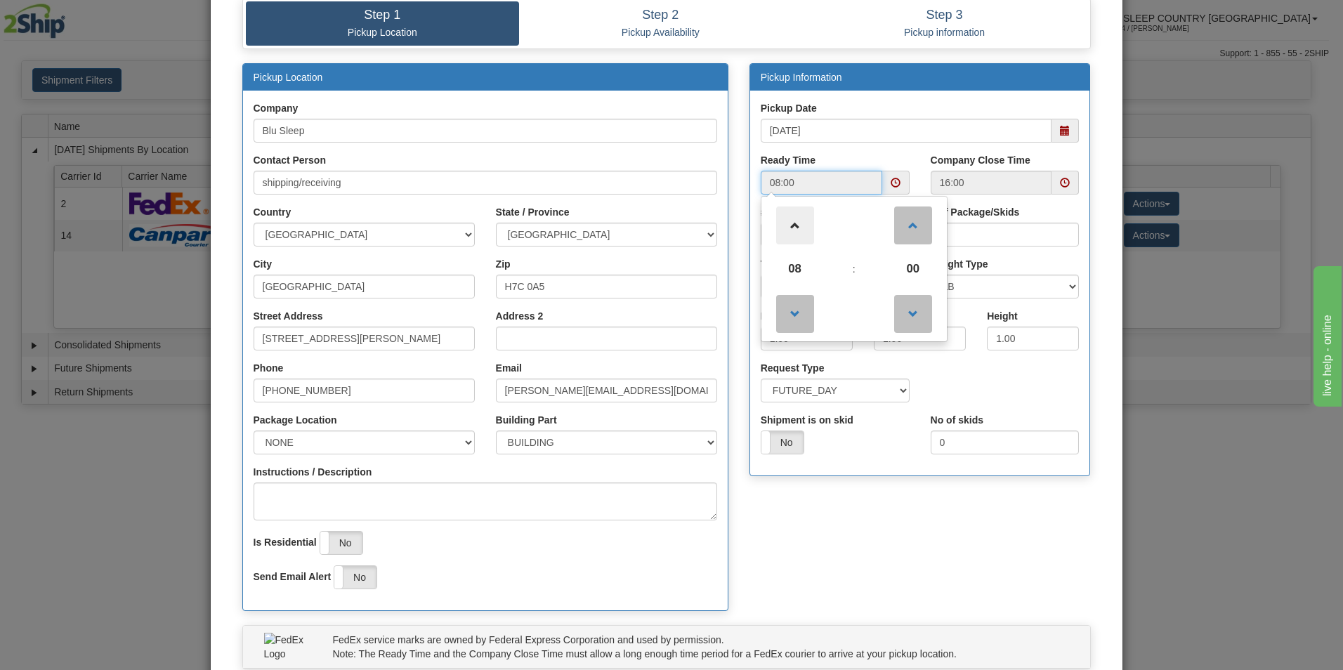
click at [786, 221] on span at bounding box center [795, 226] width 38 height 38
type input "12:00"
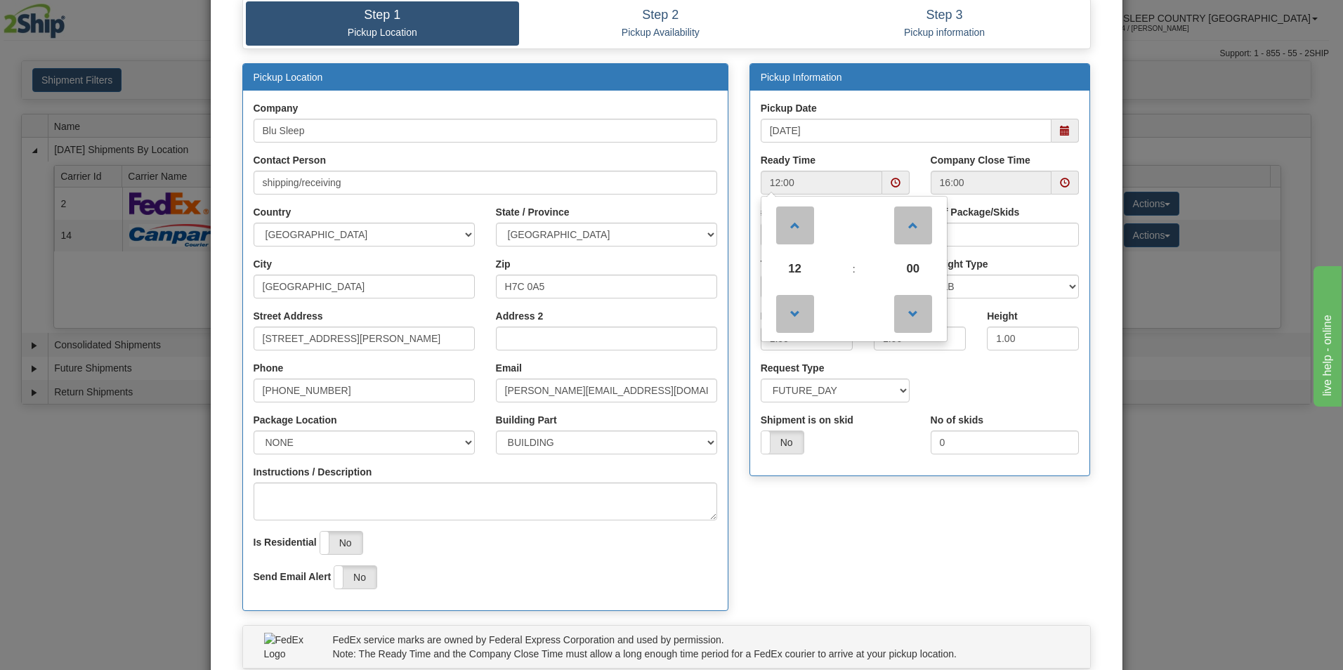
click at [1073, 214] on div "# of Package/Skids 4" at bounding box center [1005, 225] width 149 height 41
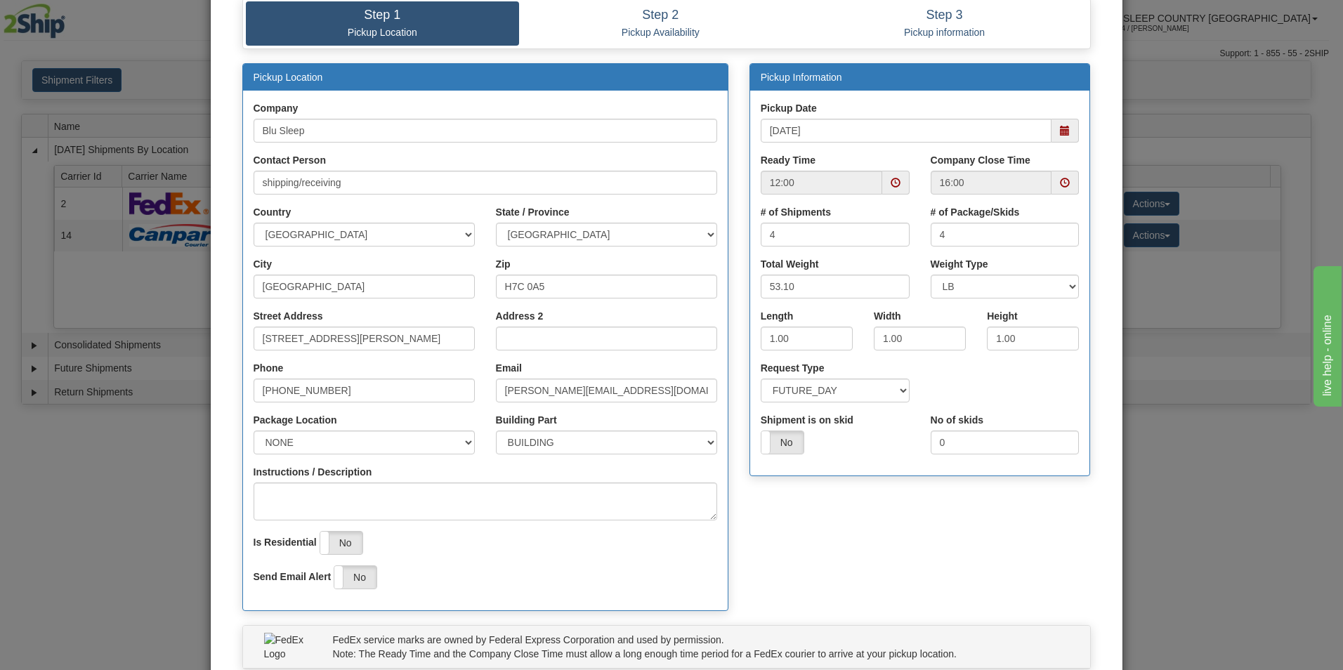
click at [1060, 122] on span at bounding box center [1065, 131] width 27 height 24
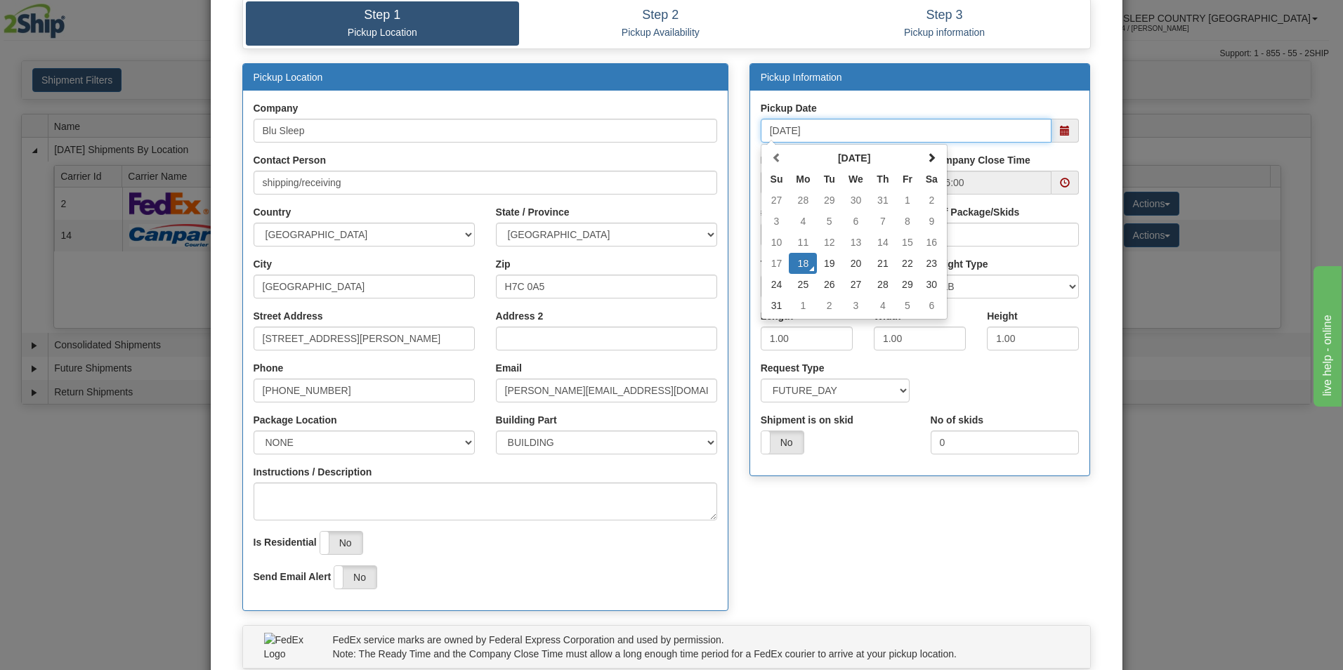
click at [823, 264] on td "19" at bounding box center [829, 263] width 25 height 21
type input "08/19/2025"
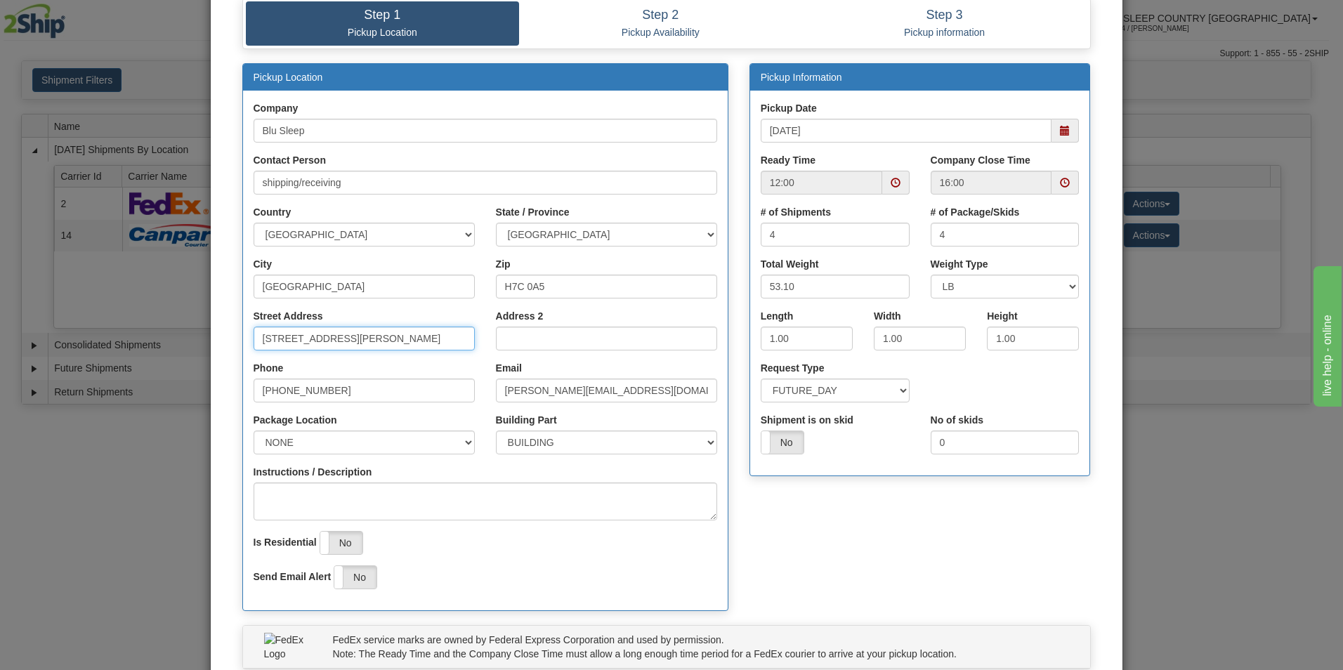
click at [417, 339] on input "[STREET_ADDRESS][PERSON_NAME]" at bounding box center [364, 339] width 221 height 24
type input "1"
type input "3424 Boul. Industriel"
select select "2"
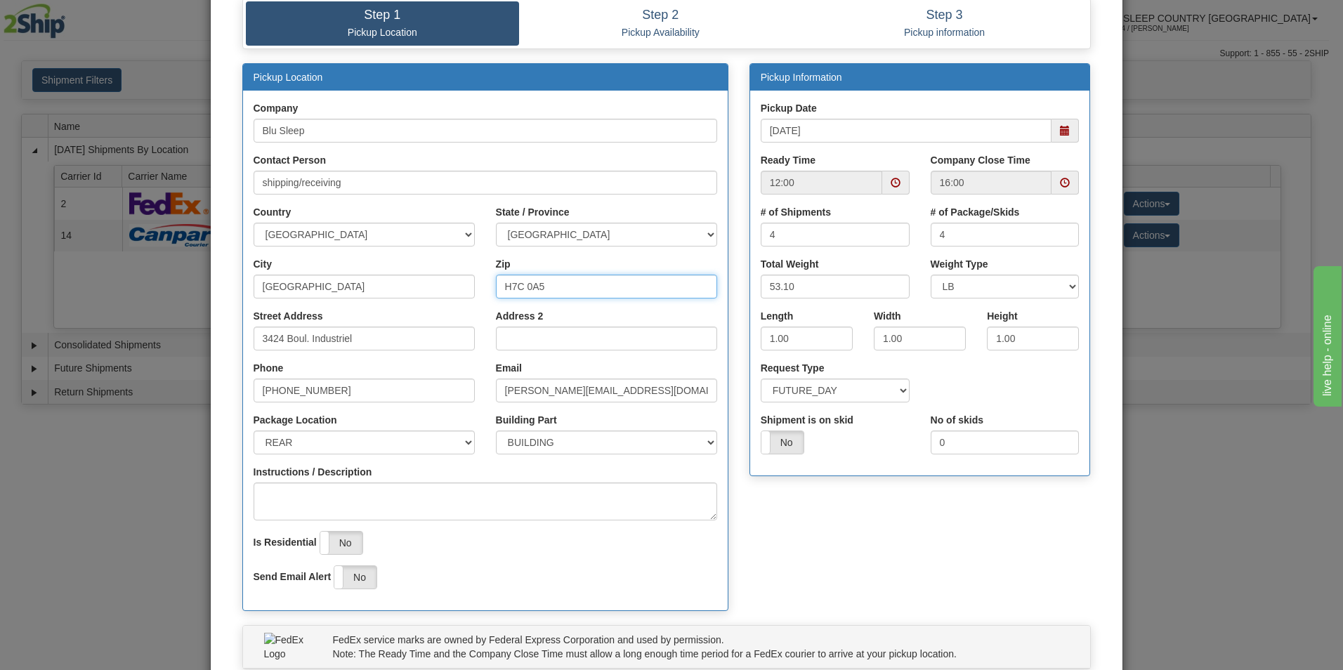
click at [568, 282] on input "H7C 0A5" at bounding box center [606, 287] width 221 height 24
type input "H7L 4R9"
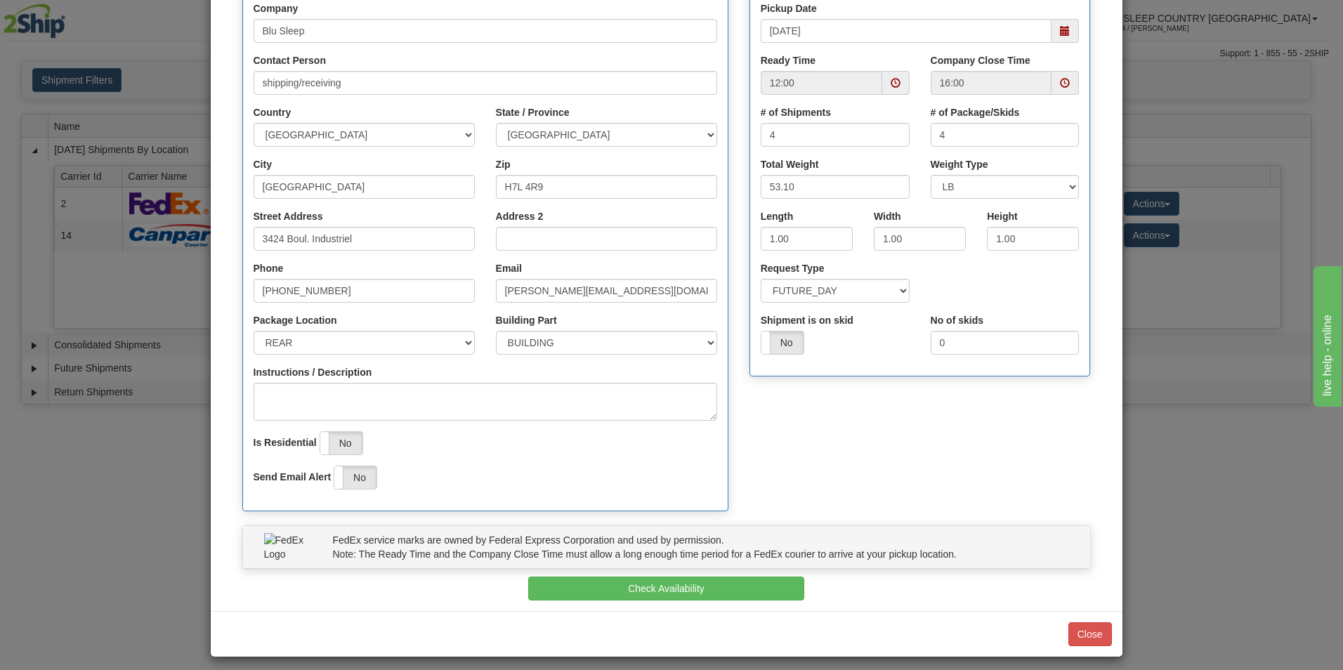
scroll to position [190, 0]
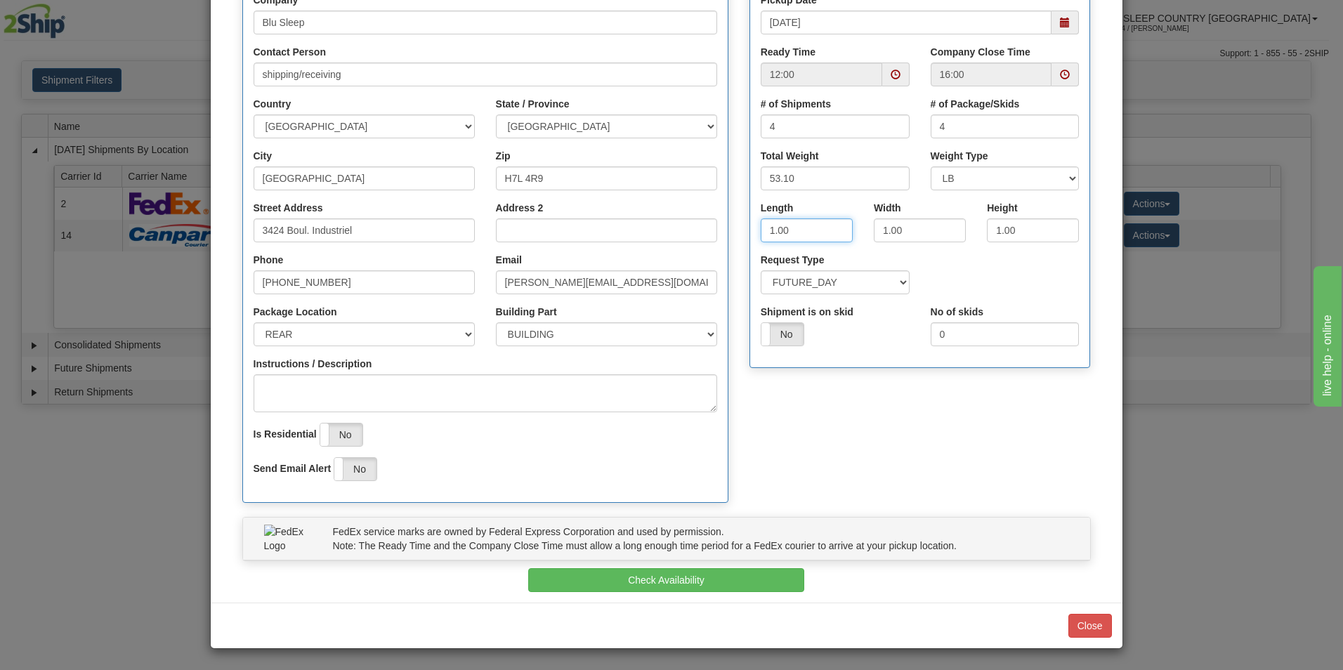
click at [803, 229] on input "1.00" at bounding box center [807, 230] width 92 height 24
type input "1"
type input "17"
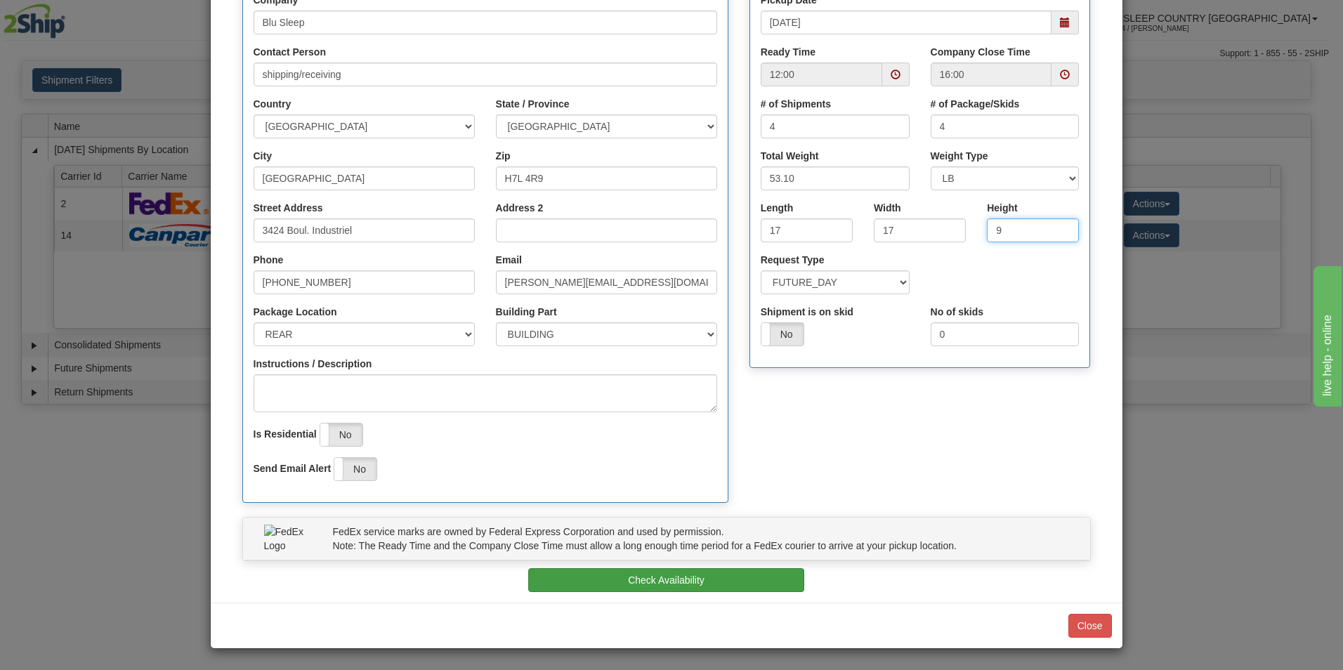
type input "9"
click at [699, 575] on button "Check Availability" at bounding box center [666, 580] width 276 height 24
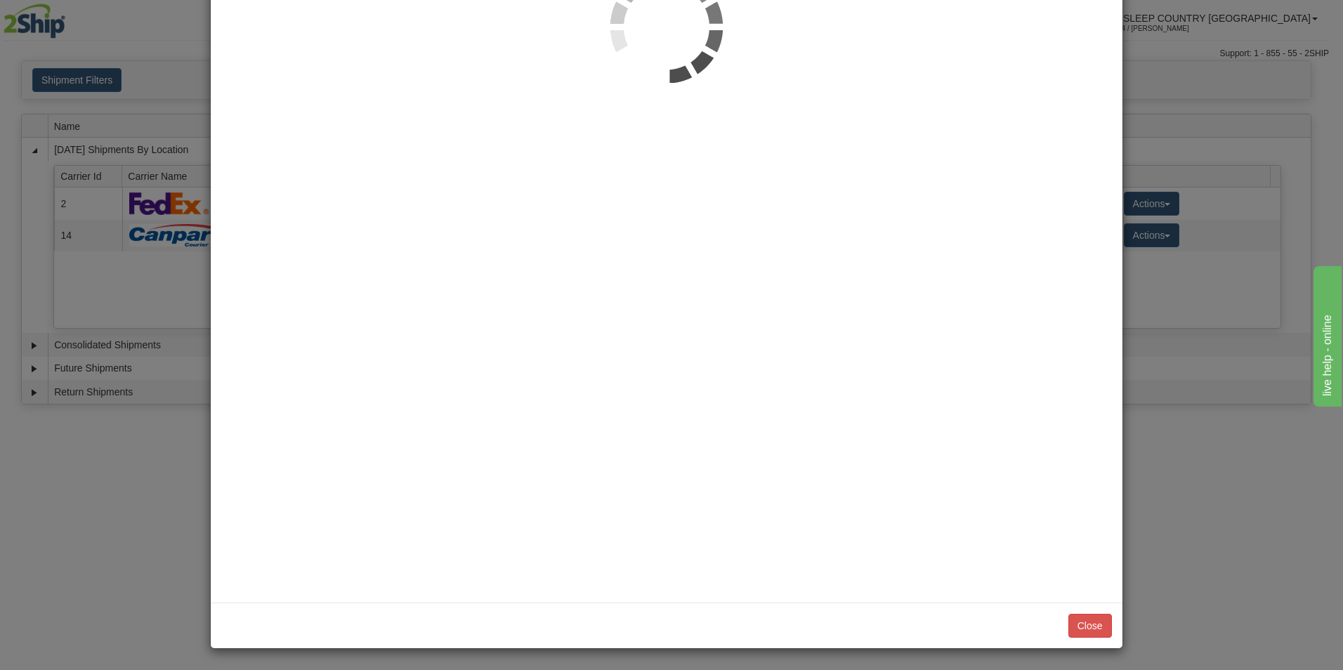
scroll to position [0, 0]
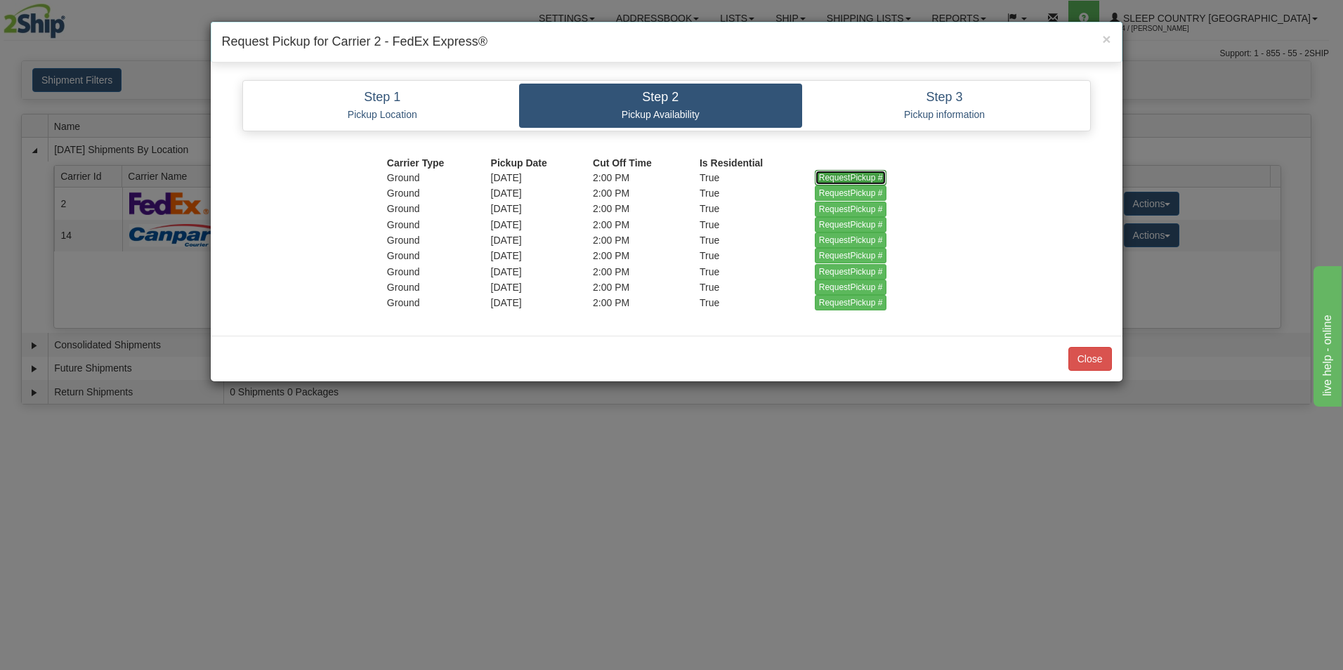
click at [834, 171] on input "RequestPickup #" at bounding box center [851, 177] width 72 height 15
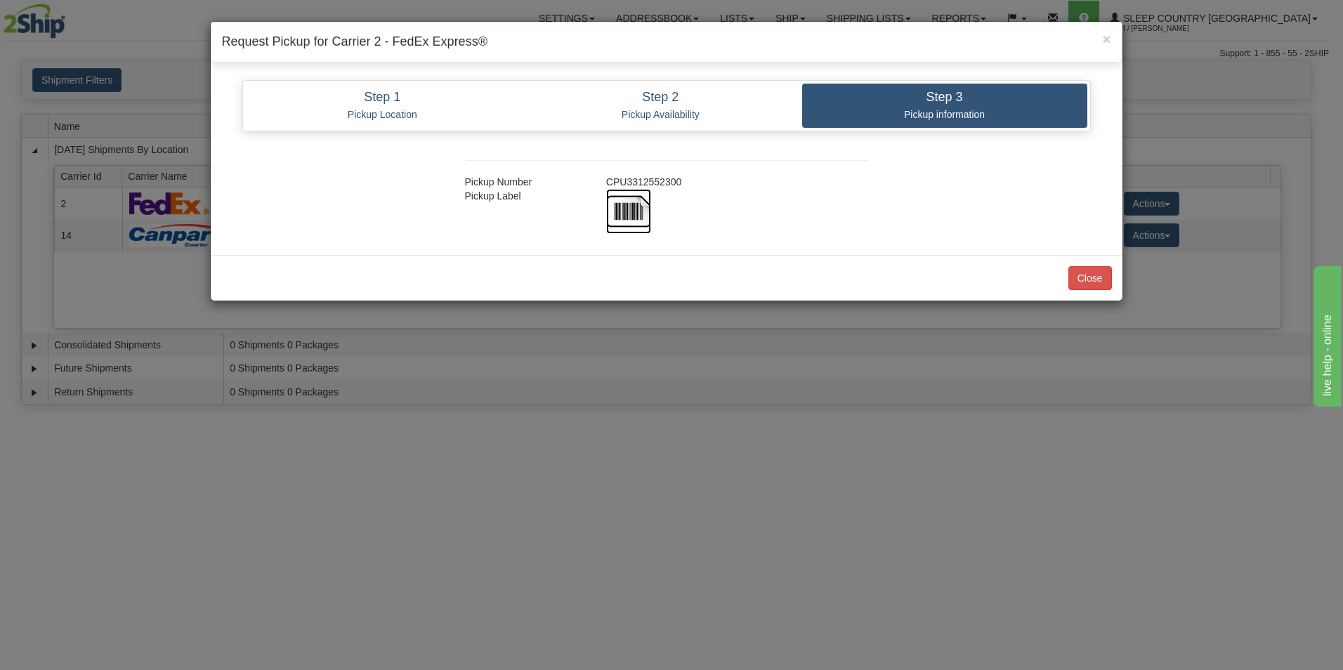
click at [634, 204] on img at bounding box center [628, 211] width 45 height 45
click at [1087, 278] on button "Close" at bounding box center [1090, 278] width 44 height 24
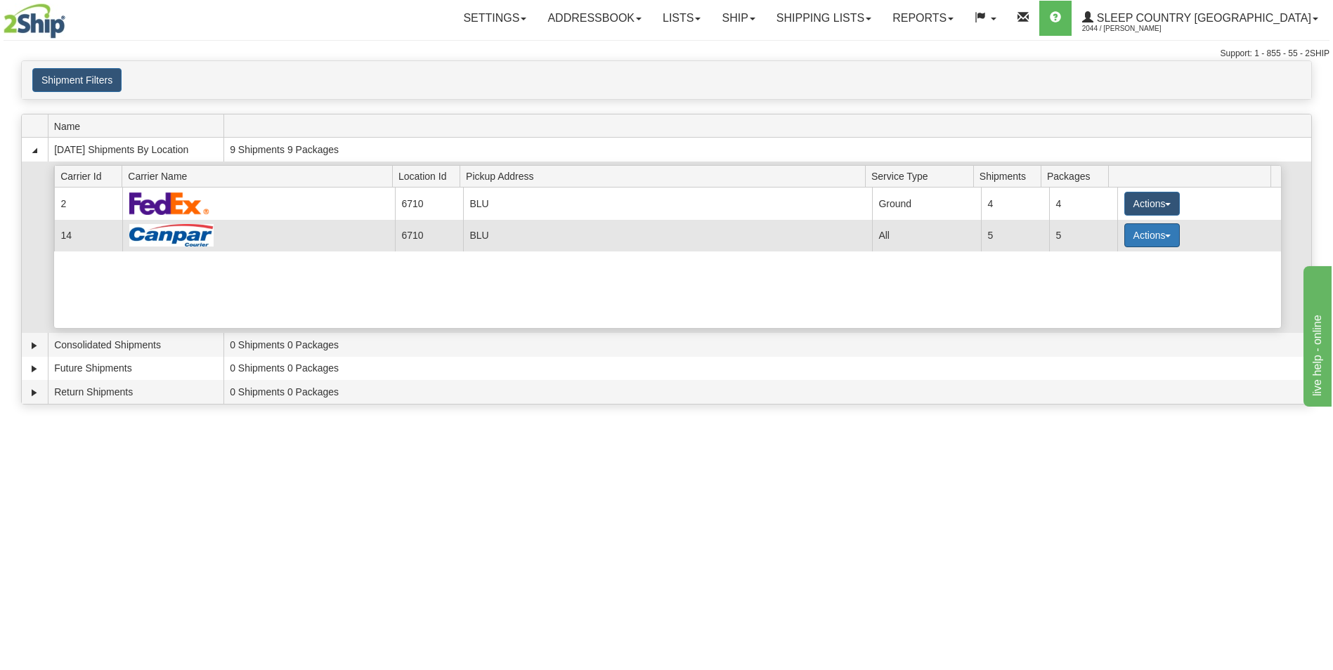
click at [1130, 232] on button "Actions" at bounding box center [1152, 235] width 56 height 24
click at [1106, 294] on span "Pickup" at bounding box center [1098, 298] width 37 height 10
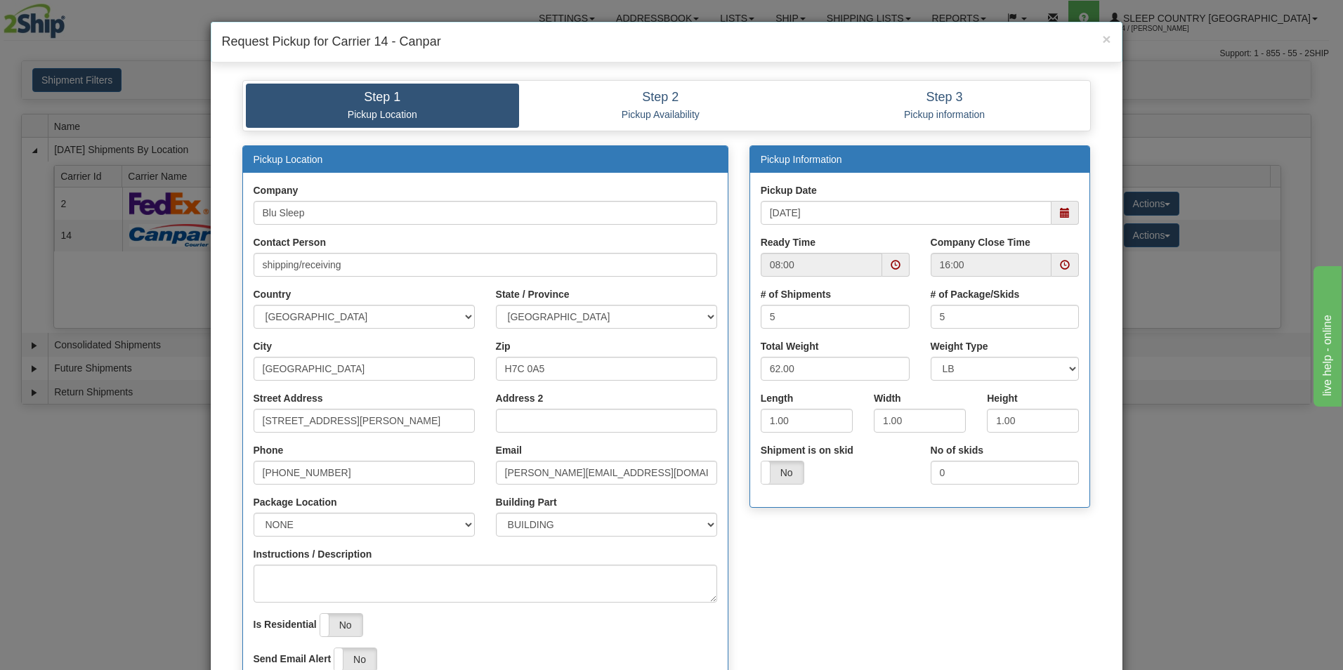
click at [1060, 211] on span at bounding box center [1065, 213] width 10 height 10
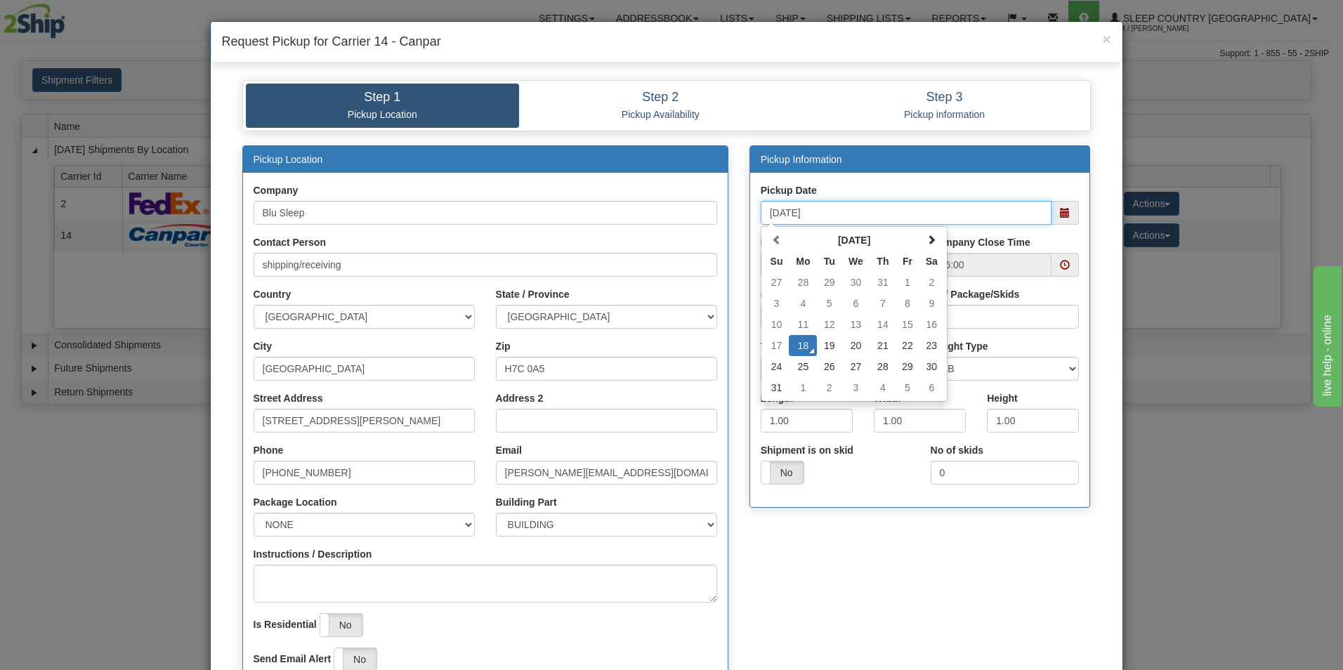
click at [823, 340] on td "19" at bounding box center [829, 345] width 25 height 21
type input "08/19/2025"
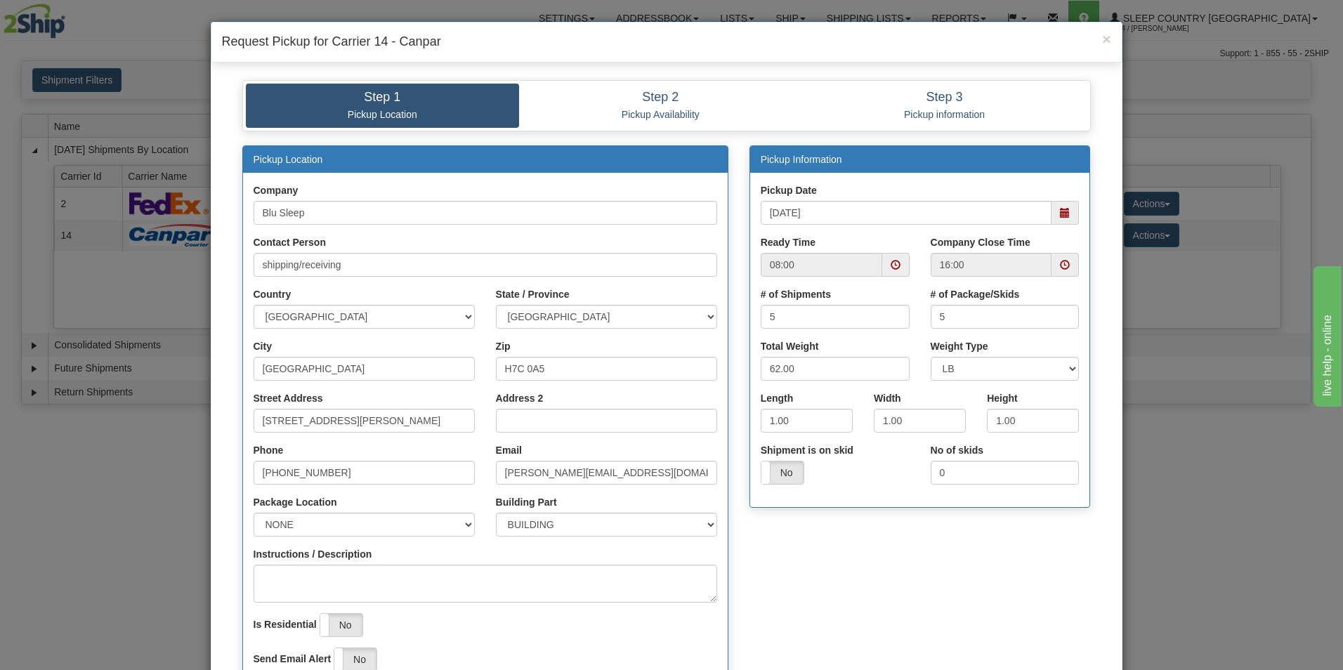
click at [891, 263] on span at bounding box center [896, 265] width 10 height 10
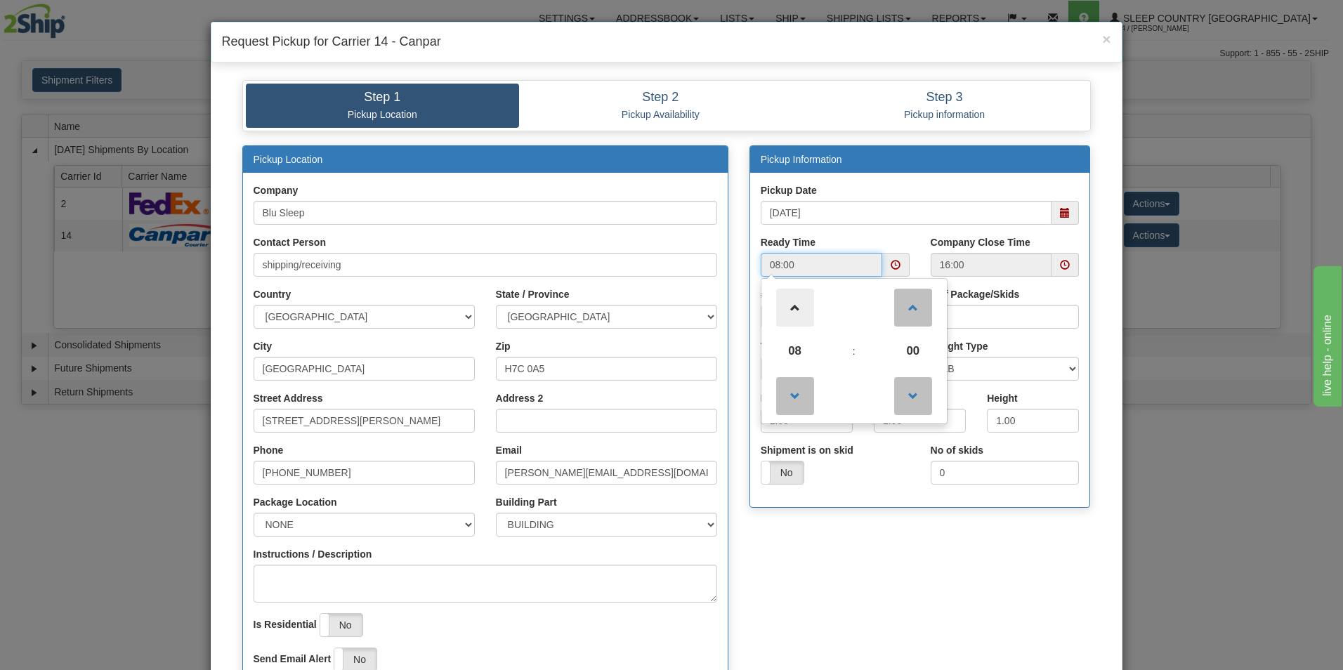
click at [785, 300] on span at bounding box center [795, 308] width 38 height 38
click at [784, 300] on span at bounding box center [795, 308] width 38 height 38
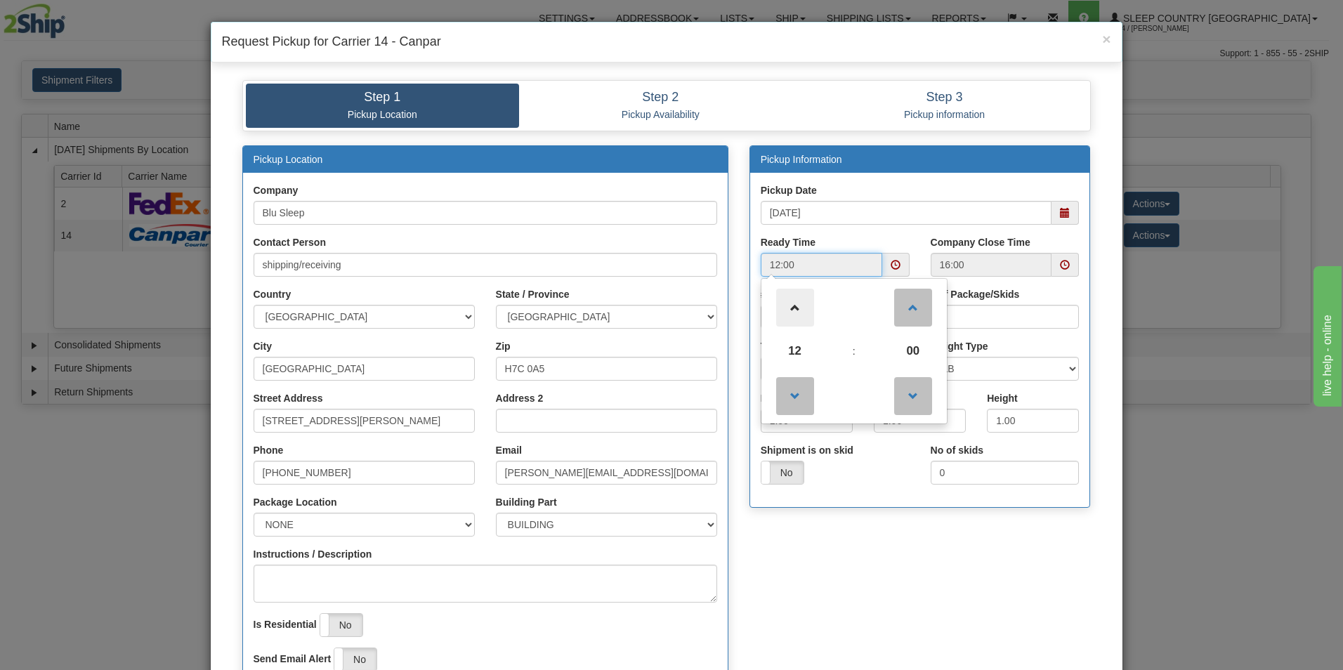
type input "13:00"
click at [1093, 380] on div "Pickup Information Pickup Date 08/19/2025 Ready Time 13:00 13 : 00 00" at bounding box center [920, 333] width 362 height 377
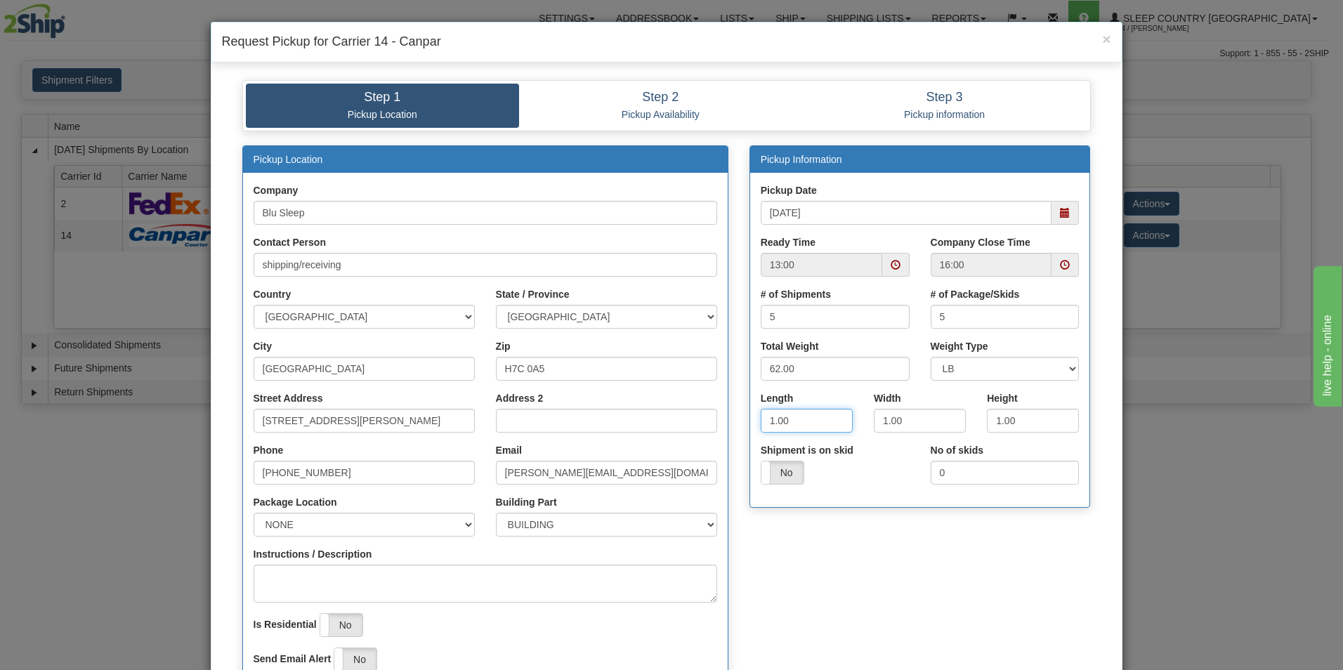
click at [800, 421] on input "1.00" at bounding box center [807, 421] width 92 height 24
type input "1"
type input "17"
type input "9"
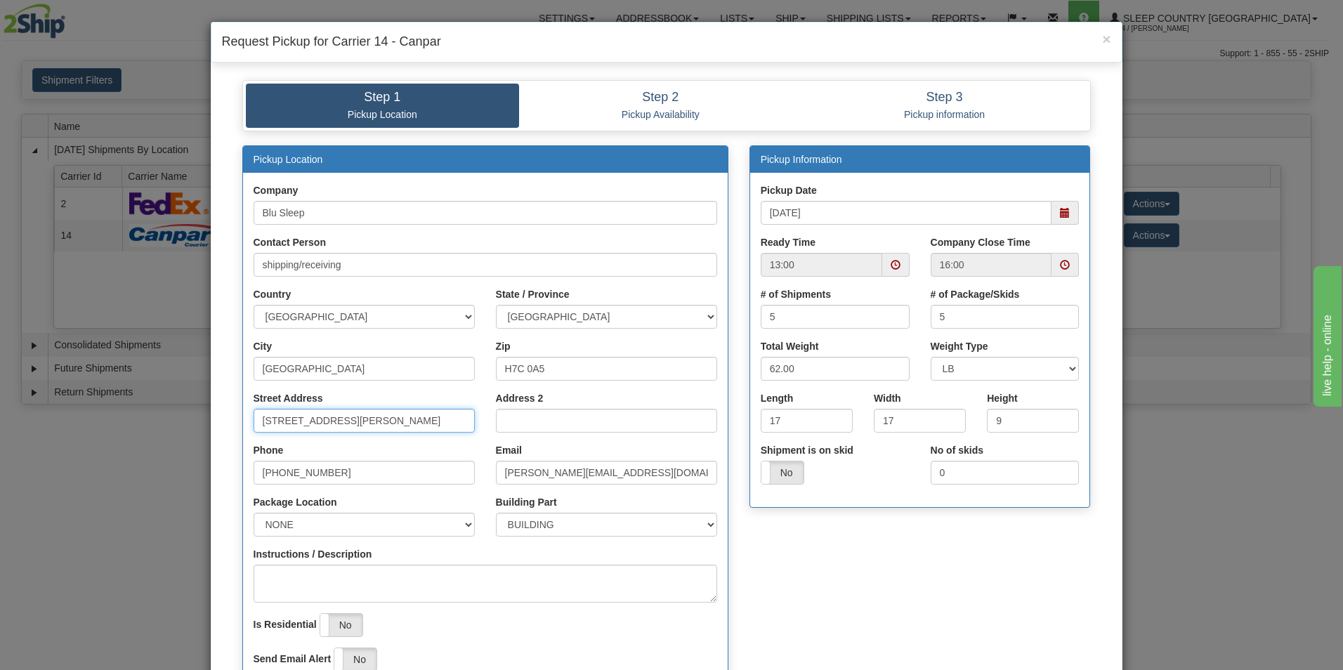
click at [393, 417] on input "[STREET_ADDRESS][PERSON_NAME]" at bounding box center [364, 421] width 221 height 24
type input "1"
type input "3424 Boul. Industriel"
select select "2"
click at [570, 372] on input "H7C 0A5" at bounding box center [606, 369] width 221 height 24
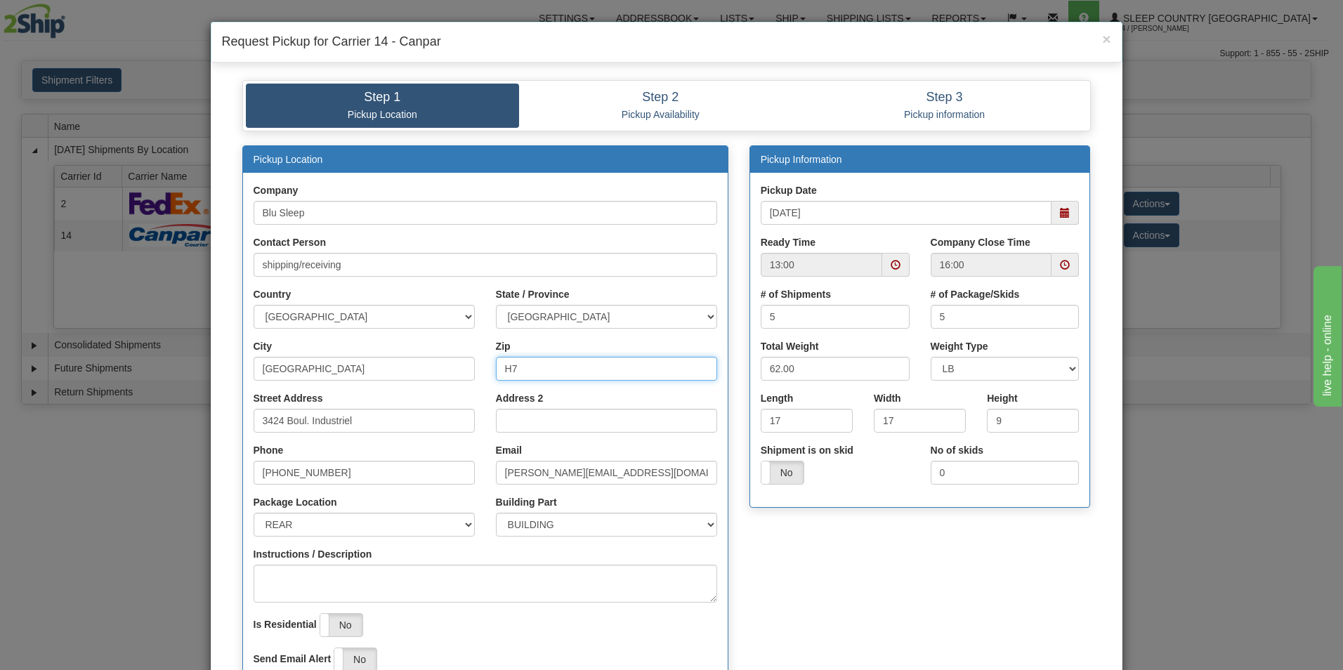
type input "H"
click at [568, 372] on input "Zip" at bounding box center [606, 369] width 221 height 24
type input "H7L 4R9"
click at [688, 390] on div "Zip H7L 4R9" at bounding box center [606, 365] width 242 height 52
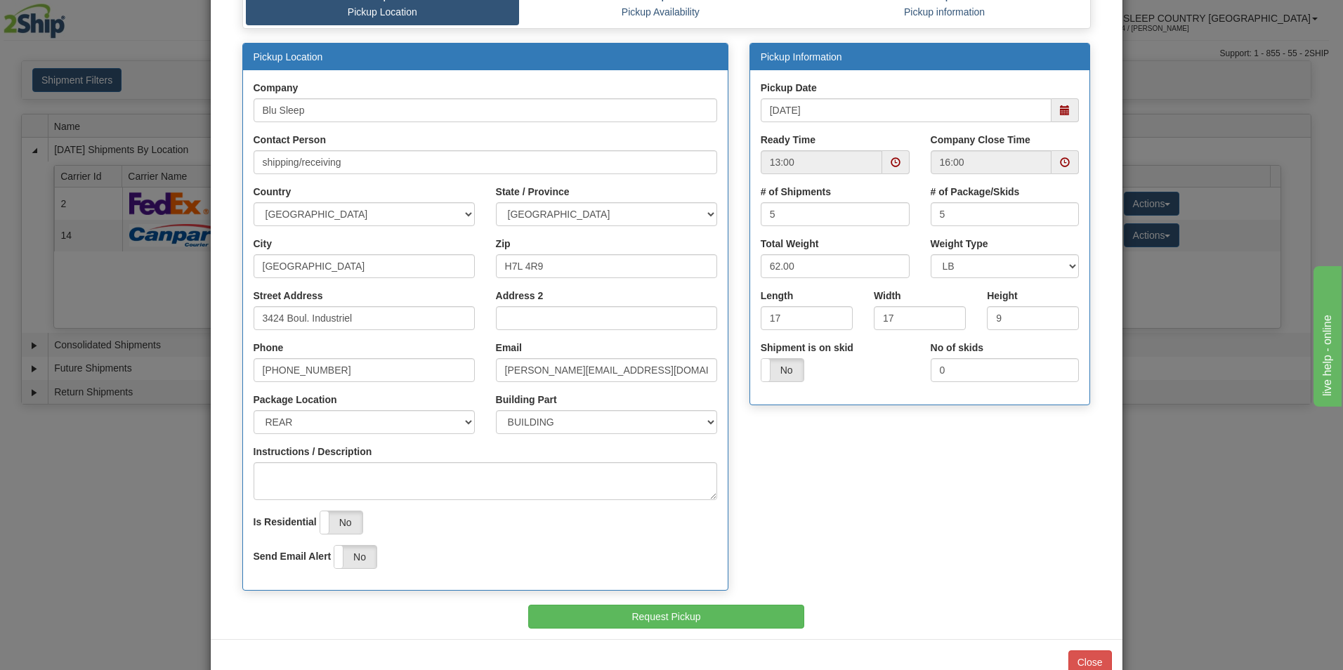
scroll to position [122, 0]
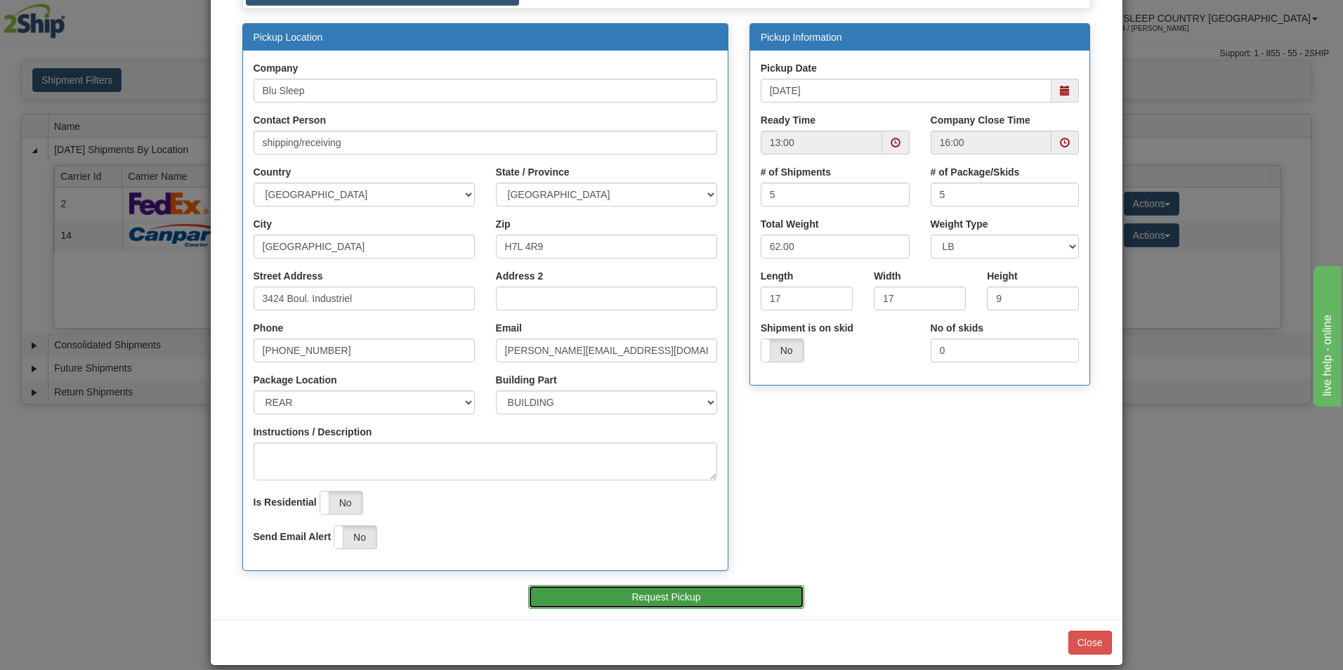
click at [649, 594] on button "Request Pickup" at bounding box center [666, 597] width 276 height 24
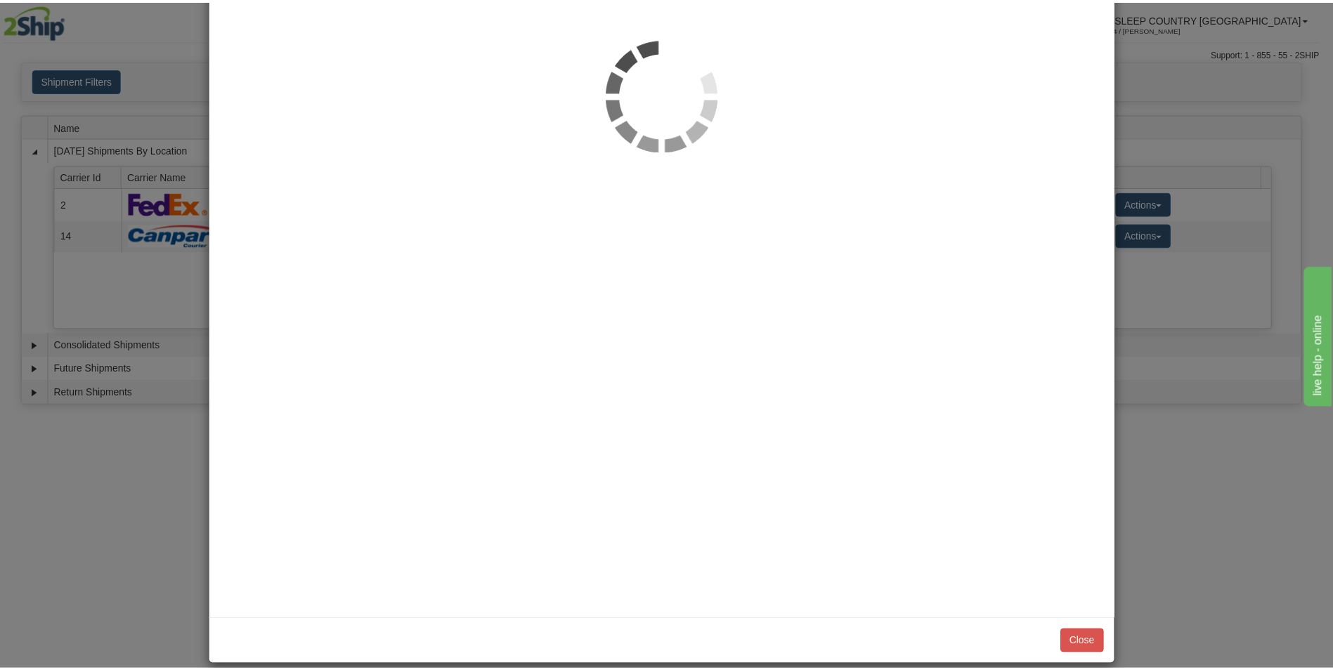
scroll to position [0, 0]
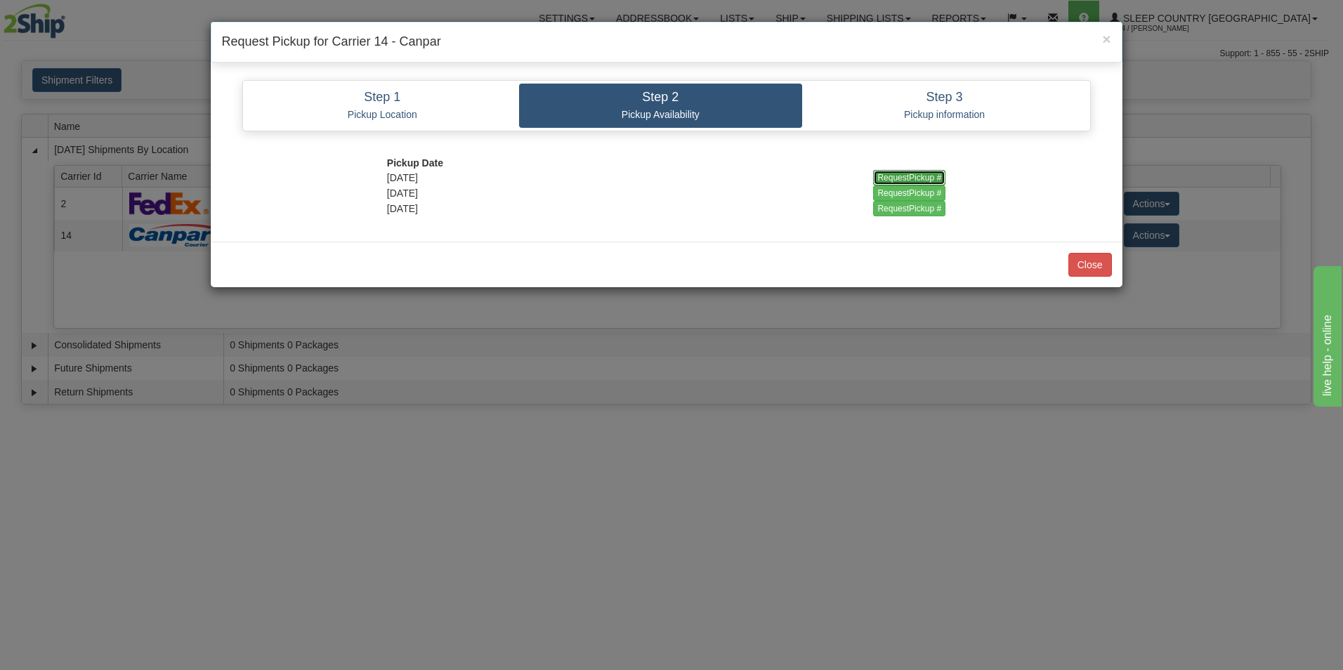
click at [900, 172] on input "RequestPickup #" at bounding box center [909, 177] width 72 height 15
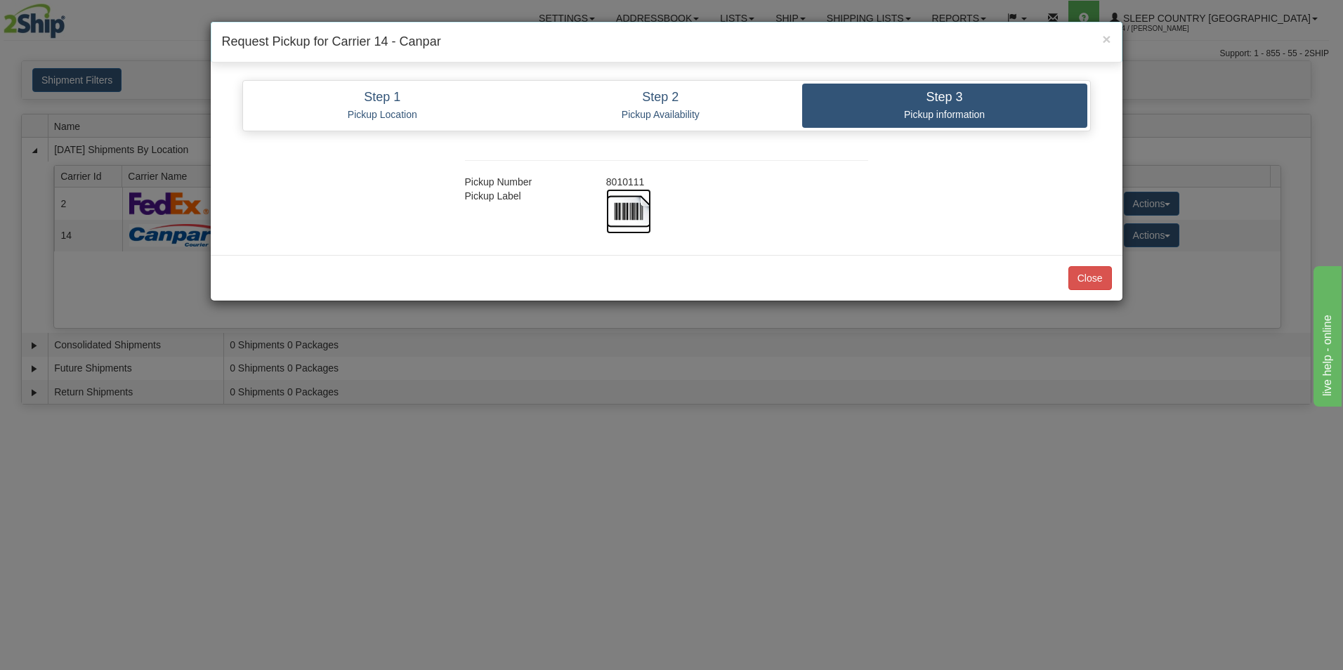
click at [632, 203] on img at bounding box center [628, 211] width 45 height 45
click at [1101, 269] on button "Close" at bounding box center [1090, 278] width 44 height 24
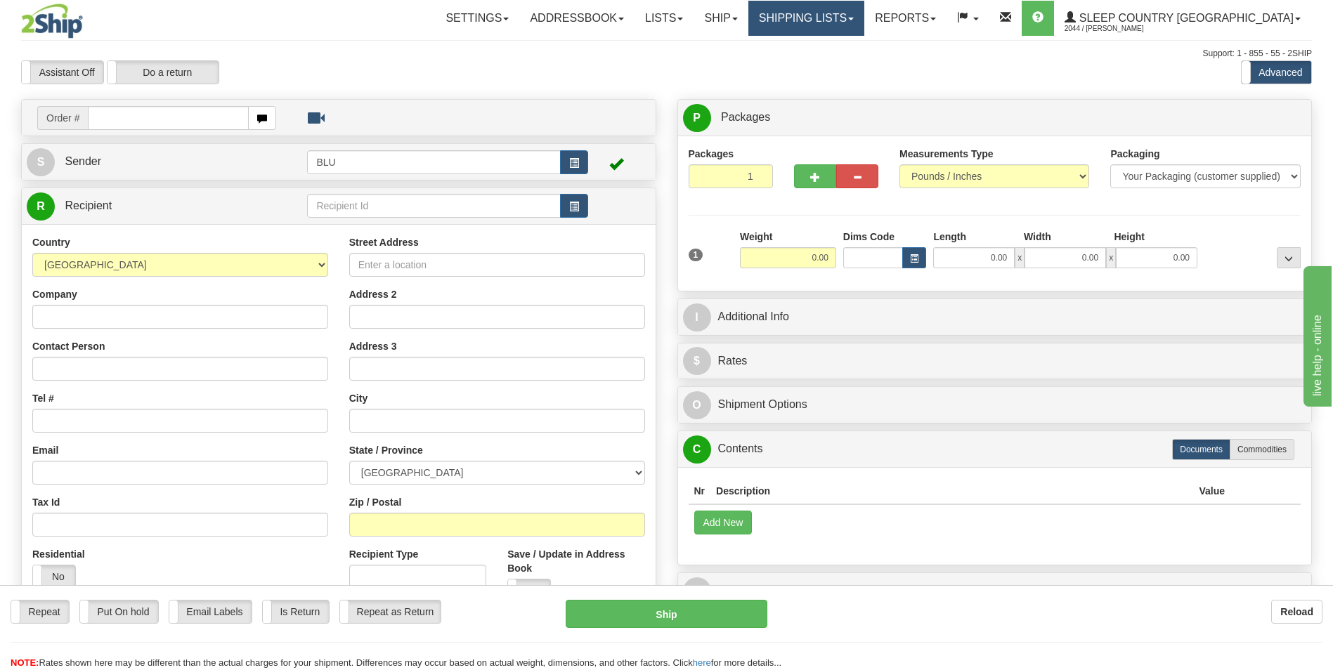
click at [853, 19] on link "Shipping lists" at bounding box center [806, 18] width 116 height 35
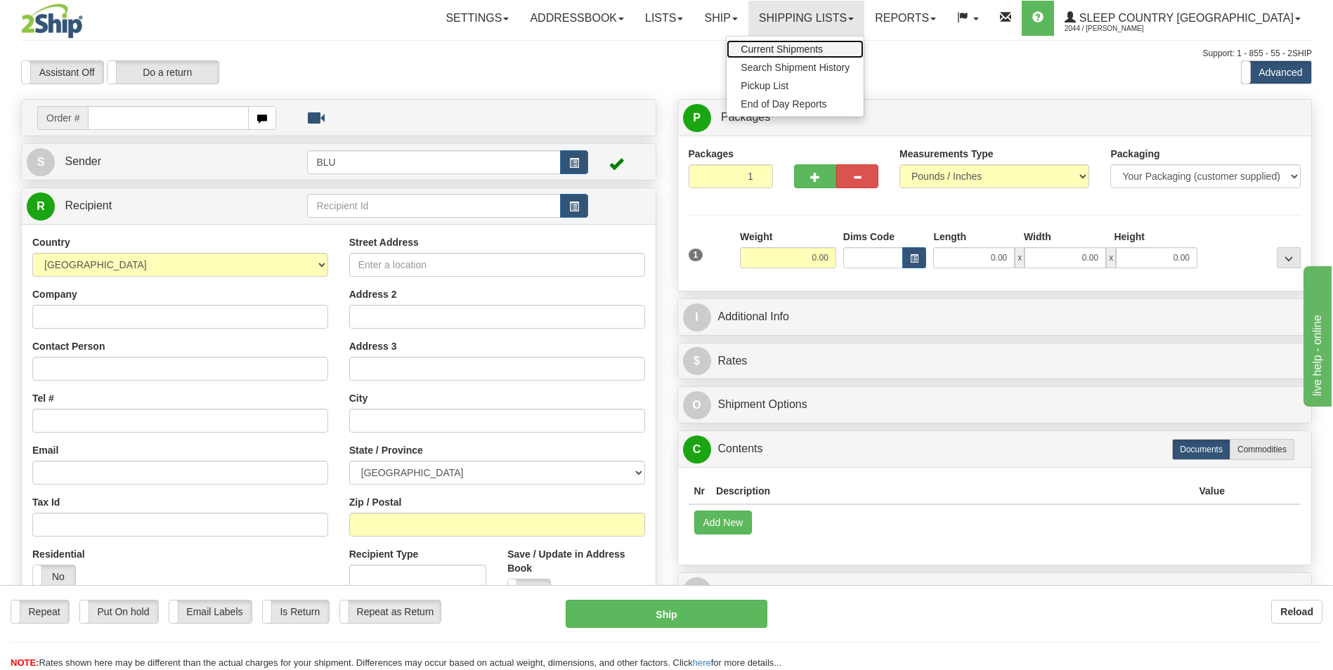
click at [857, 43] on link "Current Shipments" at bounding box center [794, 49] width 137 height 18
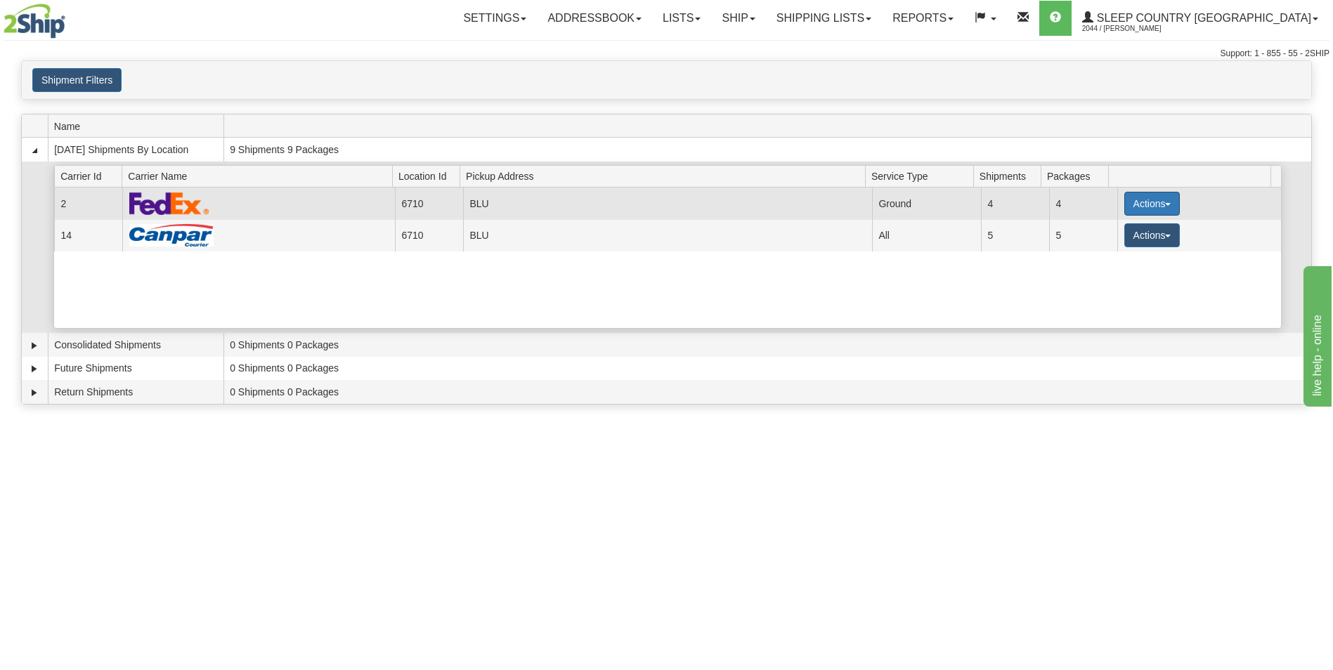
click at [1149, 200] on button "Actions" at bounding box center [1152, 204] width 56 height 24
click at [1107, 263] on span "Pickup" at bounding box center [1098, 266] width 37 height 10
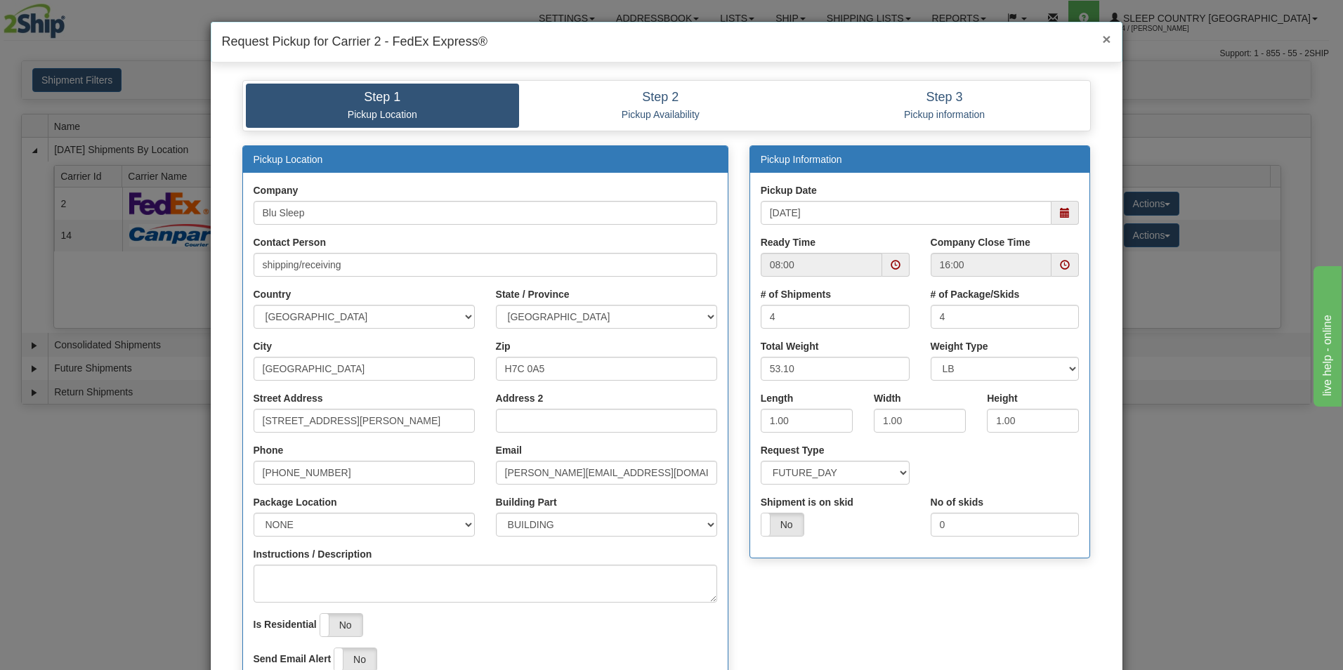
drag, startPoint x: 1097, startPoint y: 42, endPoint x: 1088, endPoint y: 41, distance: 8.5
click at [1102, 42] on span "×" at bounding box center [1106, 39] width 8 height 16
